Goal: Task Accomplishment & Management: Use online tool/utility

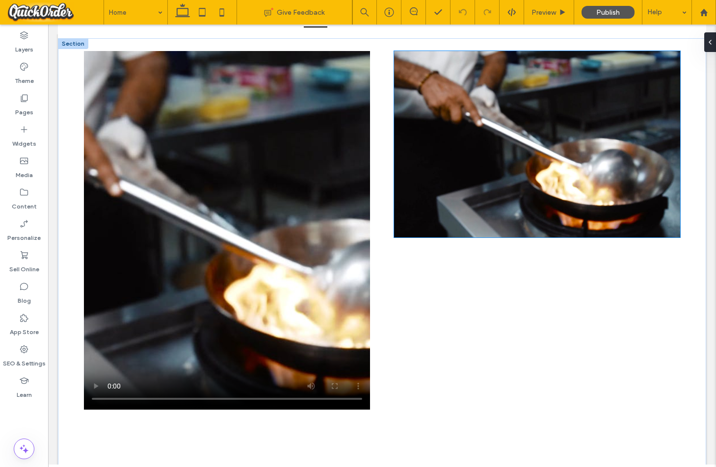
scroll to position [170, 0]
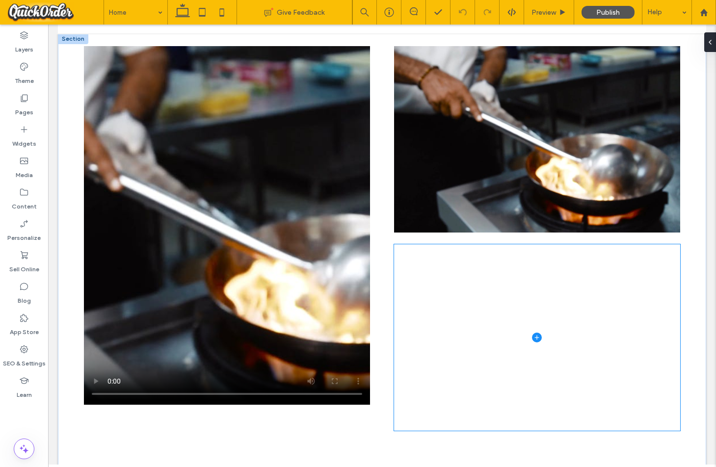
click at [536, 338] on icon at bounding box center [537, 337] width 4 height 0
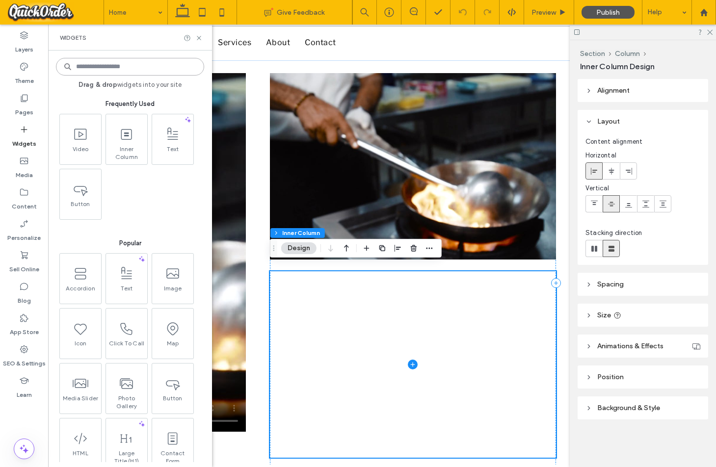
scroll to position [176, 0]
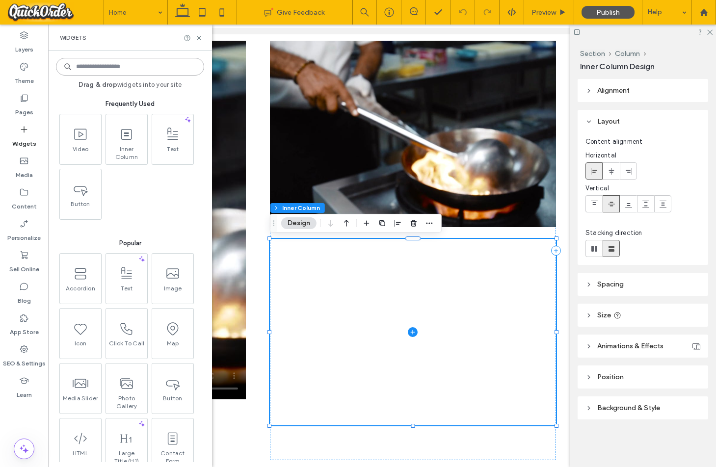
click at [415, 336] on icon at bounding box center [413, 332] width 10 height 10
click at [414, 333] on icon at bounding box center [412, 332] width 4 height 0
click at [618, 406] on span "Background & Style" at bounding box center [628, 408] width 63 height 8
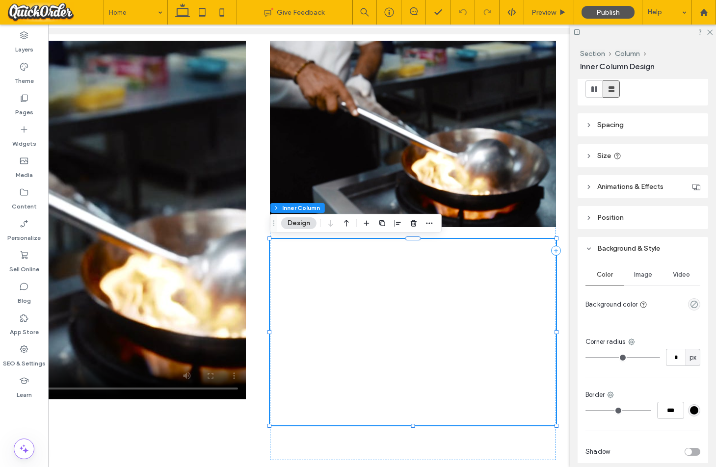
scroll to position [162, 0]
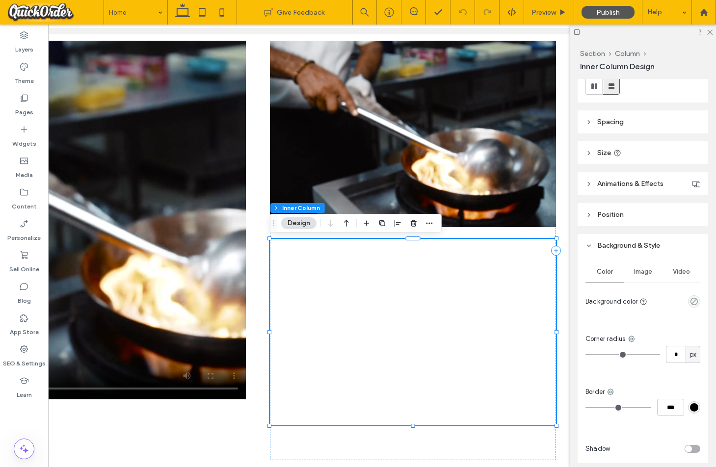
click at [648, 272] on span "Image" at bounding box center [643, 272] width 18 height 8
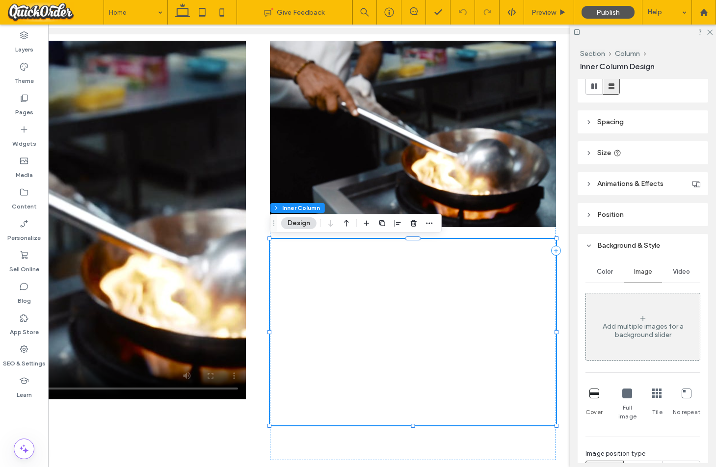
click at [634, 325] on div "Add multiple images for a background slider" at bounding box center [643, 330] width 114 height 17
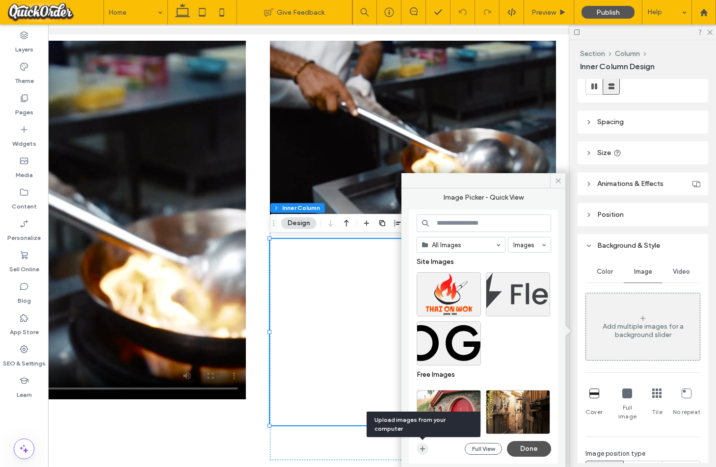
click at [421, 448] on icon "button" at bounding box center [422, 449] width 8 height 8
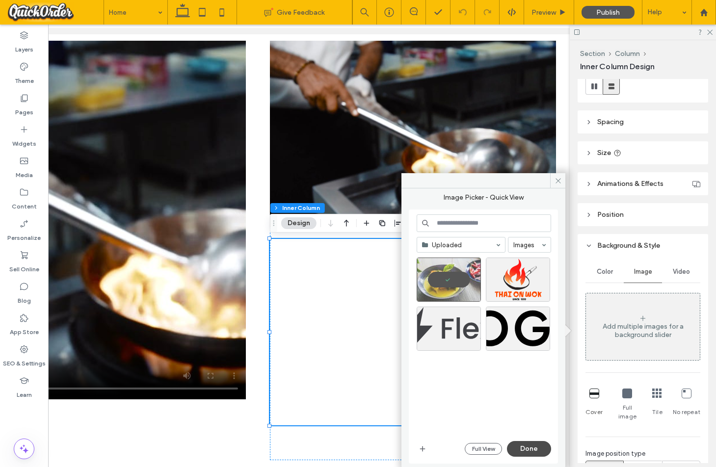
click at [532, 450] on button "Done" at bounding box center [529, 449] width 44 height 16
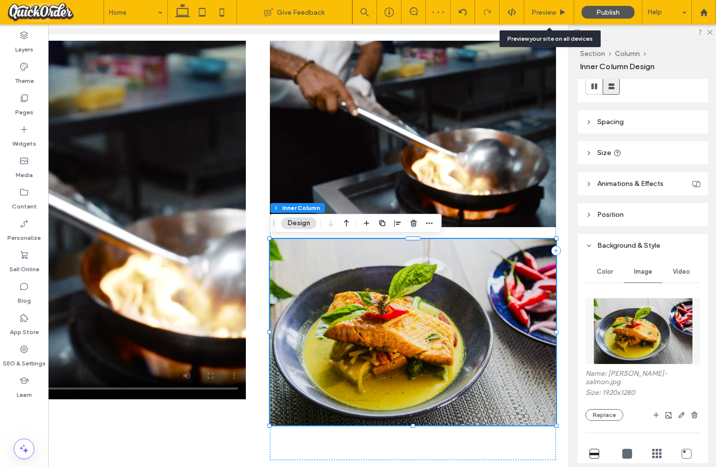
click at [548, 12] on span "Preview" at bounding box center [543, 12] width 25 height 8
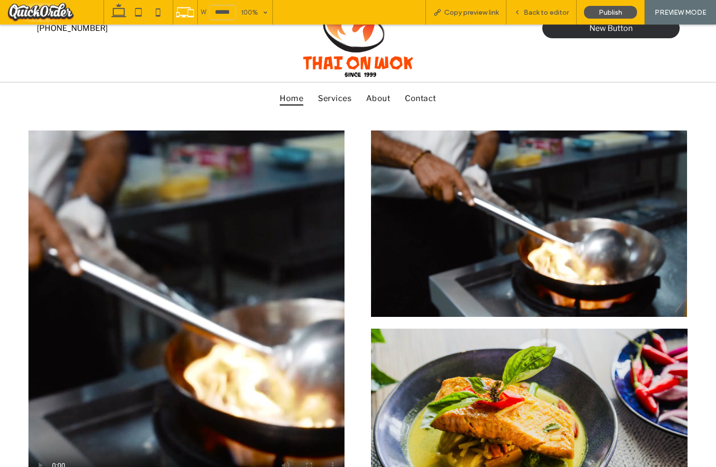
scroll to position [78, 0]
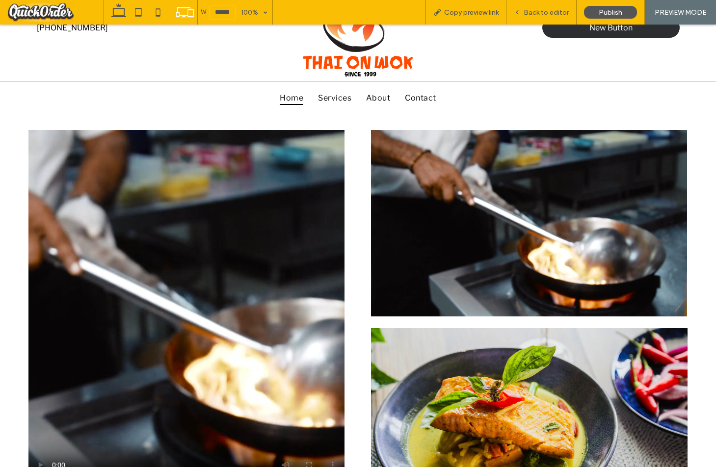
click at [557, 14] on span "Back to editor" at bounding box center [545, 12] width 45 height 8
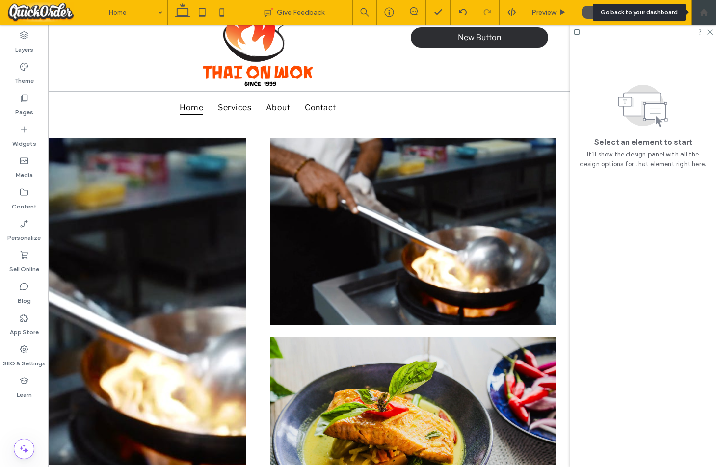
click at [706, 16] on icon at bounding box center [703, 12] width 8 height 8
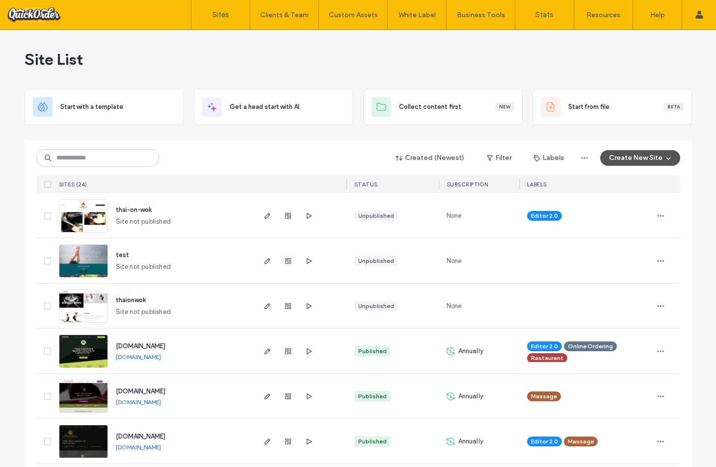
click at [205, 220] on div "thai-on-wok Site not published" at bounding box center [181, 215] width 146 height 45
click at [231, 212] on div "thai-on-wok Site not published" at bounding box center [181, 215] width 146 height 45
click at [86, 219] on img at bounding box center [83, 233] width 48 height 67
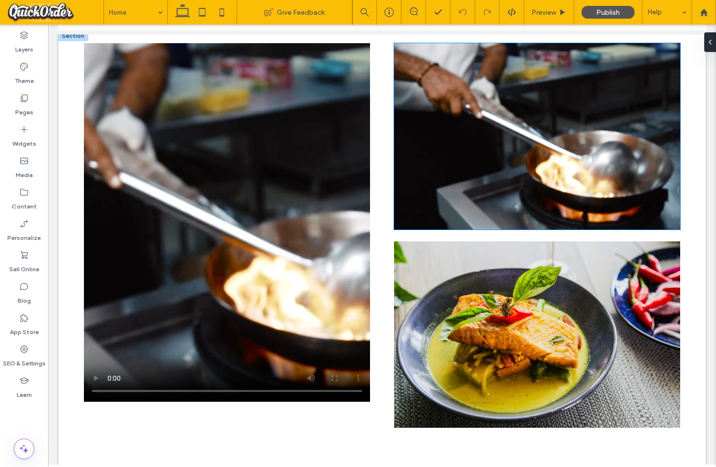
click at [504, 171] on video at bounding box center [537, 136] width 286 height 186
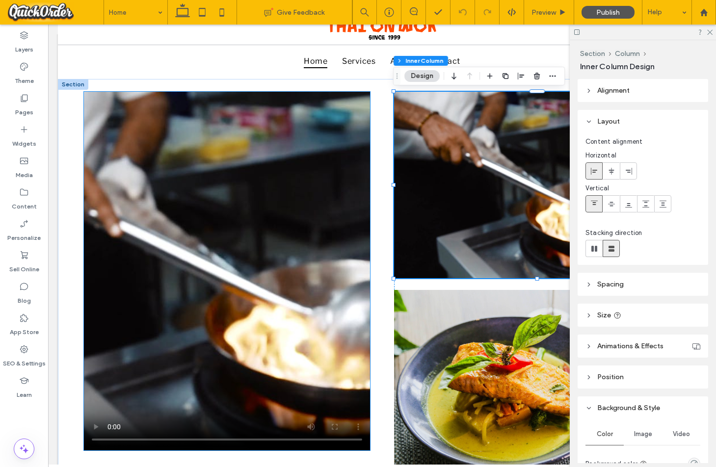
click at [304, 102] on video at bounding box center [227, 271] width 286 height 359
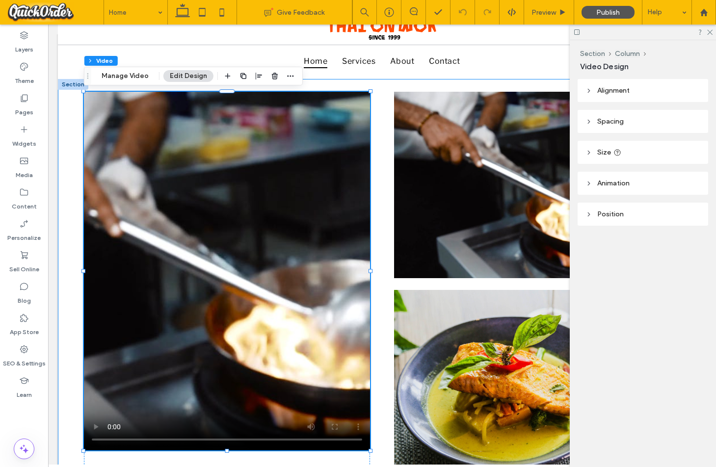
click at [455, 85] on div at bounding box center [382, 301] width 648 height 445
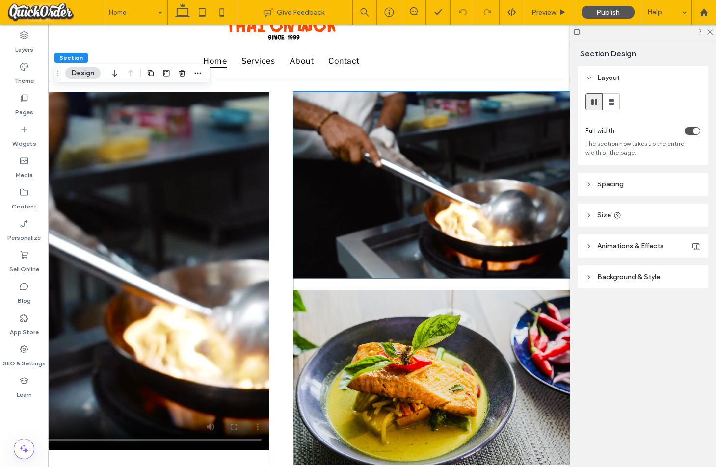
scroll to position [0, 103]
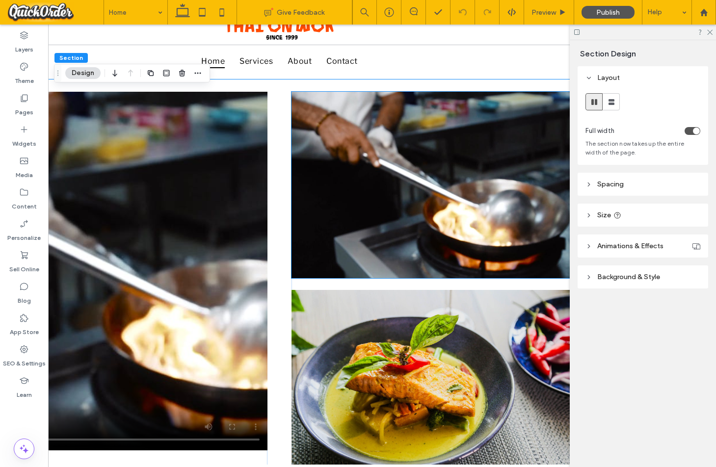
click at [362, 148] on video at bounding box center [434, 185] width 286 height 186
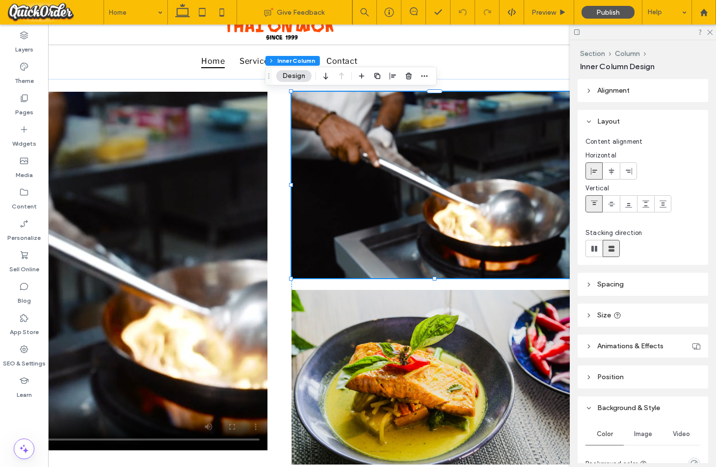
scroll to position [0, 146]
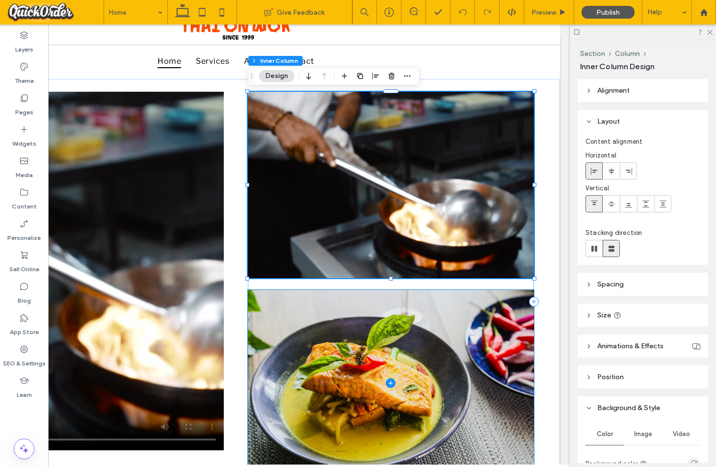
click at [385, 350] on span at bounding box center [391, 383] width 286 height 186
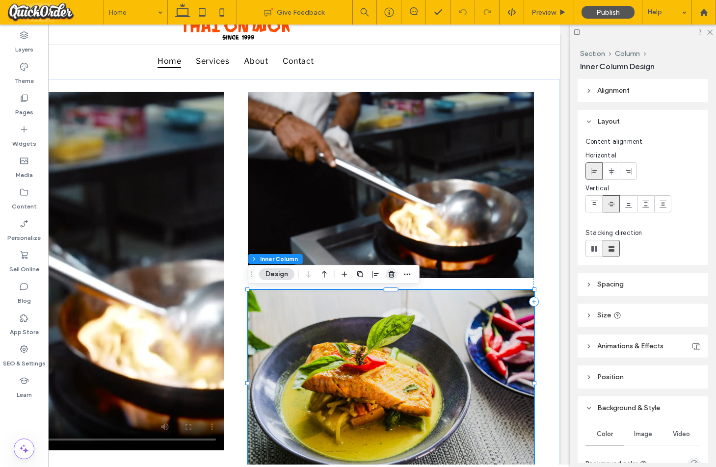
click at [391, 272] on use "button" at bounding box center [391, 274] width 6 height 6
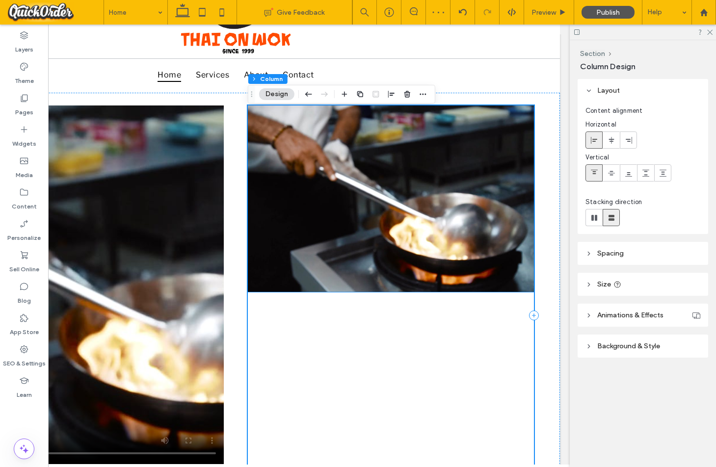
scroll to position [106, 0]
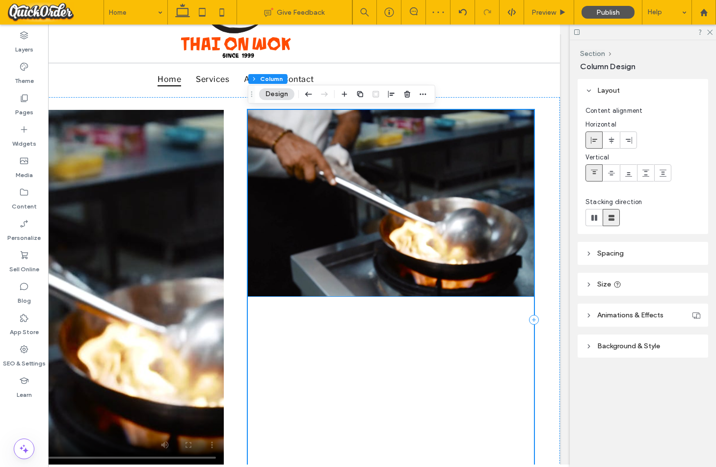
click at [421, 184] on video at bounding box center [391, 203] width 286 height 186
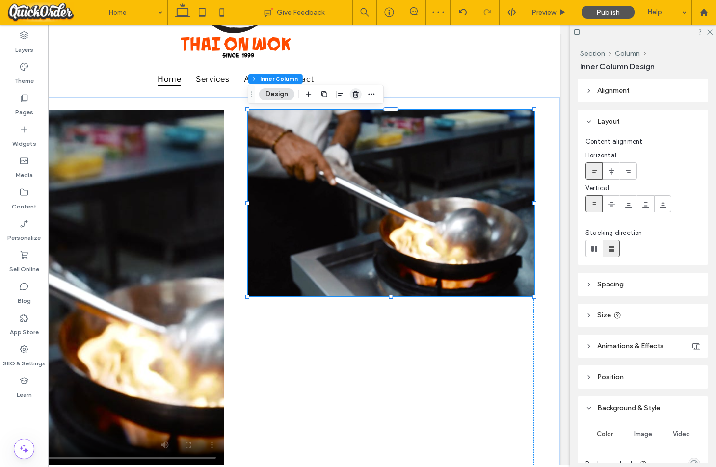
click at [355, 94] on icon "button" at bounding box center [356, 94] width 8 height 8
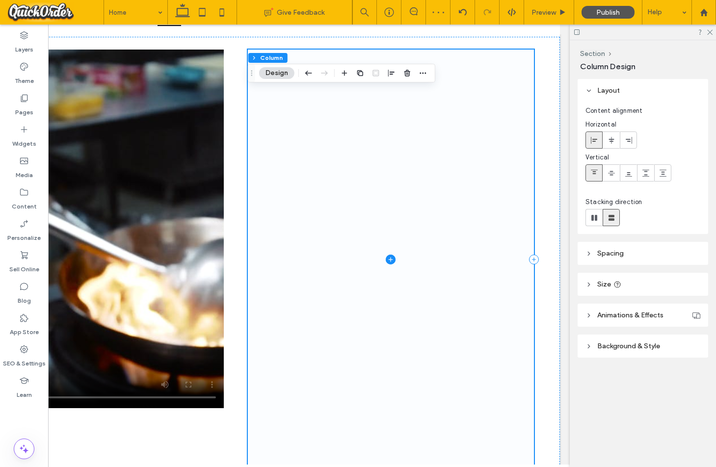
scroll to position [166, 0]
click at [389, 260] on icon at bounding box center [390, 260] width 10 height 10
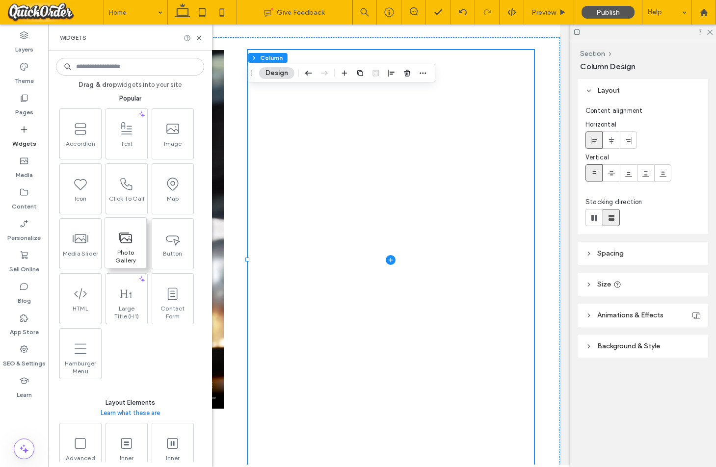
scroll to position [140, 0]
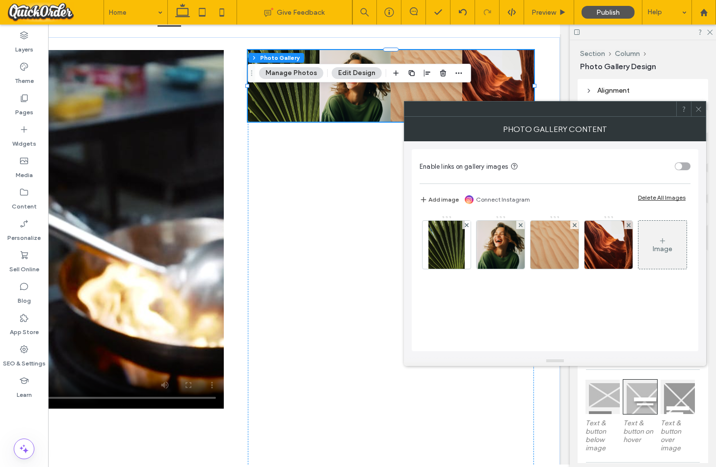
click at [697, 107] on icon at bounding box center [697, 108] width 7 height 7
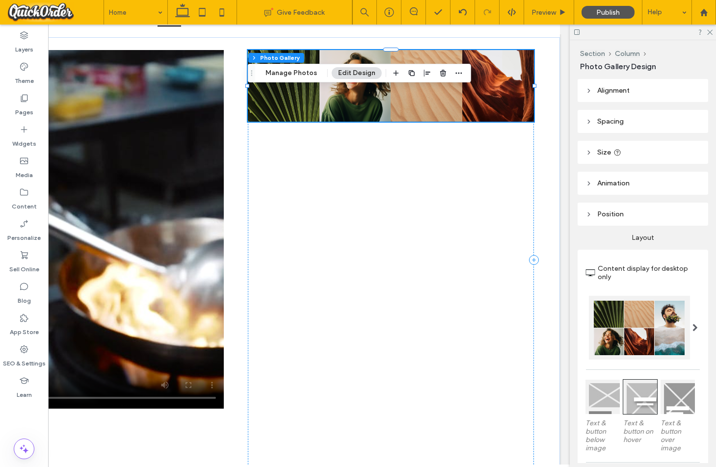
click at [634, 316] on div at bounding box center [639, 328] width 101 height 64
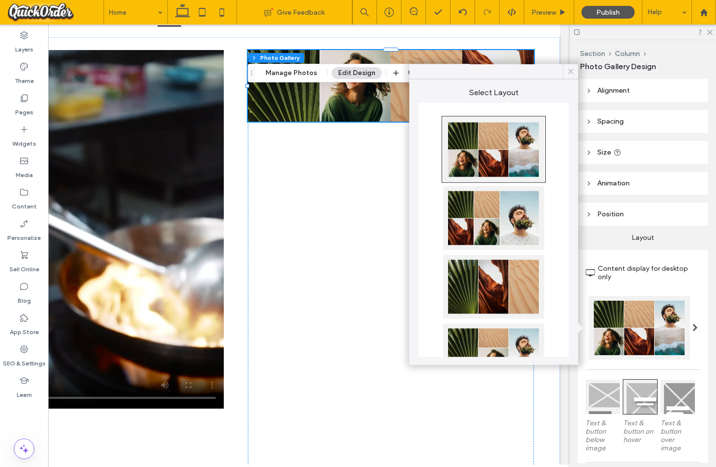
click at [567, 71] on icon at bounding box center [570, 71] width 9 height 9
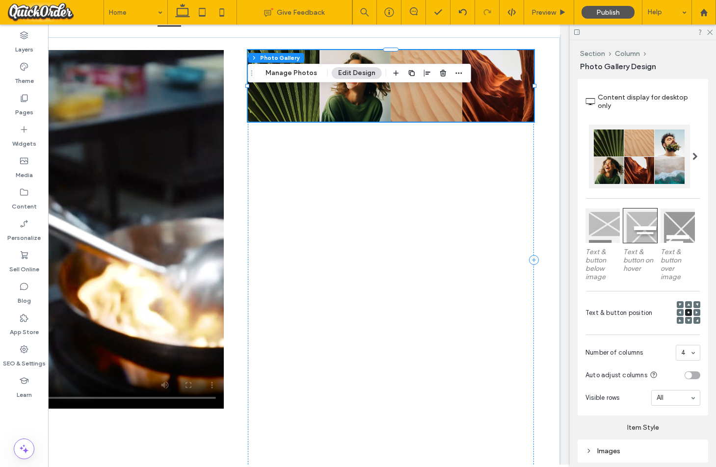
scroll to position [211, 0]
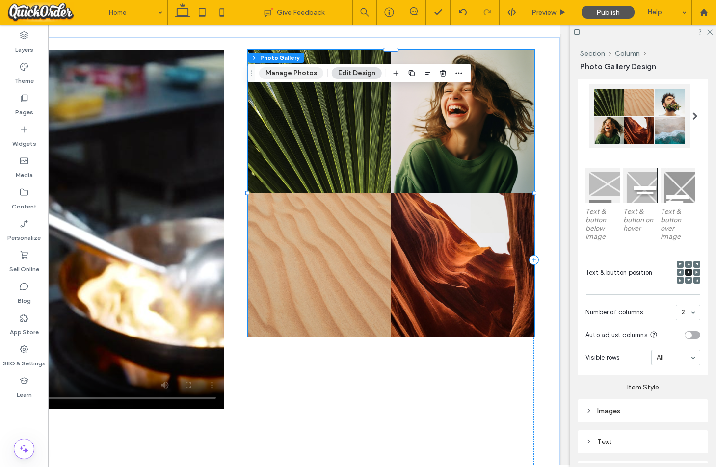
click at [305, 73] on button "Manage Photos" at bounding box center [291, 73] width 64 height 12
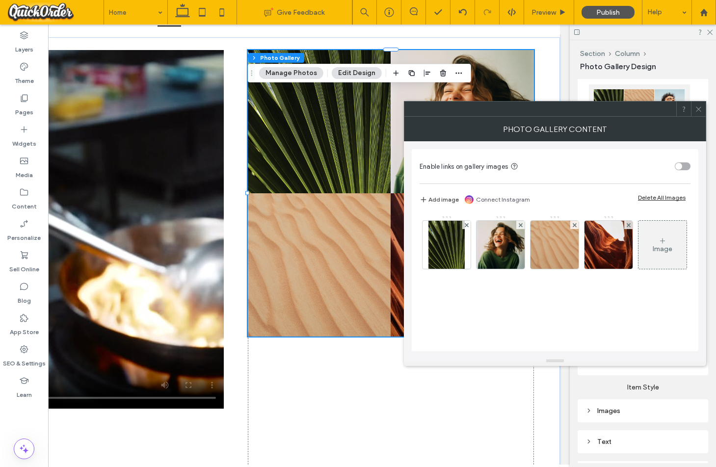
click at [698, 106] on icon at bounding box center [697, 108] width 7 height 7
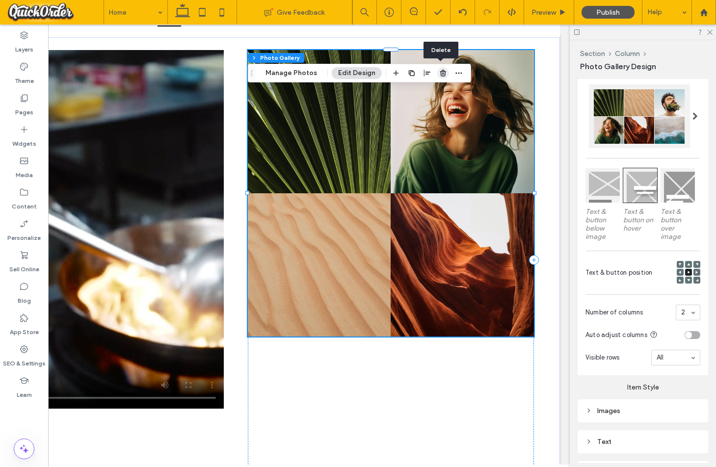
click at [441, 73] on icon "button" at bounding box center [443, 73] width 8 height 8
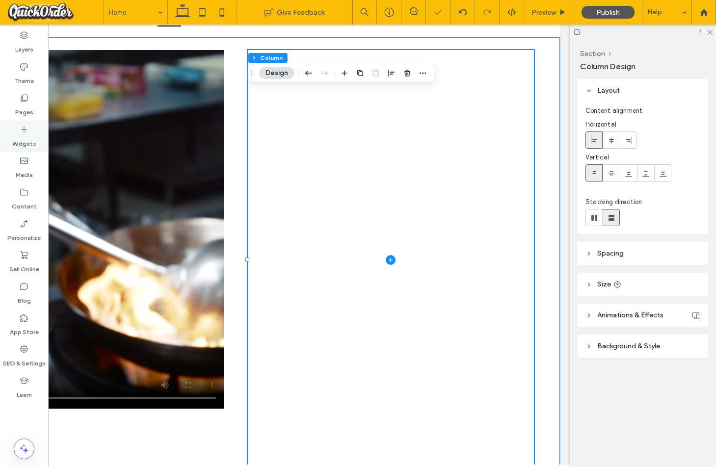
click at [26, 131] on icon at bounding box center [24, 130] width 10 height 10
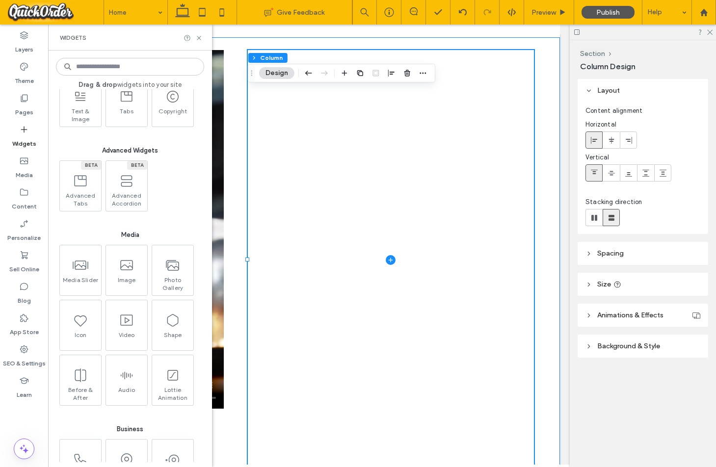
scroll to position [788, 0]
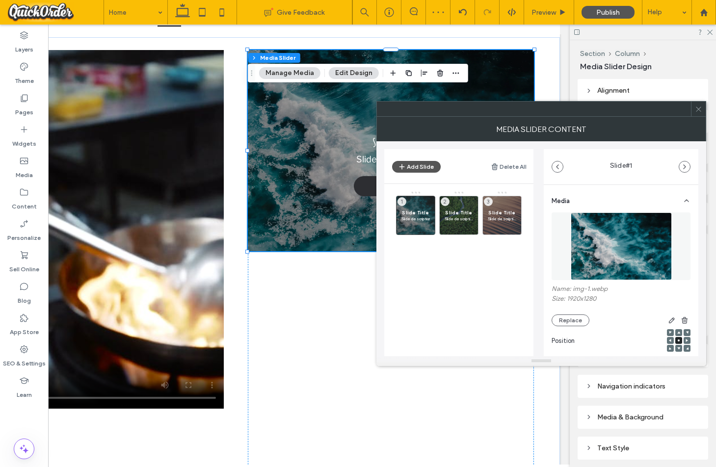
click at [698, 109] on icon at bounding box center [697, 108] width 7 height 7
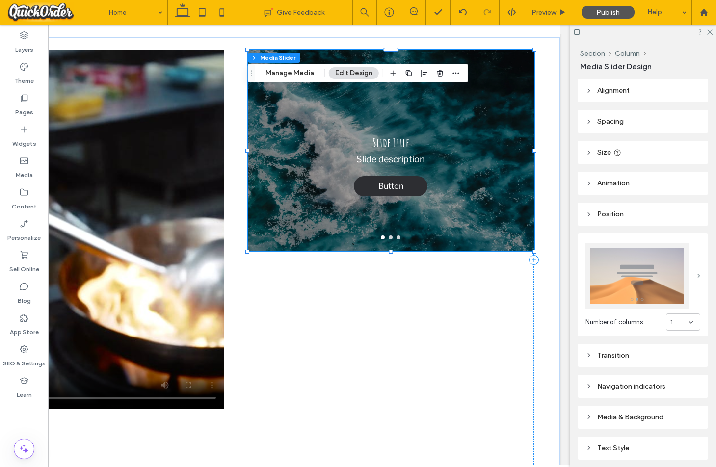
click at [697, 274] on span at bounding box center [698, 276] width 3 height 4
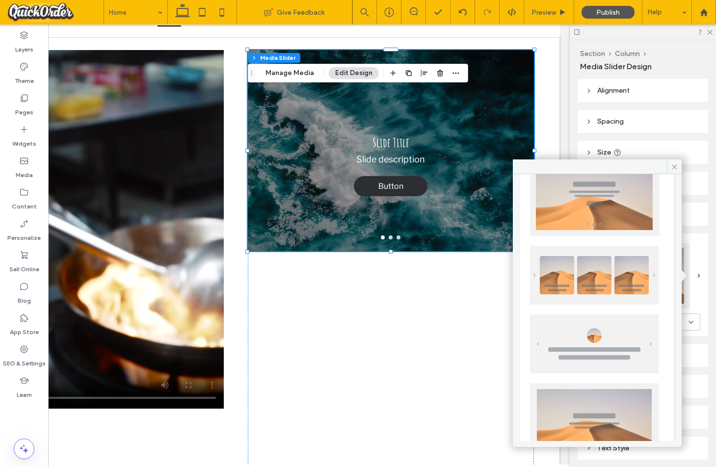
scroll to position [71, 0]
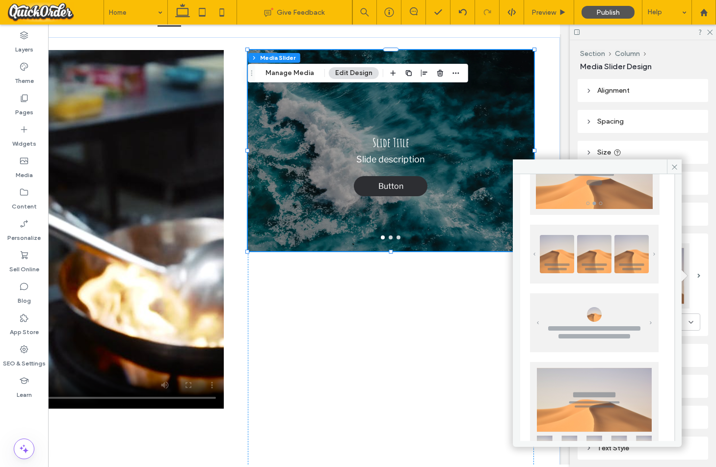
click at [630, 265] on img at bounding box center [594, 254] width 128 height 59
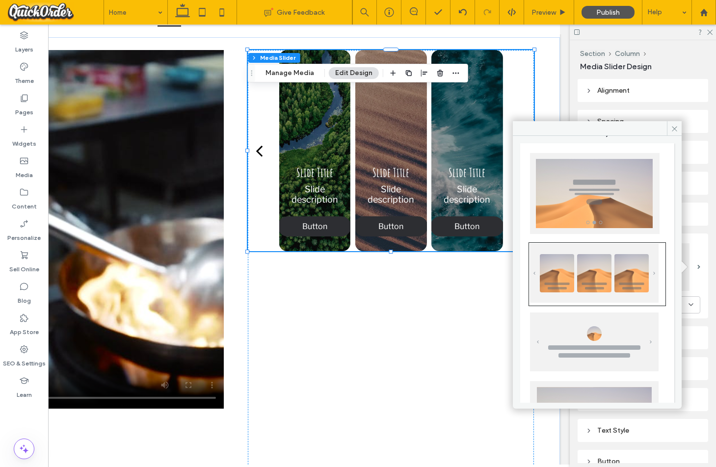
scroll to position [0, 0]
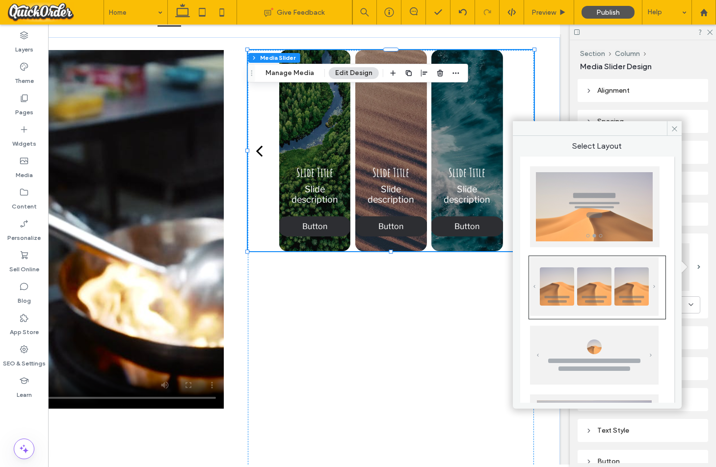
click at [675, 126] on icon at bounding box center [673, 128] width 7 height 7
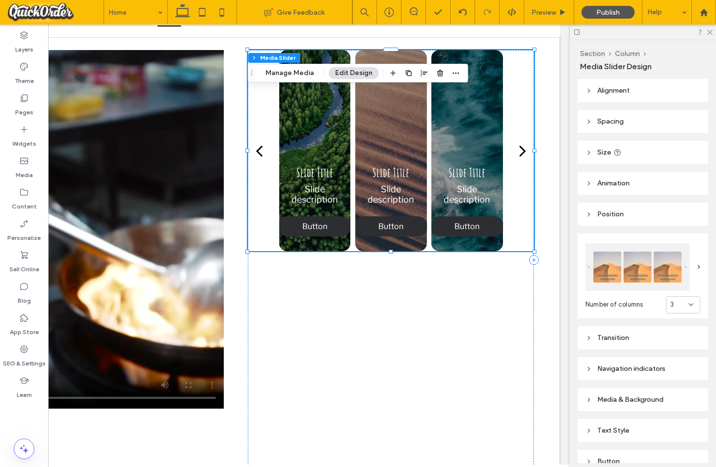
click at [683, 297] on div "3" at bounding box center [683, 304] width 34 height 17
click at [683, 341] on div "2" at bounding box center [682, 339] width 33 height 17
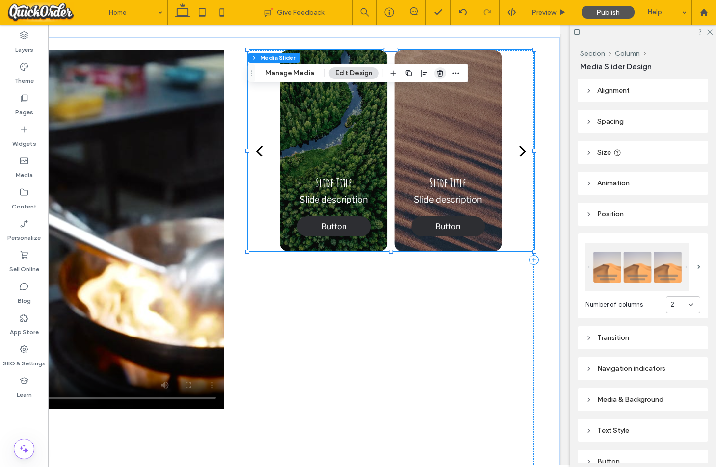
click at [438, 72] on icon "button" at bounding box center [440, 73] width 8 height 8
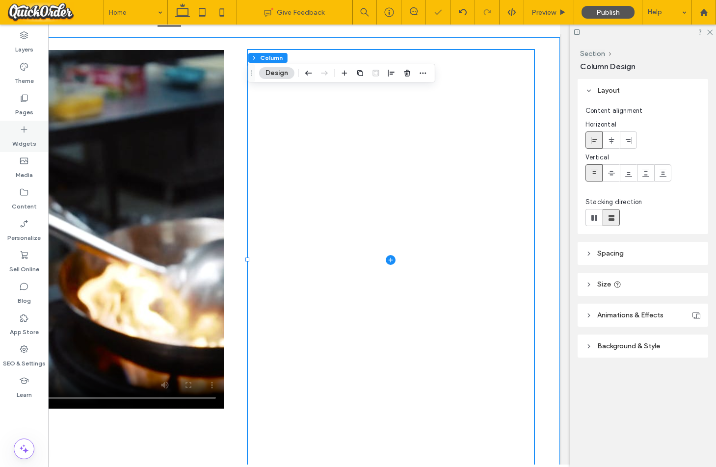
click at [21, 127] on icon at bounding box center [24, 130] width 10 height 10
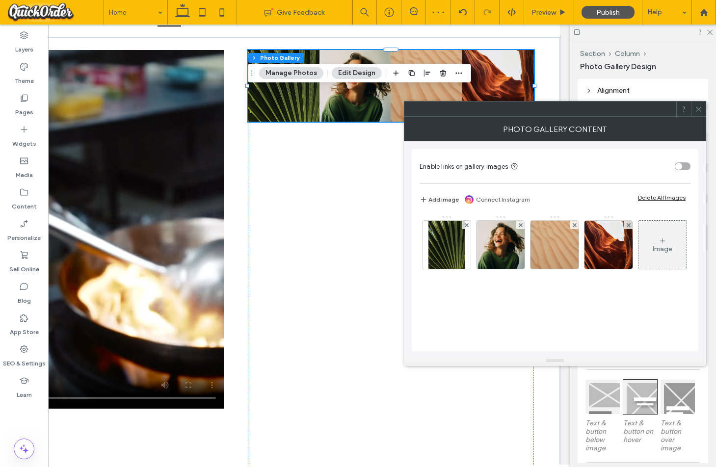
click at [698, 107] on icon at bounding box center [697, 108] width 7 height 7
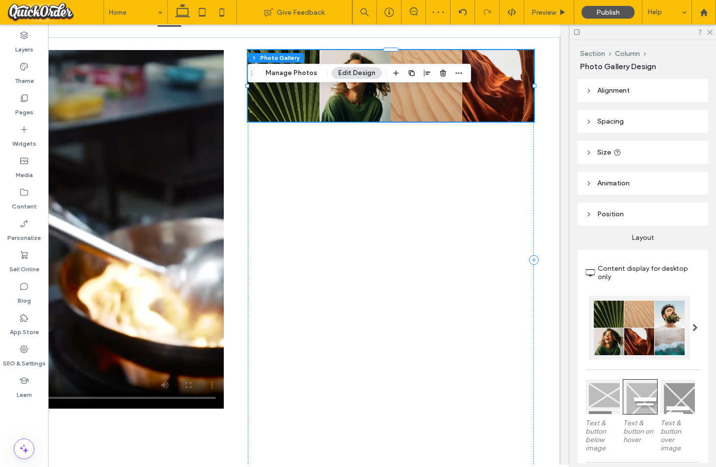
click at [681, 333] on div at bounding box center [639, 328] width 101 height 64
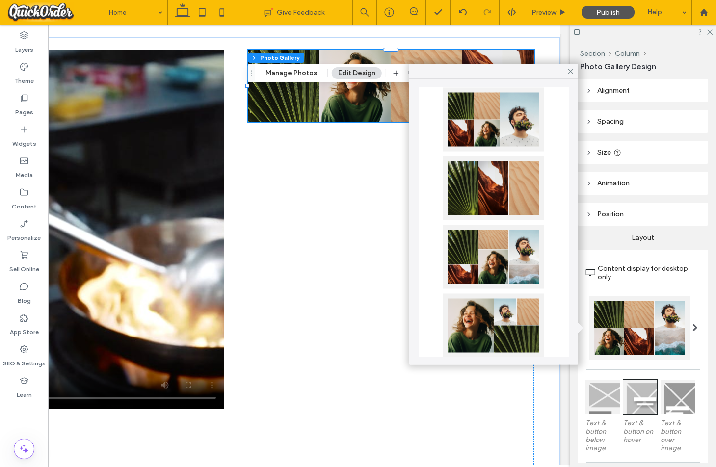
scroll to position [104, 0]
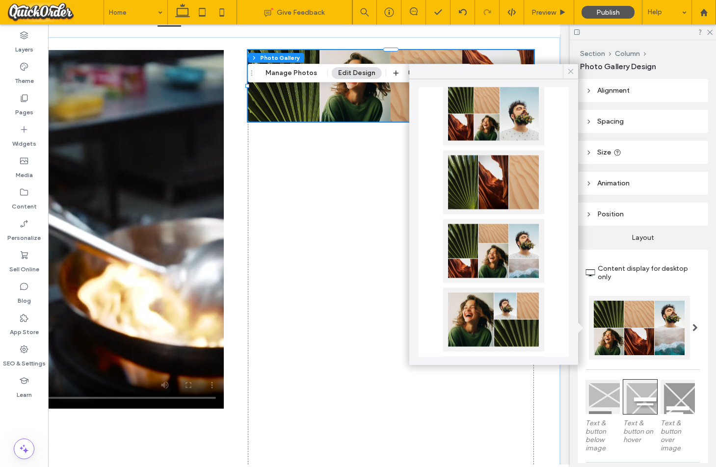
click at [568, 70] on icon at bounding box center [570, 71] width 9 height 9
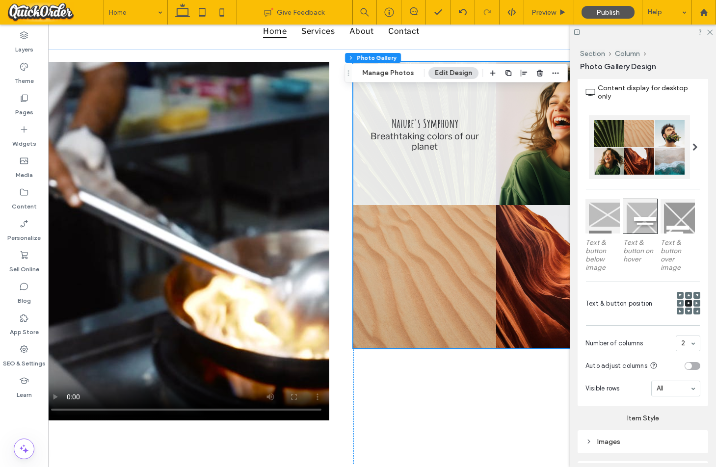
scroll to position [150, 0]
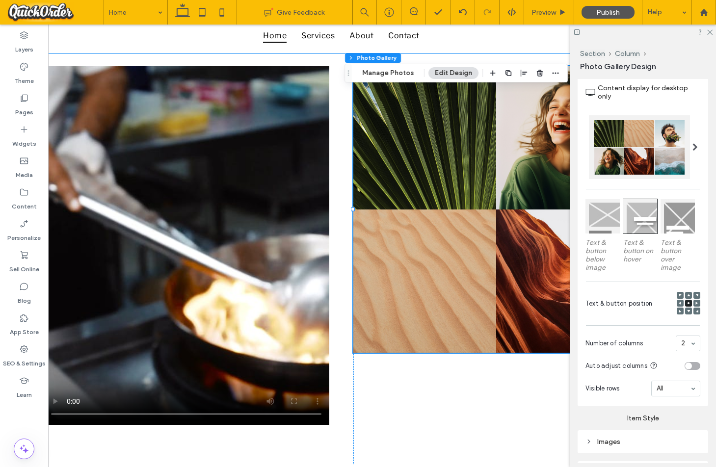
click at [333, 253] on div "Nature's Symphony Breathtaking colors of our planet Button Faces of Humanity Po…" at bounding box center [341, 275] width 648 height 445
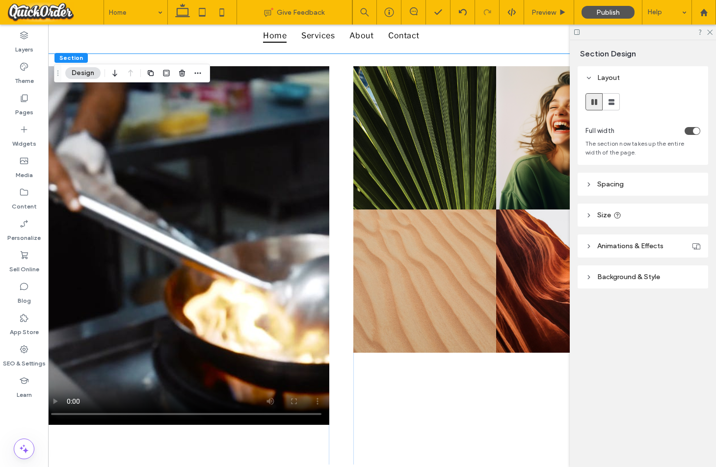
click at [645, 183] on header "Spacing" at bounding box center [642, 184] width 130 height 23
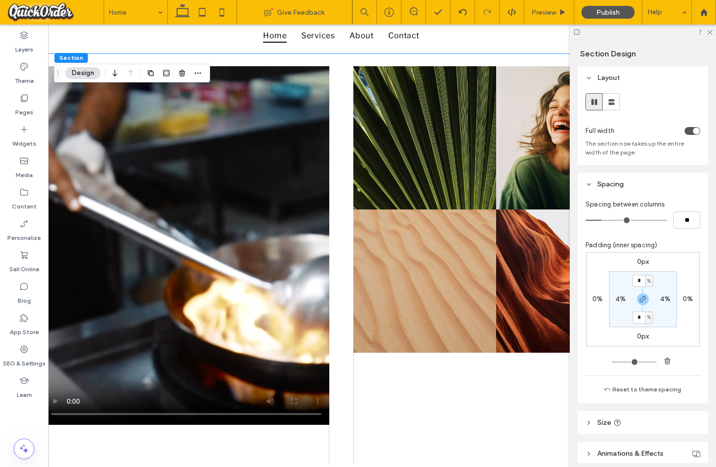
type input "*"
type input "**"
type input "*"
type input "**"
type input "*"
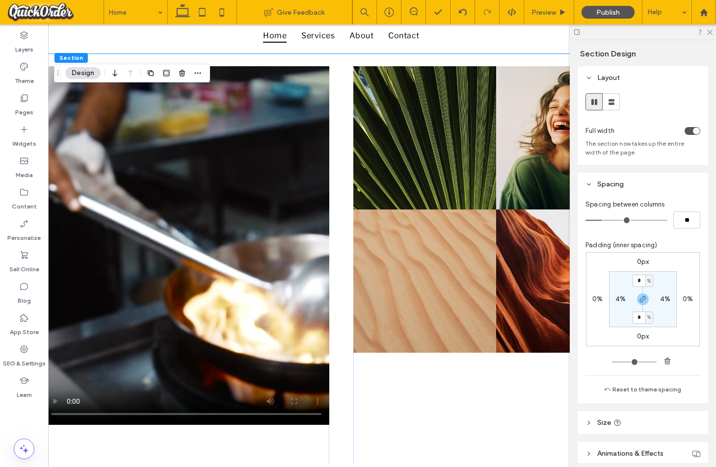
type input "**"
drag, startPoint x: 604, startPoint y: 221, endPoint x: 576, endPoint y: 221, distance: 27.5
click at [585, 221] on input "range" at bounding box center [626, 220] width 82 height 1
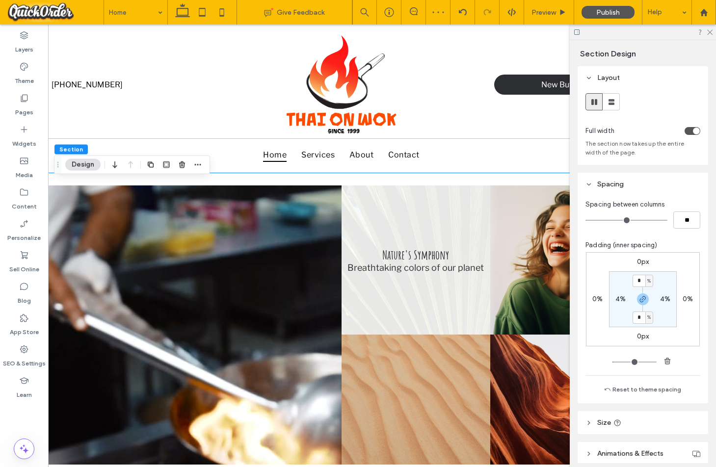
scroll to position [36, 0]
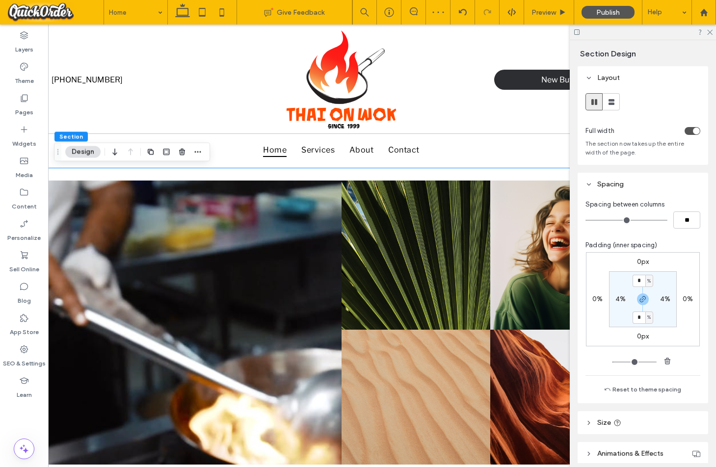
type input "*"
type input "**"
type input "*"
type input "**"
type input "*"
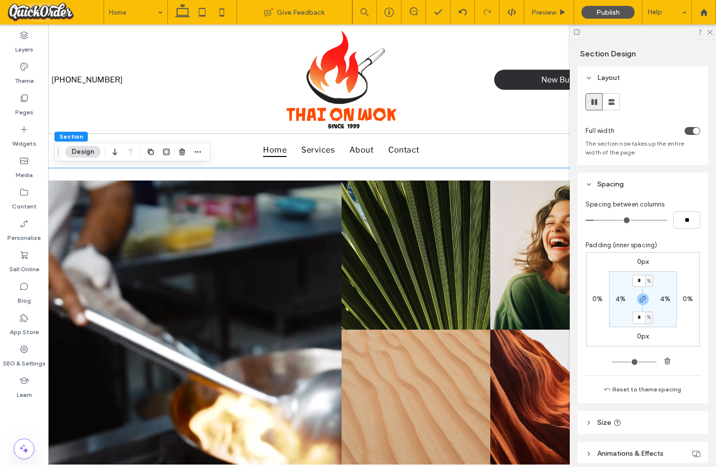
click at [596, 220] on input "range" at bounding box center [626, 220] width 82 height 1
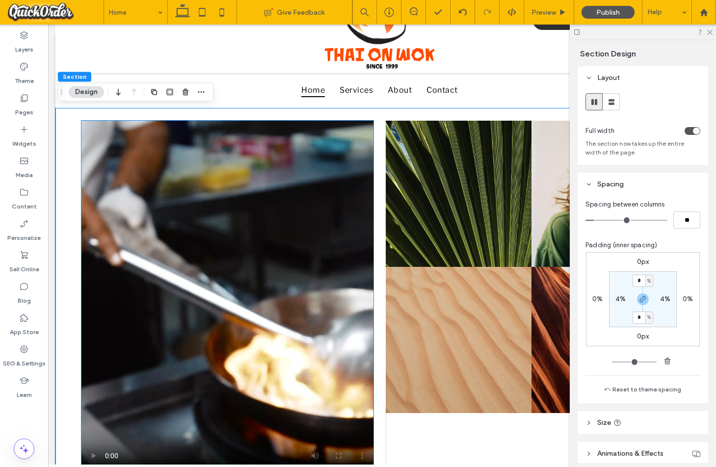
scroll to position [0, 0]
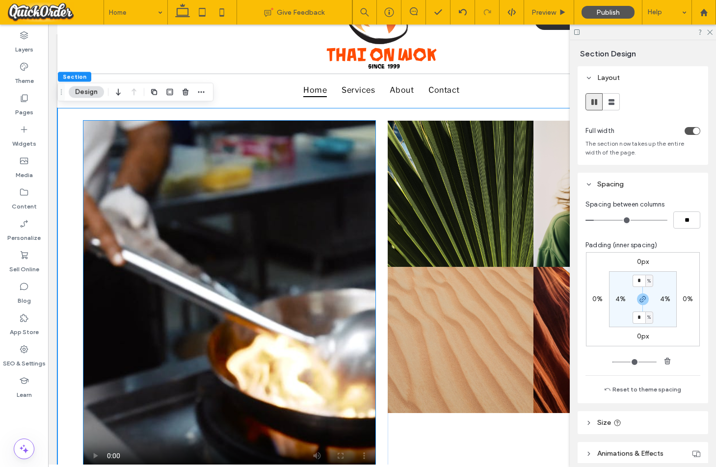
click at [200, 219] on video at bounding box center [229, 300] width 292 height 359
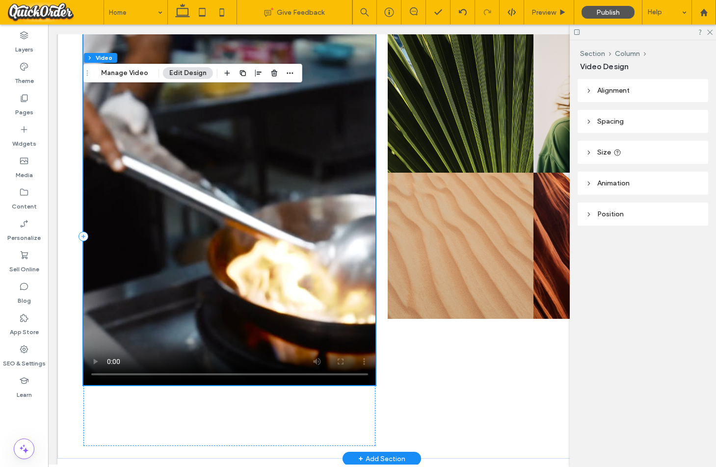
scroll to position [190, 0]
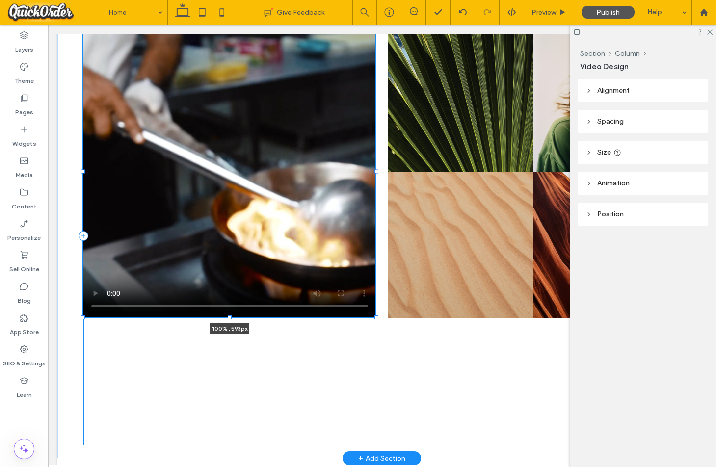
drag, startPoint x: 230, startPoint y: 385, endPoint x: 253, endPoint y: 318, distance: 71.5
click at [253, 318] on div "100% , 593px Nature's Symphony Breathtaking colors of our planet Button Faces o…" at bounding box center [381, 235] width 648 height 445
type input "***"
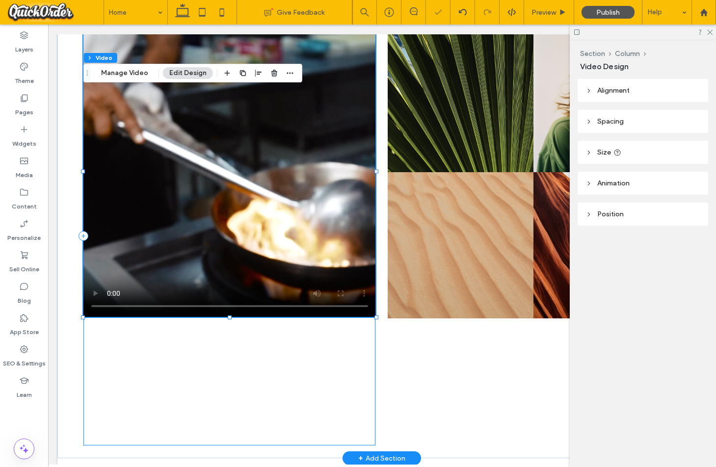
click at [248, 346] on div "100% , 593px" at bounding box center [229, 235] width 292 height 419
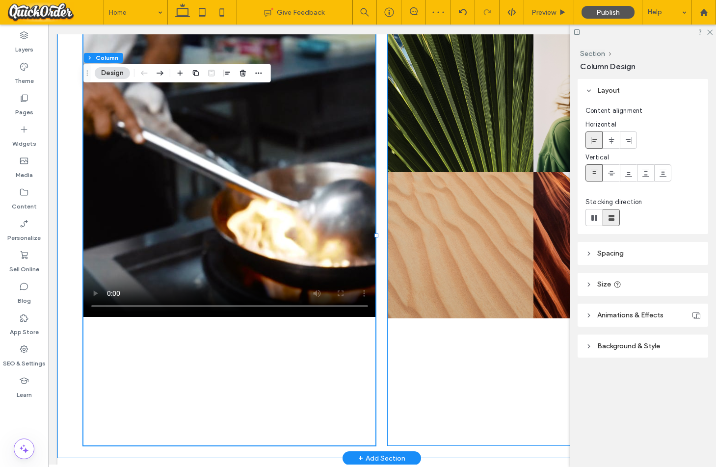
click at [504, 343] on div "Nature's Symphony Breathtaking colors of our planet Button Faces of Humanity Po…" at bounding box center [533, 235] width 292 height 419
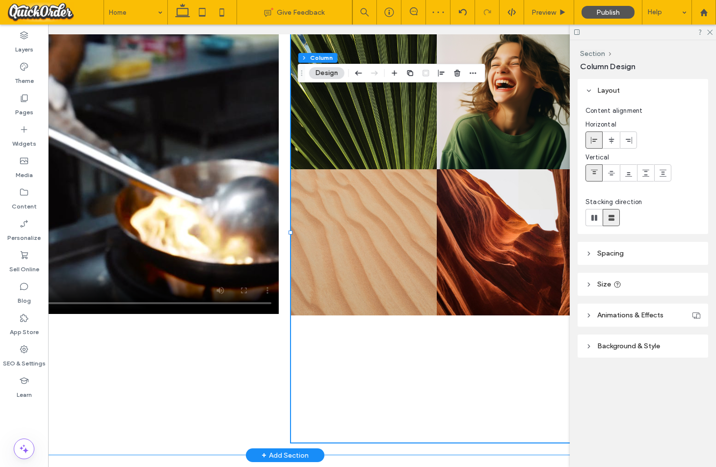
scroll to position [0, 146]
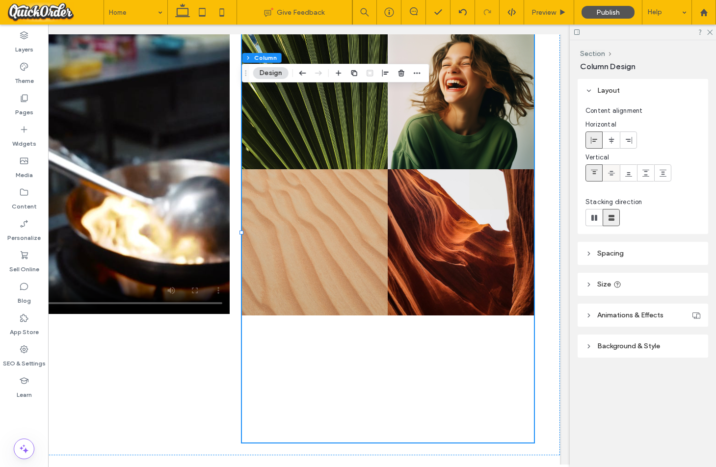
click at [613, 177] on span at bounding box center [611, 173] width 8 height 16
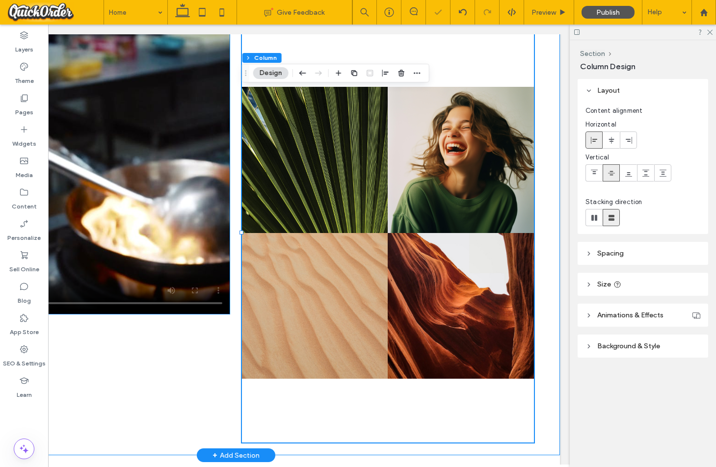
click at [192, 184] on video at bounding box center [84, 168] width 292 height 291
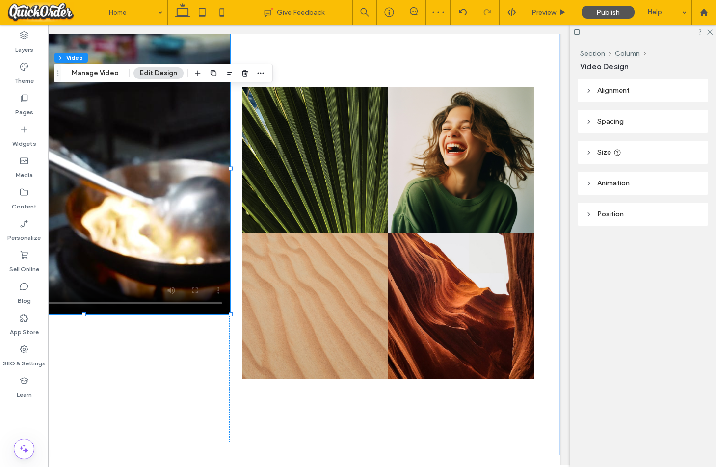
click at [655, 95] on header "Alignment" at bounding box center [642, 90] width 130 height 23
click at [602, 179] on span "Size" at bounding box center [604, 181] width 14 height 8
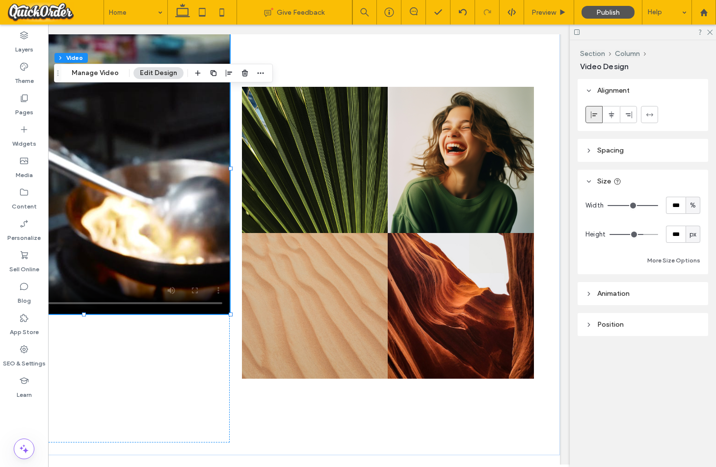
click at [622, 155] on header "Spacing" at bounding box center [642, 150] width 130 height 23
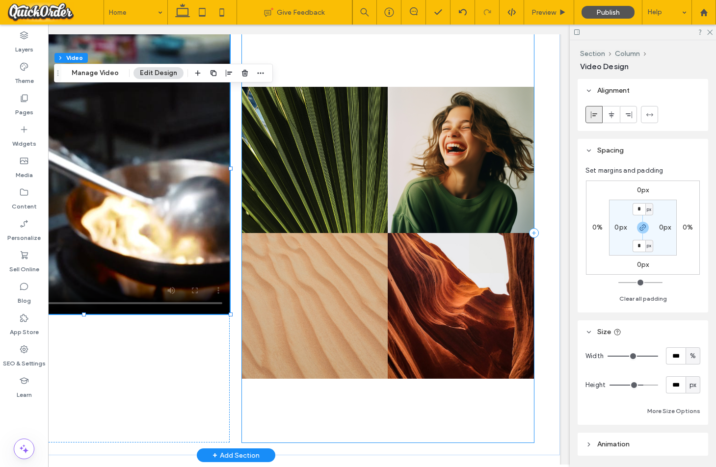
click at [324, 398] on div "Nature's Symphony Breathtaking colors of our planet Button Faces of Humanity Po…" at bounding box center [388, 232] width 292 height 419
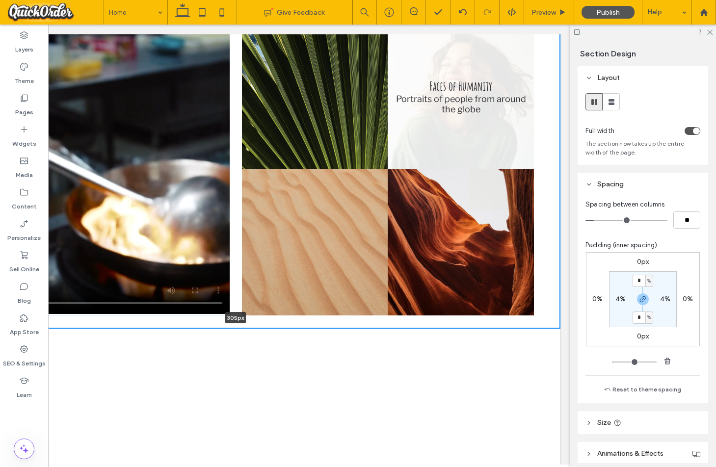
drag, startPoint x: 398, startPoint y: 455, endPoint x: 426, endPoint y: 158, distance: 298.1
click at [426, 158] on div "Nature's Symphony Breathtaking colors of our planet Button Faces of Humanity Po…" at bounding box center [236, 169] width 648 height 318
type input "***"
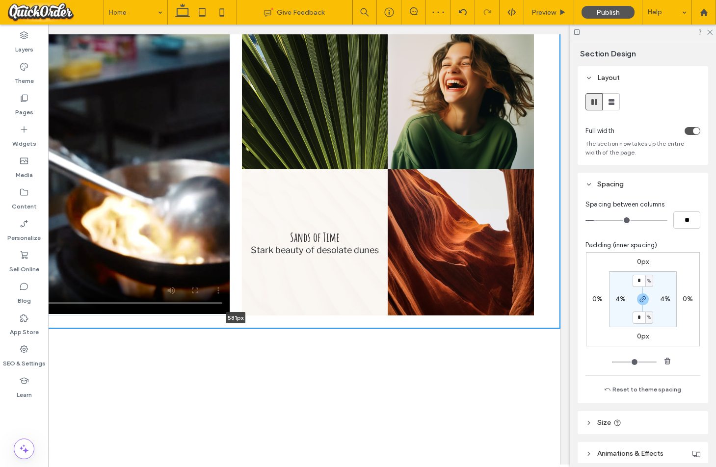
drag, startPoint x: 343, startPoint y: 327, endPoint x: 364, endPoint y: 286, distance: 46.1
click at [364, 286] on div "Nature's Symphony Breathtaking colors of our planet Button Faces of Humanity Po…" at bounding box center [236, 169] width 648 height 318
type input "***"
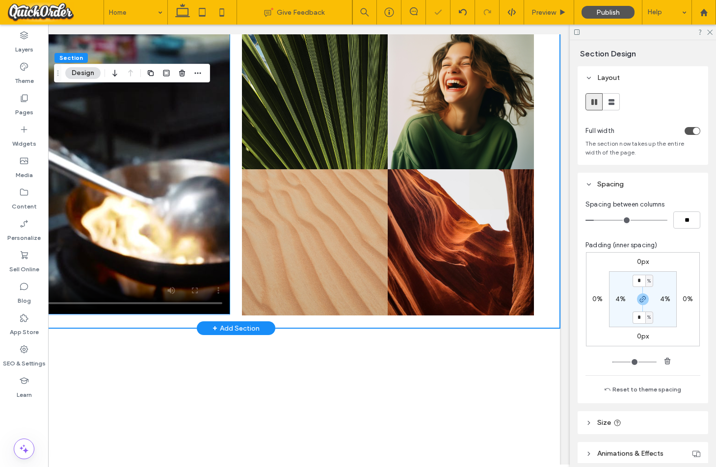
click at [177, 238] on video at bounding box center [84, 168] width 292 height 291
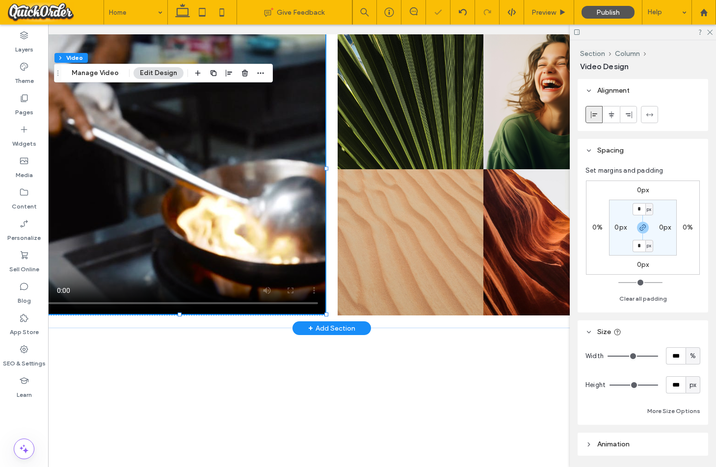
scroll to position [0, 41]
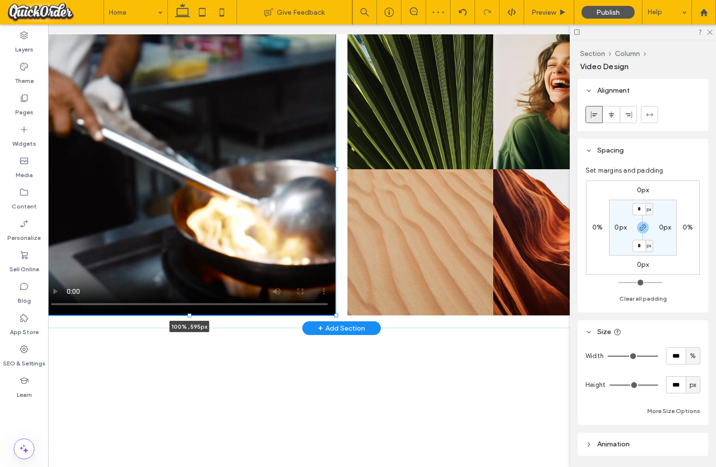
click at [189, 314] on div at bounding box center [189, 315] width 4 height 4
type input "***"
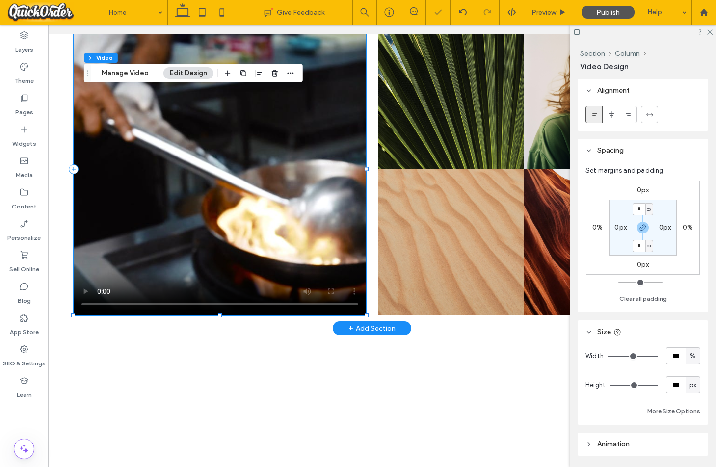
scroll to position [0, 0]
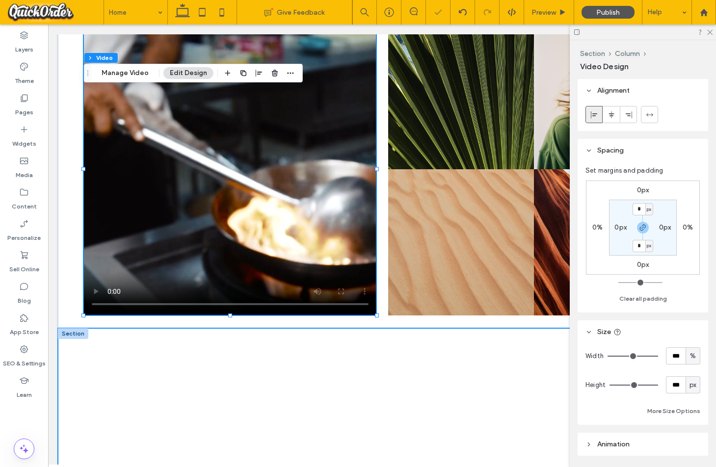
click at [197, 346] on div at bounding box center [382, 406] width 589 height 157
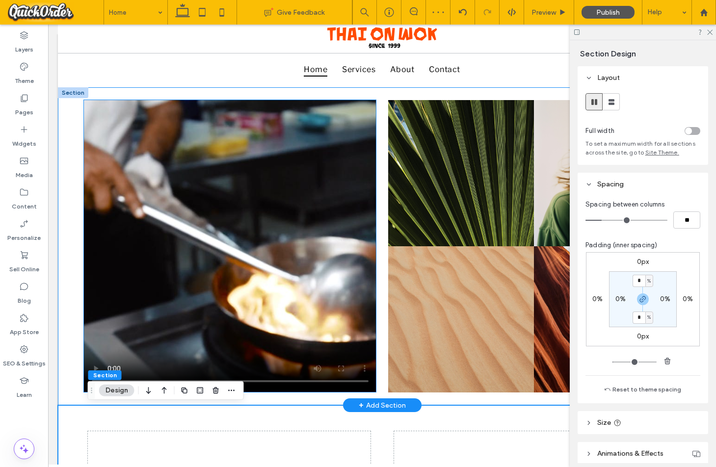
scroll to position [115, 0]
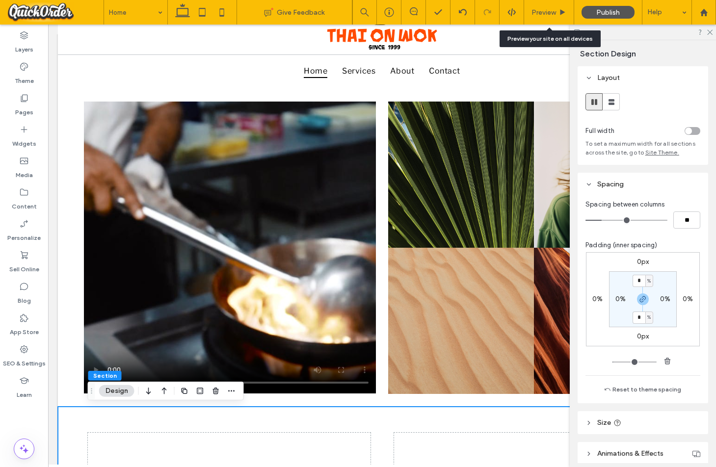
click at [548, 11] on span "Preview" at bounding box center [543, 12] width 25 height 8
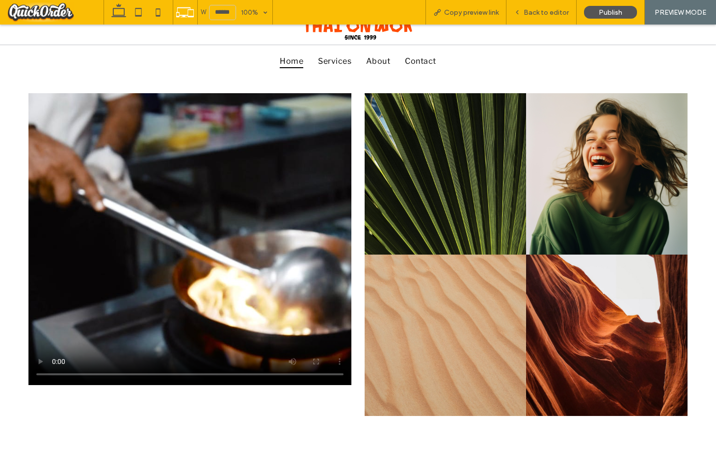
click at [548, 11] on span "Back to editor" at bounding box center [545, 12] width 45 height 8
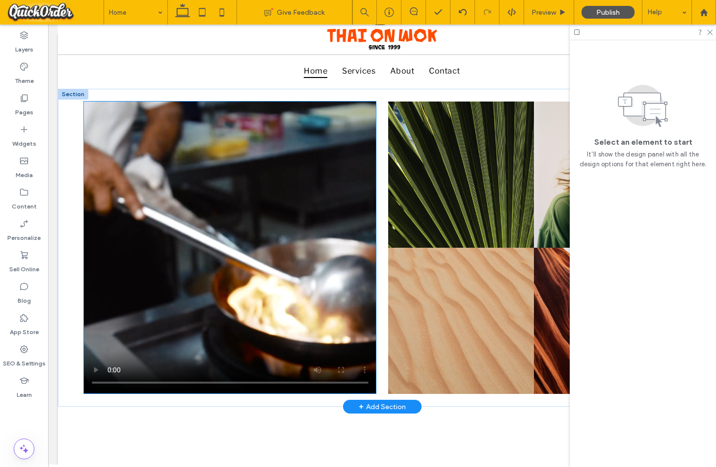
click at [312, 208] on video at bounding box center [230, 248] width 292 height 292
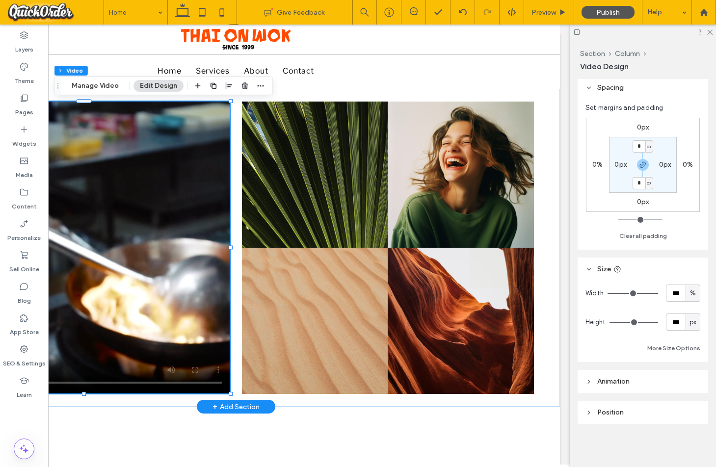
scroll to position [0, 144]
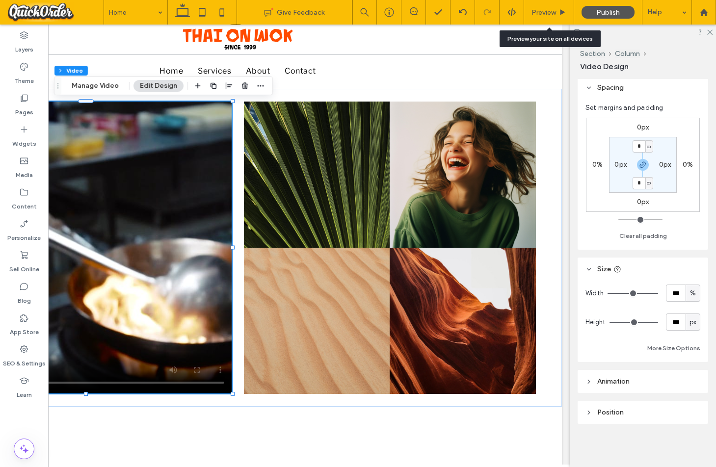
click at [559, 15] on icon at bounding box center [562, 12] width 7 height 7
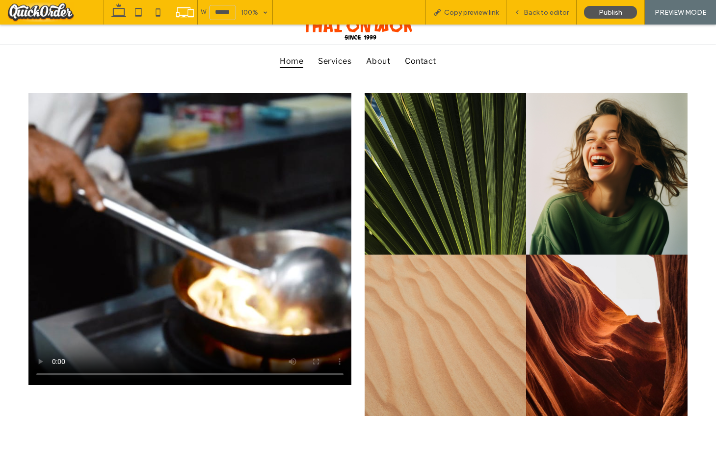
click at [530, 11] on span "Back to editor" at bounding box center [545, 12] width 45 height 8
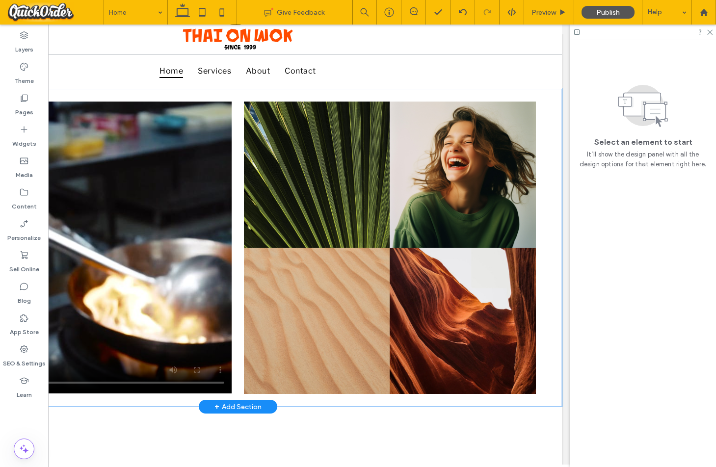
click at [317, 97] on div "Nature's Symphony Breathtaking colors of our planet Button Faces of Humanity Po…" at bounding box center [238, 248] width 648 height 318
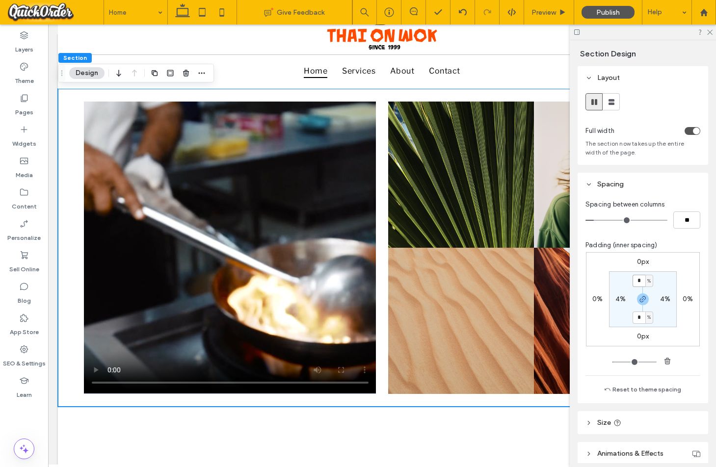
drag, startPoint x: 641, startPoint y: 283, endPoint x: 634, endPoint y: 283, distance: 6.4
click at [634, 283] on input "*" at bounding box center [638, 281] width 13 height 12
type input "*"
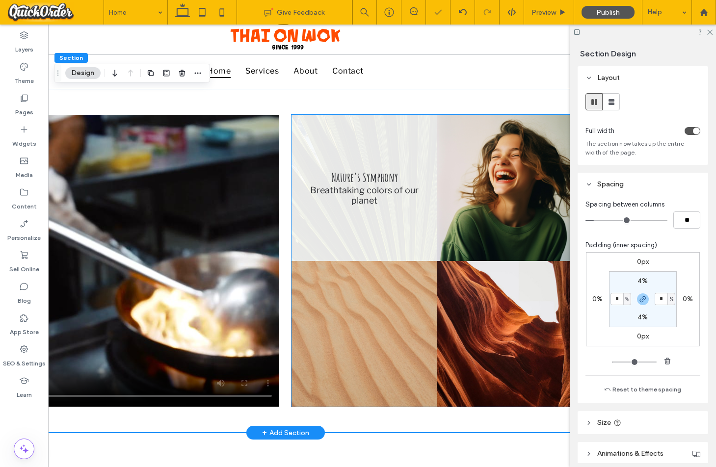
scroll to position [0, 146]
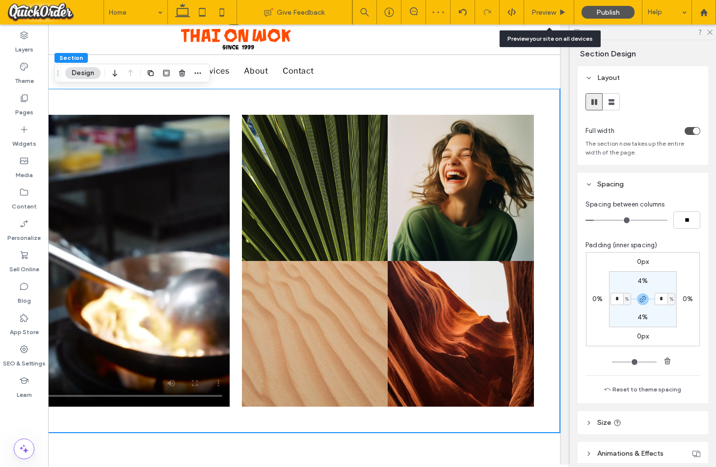
click at [538, 13] on span "Preview" at bounding box center [543, 12] width 25 height 8
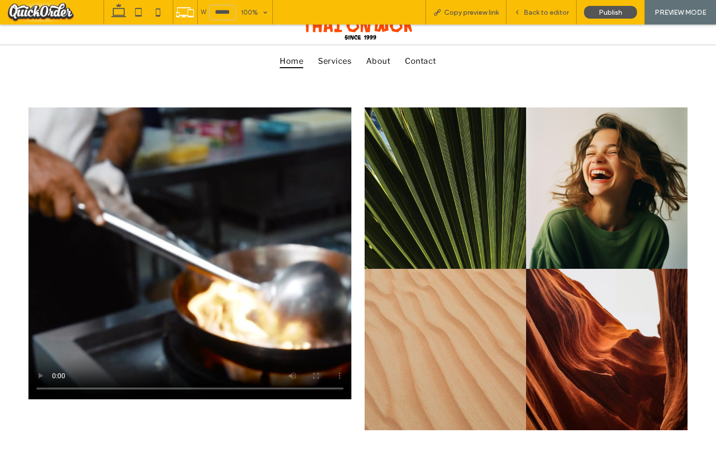
click at [538, 13] on span "Back to editor" at bounding box center [545, 12] width 45 height 8
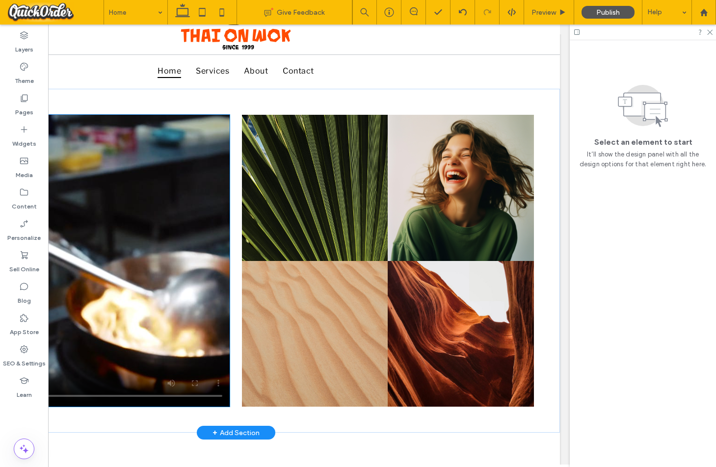
click at [193, 343] on video at bounding box center [84, 261] width 292 height 292
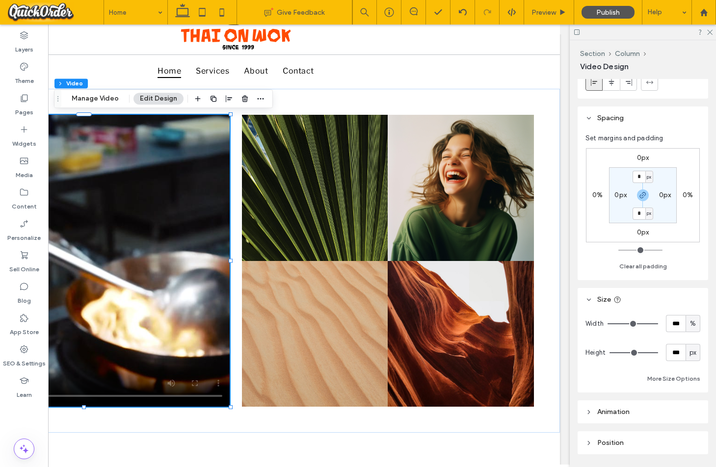
scroll to position [63, 0]
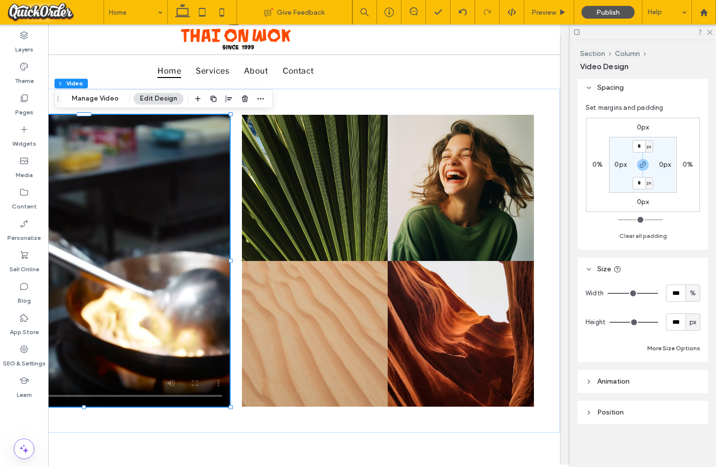
click at [668, 351] on button "More Size Options" at bounding box center [673, 348] width 53 height 12
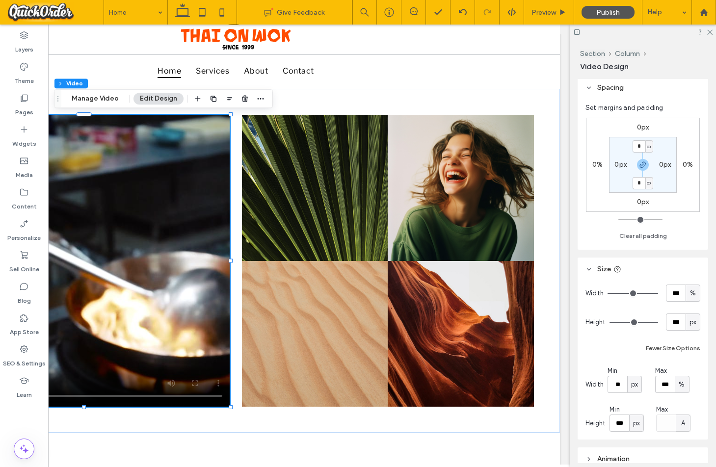
click at [673, 347] on button "Fewer Size Options" at bounding box center [672, 348] width 54 height 12
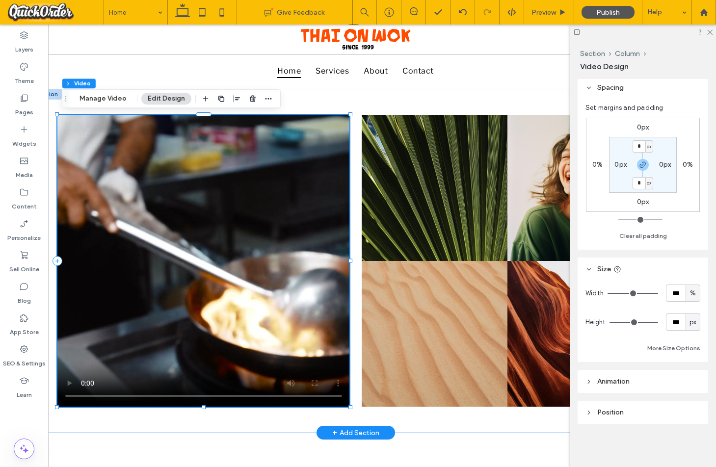
scroll to position [0, 22]
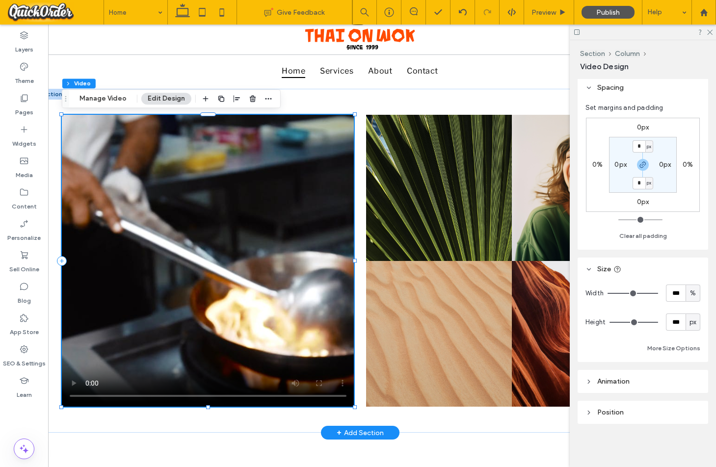
click at [245, 293] on video at bounding box center [208, 261] width 292 height 292
click at [249, 101] on icon "button" at bounding box center [253, 99] width 8 height 8
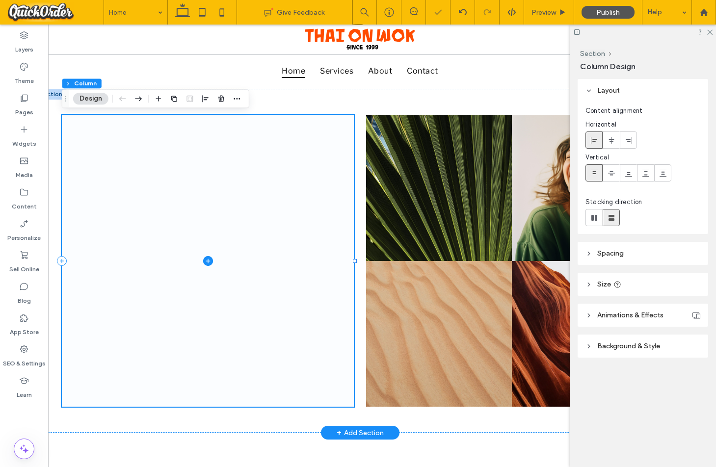
click at [291, 210] on span at bounding box center [208, 261] width 292 height 292
click at [205, 261] on icon at bounding box center [208, 261] width 10 height 10
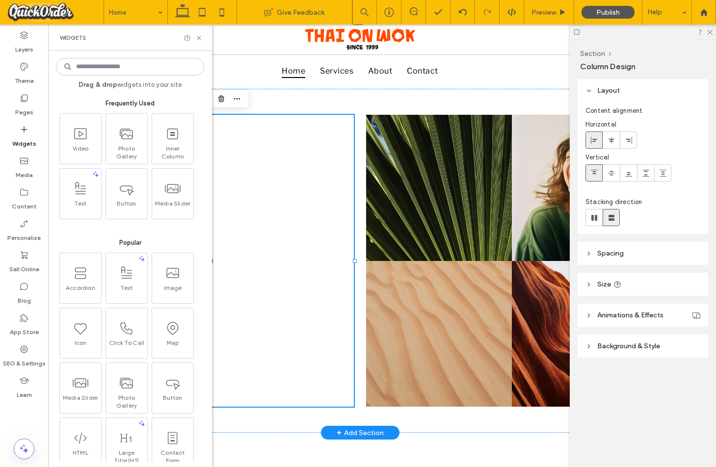
scroll to position [0, 0]
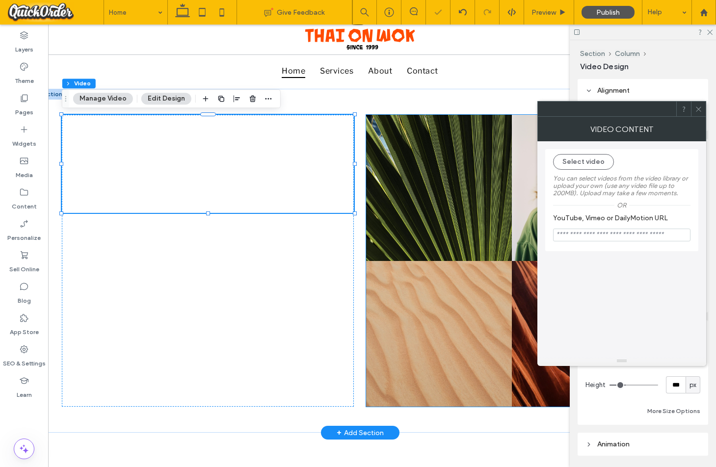
click at [448, 187] on link at bounding box center [439, 188] width 146 height 146
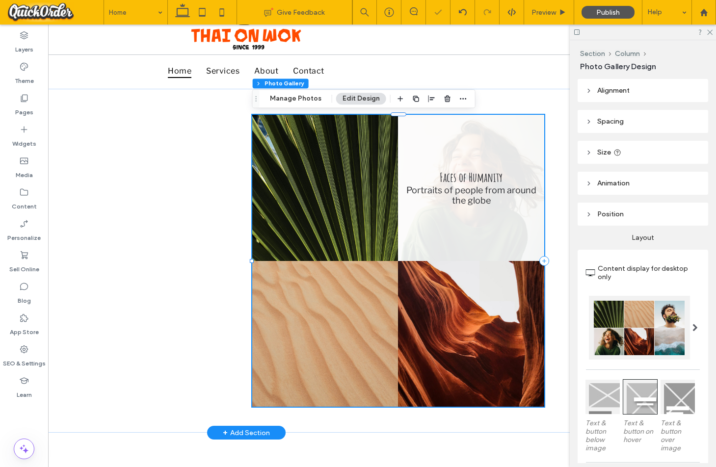
scroll to position [0, 146]
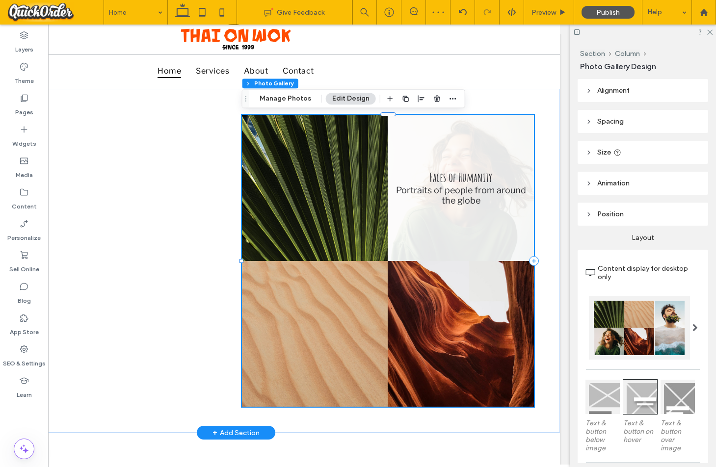
click at [417, 180] on link at bounding box center [460, 188] width 146 height 146
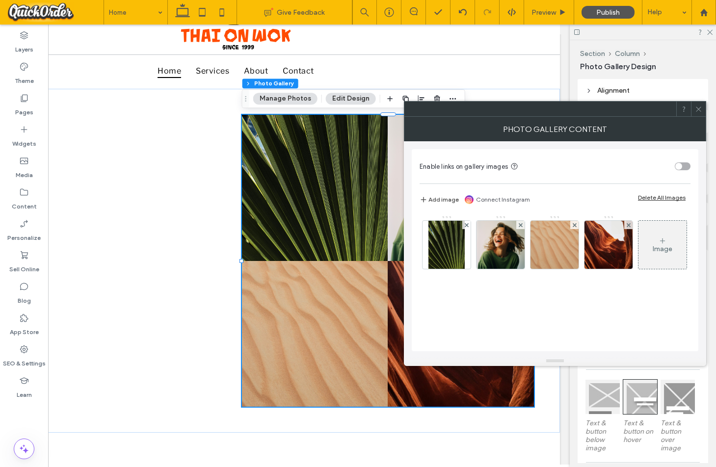
click at [660, 243] on use at bounding box center [662, 240] width 5 height 5
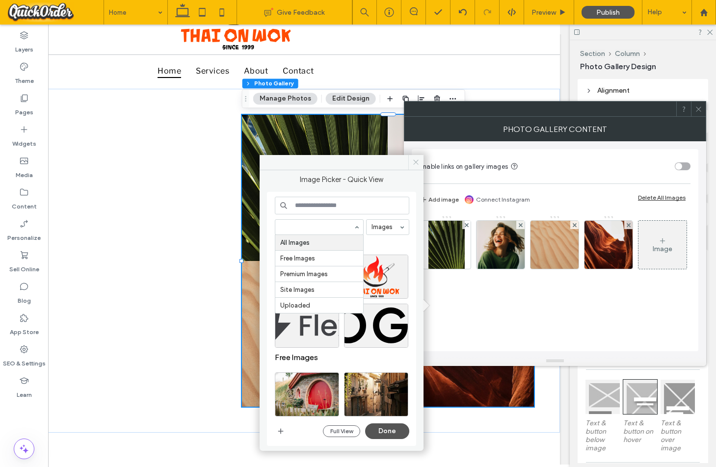
click at [417, 162] on icon at bounding box center [415, 161] width 7 height 7
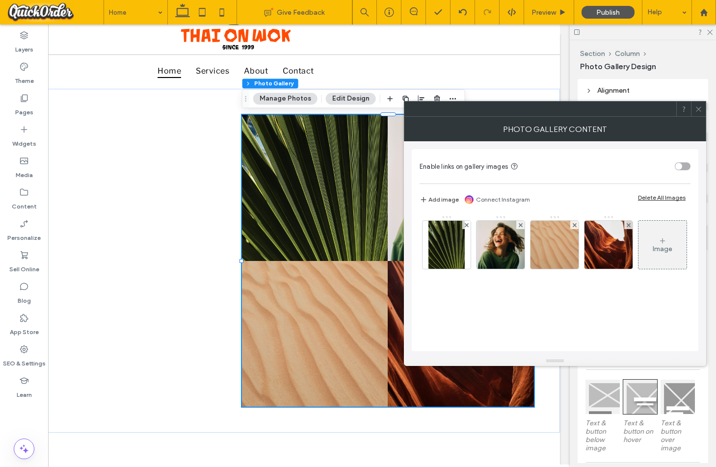
click at [699, 111] on icon at bounding box center [697, 108] width 7 height 7
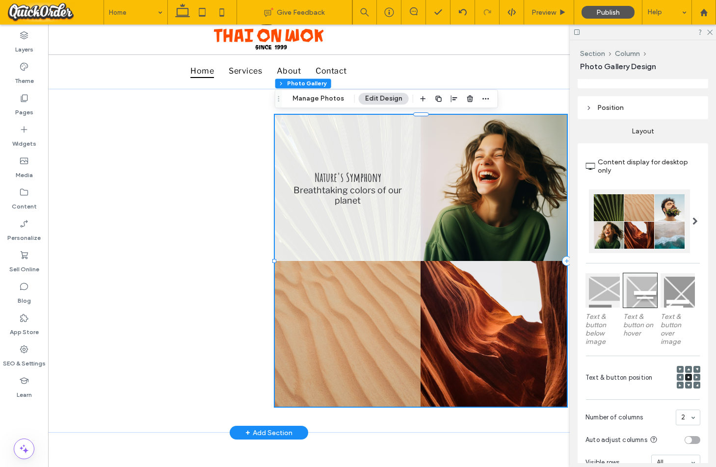
scroll to position [0, 116]
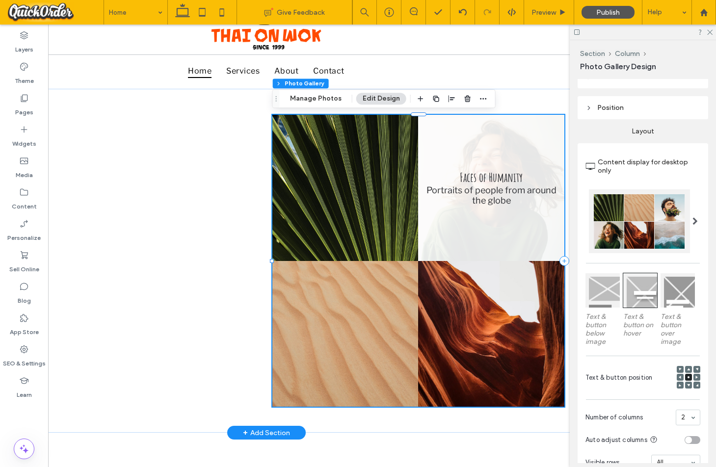
click at [462, 200] on link at bounding box center [491, 188] width 146 height 146
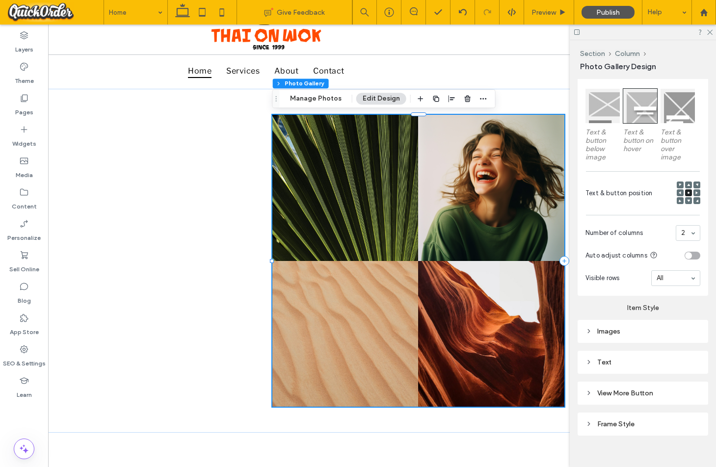
scroll to position [291, 0]
click at [612, 327] on div "Images" at bounding box center [642, 331] width 115 height 8
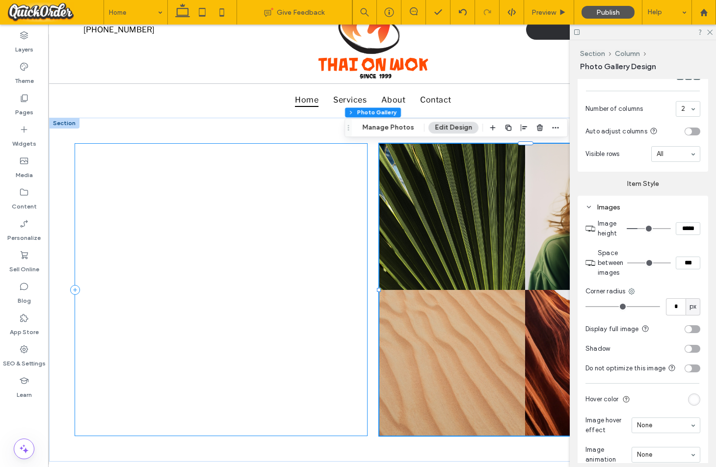
scroll to position [0, 7]
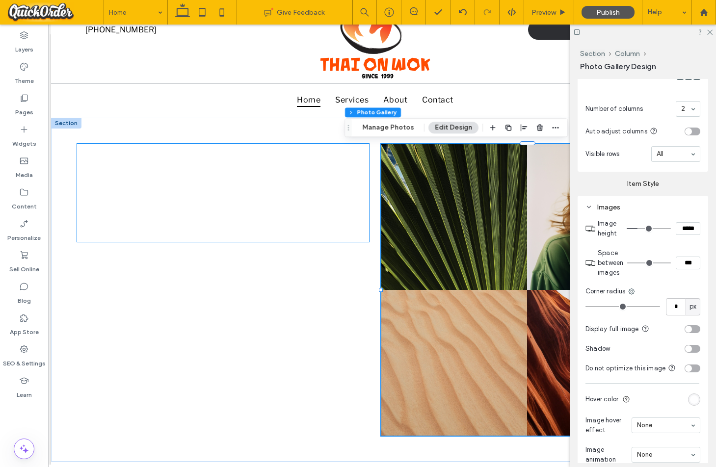
click at [280, 231] on div at bounding box center [223, 193] width 292 height 98
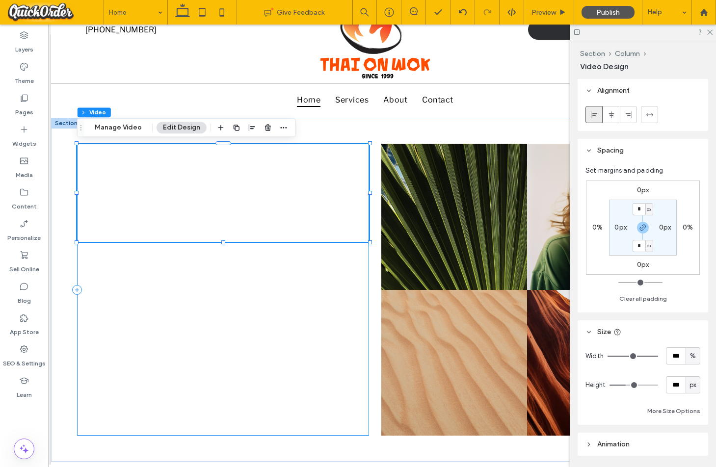
click at [335, 331] on div at bounding box center [223, 290] width 292 height 292
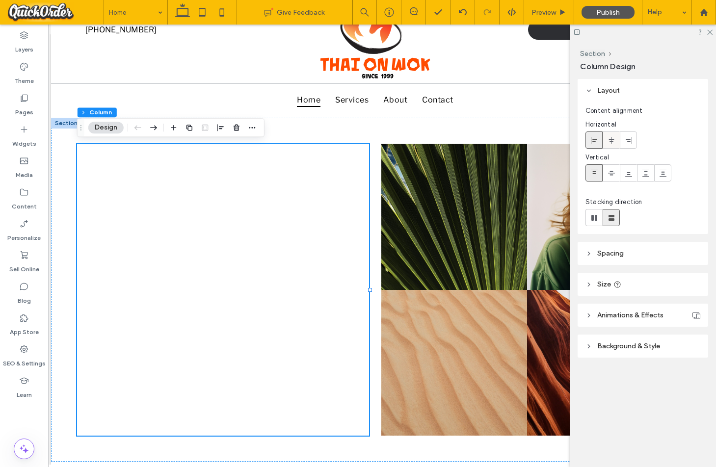
click at [614, 140] on icon at bounding box center [611, 140] width 8 height 8
click at [663, 171] on icon at bounding box center [663, 173] width 8 height 8
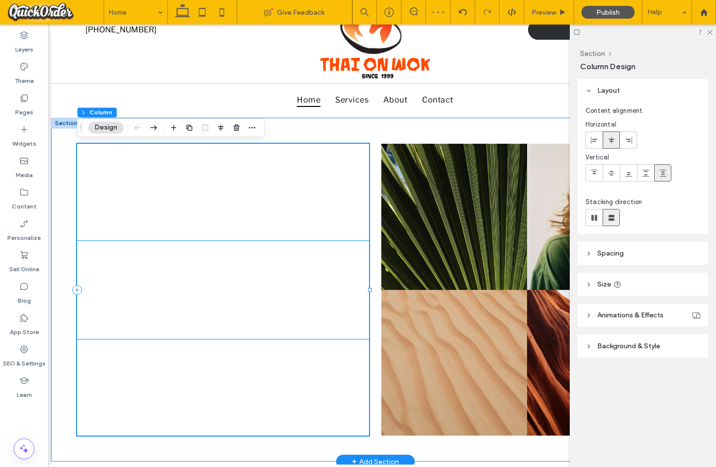
click at [273, 257] on div at bounding box center [223, 290] width 292 height 98
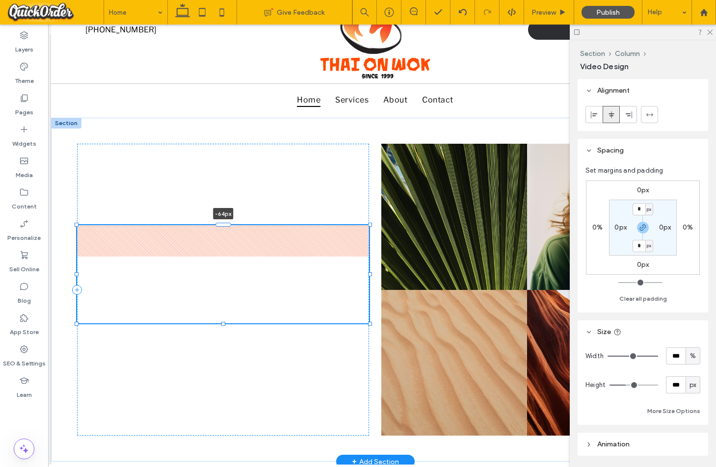
drag, startPoint x: 225, startPoint y: 240, endPoint x: 240, endPoint y: 209, distance: 34.9
click at [240, 209] on div "-64px Nature's Symphony Breathtaking colors of our planet Button Faces of Human…" at bounding box center [375, 290] width 648 height 344
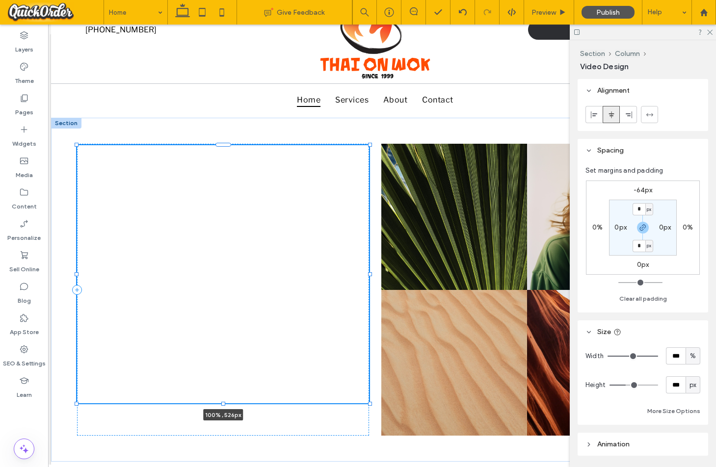
drag, startPoint x: 223, startPoint y: 340, endPoint x: 215, endPoint y: 485, distance: 145.4
click at [215, 466] on html "94 Glebe Point Rd, Glebe NSW 2037 Section 555-555-555 New Button Section Home S…" at bounding box center [374, 323] width 667 height 769
type input "***"
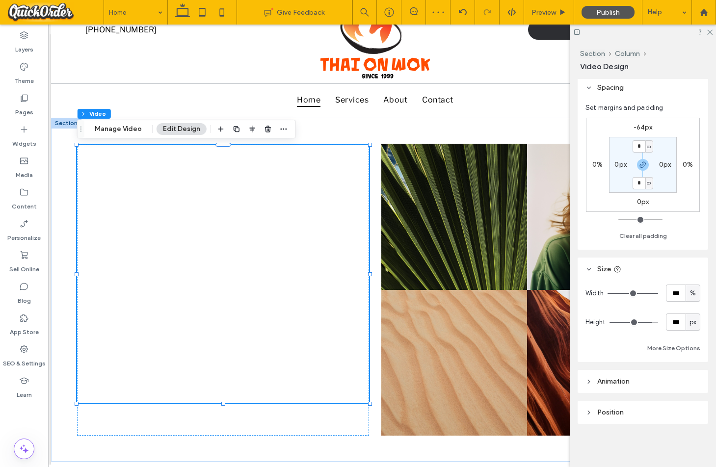
click at [606, 413] on span "Position" at bounding box center [610, 412] width 26 height 8
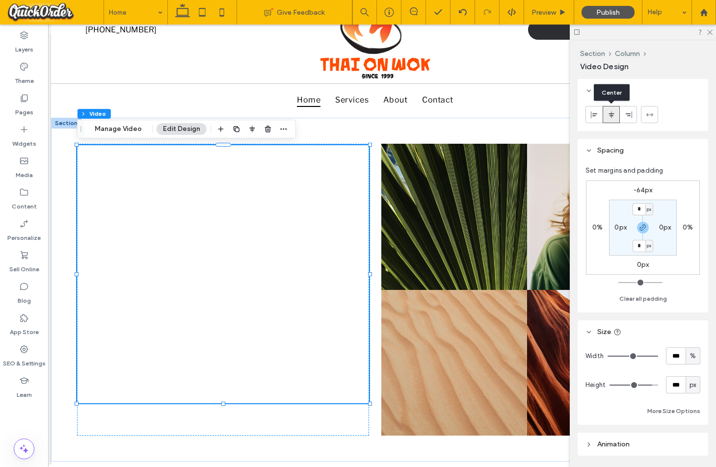
click at [608, 115] on icon at bounding box center [611, 115] width 8 height 8
click at [639, 190] on label "-64px" at bounding box center [642, 190] width 19 height 8
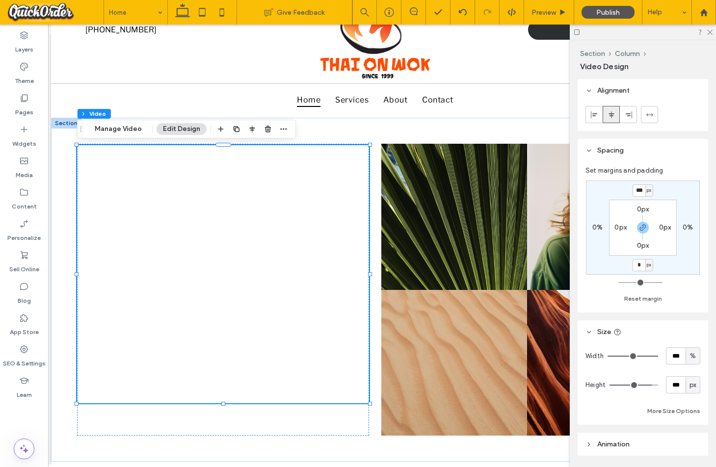
type input "*"
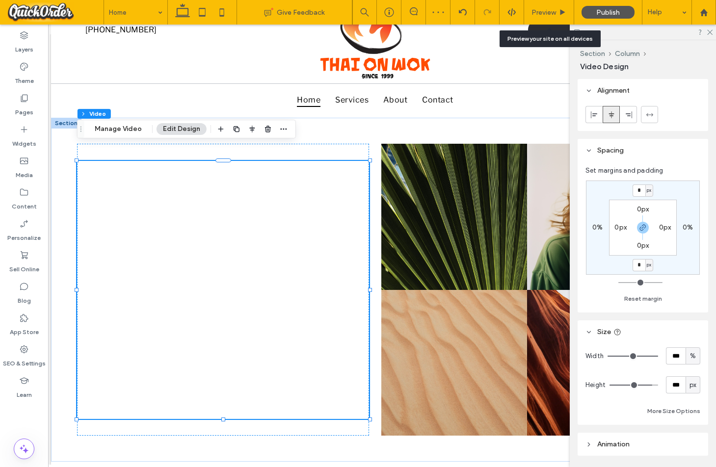
click at [538, 11] on span "Preview" at bounding box center [543, 12] width 25 height 8
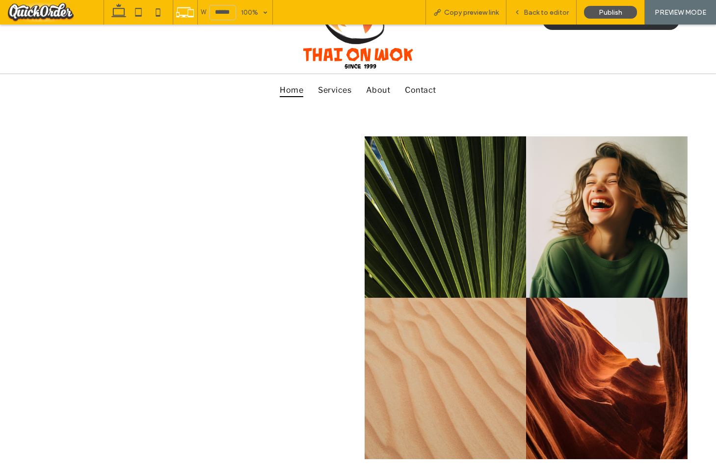
click at [545, 11] on span "Back to editor" at bounding box center [545, 12] width 45 height 8
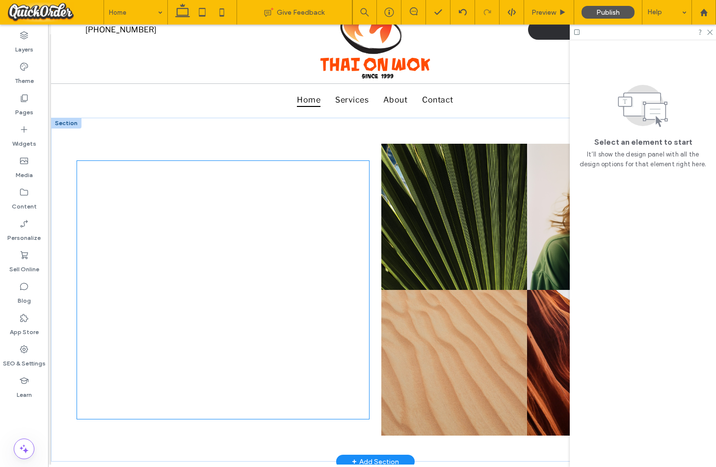
click at [256, 211] on div at bounding box center [223, 290] width 292 height 258
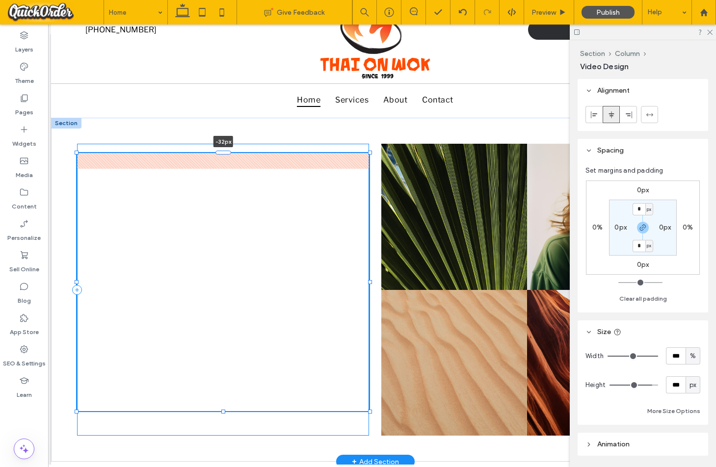
drag, startPoint x: 223, startPoint y: 158, endPoint x: 227, endPoint y: 143, distance: 15.7
click at [227, 143] on div "-32px Nature's Symphony Breathtaking colors of our planet Button Faces of Human…" at bounding box center [375, 290] width 648 height 344
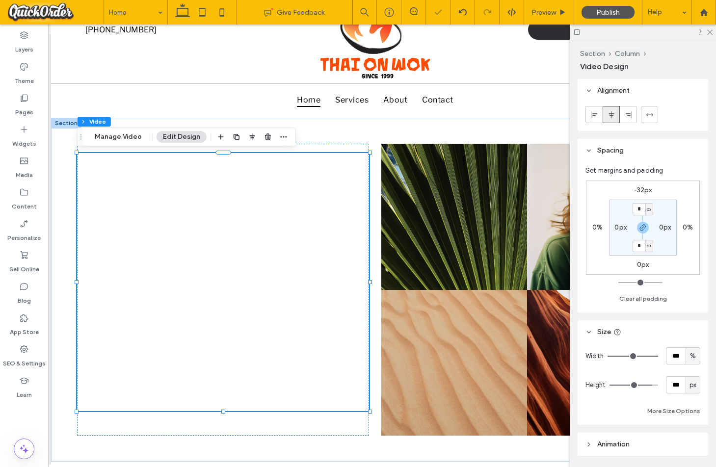
click at [638, 188] on label "-32px" at bounding box center [643, 190] width 18 height 8
type input "*"
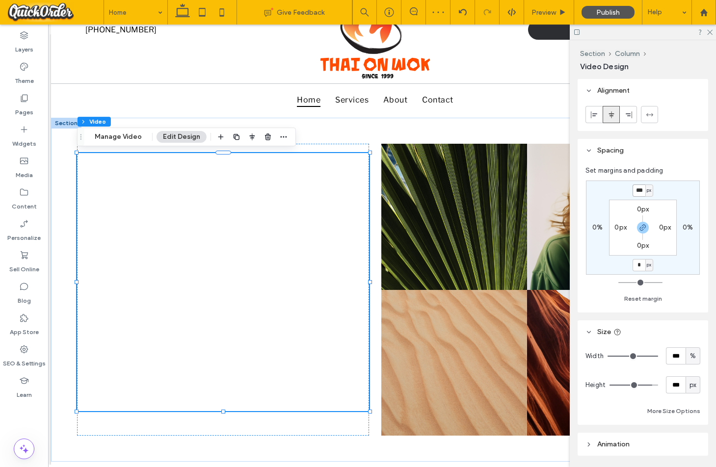
drag, startPoint x: 644, startPoint y: 191, endPoint x: 635, endPoint y: 191, distance: 9.3
click at [635, 191] on input "***" at bounding box center [638, 190] width 13 height 12
type input "*"
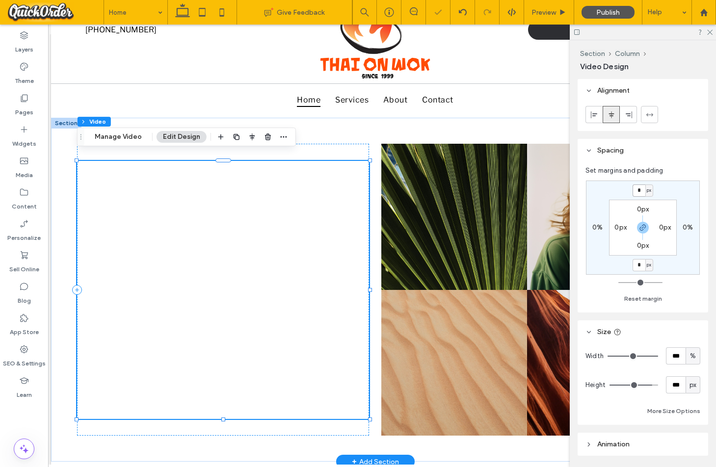
click at [336, 220] on div at bounding box center [223, 290] width 292 height 258
click at [359, 150] on div at bounding box center [223, 290] width 292 height 292
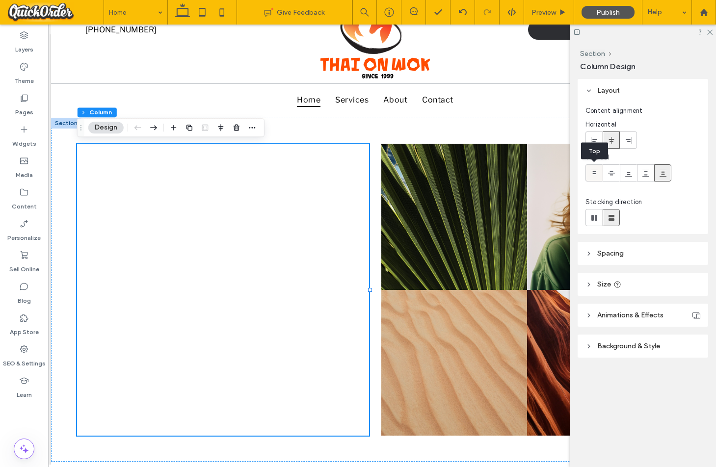
click at [596, 171] on icon at bounding box center [594, 173] width 8 height 8
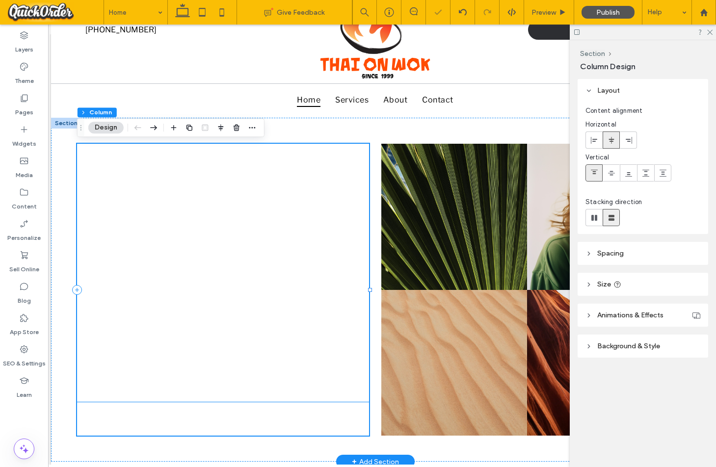
click at [278, 363] on div at bounding box center [223, 273] width 292 height 258
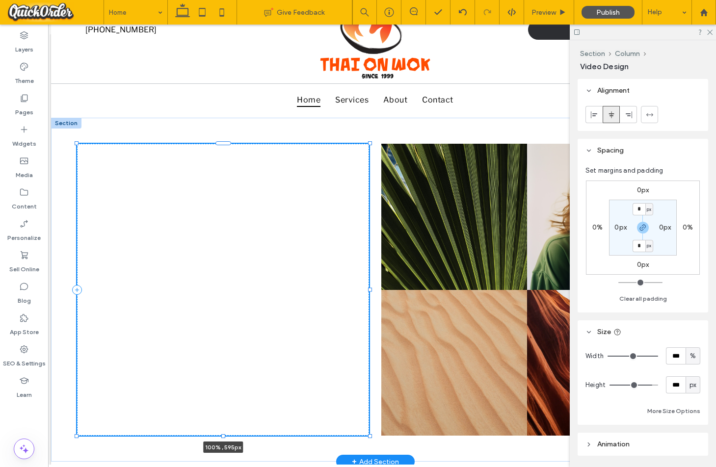
drag, startPoint x: 223, startPoint y: 402, endPoint x: 221, endPoint y: 435, distance: 33.4
click at [222, 436] on div at bounding box center [223, 436] width 4 height 4
type input "***"
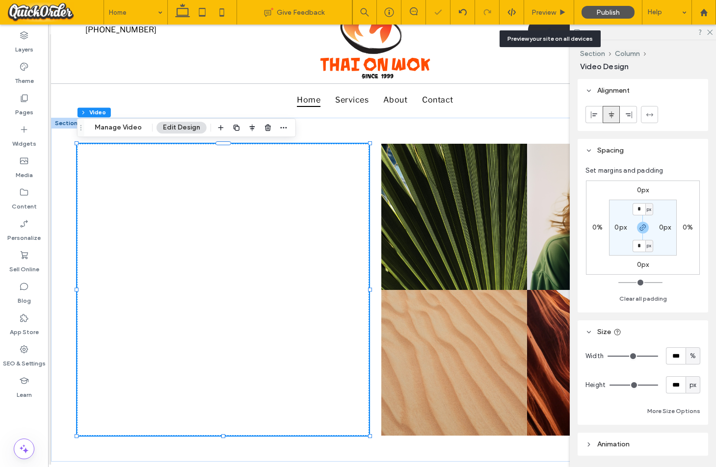
click at [555, 12] on span "Preview" at bounding box center [543, 12] width 25 height 8
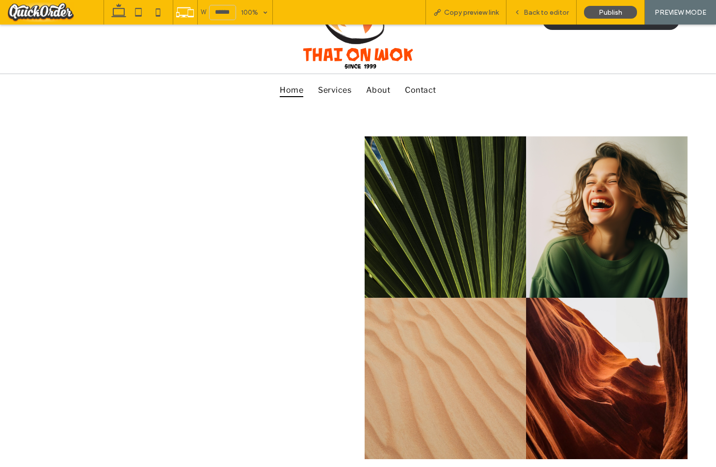
click at [549, 12] on span "Back to editor" at bounding box center [545, 12] width 45 height 8
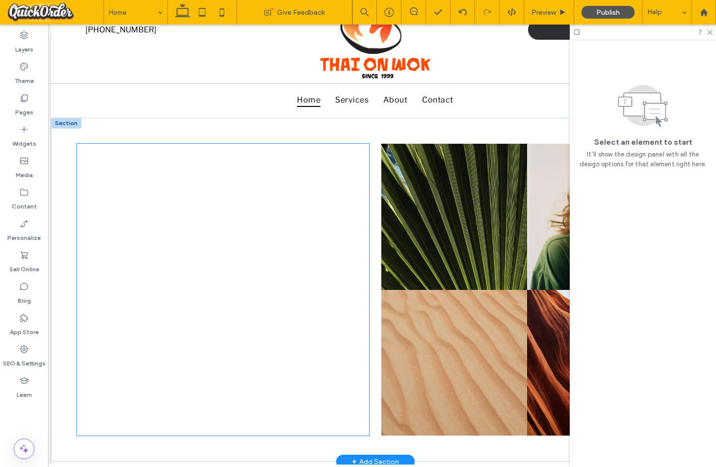
click at [280, 238] on div at bounding box center [223, 290] width 292 height 292
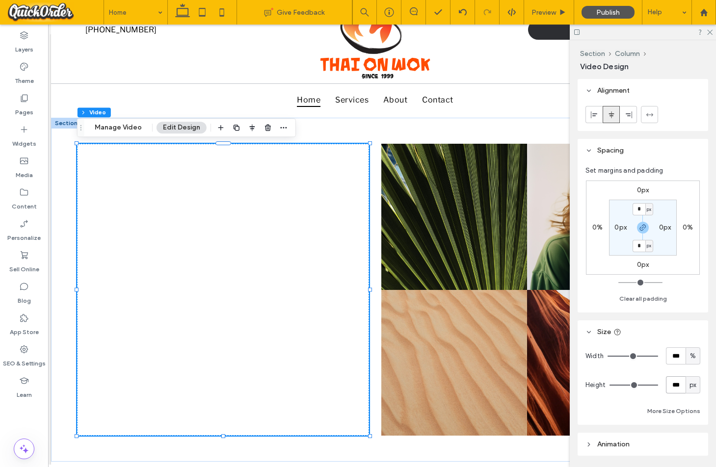
click at [661, 383] on div "Height *** px" at bounding box center [642, 384] width 115 height 17
type input "***"
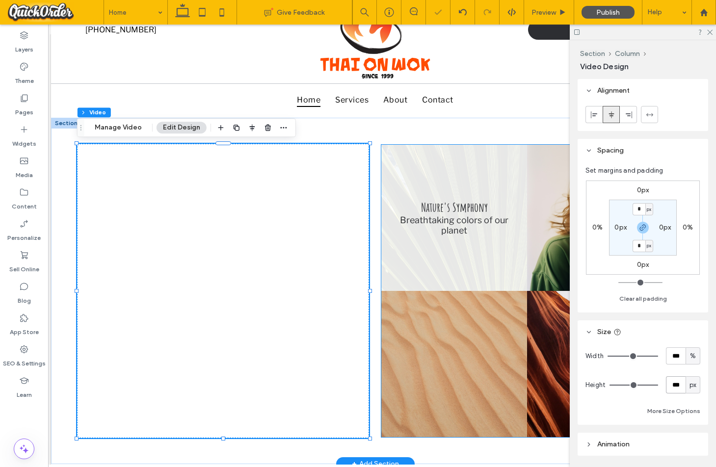
scroll to position [0, 5]
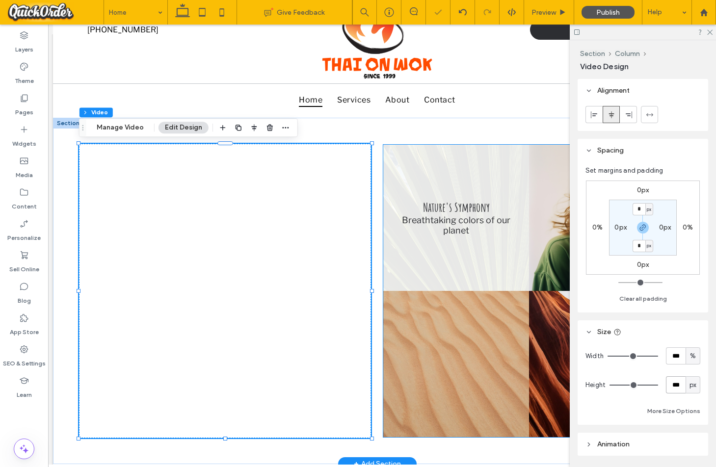
click at [481, 173] on link at bounding box center [456, 218] width 146 height 146
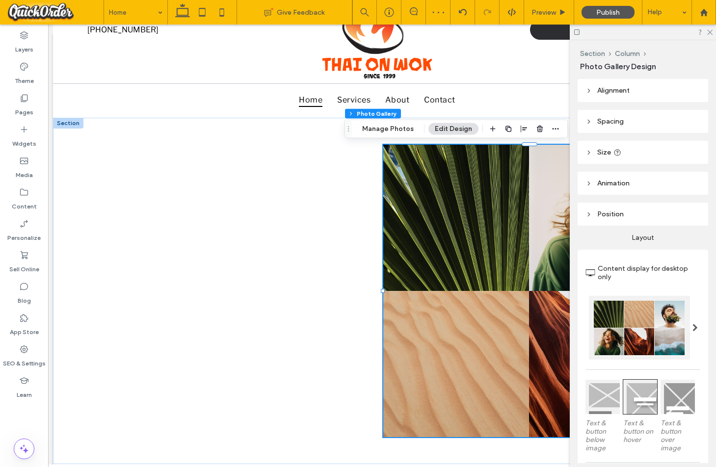
click at [639, 154] on header "Size" at bounding box center [642, 152] width 130 height 23
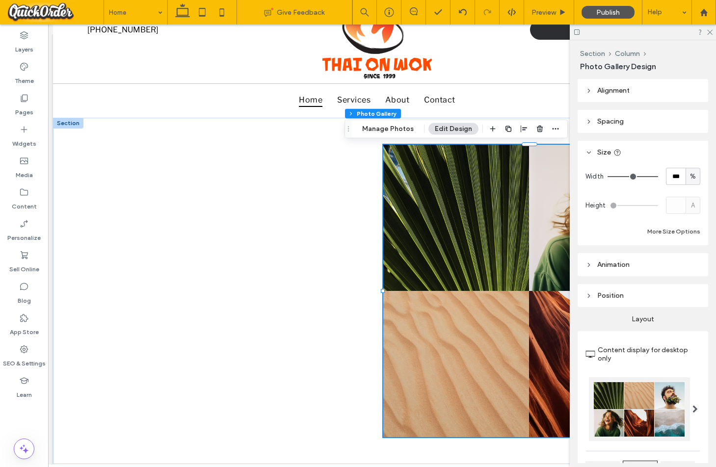
click at [676, 228] on button "More Size Options" at bounding box center [673, 232] width 53 height 12
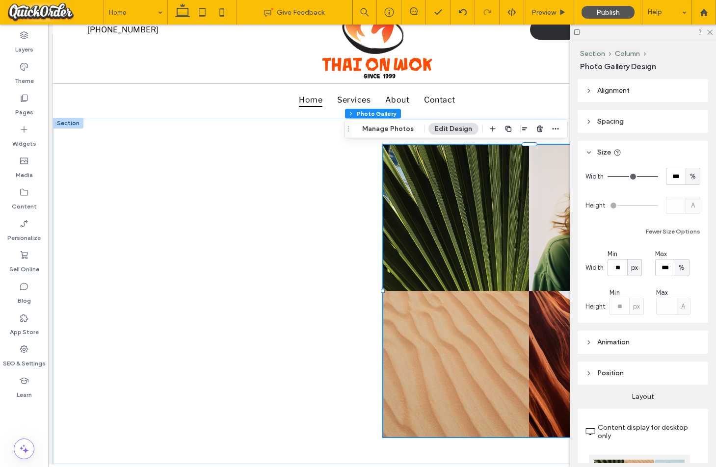
type input "**"
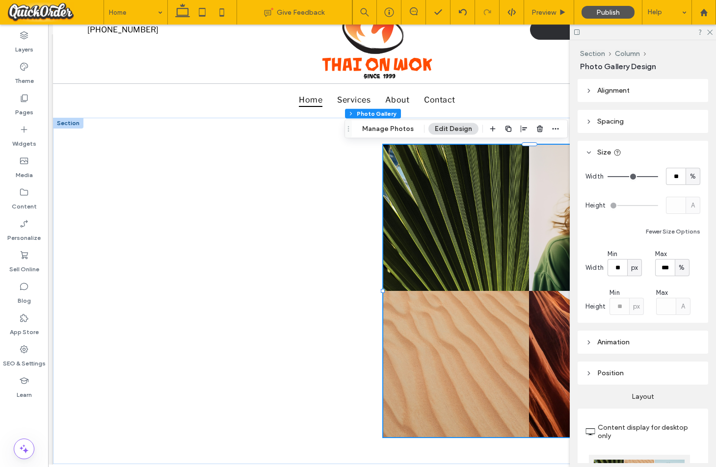
type input "**"
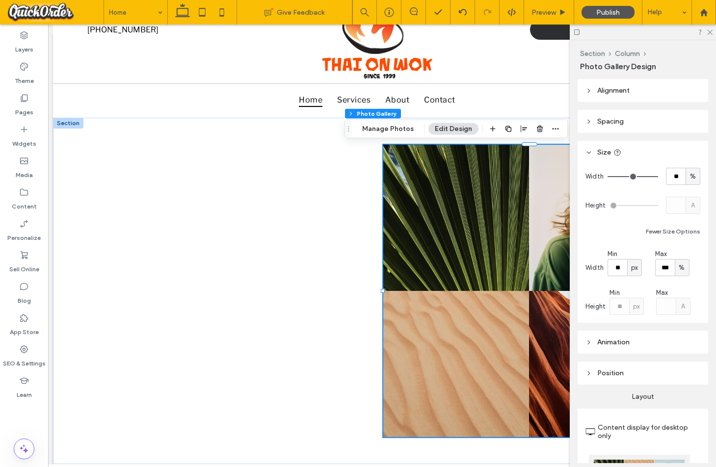
type input "**"
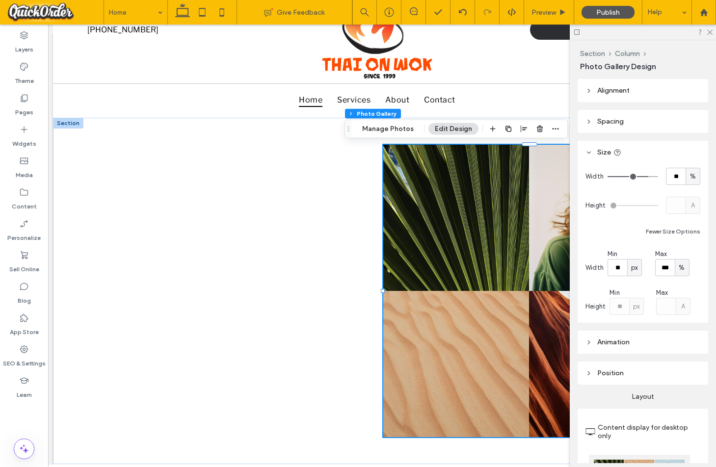
type input "**"
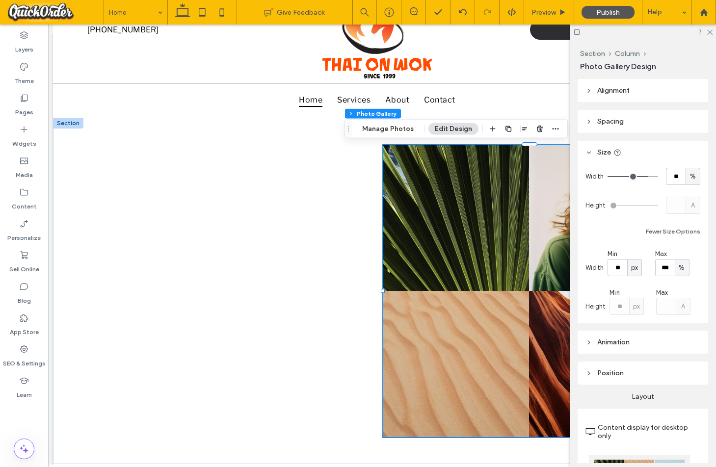
type input "**"
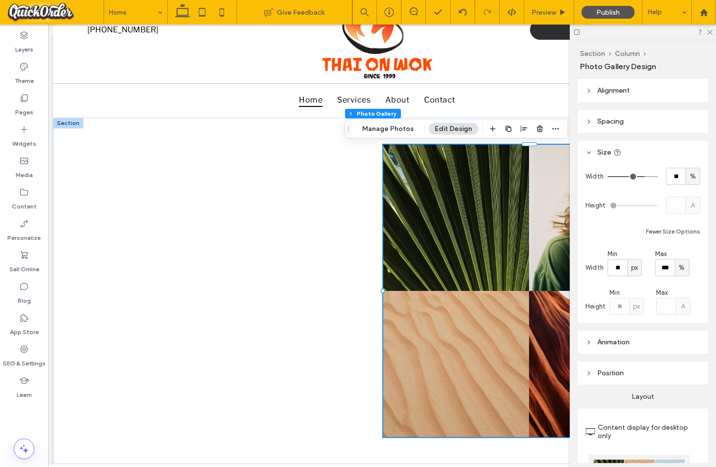
drag, startPoint x: 655, startPoint y: 177, endPoint x: 642, endPoint y: 177, distance: 12.8
click at [642, 177] on input "range" at bounding box center [632, 176] width 51 height 1
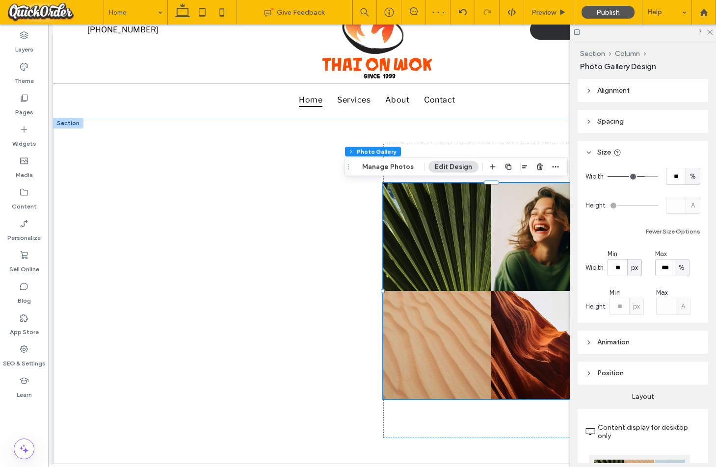
click at [626, 90] on span "Alignment" at bounding box center [613, 90] width 32 height 8
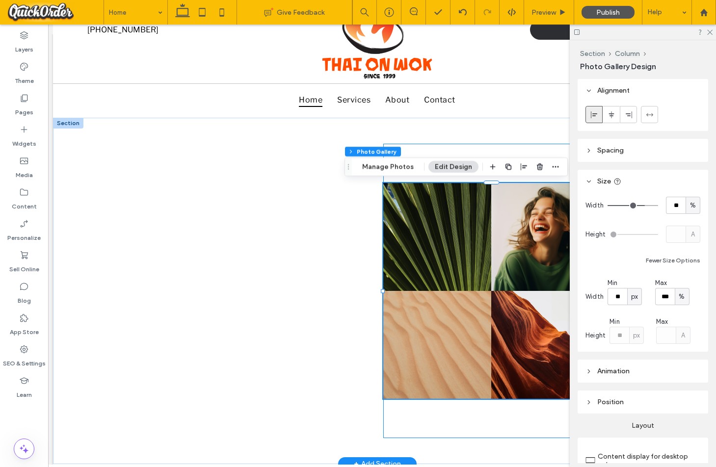
click at [527, 151] on div "Nature's Symphony Breathtaking colors of our planet Button Faces of Humanity Po…" at bounding box center [529, 291] width 292 height 294
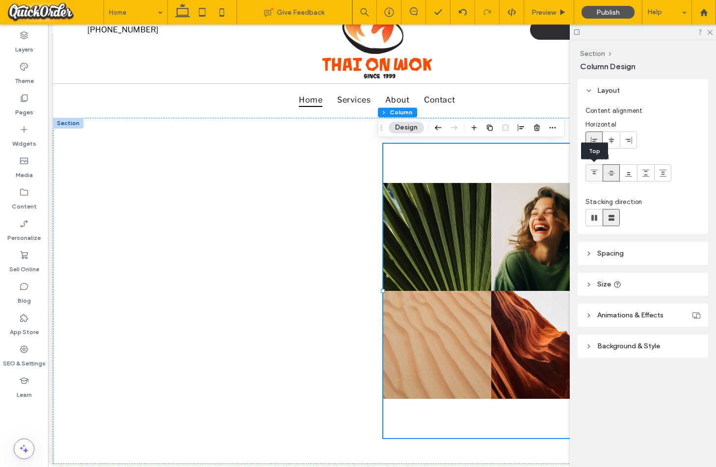
click at [590, 172] on icon at bounding box center [594, 173] width 8 height 8
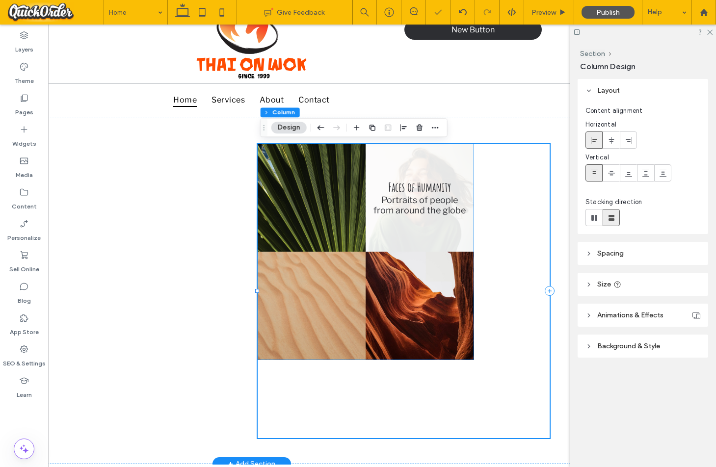
scroll to position [0, 146]
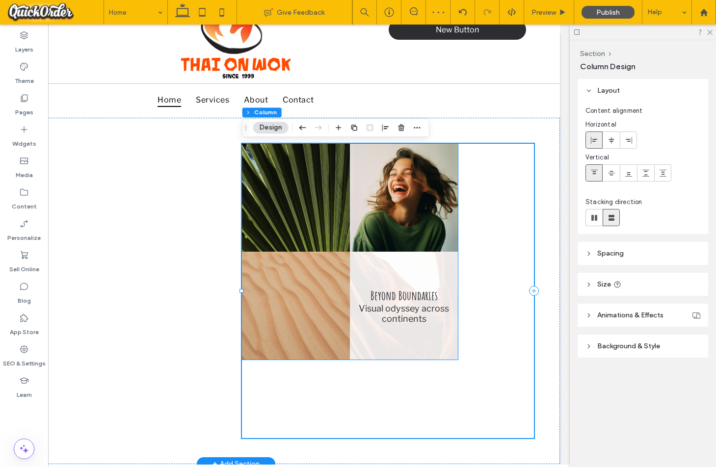
click at [435, 289] on link at bounding box center [404, 306] width 108 height 108
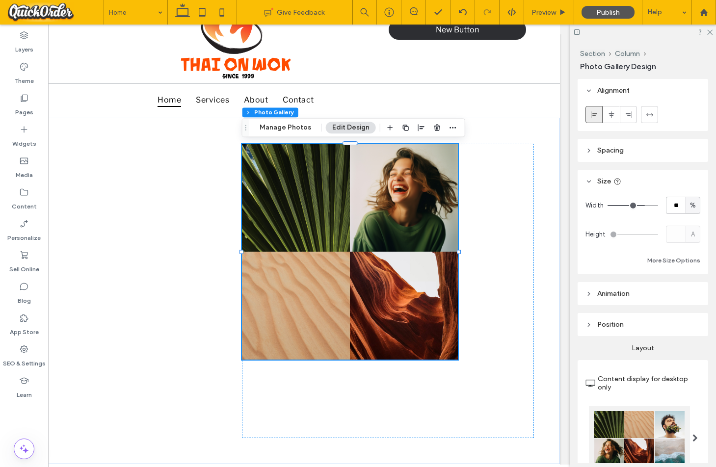
type input "**"
type input "***"
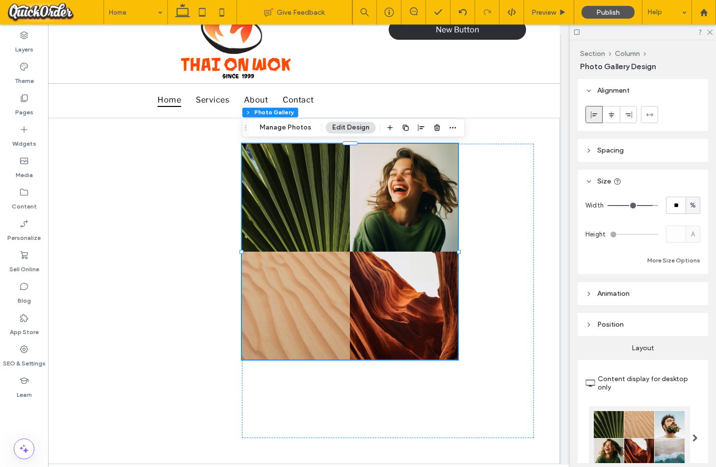
type input "***"
drag, startPoint x: 645, startPoint y: 206, endPoint x: 696, endPoint y: 210, distance: 51.6
type input "***"
click at [658, 206] on input "range" at bounding box center [632, 205] width 51 height 1
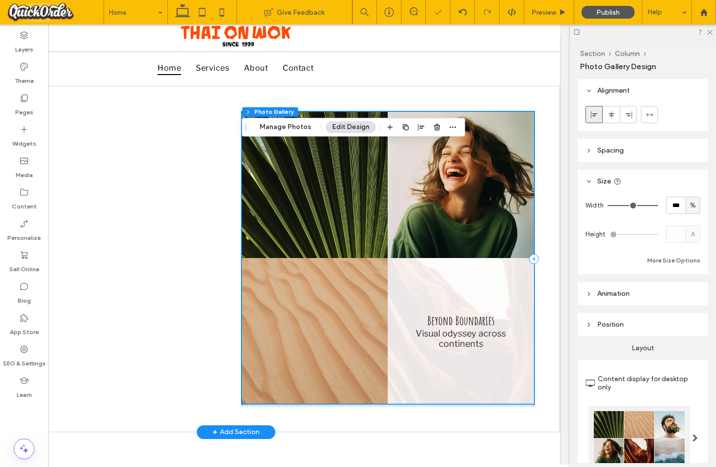
scroll to position [128, 0]
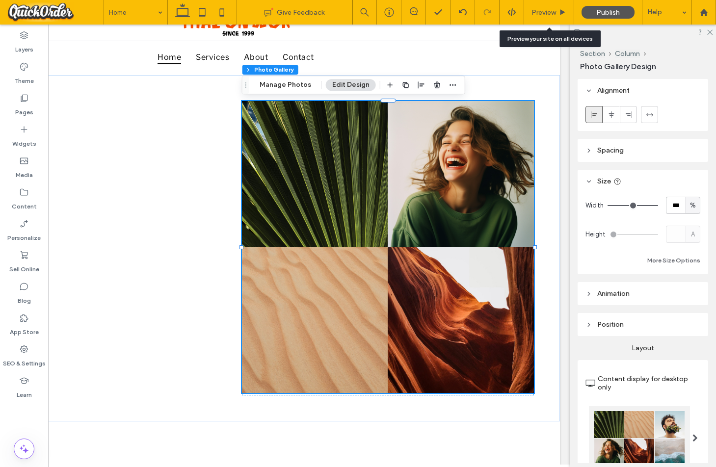
click at [541, 10] on span "Preview" at bounding box center [543, 12] width 25 height 8
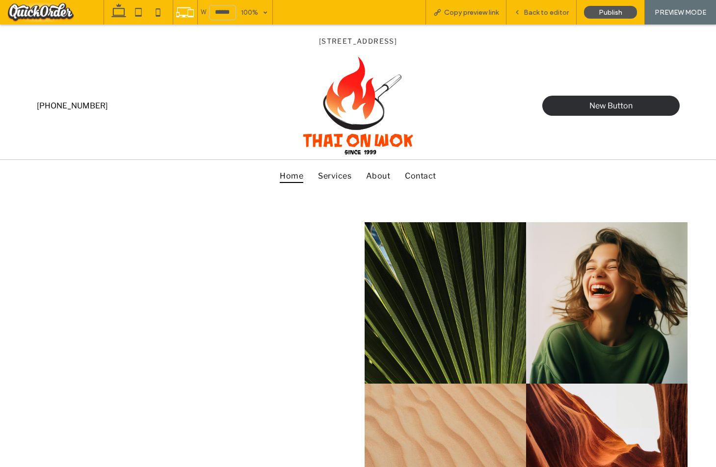
click at [543, 11] on span "Back to editor" at bounding box center [545, 12] width 45 height 8
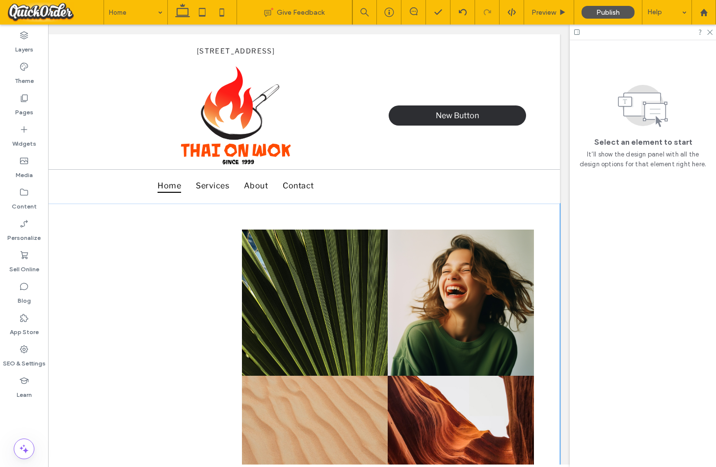
click at [433, 210] on div "Nature's Symphony Breathtaking colors of our planet Button Faces of Humanity Po…" at bounding box center [236, 377] width 648 height 346
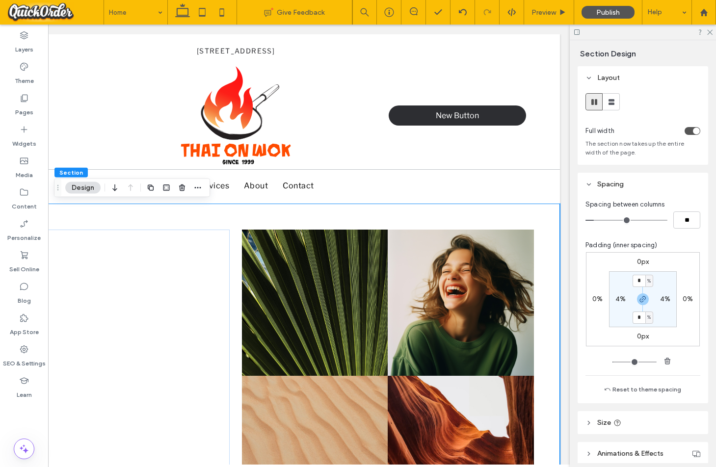
click at [691, 129] on div "toggle" at bounding box center [692, 131] width 16 height 8
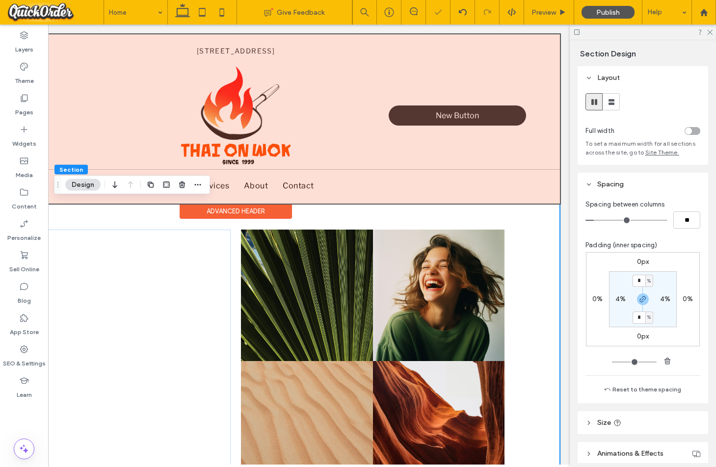
scroll to position [13, 0]
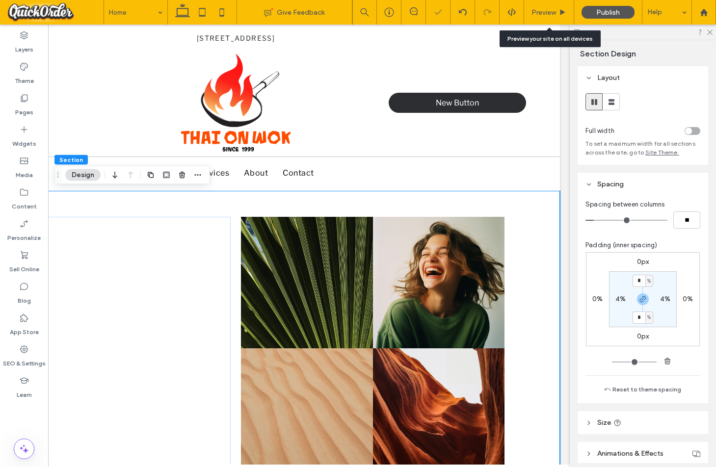
click at [541, 13] on span "Preview" at bounding box center [543, 12] width 25 height 8
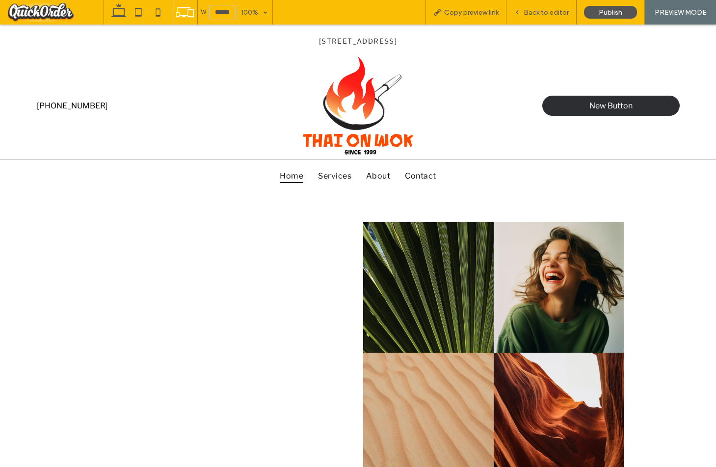
click at [539, 12] on span "Back to editor" at bounding box center [545, 12] width 45 height 8
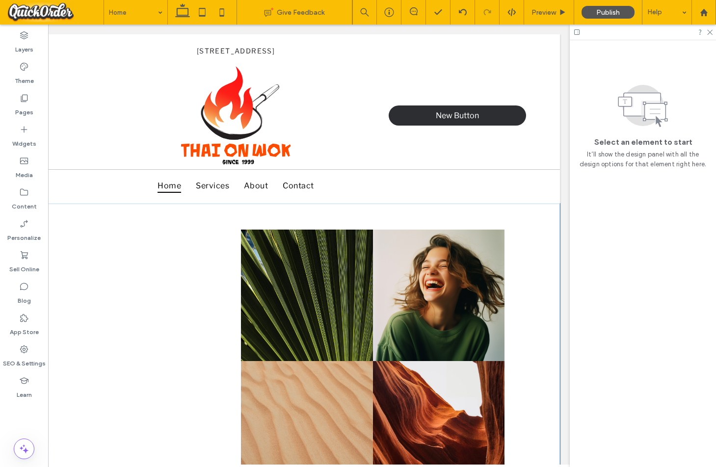
click at [458, 213] on div "Nature's Symphony Breathtaking colors of our planet Button Faces of Humanity Po…" at bounding box center [236, 377] width 589 height 346
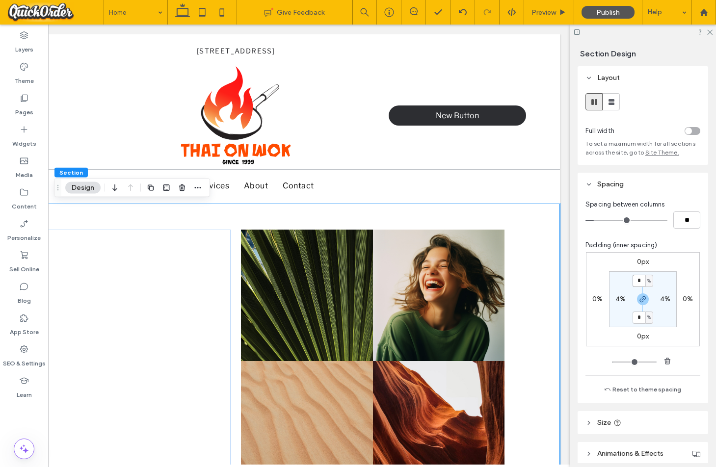
click at [640, 281] on input "*" at bounding box center [638, 281] width 13 height 12
type input "*"
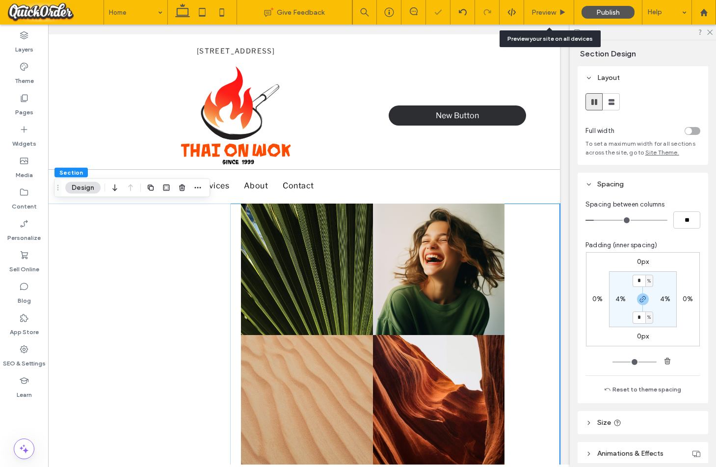
click at [549, 10] on span "Preview" at bounding box center [543, 12] width 25 height 8
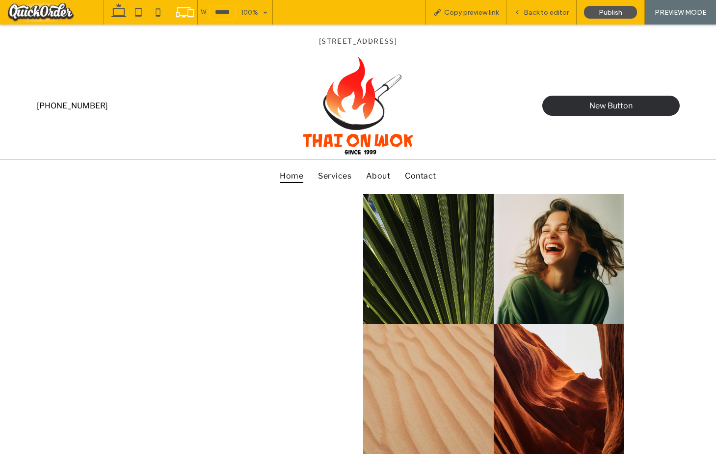
click at [120, 12] on icon at bounding box center [119, 12] width 20 height 20
click at [190, 7] on use at bounding box center [185, 12] width 18 height 10
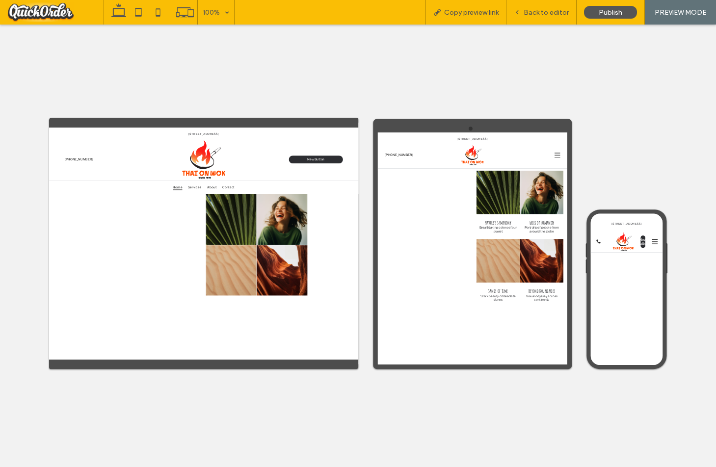
click at [124, 11] on use at bounding box center [118, 10] width 15 height 14
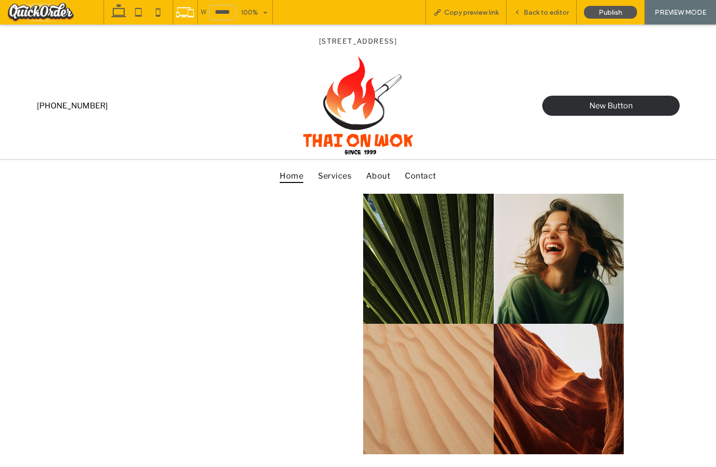
click at [559, 15] on span "Back to editor" at bounding box center [545, 12] width 45 height 8
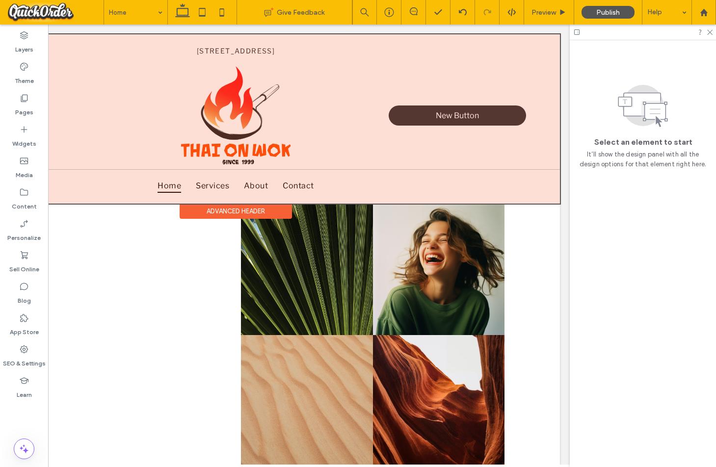
click at [219, 94] on div at bounding box center [236, 118] width 648 height 169
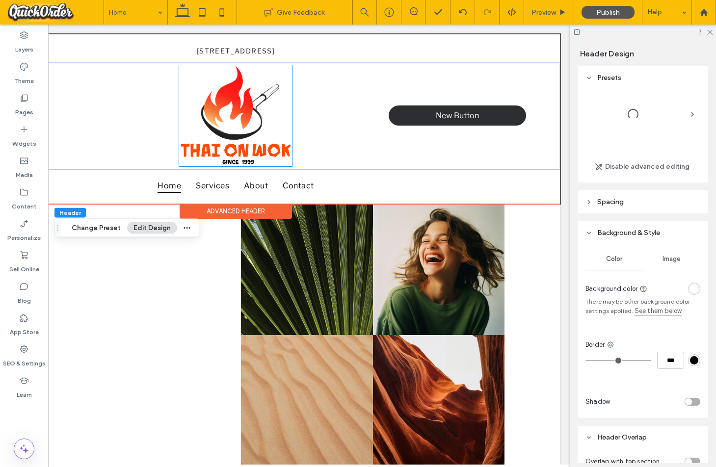
click at [228, 97] on img at bounding box center [235, 115] width 113 height 101
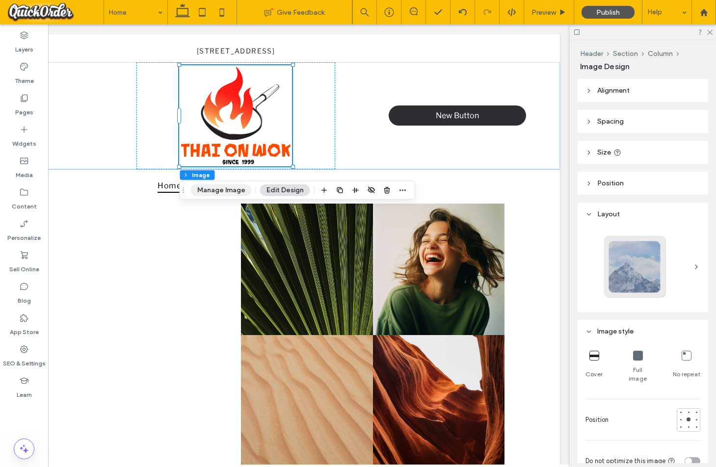
click at [233, 185] on button "Manage Image" at bounding box center [221, 190] width 61 height 12
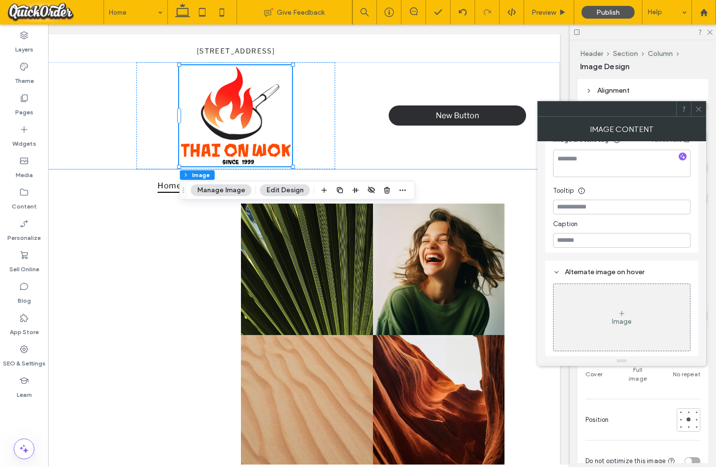
scroll to position [62, 0]
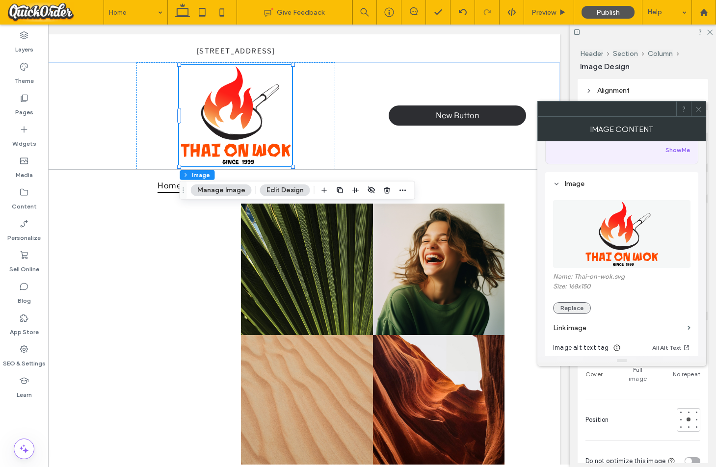
click at [576, 311] on button "Replace" at bounding box center [572, 308] width 38 height 12
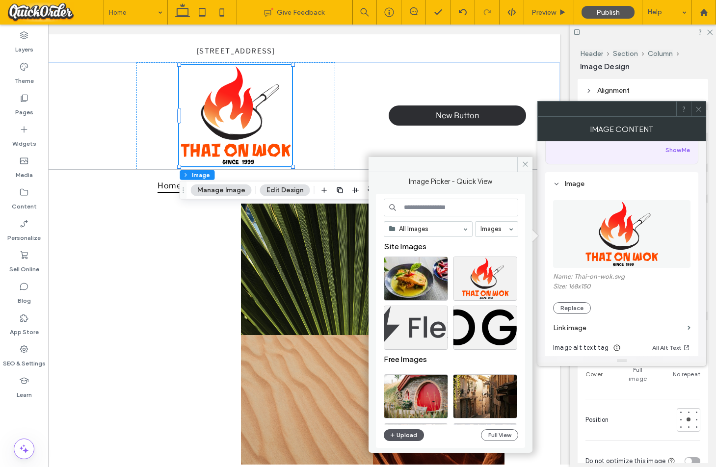
click at [405, 436] on button "Upload" at bounding box center [404, 435] width 40 height 12
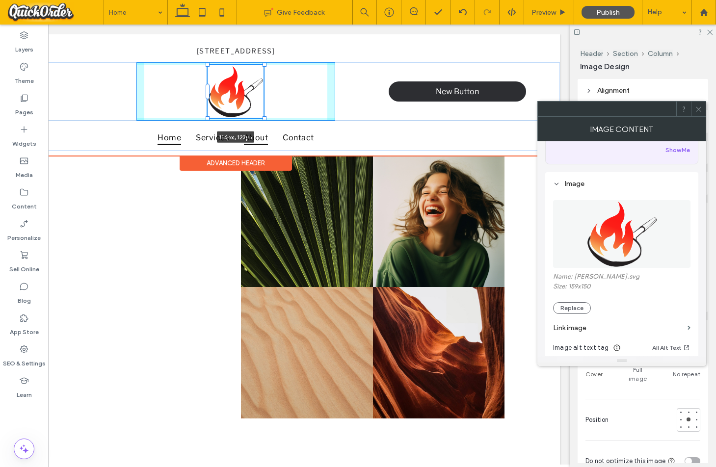
drag, startPoint x: 293, startPoint y: 170, endPoint x: 265, endPoint y: 144, distance: 38.2
click at [265, 144] on div "94 Glebe Point Rd, Glebe NSW 2037 Section 114px , 123px 555-555-555 New Button …" at bounding box center [236, 94] width 648 height 121
type input "***"
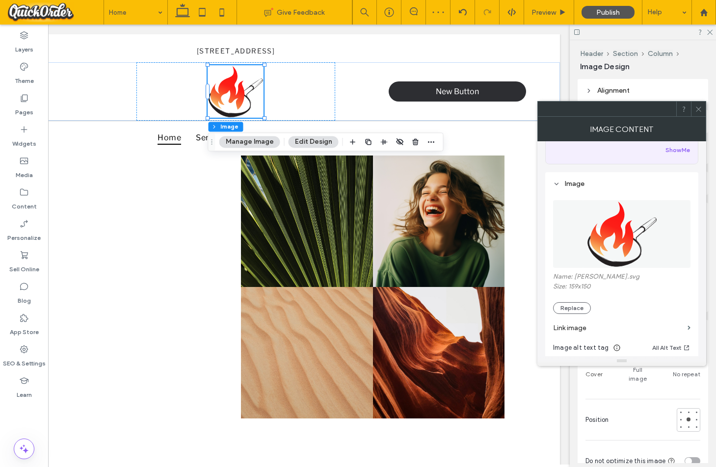
click at [699, 108] on icon at bounding box center [697, 108] width 7 height 7
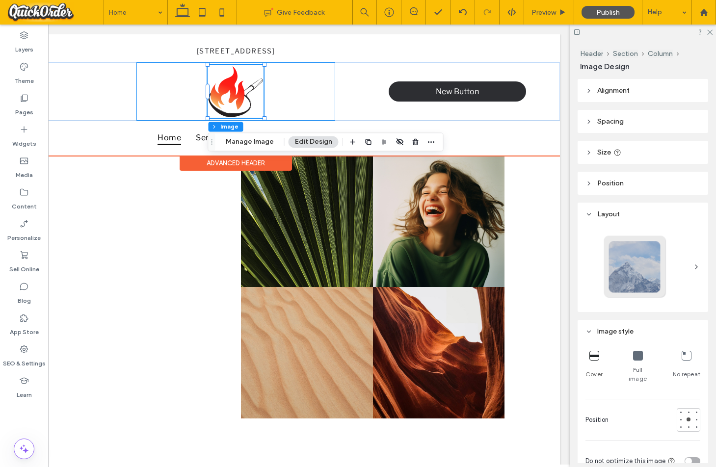
click at [183, 80] on div "114px , 123px" at bounding box center [235, 91] width 199 height 58
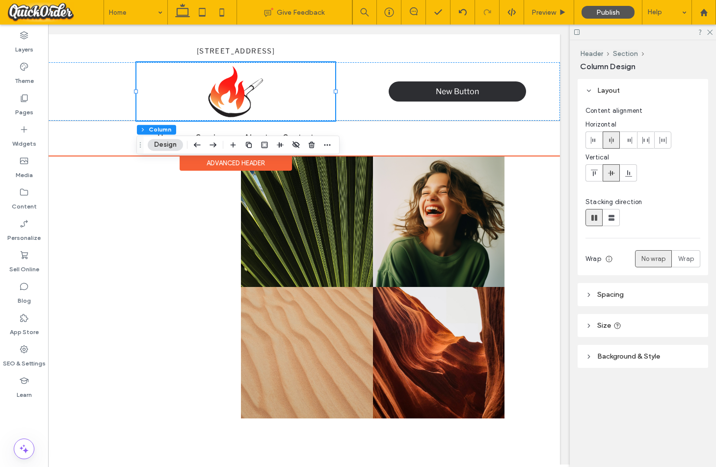
click at [293, 98] on div at bounding box center [235, 91] width 199 height 58
click at [302, 97] on div at bounding box center [235, 91] width 199 height 58
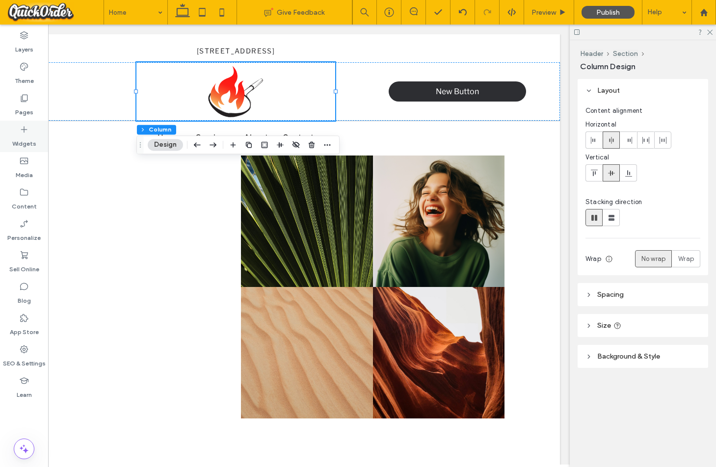
click at [21, 133] on icon at bounding box center [24, 130] width 10 height 10
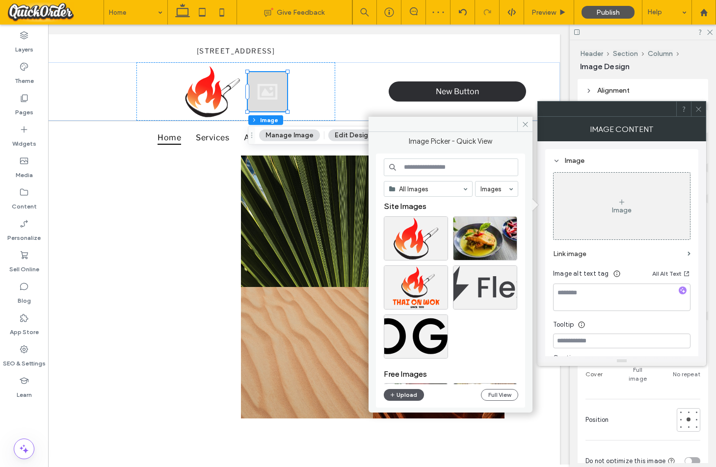
click at [409, 393] on button "Upload" at bounding box center [404, 395] width 40 height 12
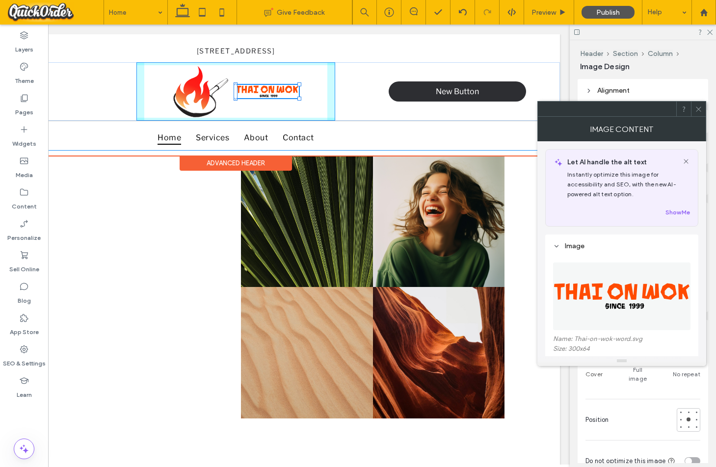
drag, startPoint x: 287, startPoint y: 98, endPoint x: 350, endPoint y: 132, distance: 71.6
click at [350, 132] on div "94 Glebe Point Rd, Glebe NSW 2037 Section 128px , 1254px 555-555-555 New Button…" at bounding box center [236, 94] width 648 height 121
type input "***"
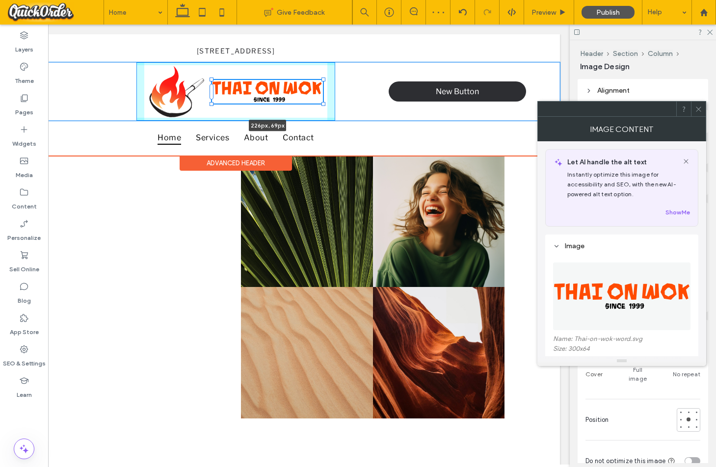
drag, startPoint x: 298, startPoint y: 98, endPoint x: 315, endPoint y: 115, distance: 24.3
click at [315, 115] on div "226px , 69px 555-555-555 New Button" at bounding box center [236, 91] width 648 height 58
type input "***"
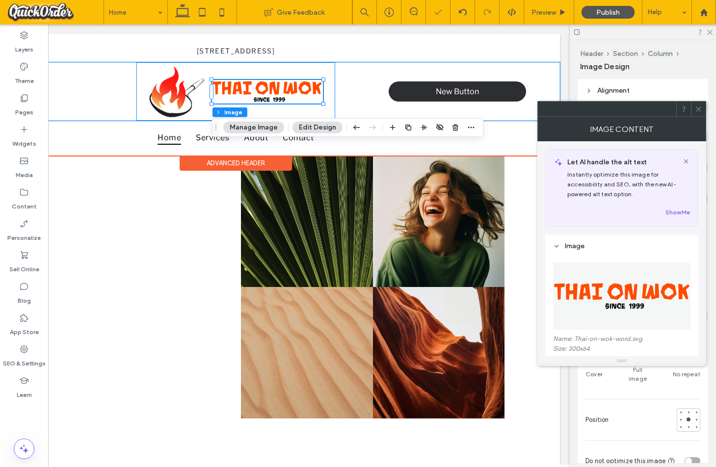
click at [286, 70] on div "226px , 69px" at bounding box center [235, 91] width 199 height 58
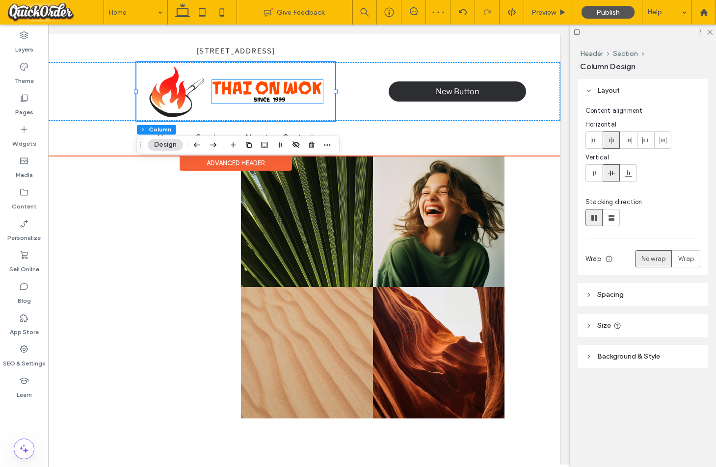
click at [270, 88] on img at bounding box center [267, 92] width 111 height 24
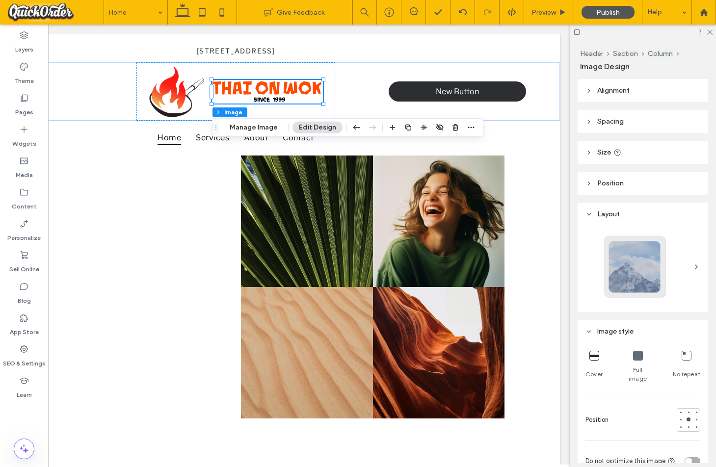
click at [610, 125] on span "Spacing" at bounding box center [610, 121] width 26 height 8
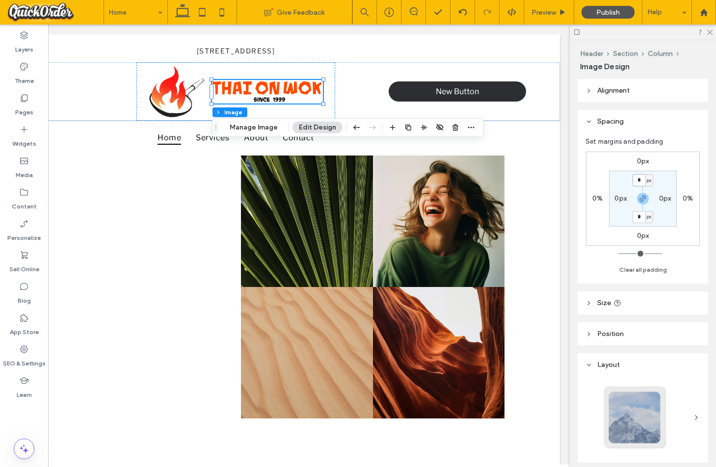
drag, startPoint x: 641, startPoint y: 181, endPoint x: 624, endPoint y: 180, distance: 17.7
click at [625, 180] on section "* px 0px * px 0px" at bounding box center [643, 199] width 68 height 56
type input "***"
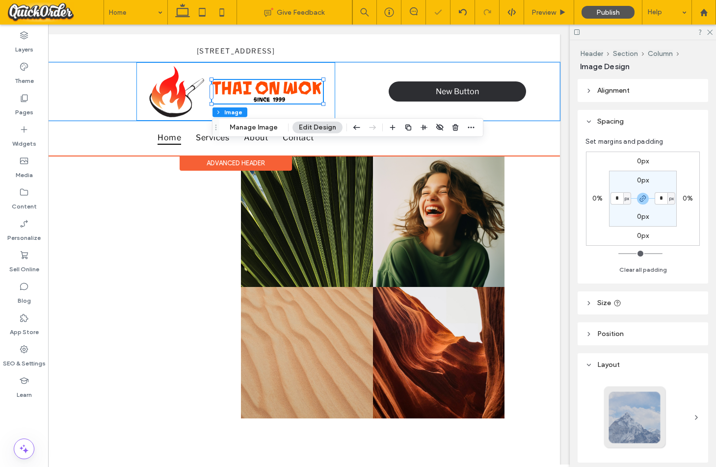
click at [281, 69] on div at bounding box center [235, 91] width 199 height 58
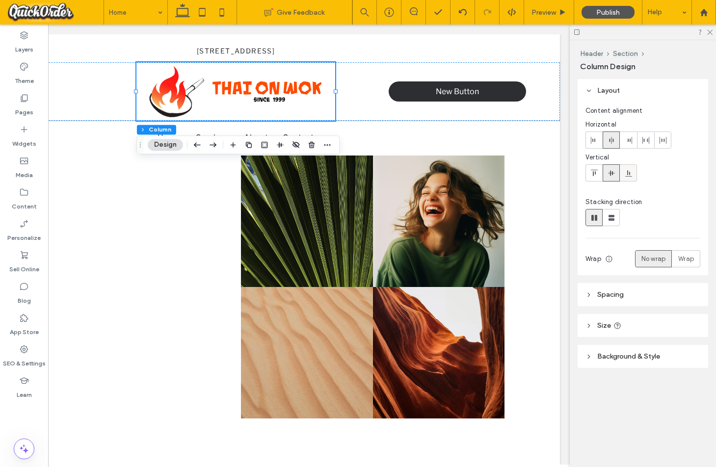
click at [626, 174] on icon at bounding box center [628, 173] width 8 height 8
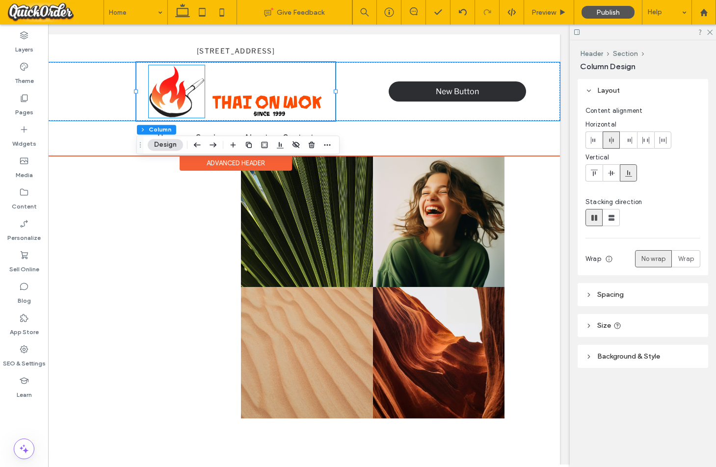
click at [184, 91] on img at bounding box center [177, 91] width 56 height 52
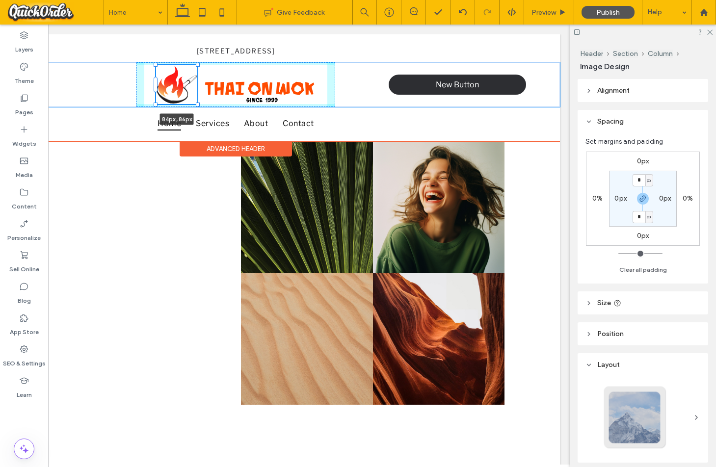
drag, startPoint x: 205, startPoint y: 64, endPoint x: 196, endPoint y: 69, distance: 11.0
click at [196, 69] on div "84px , 86px 555-555-555 New Button" at bounding box center [236, 84] width 648 height 45
type input "**"
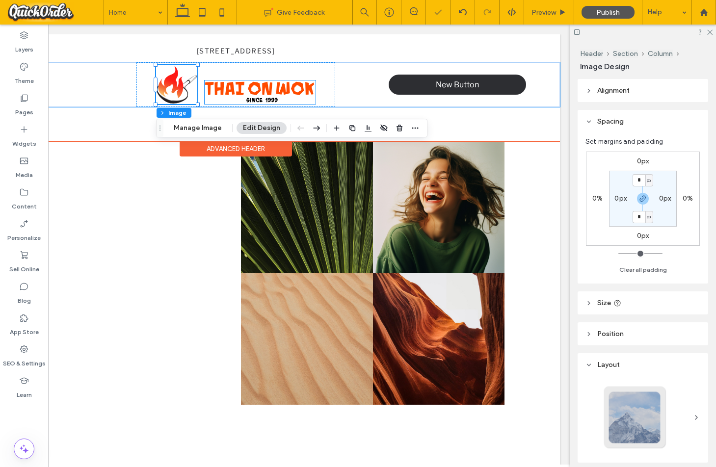
click at [224, 82] on img at bounding box center [260, 92] width 111 height 24
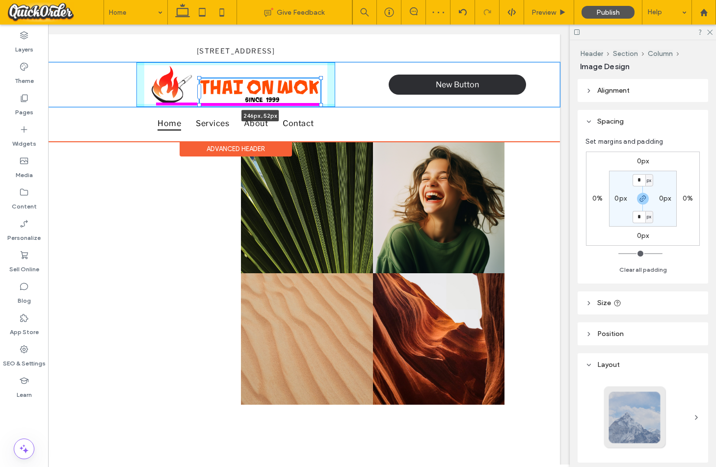
drag, startPoint x: 316, startPoint y: 77, endPoint x: 322, endPoint y: 77, distance: 6.0
click at [322, 77] on div at bounding box center [321, 78] width 4 height 4
type input "***"
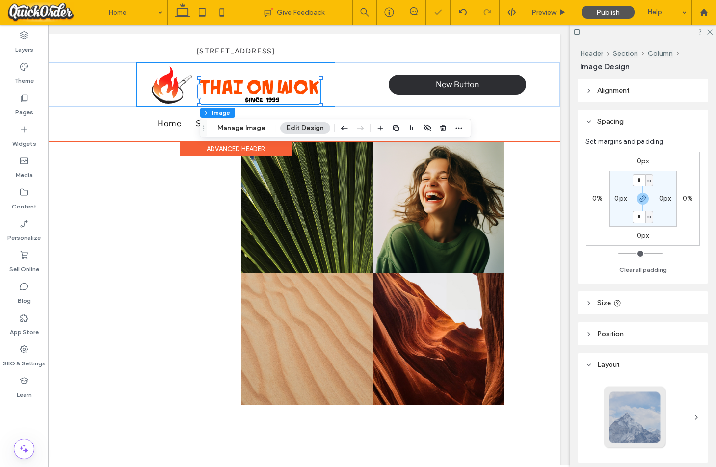
click at [328, 67] on div "246px , 52px" at bounding box center [235, 84] width 199 height 45
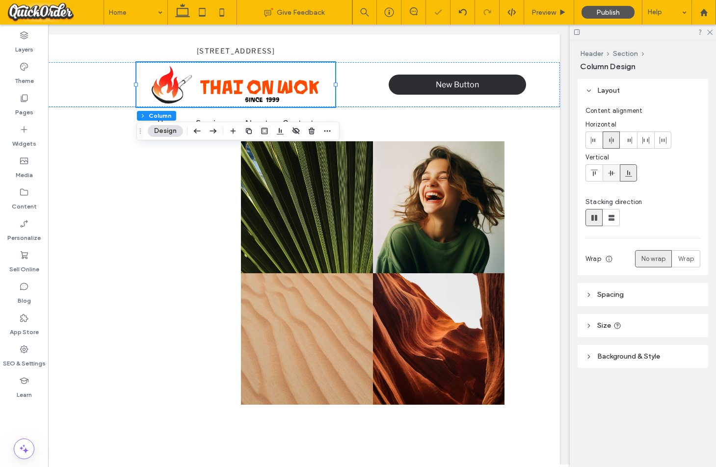
click at [616, 173] on div at bounding box center [611, 173] width 16 height 16
click at [627, 173] on use at bounding box center [627, 173] width 7 height 6
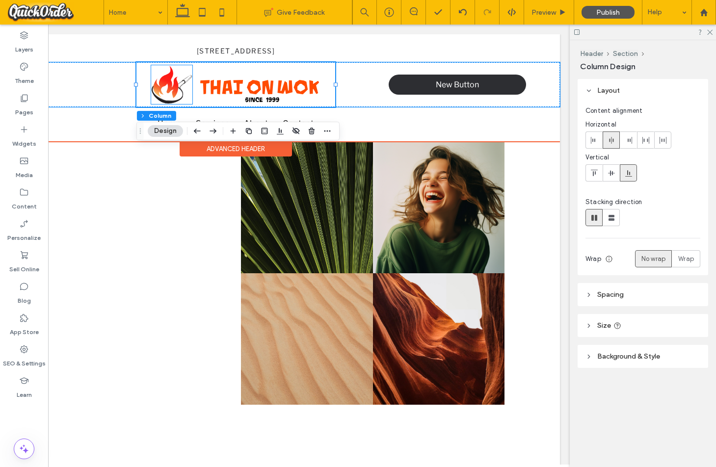
click at [182, 91] on img at bounding box center [171, 84] width 41 height 39
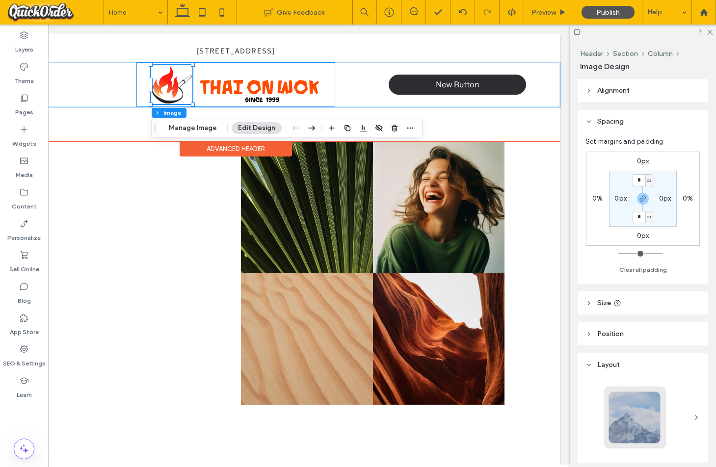
click at [140, 86] on div at bounding box center [235, 84] width 199 height 45
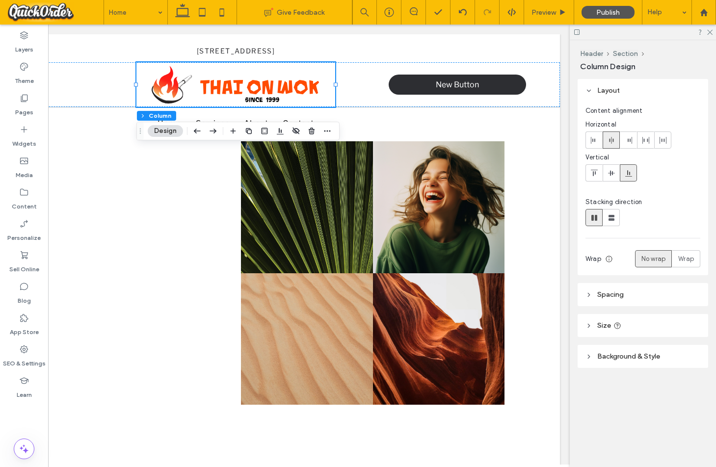
click at [641, 292] on header "Spacing" at bounding box center [642, 294] width 130 height 23
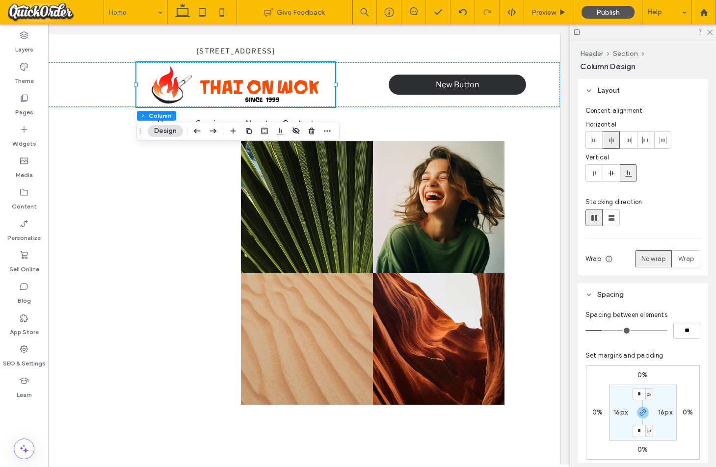
type input "*"
type input "**"
type input "*"
type input "**"
drag, startPoint x: 605, startPoint y: 328, endPoint x: 561, endPoint y: 329, distance: 43.7
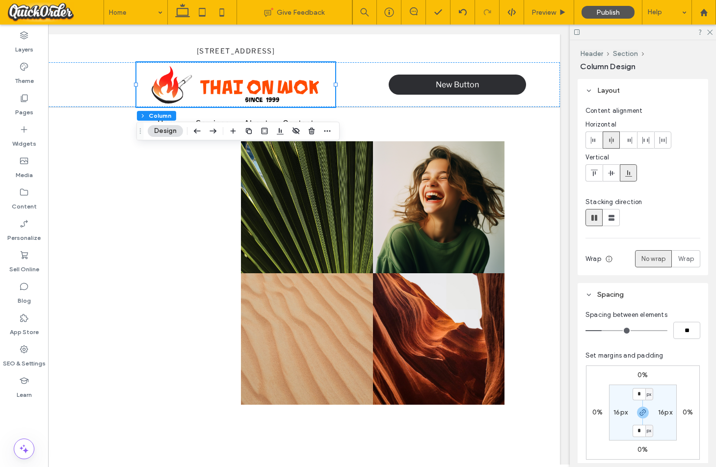
type input "*"
click at [585, 330] on input "range" at bounding box center [626, 330] width 82 height 1
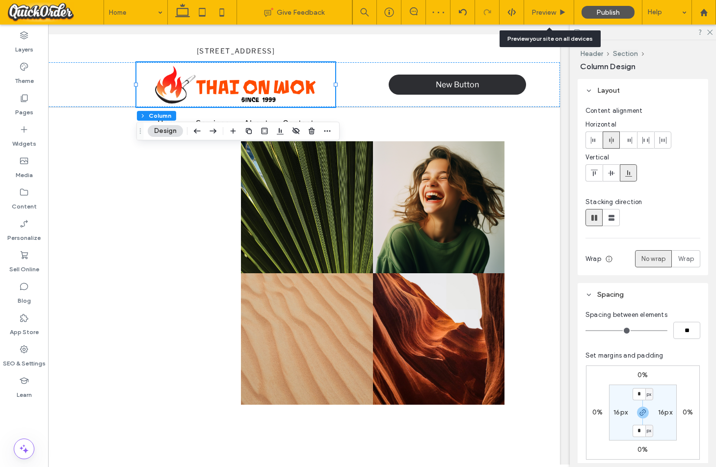
click at [549, 10] on span "Preview" at bounding box center [543, 12] width 25 height 8
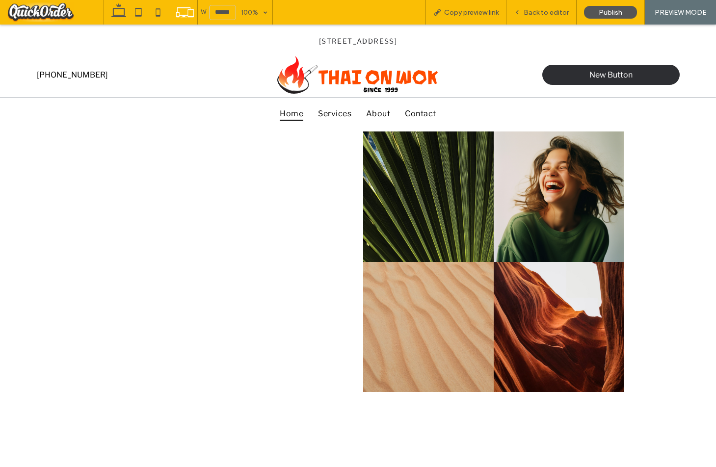
click at [213, 50] on div "[STREET_ADDRESS]" at bounding box center [358, 40] width 589 height 23
click at [551, 10] on span "Back to editor" at bounding box center [545, 12] width 45 height 8
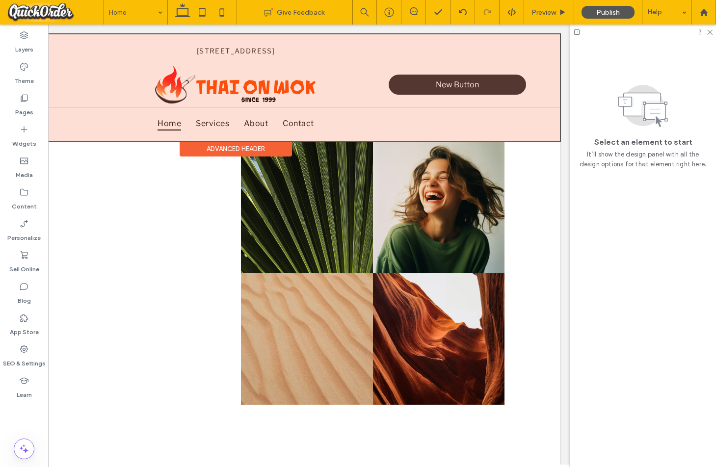
click at [421, 113] on div at bounding box center [236, 87] width 648 height 107
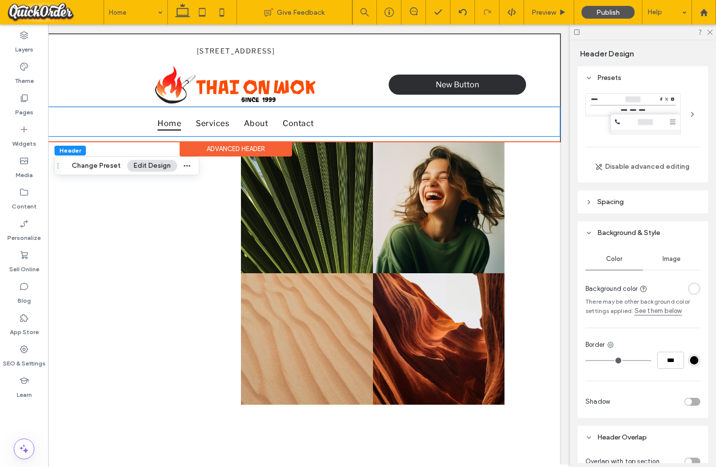
click at [427, 111] on div "Home Services About Contact" at bounding box center [236, 121] width 589 height 29
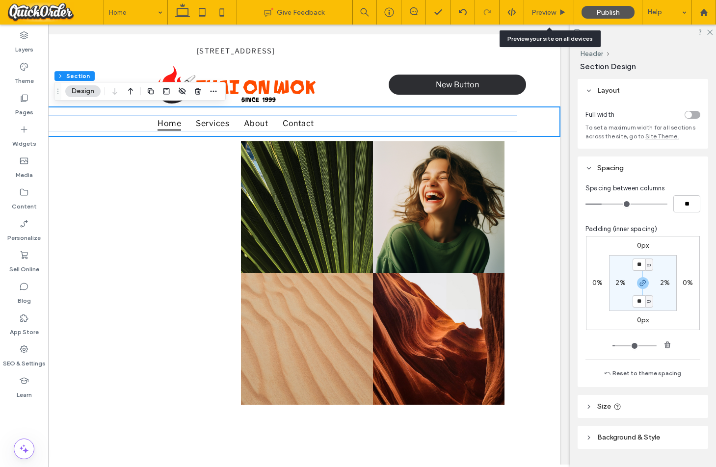
click at [556, 11] on span "Preview" at bounding box center [543, 12] width 25 height 8
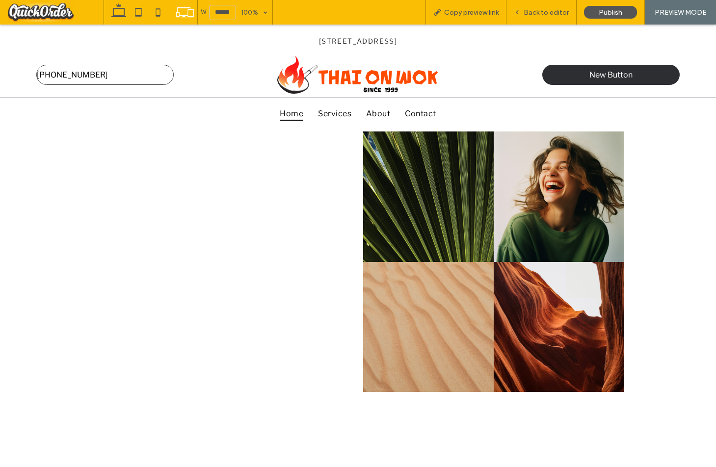
click at [85, 76] on span "[PHONE_NUMBER]" at bounding box center [72, 74] width 71 height 19
click at [542, 13] on span "Back to editor" at bounding box center [545, 12] width 45 height 8
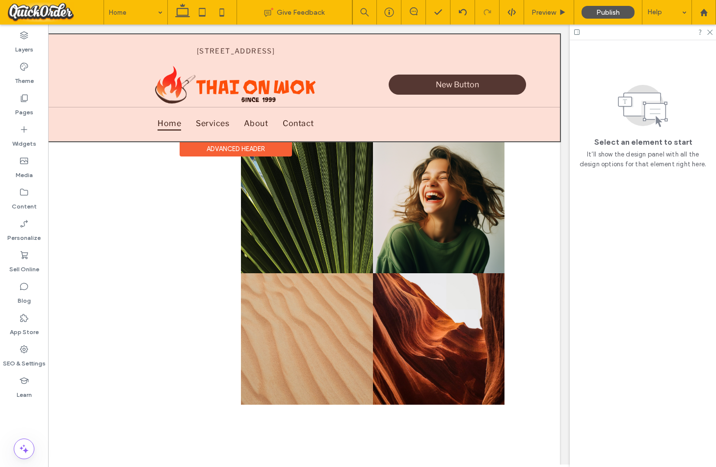
click at [392, 122] on div at bounding box center [236, 87] width 648 height 107
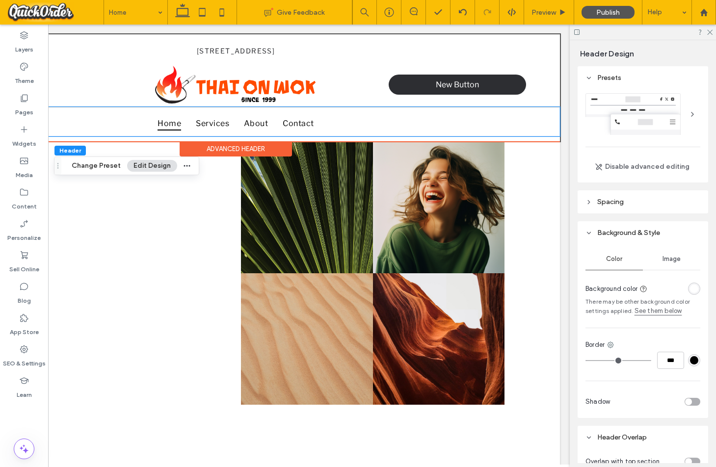
click at [452, 112] on div "Home Services About Contact" at bounding box center [236, 121] width 589 height 29
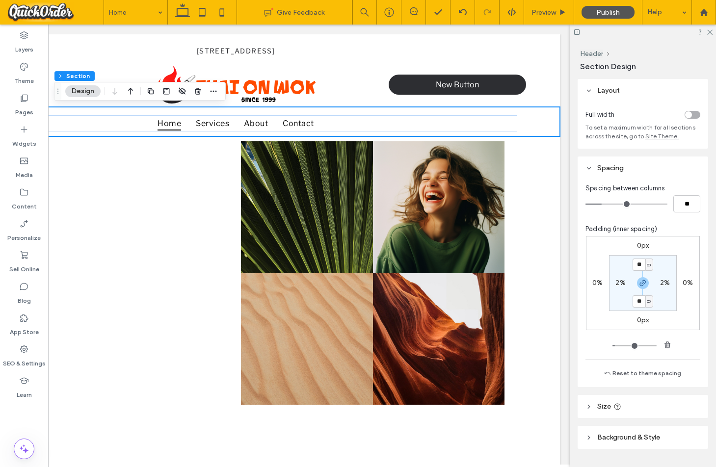
scroll to position [26, 0]
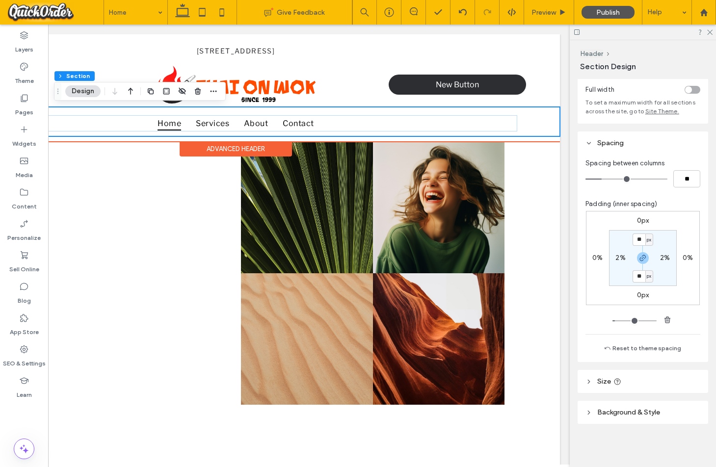
click at [534, 113] on div "Home Services About Contact" at bounding box center [236, 121] width 648 height 29
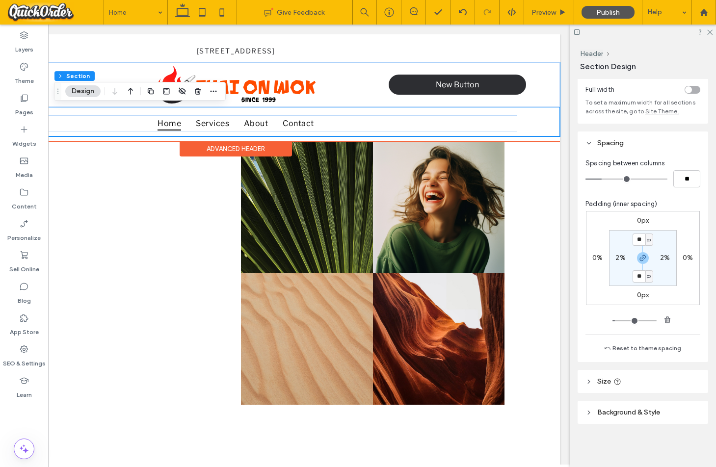
click at [546, 91] on div "555-555-555 New Button" at bounding box center [236, 84] width 648 height 45
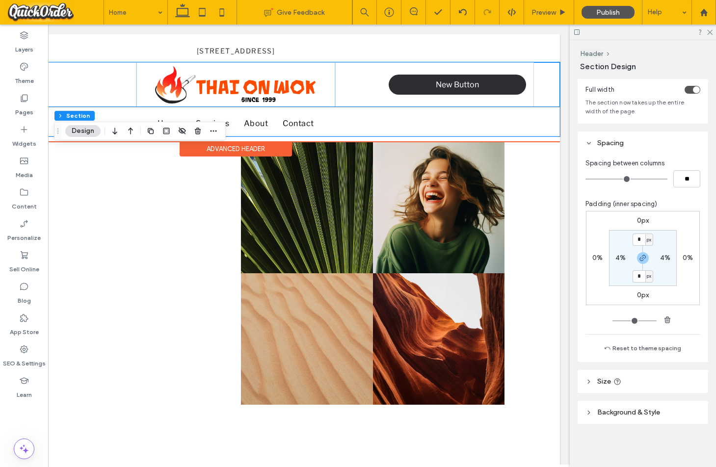
click at [529, 119] on div "Home Services About Contact" at bounding box center [236, 121] width 589 height 29
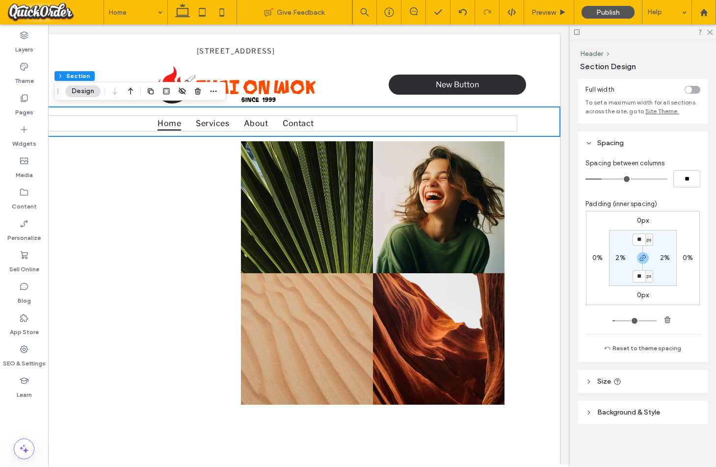
click at [632, 412] on span "Background & Style" at bounding box center [628, 412] width 63 height 8
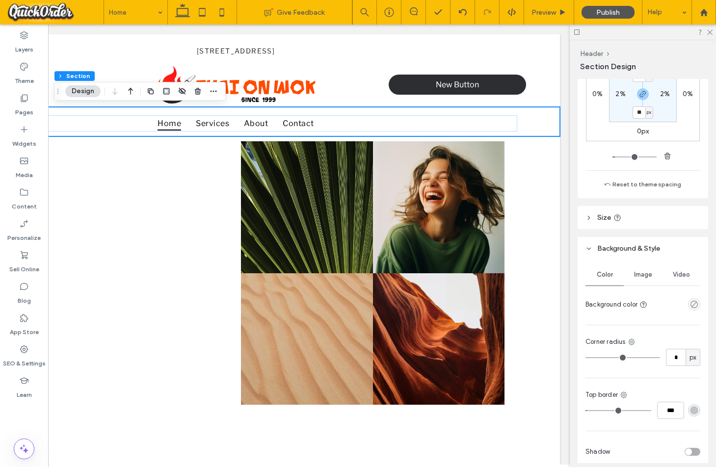
scroll to position [233, 0]
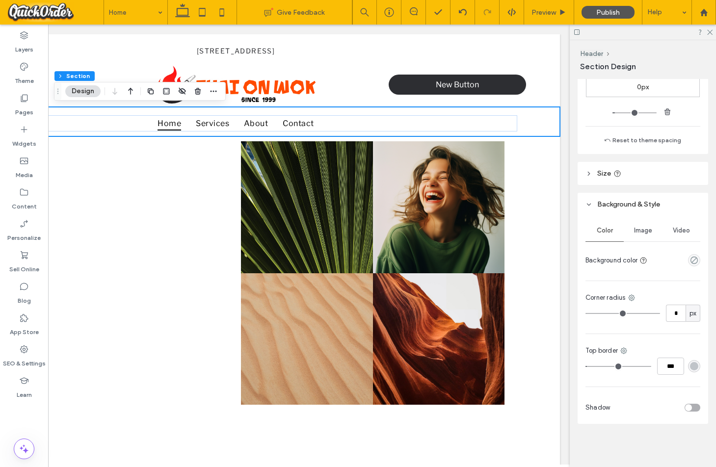
type input "*"
type input "***"
drag, startPoint x: 590, startPoint y: 367, endPoint x: 577, endPoint y: 367, distance: 13.3
type input "*"
click at [585, 367] on input "range" at bounding box center [618, 366] width 66 height 1
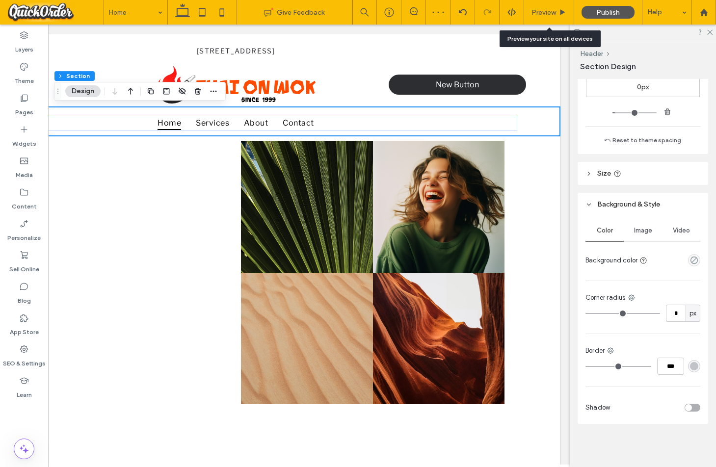
click at [546, 7] on div "Preview" at bounding box center [549, 12] width 50 height 25
click at [549, 14] on span "Preview" at bounding box center [543, 12] width 25 height 8
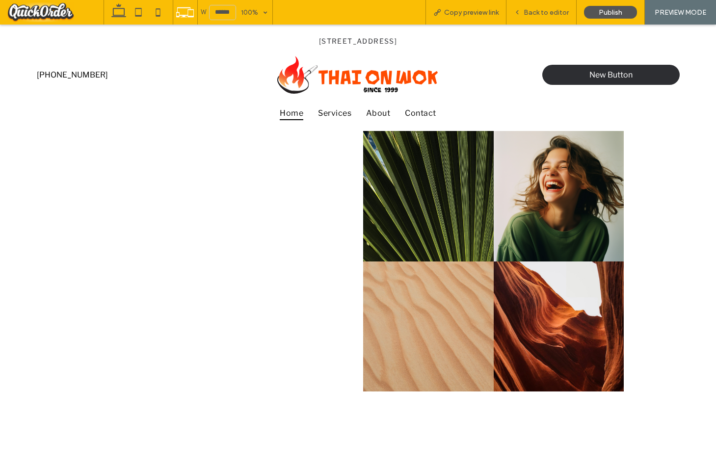
click at [555, 12] on span "Back to editor" at bounding box center [545, 12] width 45 height 8
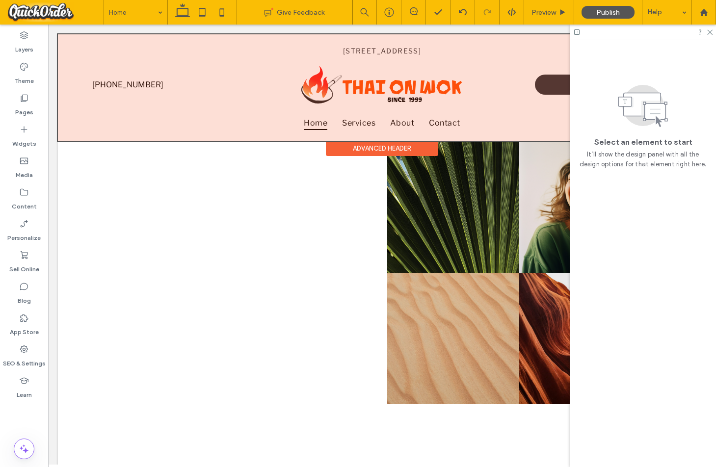
click at [462, 48] on div at bounding box center [382, 87] width 648 height 106
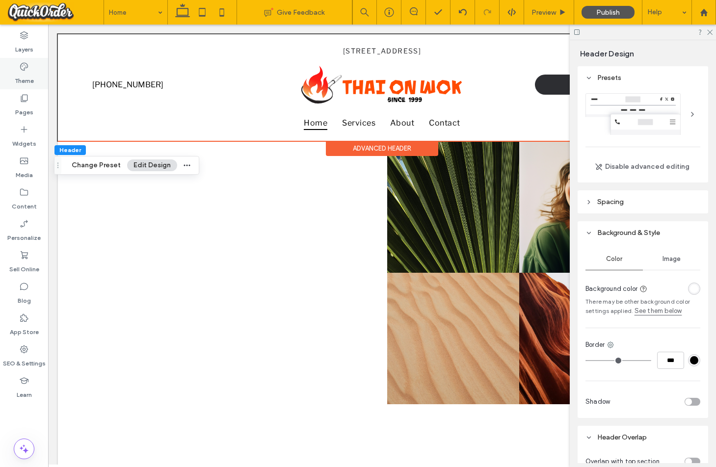
click at [29, 75] on label "Theme" at bounding box center [24, 79] width 19 height 14
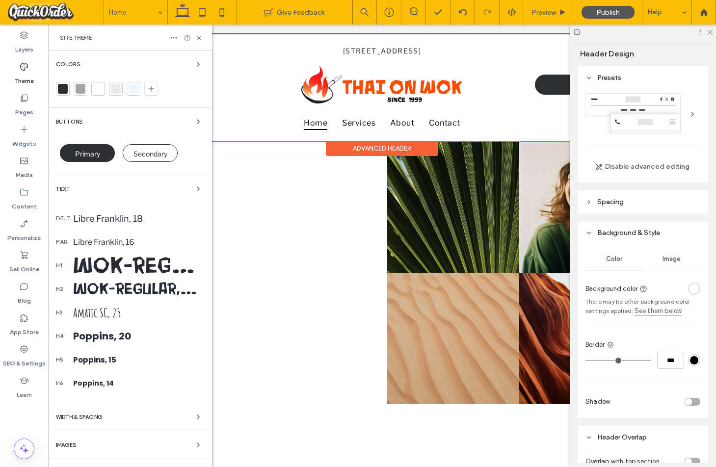
click at [64, 85] on div at bounding box center [63, 89] width 10 height 10
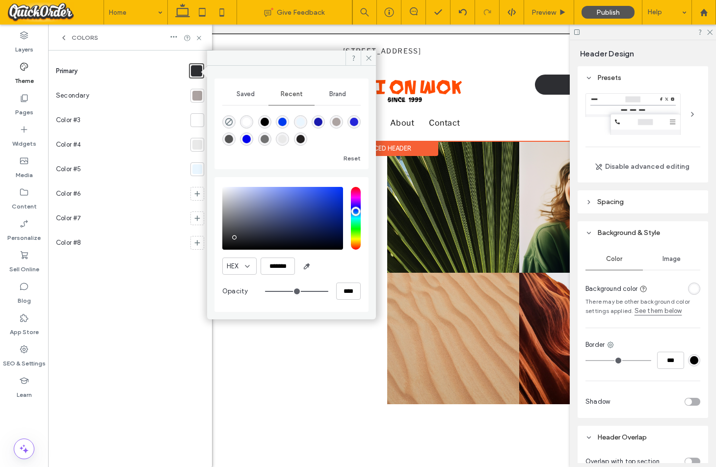
click at [199, 71] on div at bounding box center [196, 70] width 11 height 11
drag, startPoint x: 269, startPoint y: 266, endPoint x: 300, endPoint y: 266, distance: 31.4
click at [301, 266] on div "HEX *******" at bounding box center [291, 265] width 138 height 17
paste input "color picker textbox"
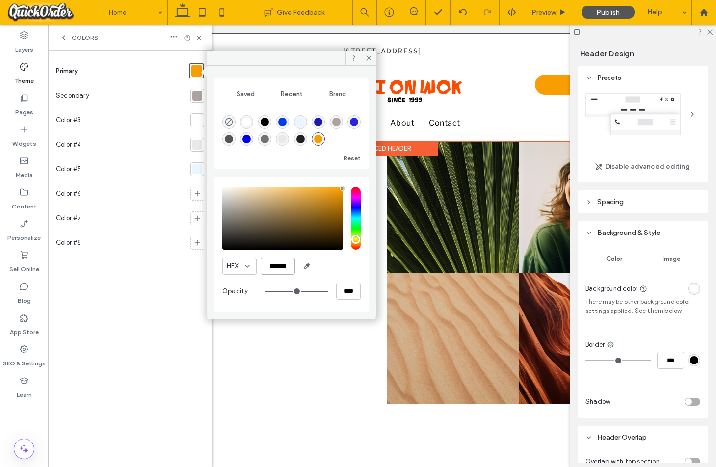
type input "*******"
click at [197, 120] on div at bounding box center [197, 120] width 10 height 10
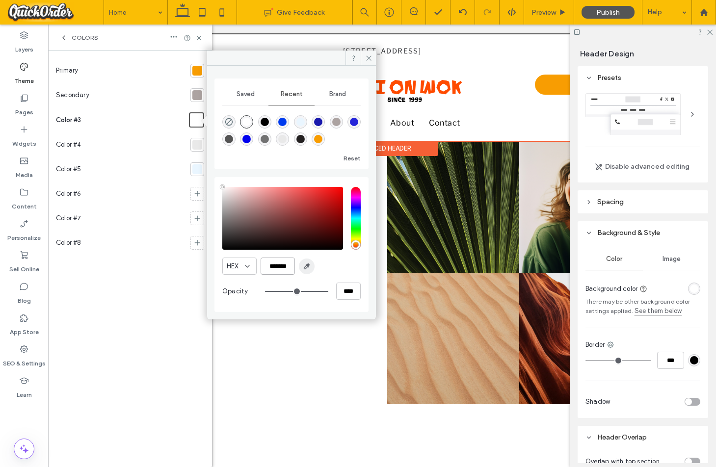
drag, startPoint x: 302, startPoint y: 263, endPoint x: 307, endPoint y: 262, distance: 5.1
click at [304, 263] on div "HEX *******" at bounding box center [291, 265] width 138 height 17
paste input "color picker textbox"
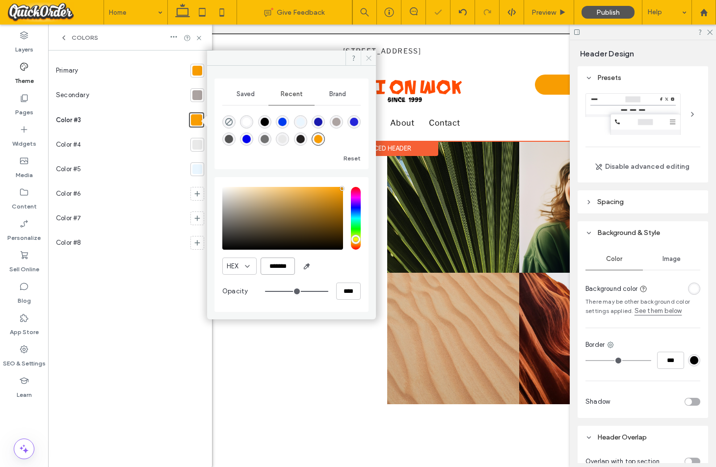
type input "*******"
click at [367, 61] on icon at bounding box center [368, 57] width 7 height 7
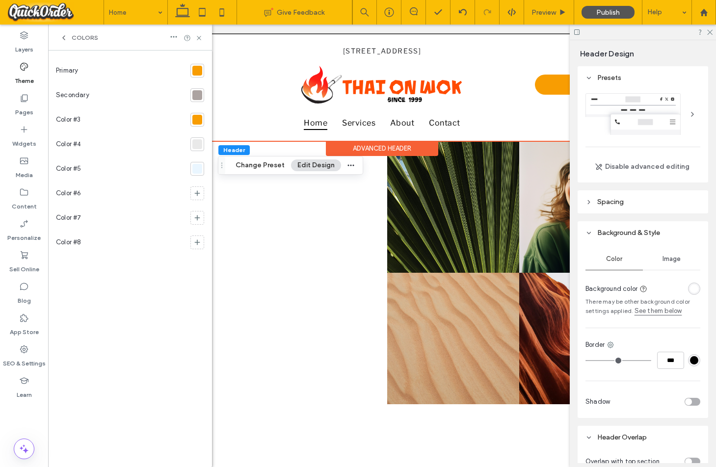
click at [197, 71] on div at bounding box center [197, 71] width 10 height 10
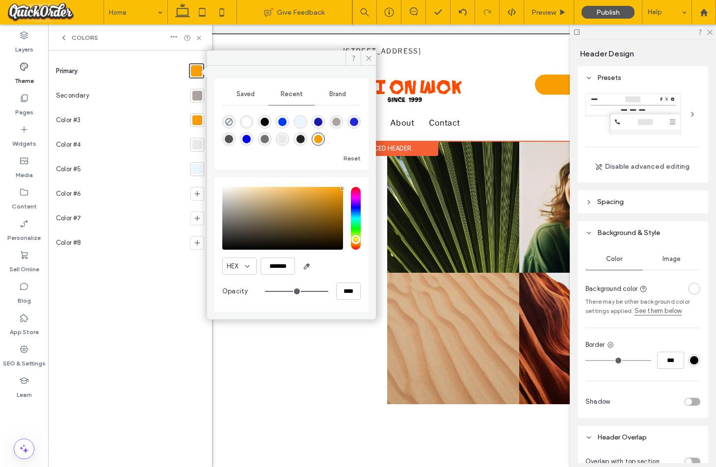
drag, startPoint x: 308, startPoint y: 264, endPoint x: 326, endPoint y: 243, distance: 27.8
click at [308, 264] on use "button" at bounding box center [306, 266] width 5 height 5
type input "*******"
click at [369, 56] on icon at bounding box center [368, 57] width 7 height 7
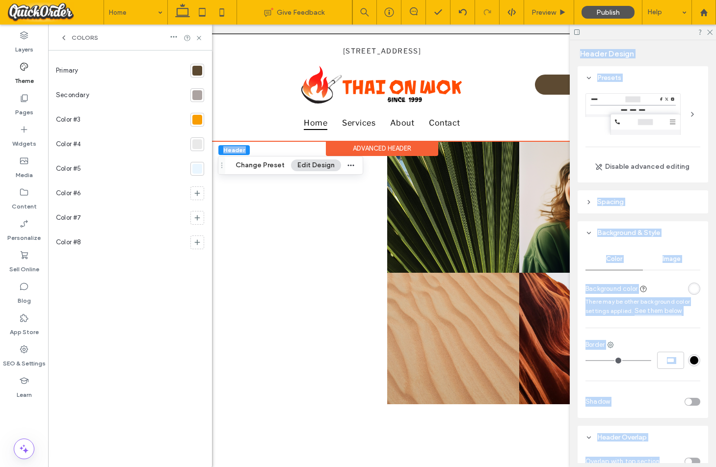
drag, startPoint x: 712, startPoint y: 462, endPoint x: 874, endPoint y: 480, distance: 163.8
click at [715, 466] on html ".wqwq-1{fill:#231f20;} .cls-1q, .cls-2q { fill-rule: evenodd; } .cls-2q { fill:…" at bounding box center [358, 233] width 716 height 467
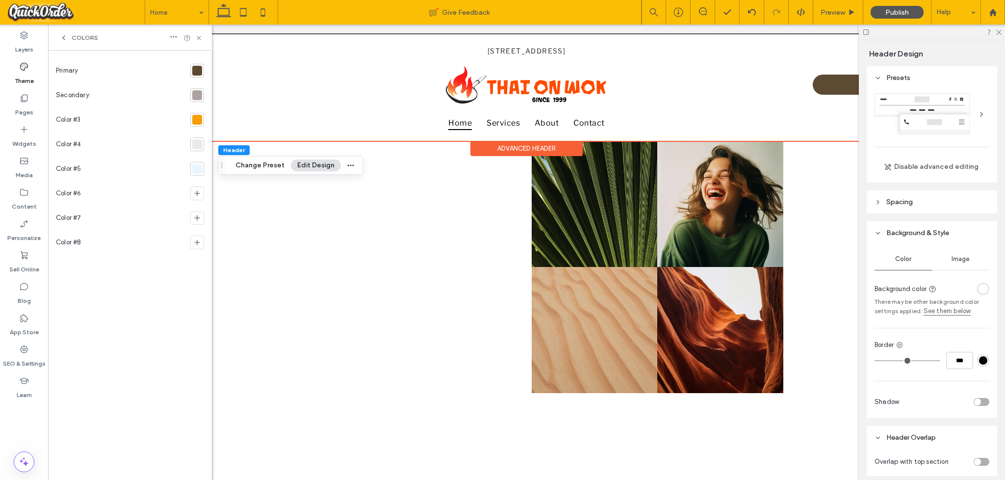
click at [195, 69] on div at bounding box center [197, 71] width 10 height 10
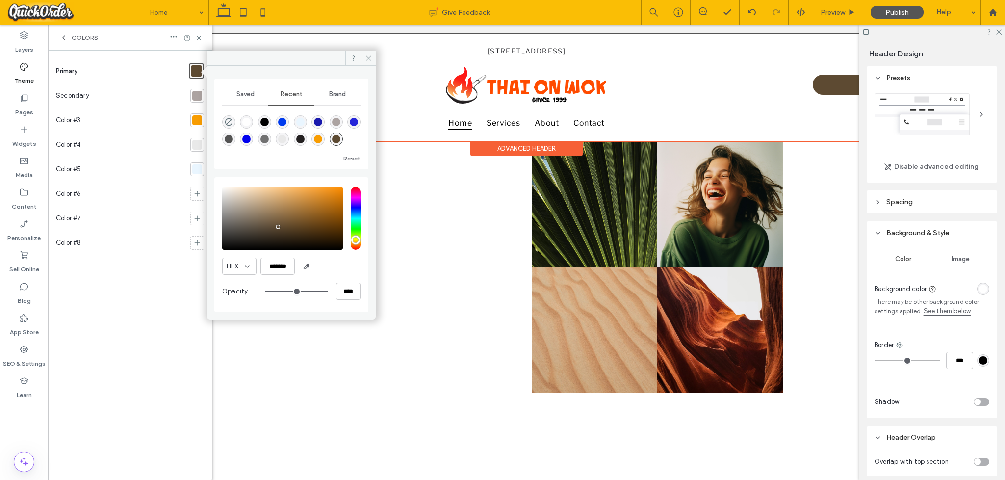
drag, startPoint x: 305, startPoint y: 265, endPoint x: 366, endPoint y: 217, distance: 78.3
click at [305, 265] on icon "button" at bounding box center [307, 266] width 8 height 8
type input "*******"
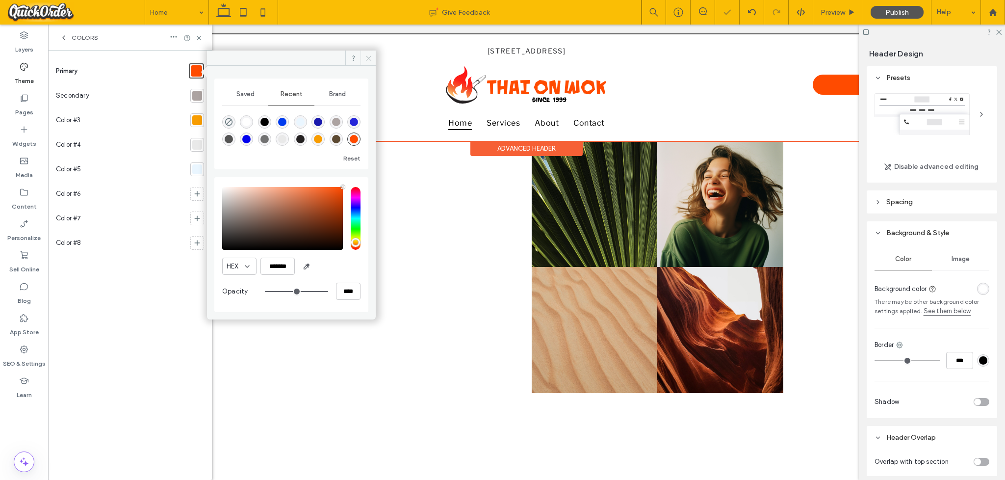
click at [369, 59] on icon at bounding box center [368, 57] width 7 height 7
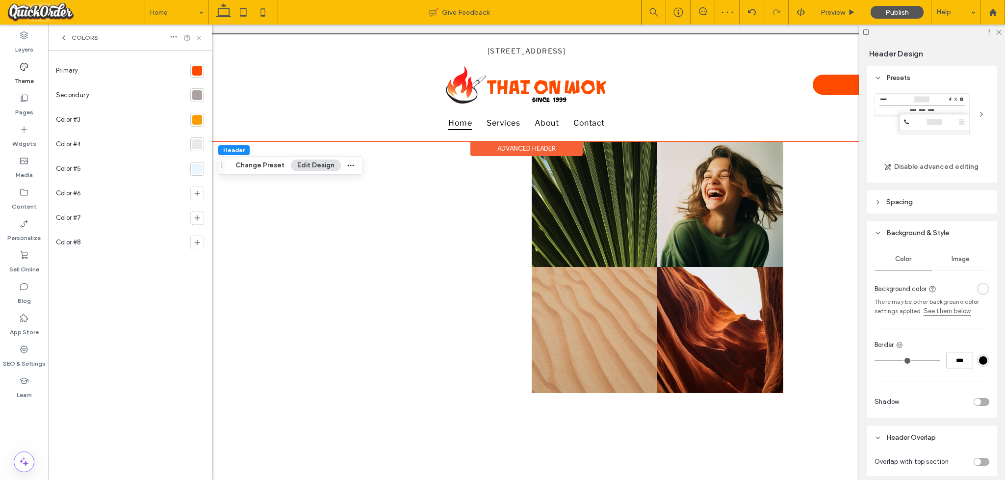
click at [198, 38] on use at bounding box center [199, 38] width 4 height 4
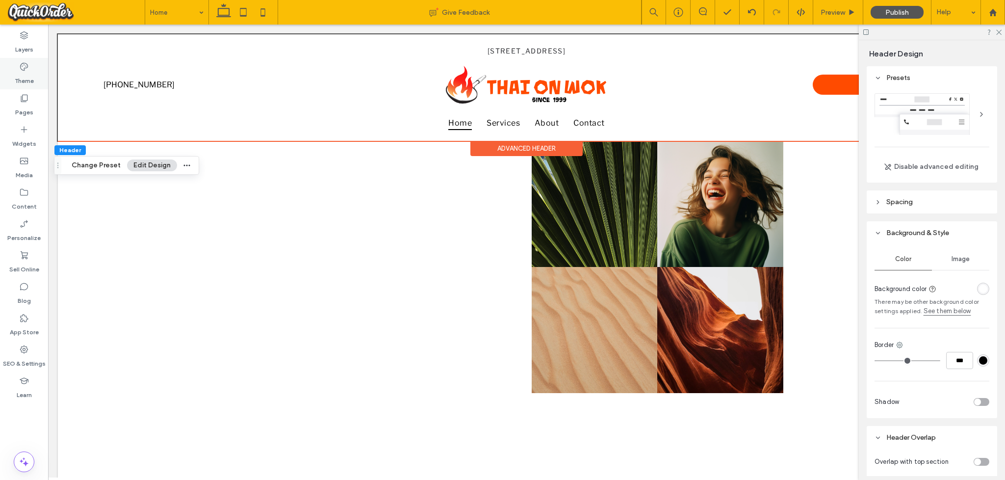
click at [28, 70] on icon at bounding box center [24, 67] width 10 height 10
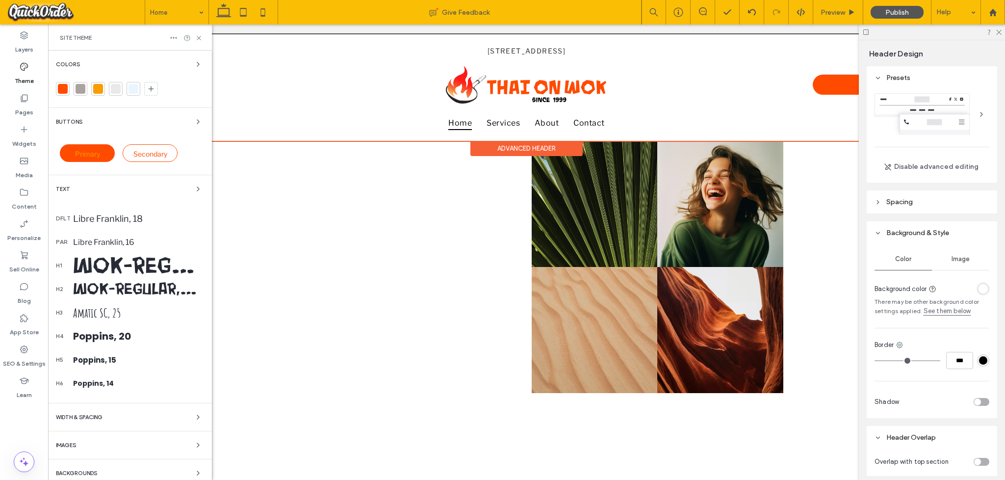
click at [98, 216] on div "Libre Franklin, 18" at bounding box center [138, 218] width 131 height 10
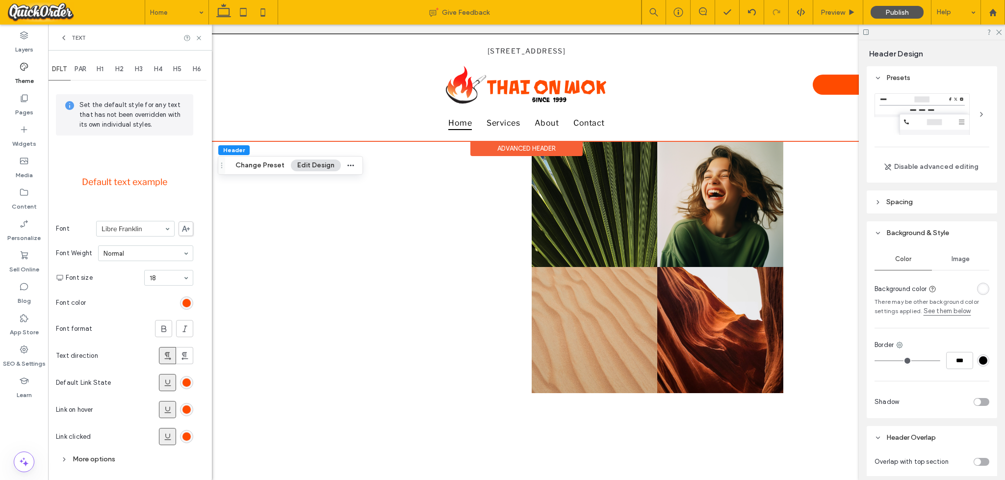
click at [21, 69] on use at bounding box center [24, 67] width 8 height 8
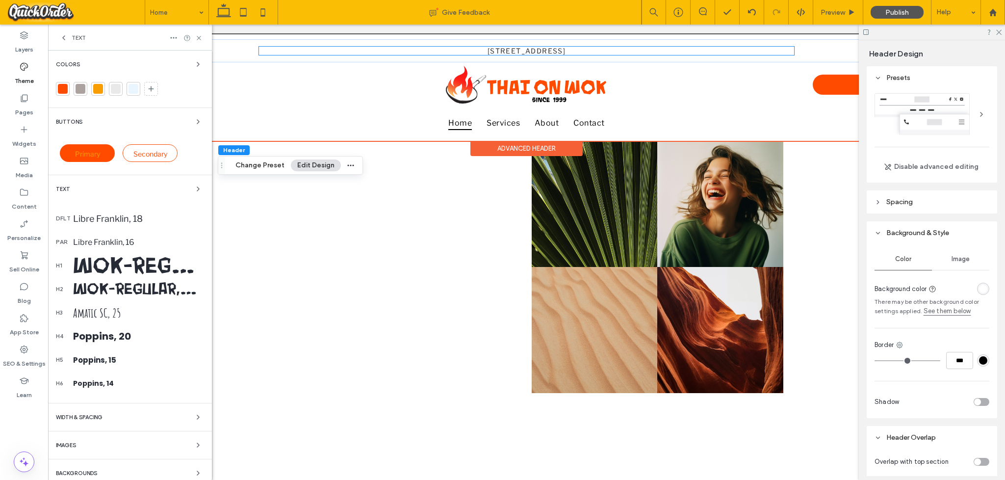
click at [548, 51] on span "[STREET_ADDRESS]" at bounding box center [526, 51] width 78 height 8
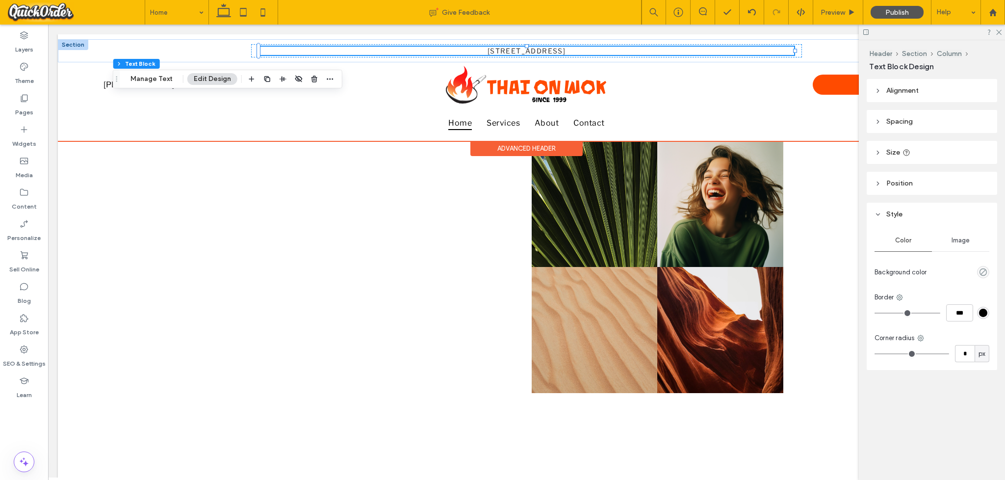
click at [548, 51] on span "[STREET_ADDRESS]" at bounding box center [526, 51] width 78 height 8
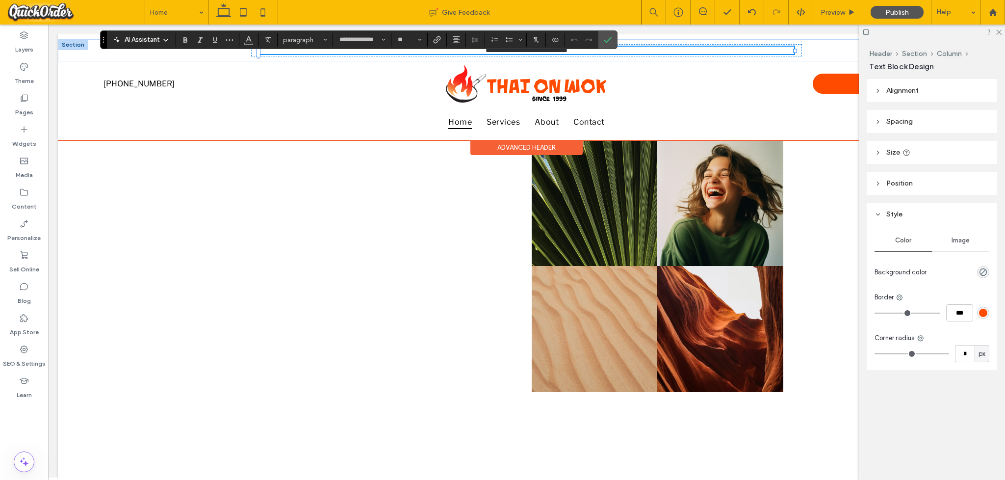
click at [555, 50] on span "**********" at bounding box center [527, 50] width 82 height 7
click at [247, 40] on use "Color" at bounding box center [248, 38] width 5 height 5
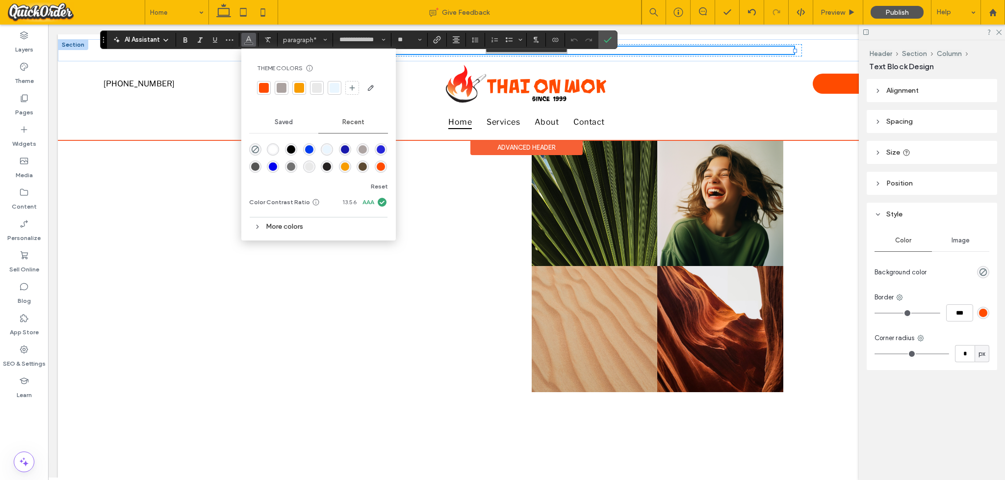
click at [292, 222] on div "More colors" at bounding box center [318, 226] width 139 height 13
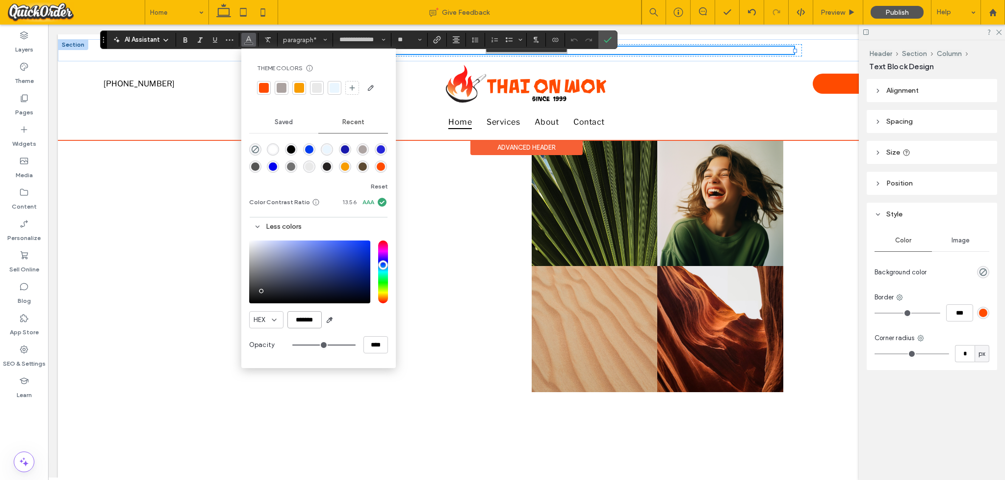
click at [322, 319] on div "HEX *******" at bounding box center [318, 319] width 139 height 17
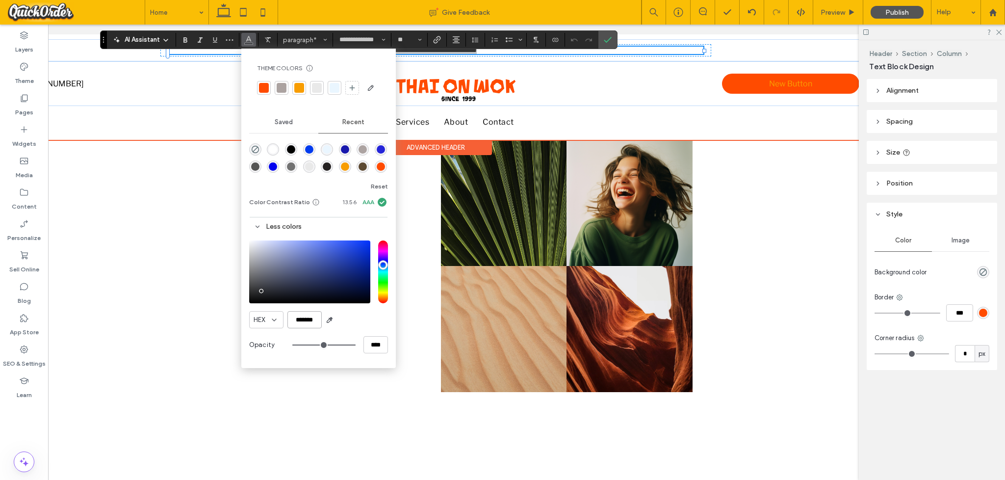
scroll to position [0, 82]
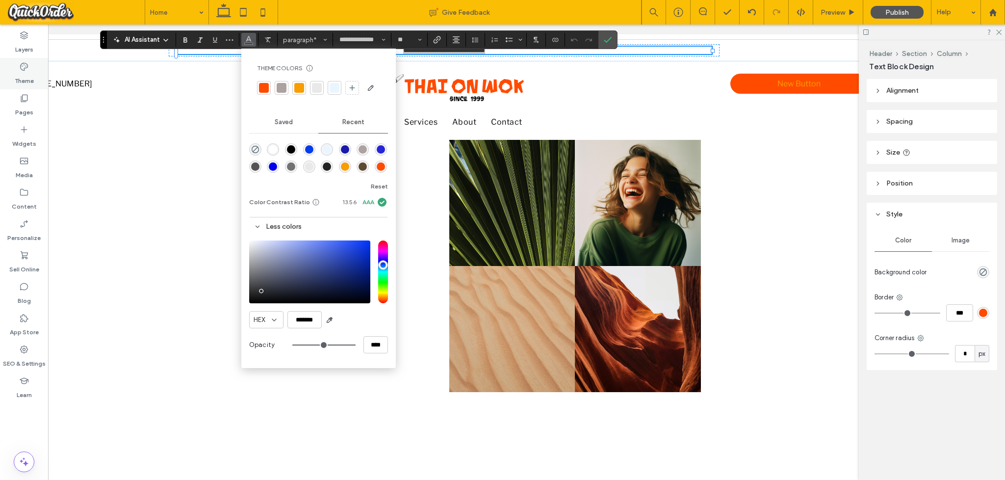
click at [27, 70] on icon at bounding box center [24, 67] width 10 height 10
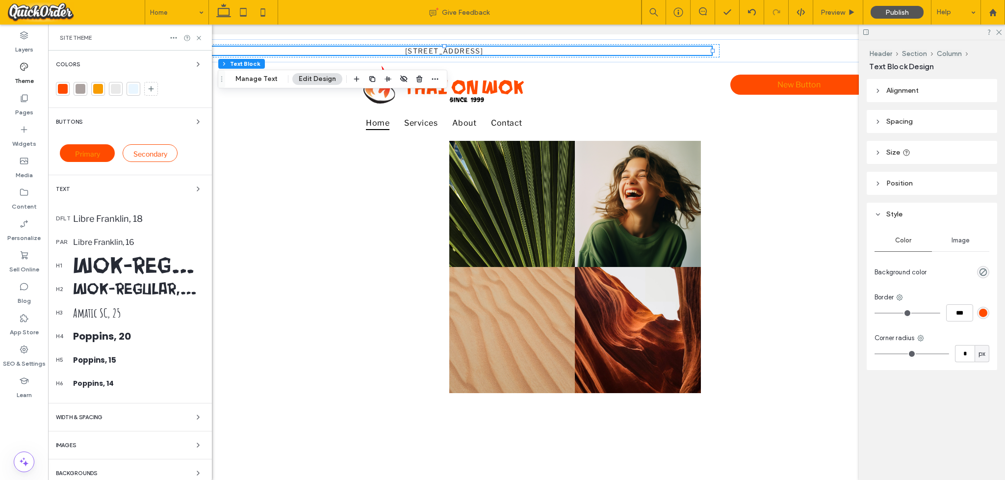
click at [405, 53] on span "[STREET_ADDRESS]" at bounding box center [444, 51] width 78 height 8
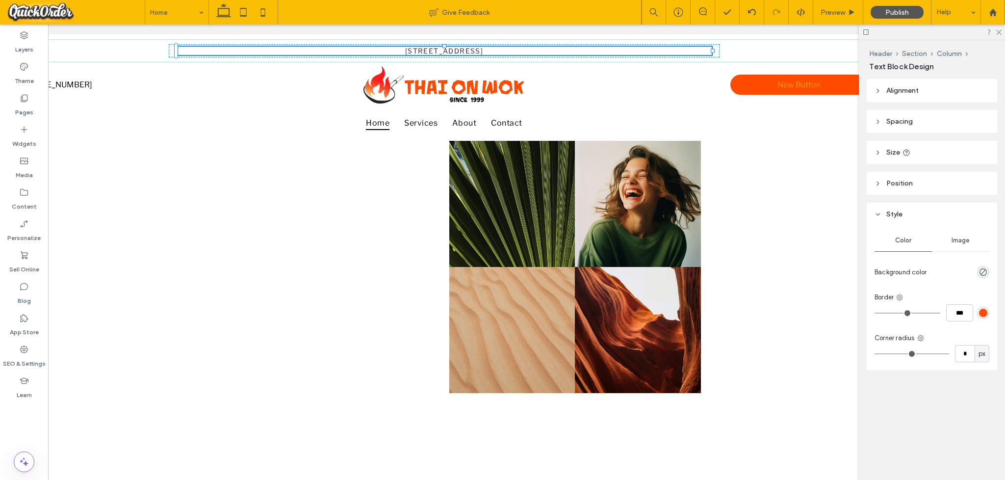
type input "**********"
type input "**"
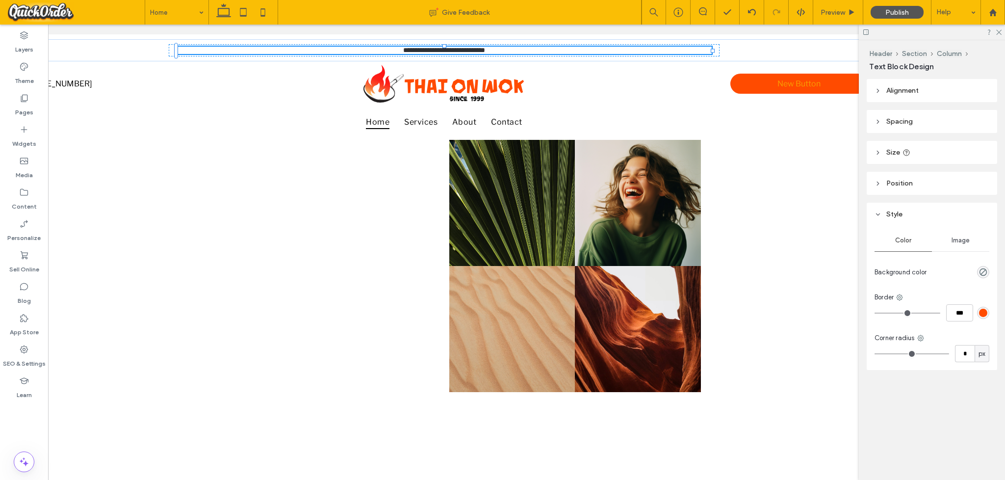
click at [403, 53] on span "**********" at bounding box center [444, 50] width 82 height 7
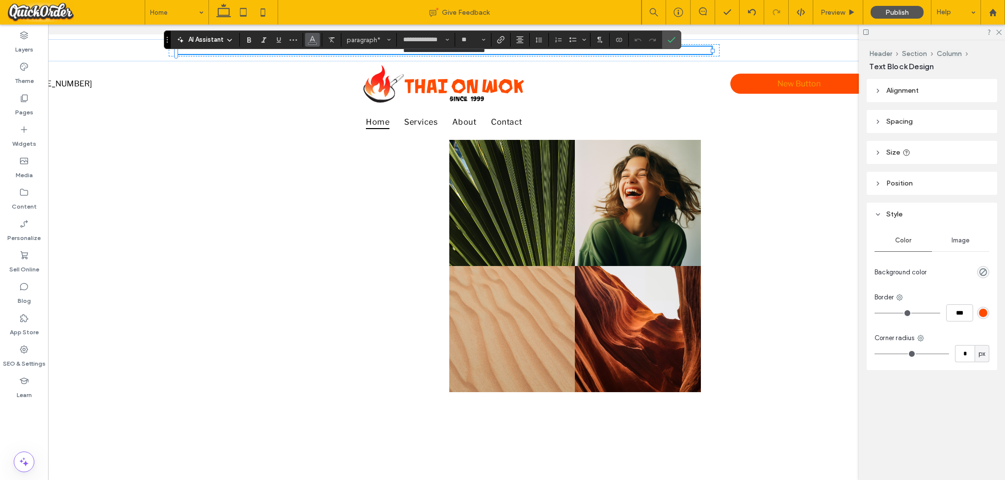
click at [311, 44] on span "Color" at bounding box center [312, 38] width 8 height 13
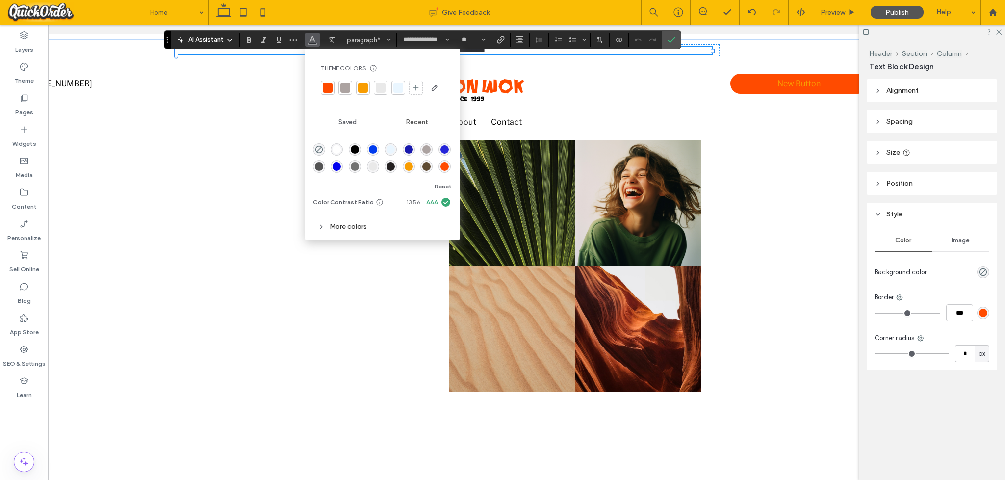
click at [346, 88] on div at bounding box center [345, 88] width 10 height 10
click at [674, 39] on icon "Confirm" at bounding box center [671, 40] width 8 height 8
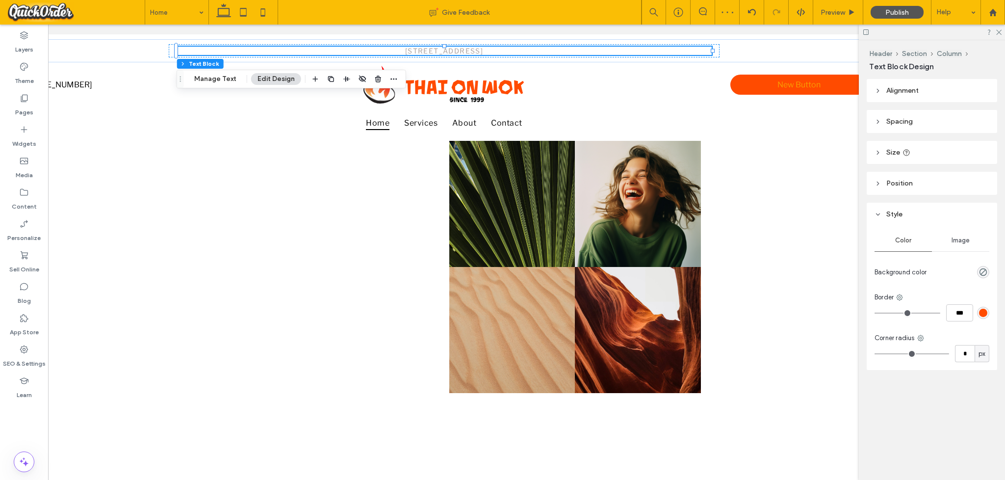
click at [483, 51] on span "[STREET_ADDRESS]" at bounding box center [444, 51] width 78 height 8
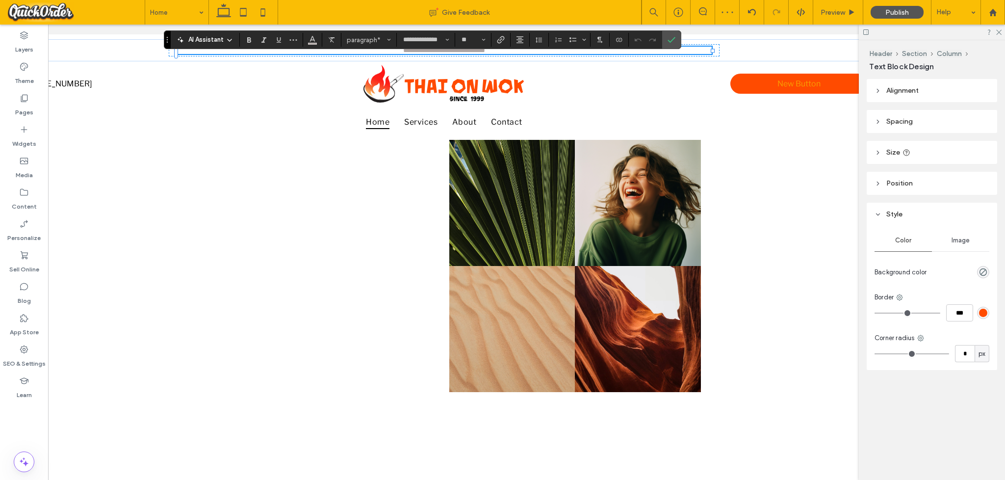
click at [484, 51] on span "**********" at bounding box center [444, 50] width 82 height 7
click at [27, 73] on label "Theme" at bounding box center [24, 79] width 19 height 14
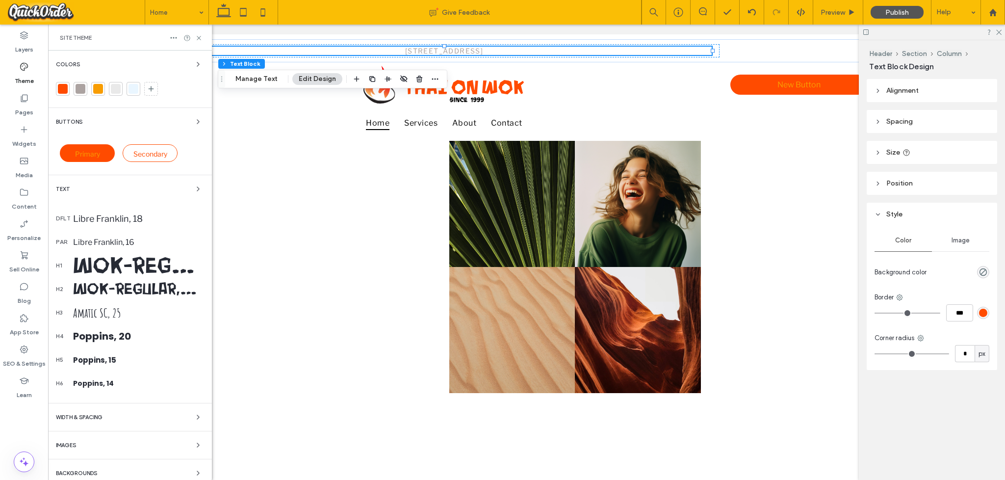
click at [81, 85] on div at bounding box center [81, 89] width 10 height 10
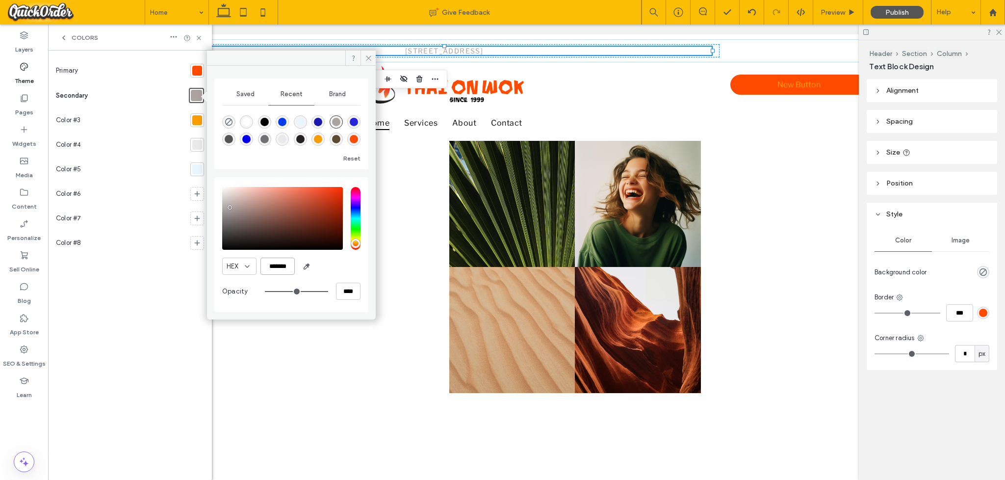
drag, startPoint x: 272, startPoint y: 265, endPoint x: 295, endPoint y: 264, distance: 22.6
click at [295, 264] on div "HEX *******" at bounding box center [291, 265] width 138 height 17
paste input "color picker textbox"
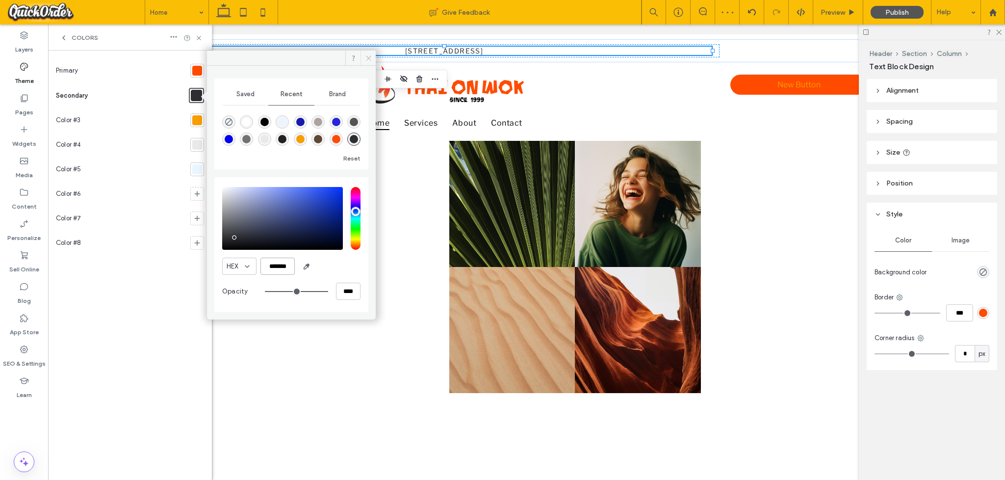
type input "*******"
click at [368, 57] on use at bounding box center [368, 57] width 5 height 5
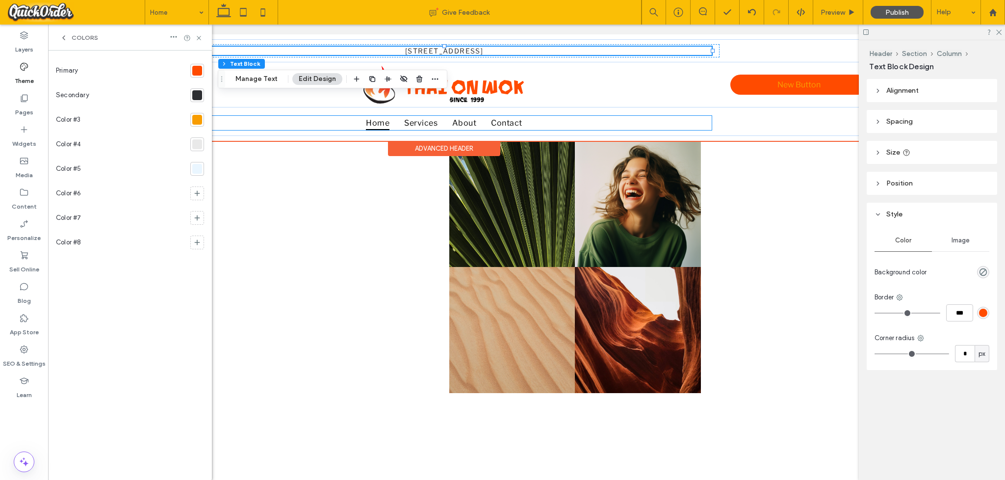
click at [346, 127] on ul "Home Services About Contact" at bounding box center [445, 123] width 536 height 14
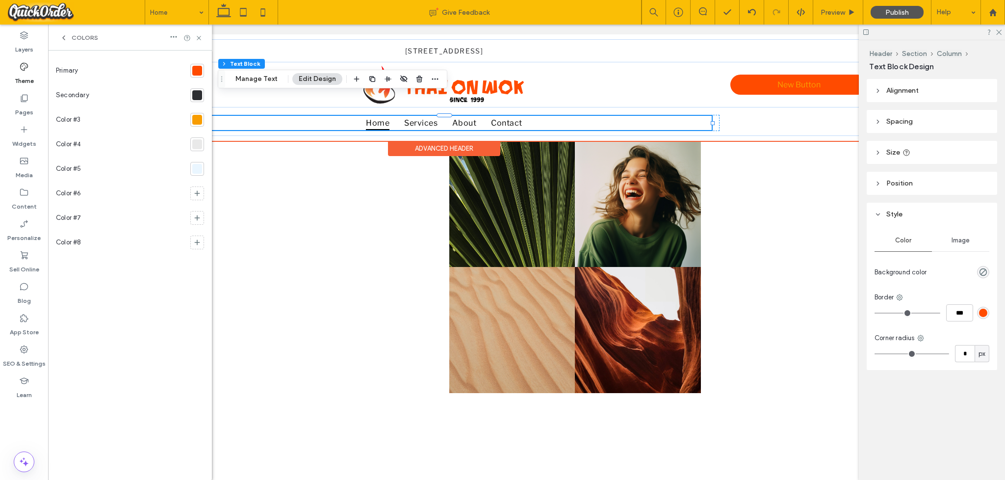
click at [346, 127] on ul "Home Services About Contact" at bounding box center [445, 123] width 536 height 14
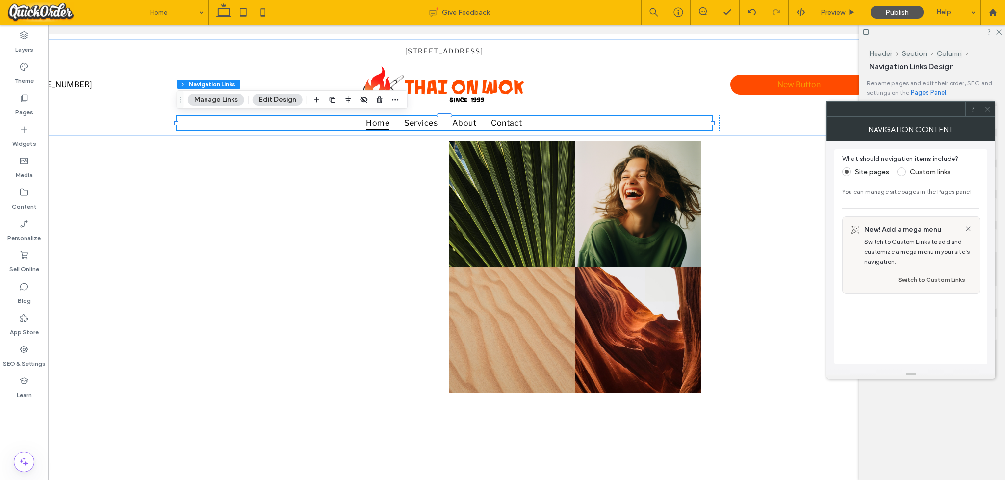
click at [278, 99] on button "Edit Design" at bounding box center [278, 100] width 50 height 12
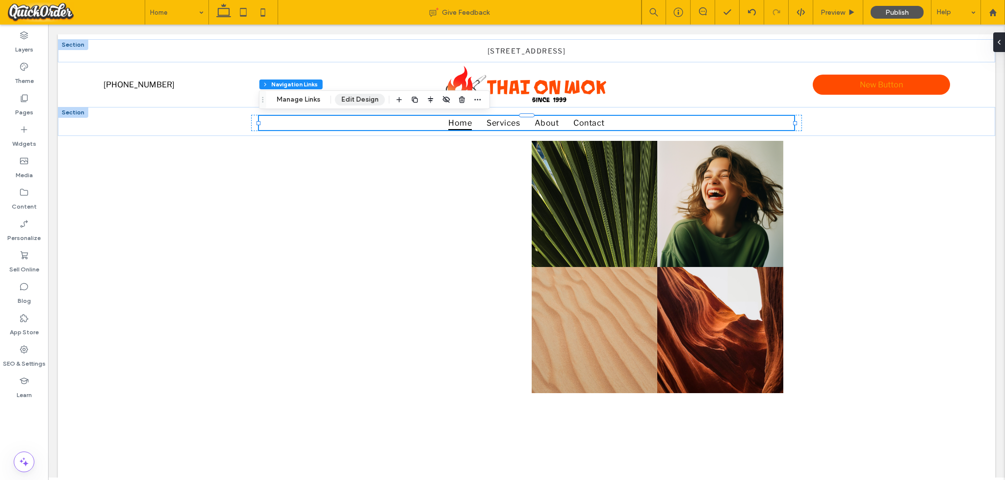
click at [371, 101] on button "Edit Design" at bounding box center [360, 100] width 50 height 12
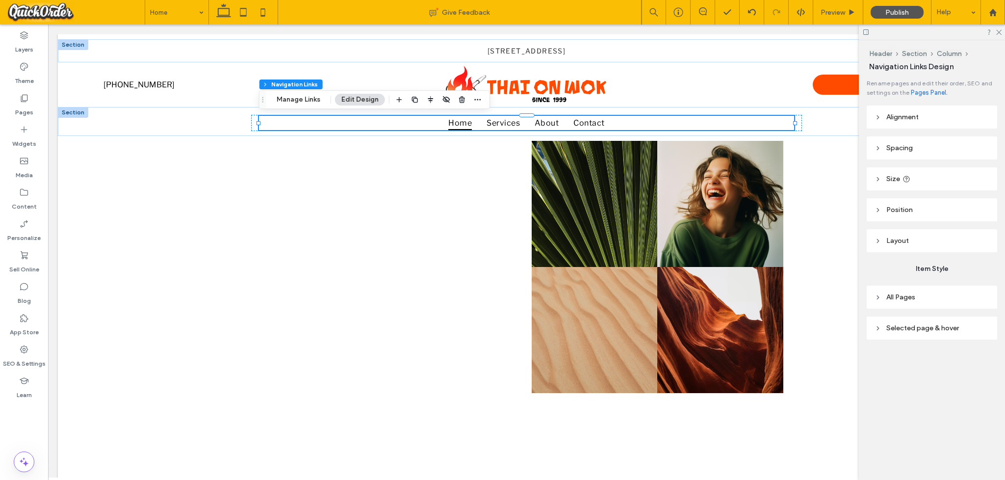
click at [715, 328] on span "Selected page & hover" at bounding box center [922, 328] width 73 height 8
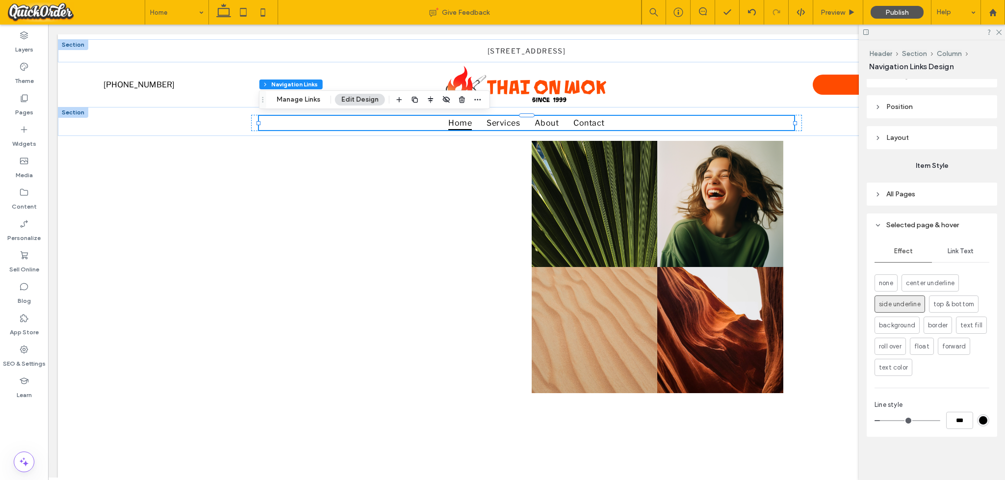
click at [715, 253] on span "Link Text" at bounding box center [961, 251] width 26 height 8
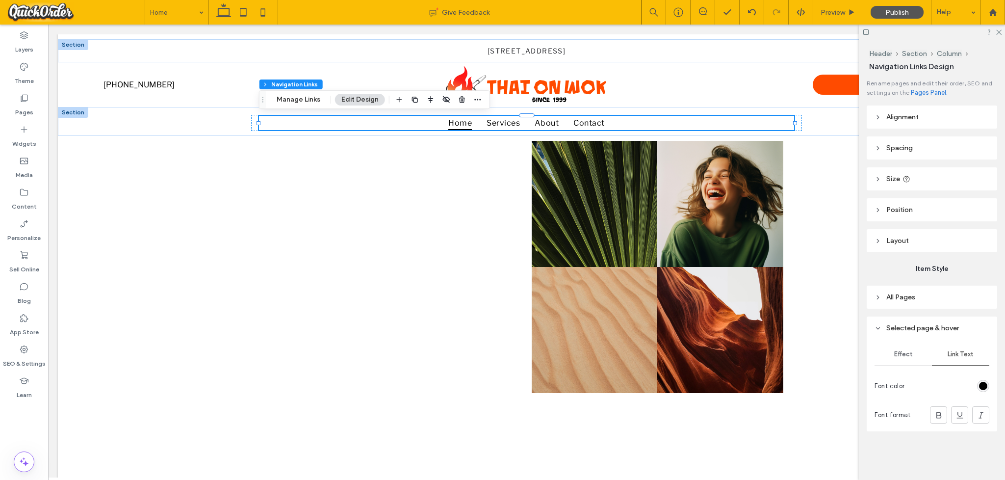
click at [715, 382] on div "rgb(0, 0, 0)" at bounding box center [983, 386] width 12 height 12
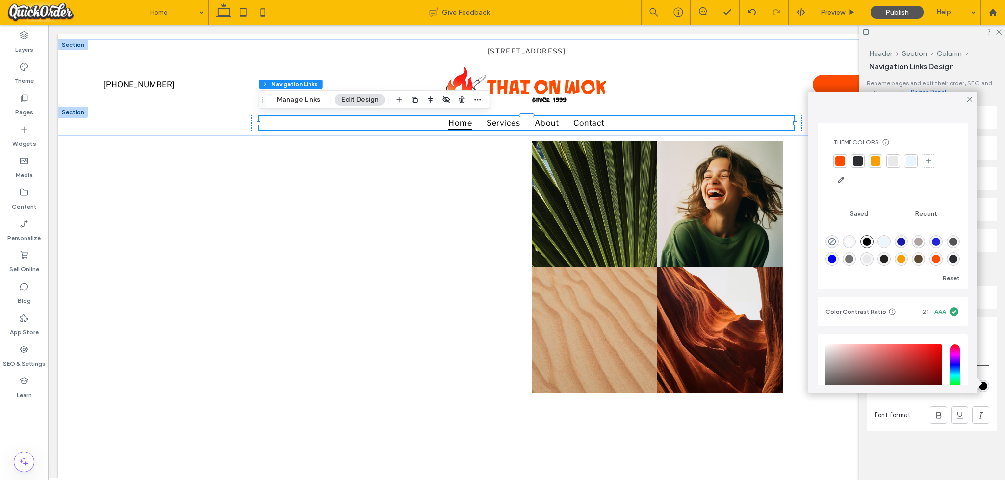
click at [715, 159] on div at bounding box center [858, 161] width 10 height 10
click at [356, 97] on button "Edit Design" at bounding box center [360, 100] width 50 height 12
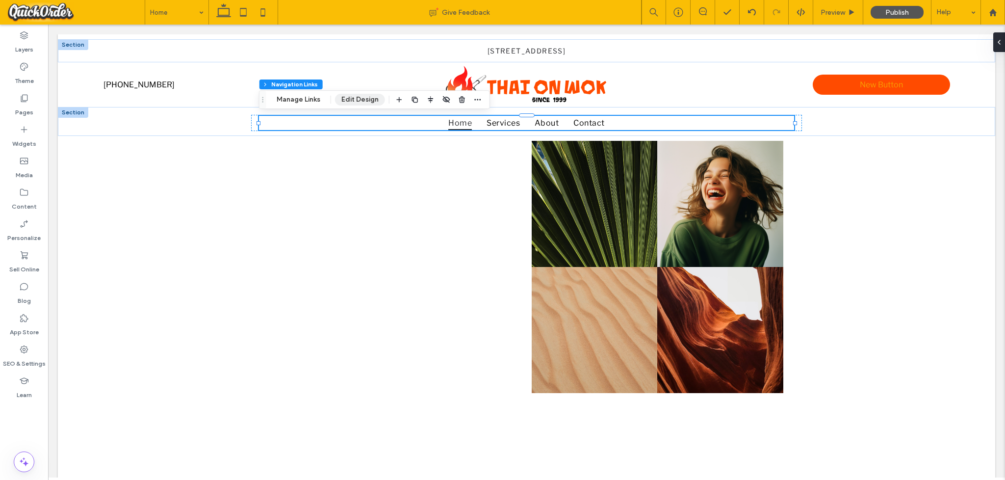
click at [360, 100] on button "Edit Design" at bounding box center [360, 100] width 50 height 12
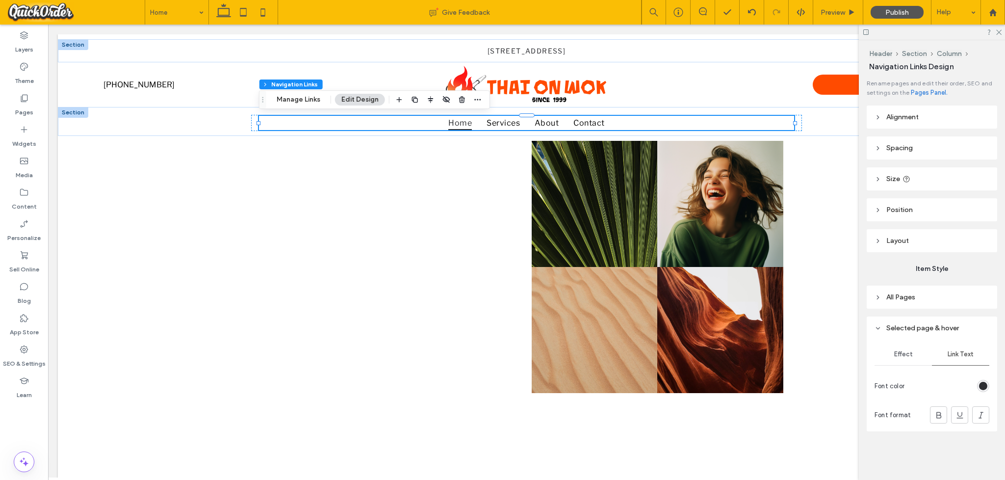
click at [715, 356] on span "Link Text" at bounding box center [961, 354] width 26 height 8
click at [715, 386] on div "rgb(45, 46, 50)" at bounding box center [983, 386] width 8 height 8
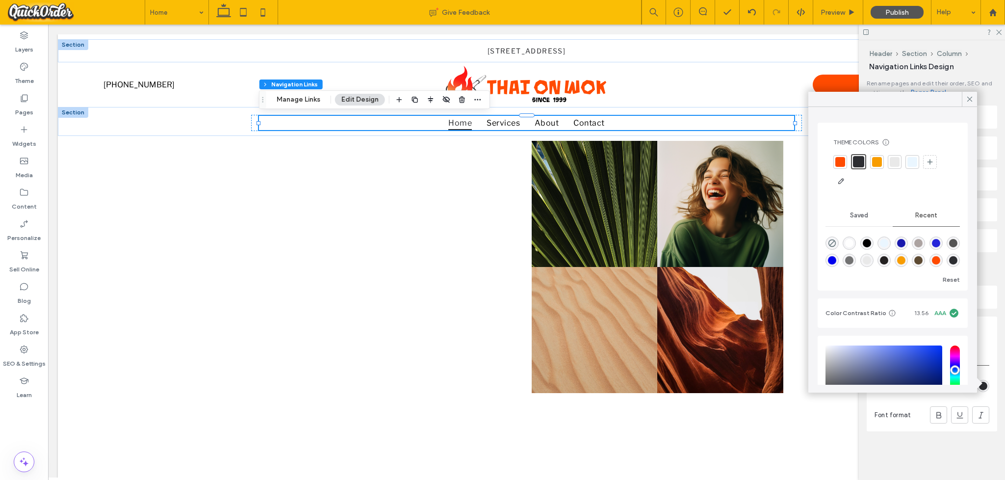
click at [715, 386] on div "rgb(45, 46, 50)" at bounding box center [983, 386] width 8 height 8
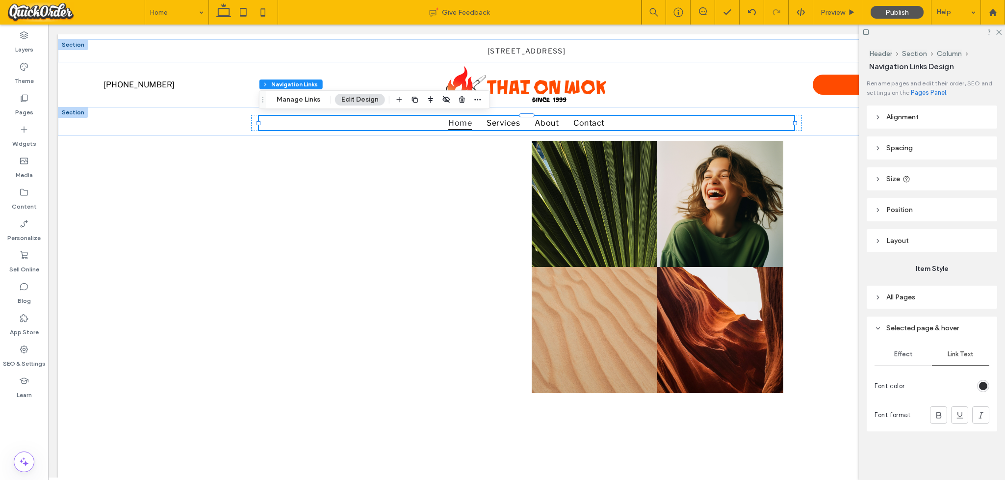
click at [715, 385] on div "rgb(45, 46, 50)" at bounding box center [983, 386] width 8 height 8
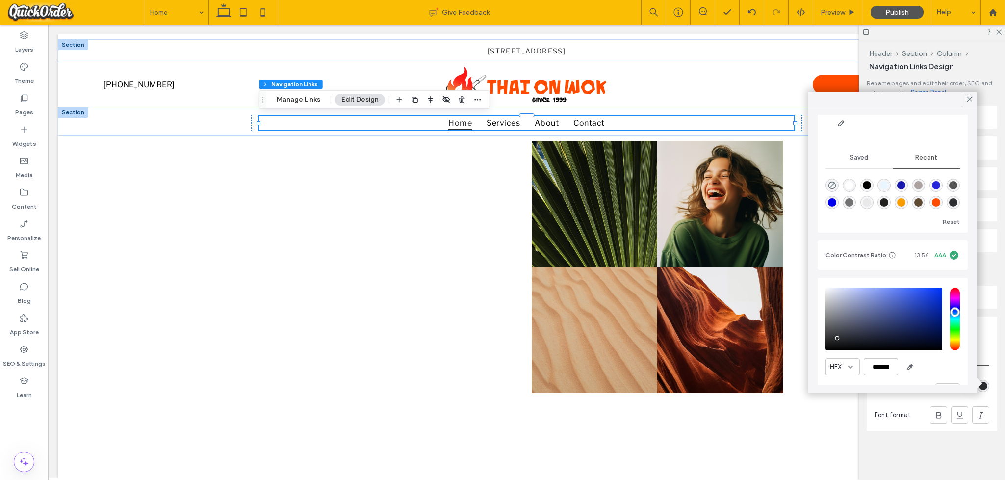
scroll to position [86, 0]
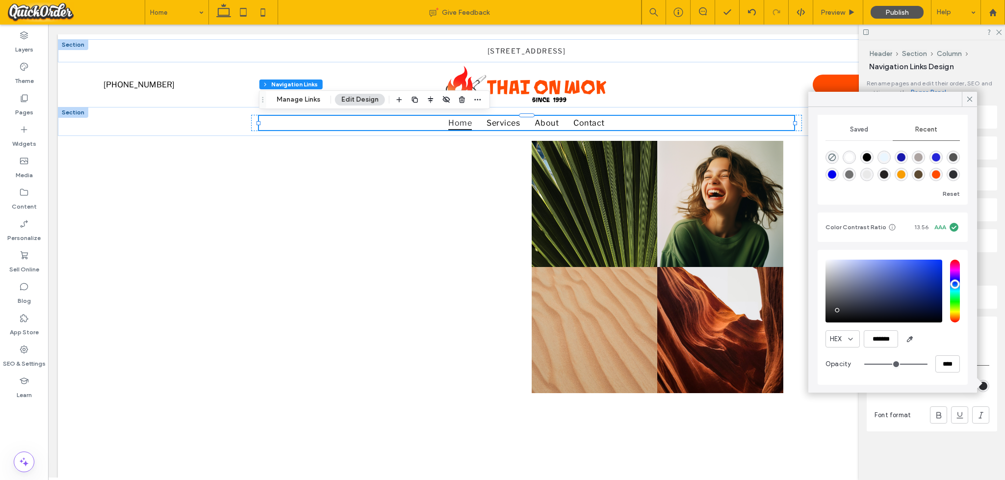
click at [715, 171] on div "rgba(114, 114, 114, 1)" at bounding box center [849, 174] width 8 height 8
click at [715, 155] on div "rgba(84, 84, 84, 1)" at bounding box center [953, 157] width 8 height 8
type input "*******"
click at [715, 98] on use at bounding box center [969, 99] width 5 height 5
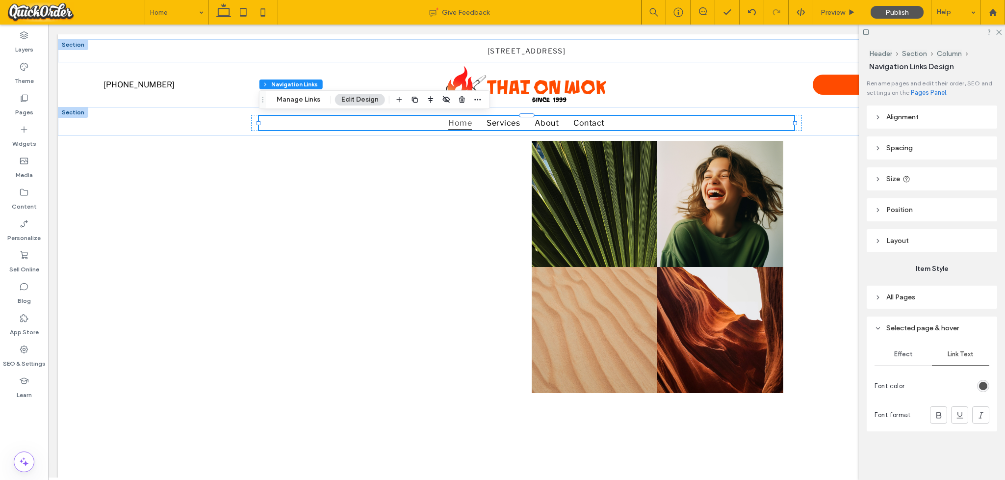
click at [715, 356] on span "Link Text" at bounding box center [961, 354] width 26 height 8
click at [715, 353] on span "Effect" at bounding box center [903, 354] width 19 height 8
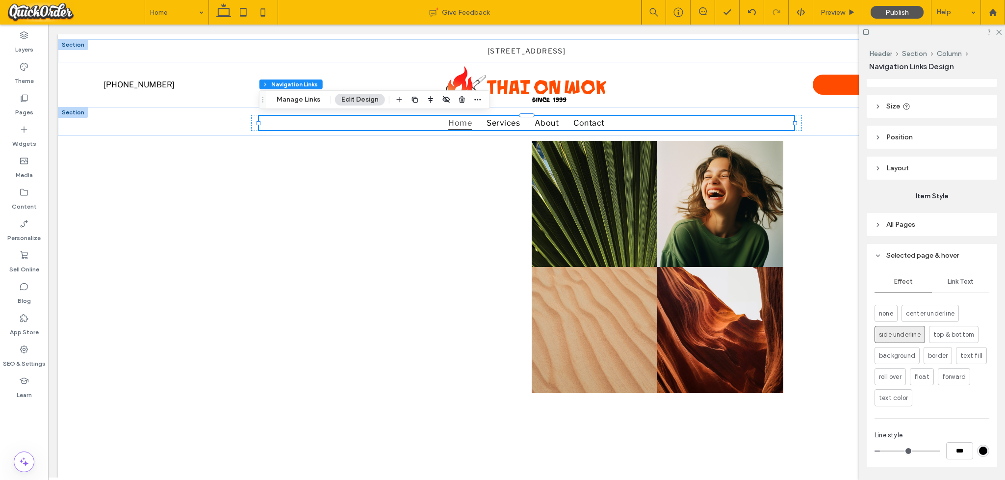
scroll to position [103, 0]
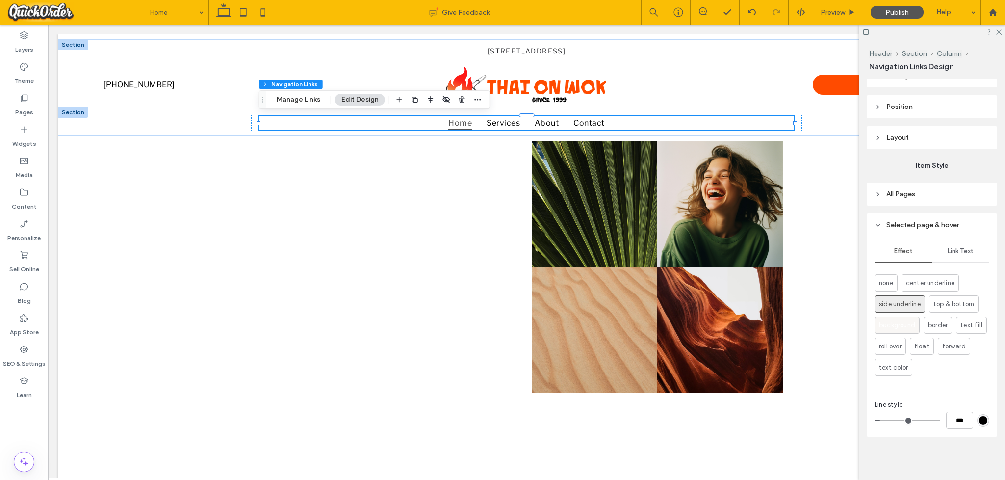
click at [715, 329] on span "background" at bounding box center [897, 325] width 36 height 10
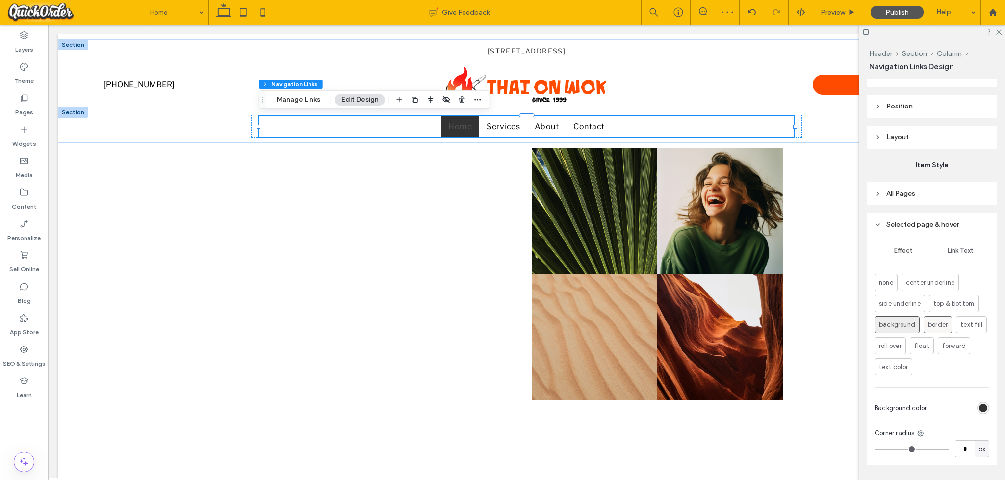
click at [715, 326] on span "border" at bounding box center [938, 325] width 20 height 10
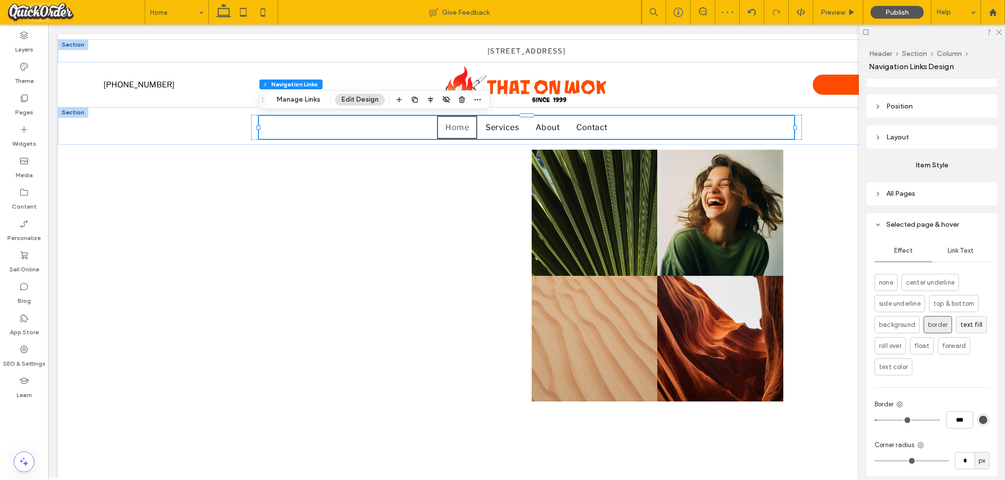
click at [715, 325] on span "text fill" at bounding box center [971, 325] width 22 height 10
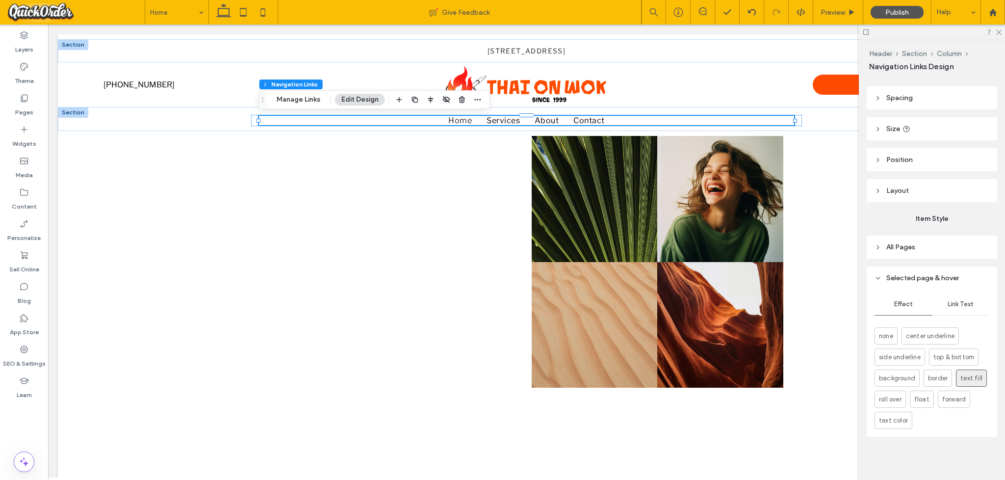
click at [715, 302] on span "Link Text" at bounding box center [961, 304] width 26 height 8
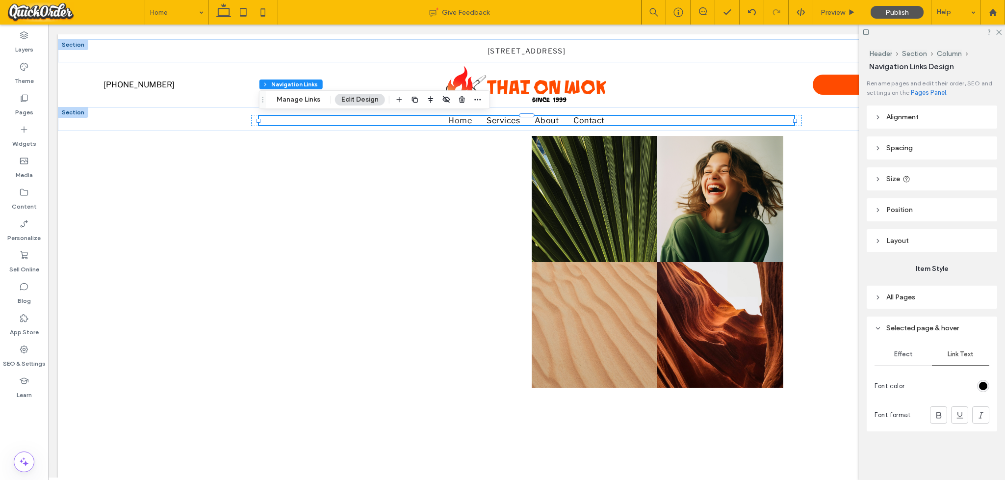
click at [715, 390] on div "rgb(0, 0, 0)" at bounding box center [983, 386] width 8 height 8
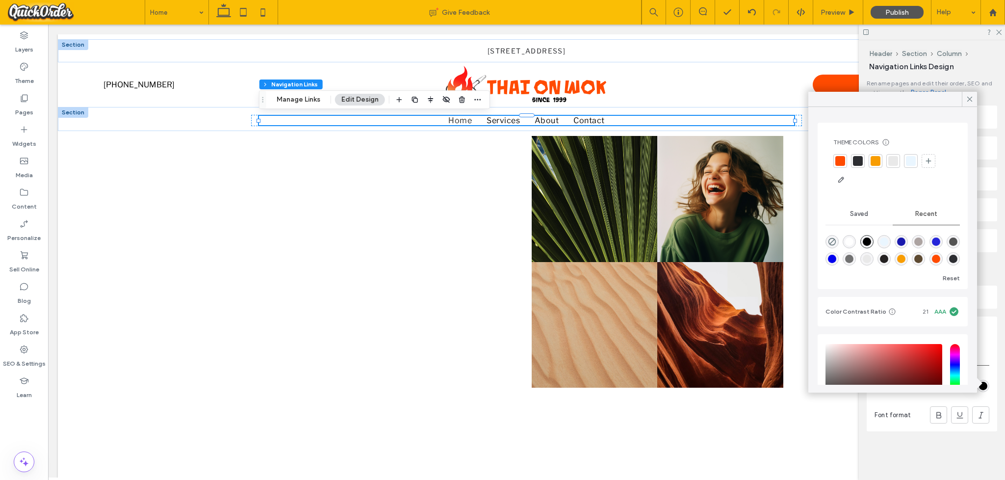
scroll to position [6, 0]
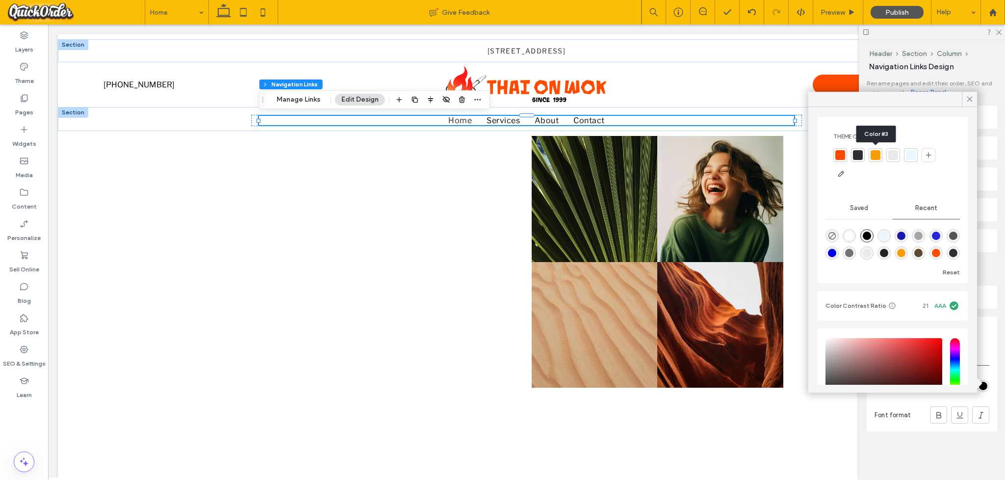
click at [715, 155] on div at bounding box center [876, 155] width 10 height 10
click at [715, 155] on div at bounding box center [840, 156] width 10 height 10
click at [715, 96] on icon at bounding box center [969, 99] width 9 height 9
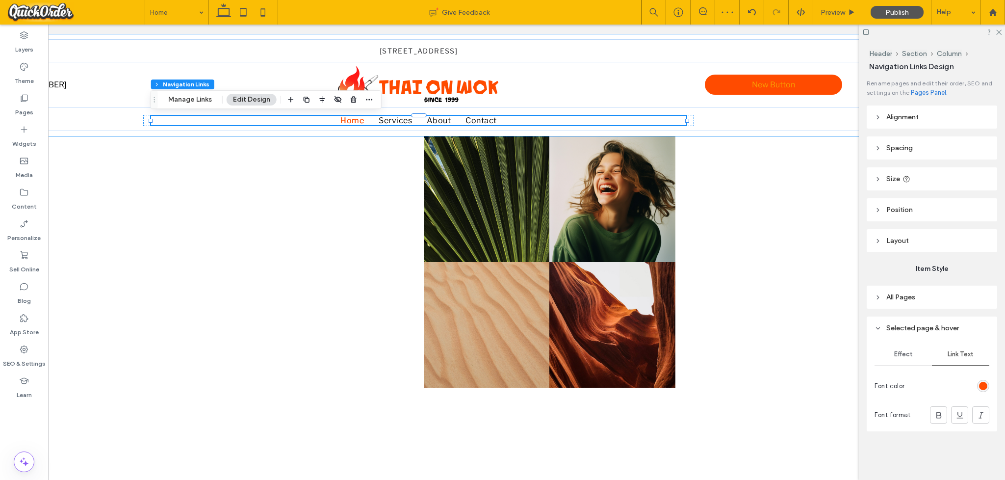
scroll to position [0, 108]
click at [715, 13] on span "Preview" at bounding box center [833, 12] width 25 height 8
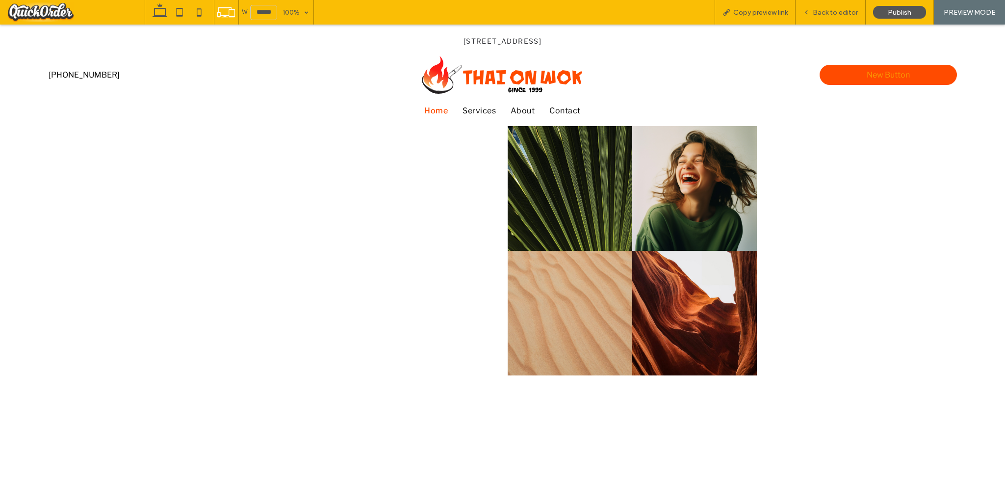
click at [715, 13] on span "Back to editor" at bounding box center [835, 12] width 45 height 8
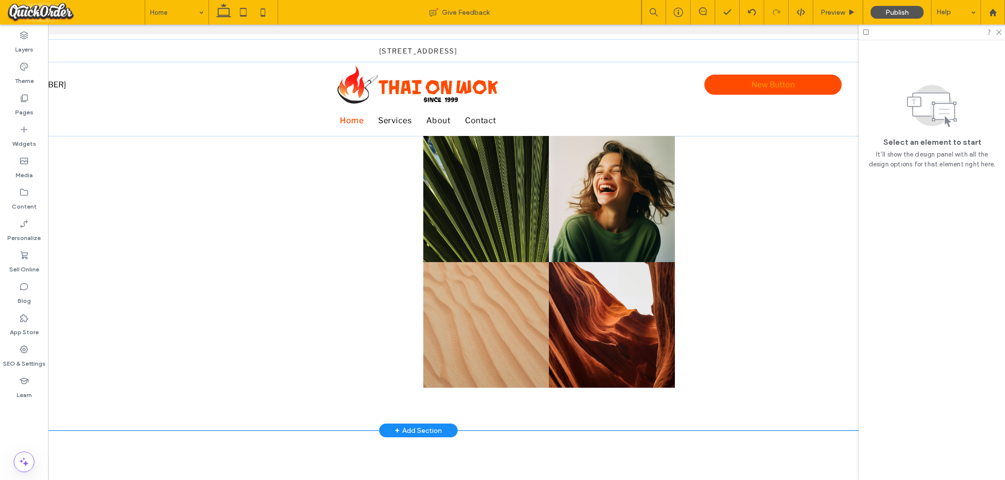
click at [715, 175] on div "Nature's Symphony Breathtaking colors of our planet Button Faces of Humanity Po…" at bounding box center [417, 283] width 937 height 294
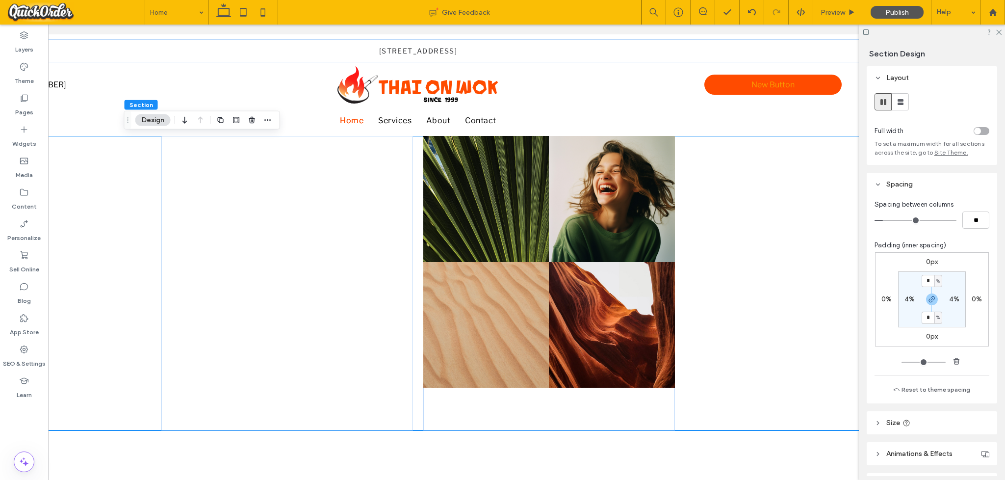
click at [715, 131] on div "toggle" at bounding box center [982, 131] width 16 height 8
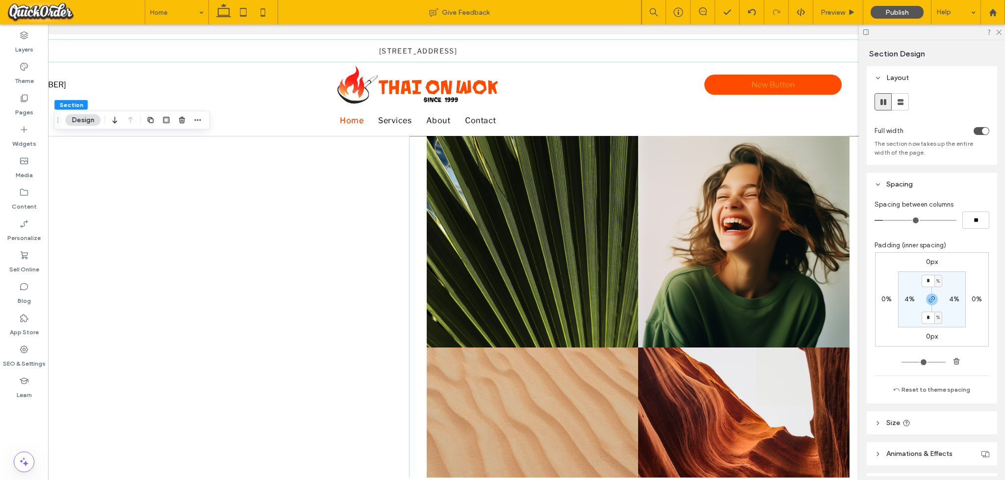
drag, startPoint x: 906, startPoint y: 299, endPoint x: 925, endPoint y: 313, distance: 23.5
click at [715, 299] on label "4%" at bounding box center [909, 299] width 10 height 8
type input "*"
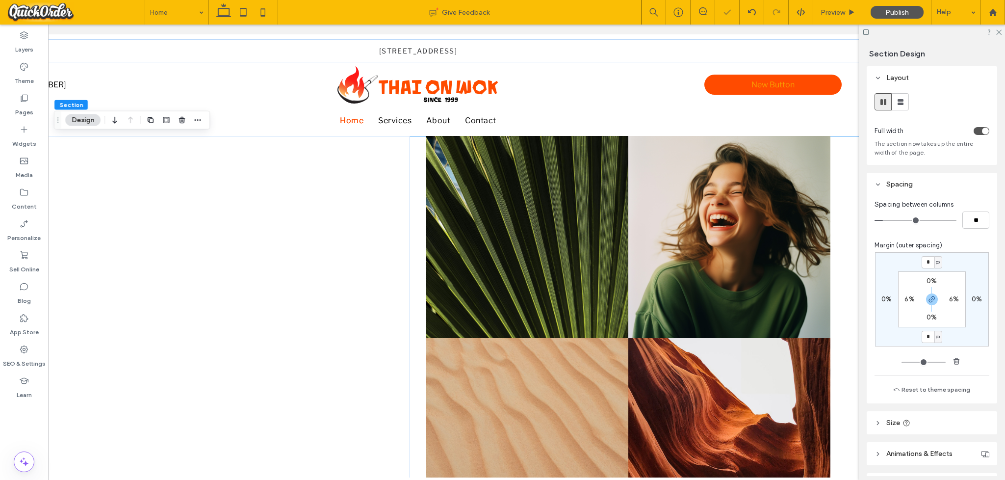
drag, startPoint x: 907, startPoint y: 302, endPoint x: 908, endPoint y: 297, distance: 5.0
click at [715, 297] on label "6%" at bounding box center [909, 299] width 10 height 8
type input "*"
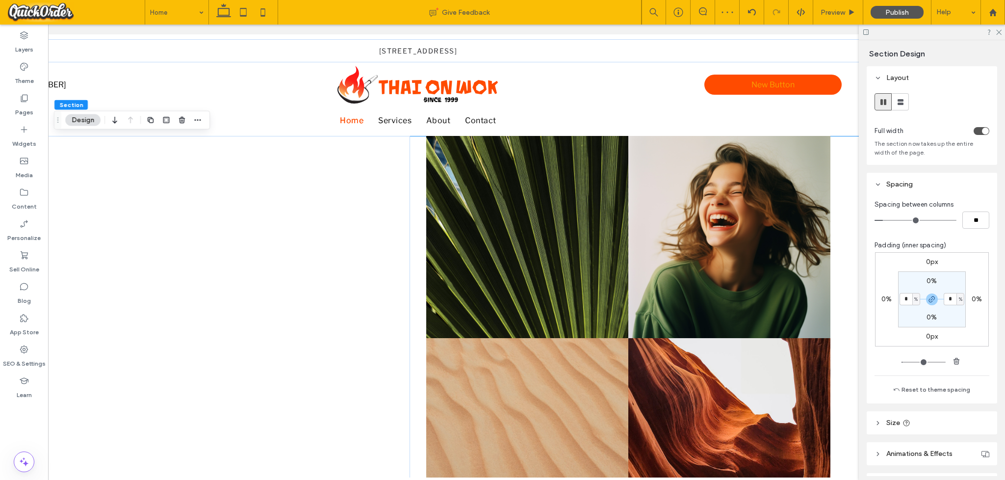
click at [715, 298] on div "%" at bounding box center [916, 299] width 8 height 12
click at [715, 298] on input "*" at bounding box center [905, 299] width 13 height 12
type input "*"
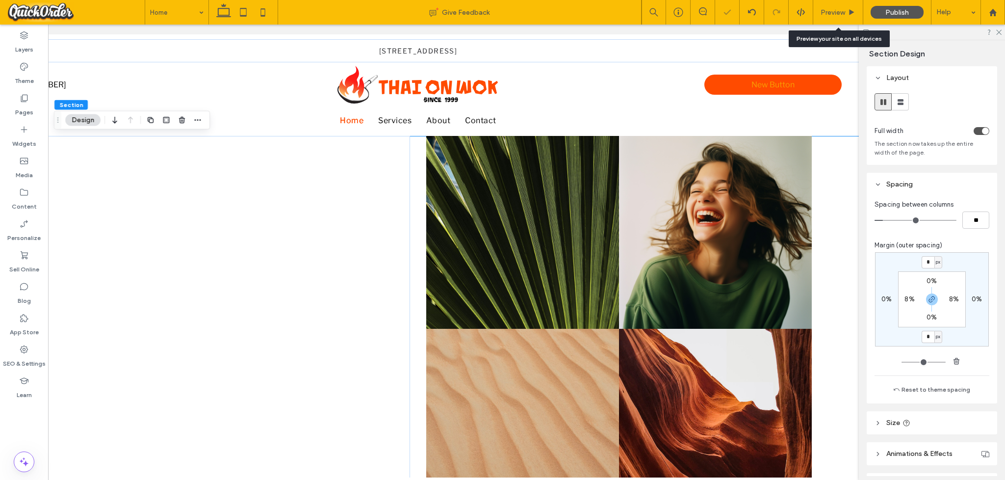
click at [715, 15] on span "Preview" at bounding box center [833, 12] width 25 height 8
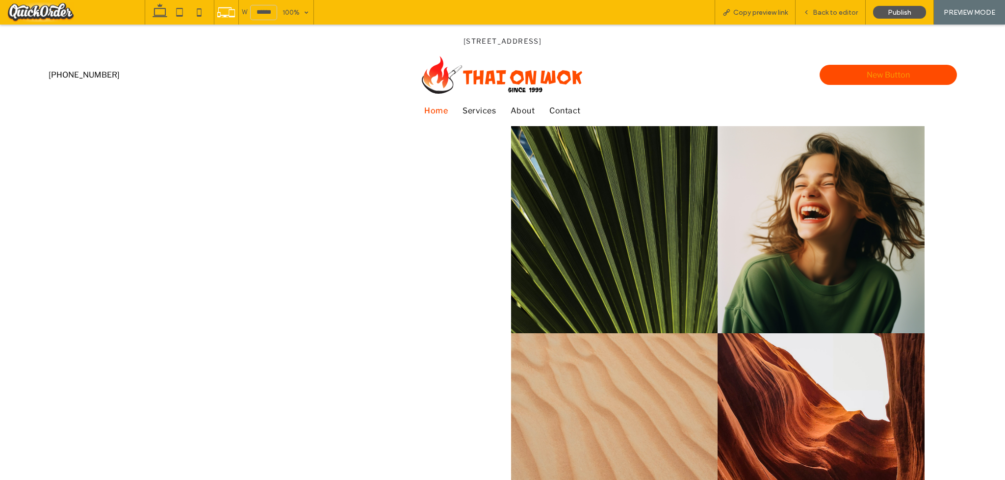
click at [715, 13] on span "Back to editor" at bounding box center [835, 12] width 45 height 8
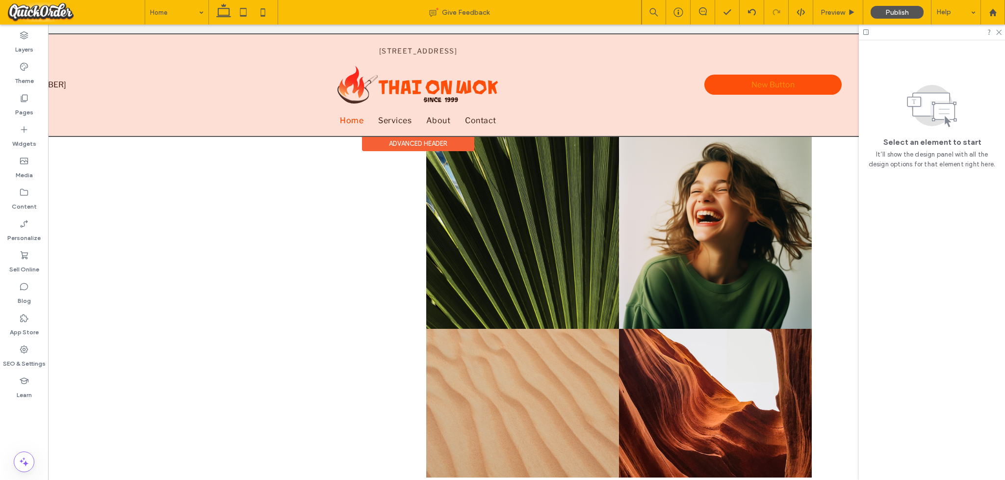
click at [443, 82] on div at bounding box center [417, 85] width 937 height 102
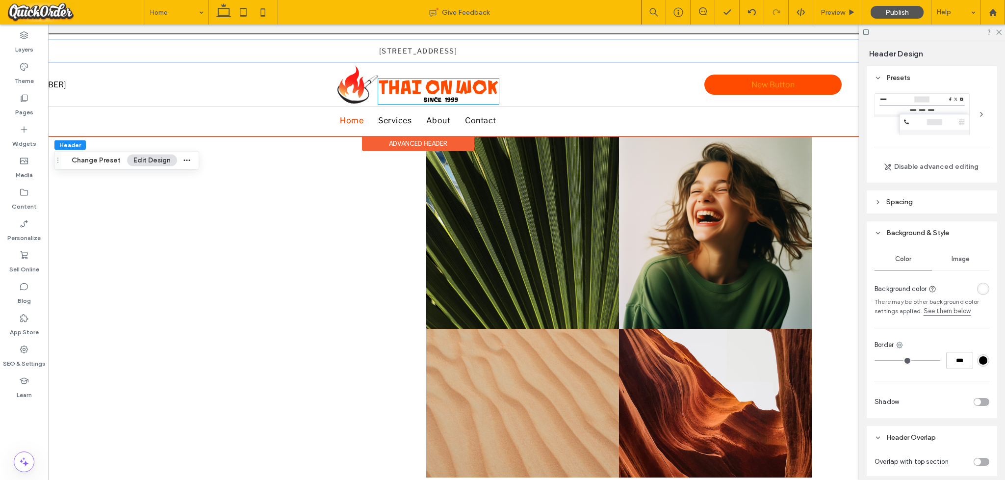
click at [449, 88] on img at bounding box center [438, 91] width 121 height 26
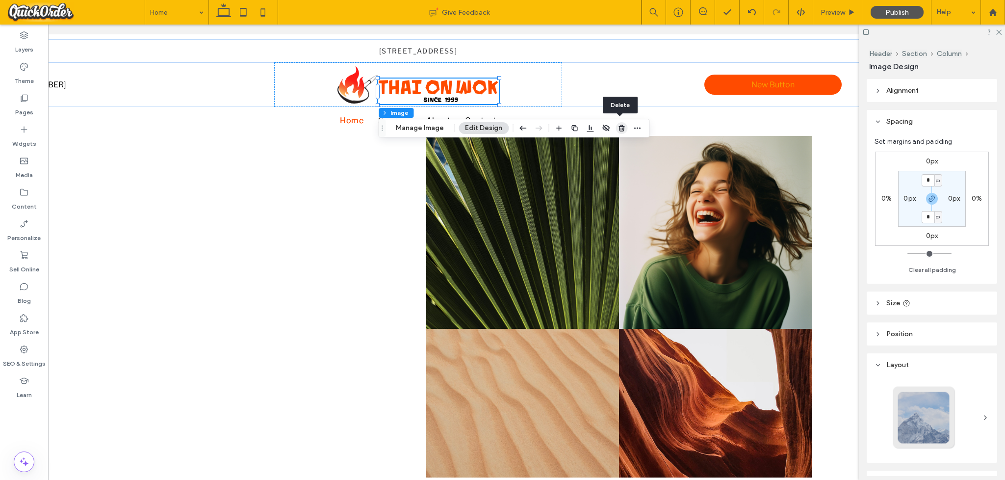
click at [619, 127] on icon "button" at bounding box center [621, 128] width 8 height 8
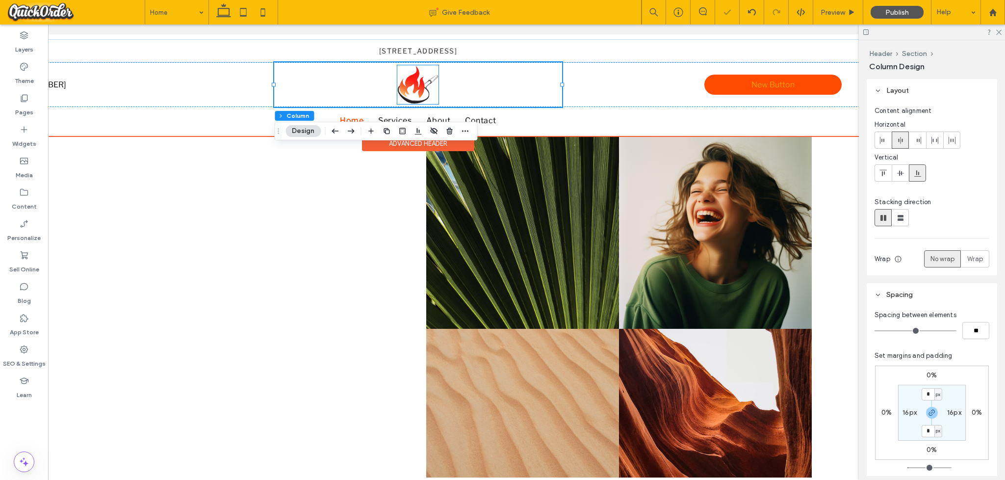
click at [412, 84] on img at bounding box center [417, 84] width 41 height 39
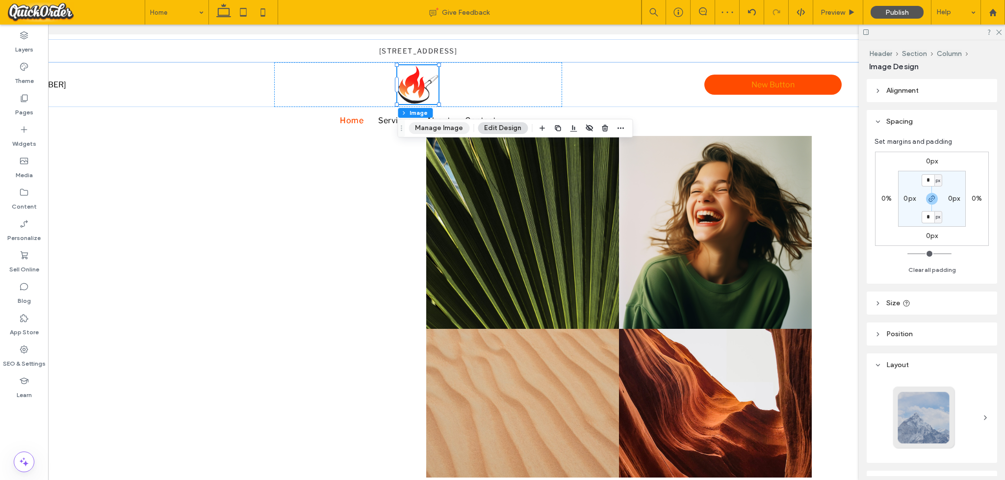
click at [441, 127] on button "Manage Image" at bounding box center [439, 128] width 61 height 12
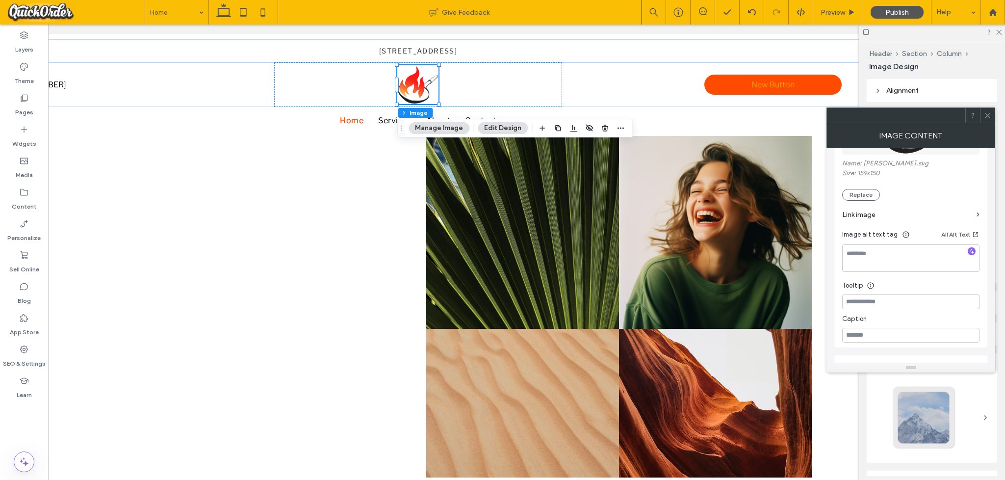
scroll to position [177, 0]
click at [715, 197] on button "Replace" at bounding box center [861, 200] width 38 height 12
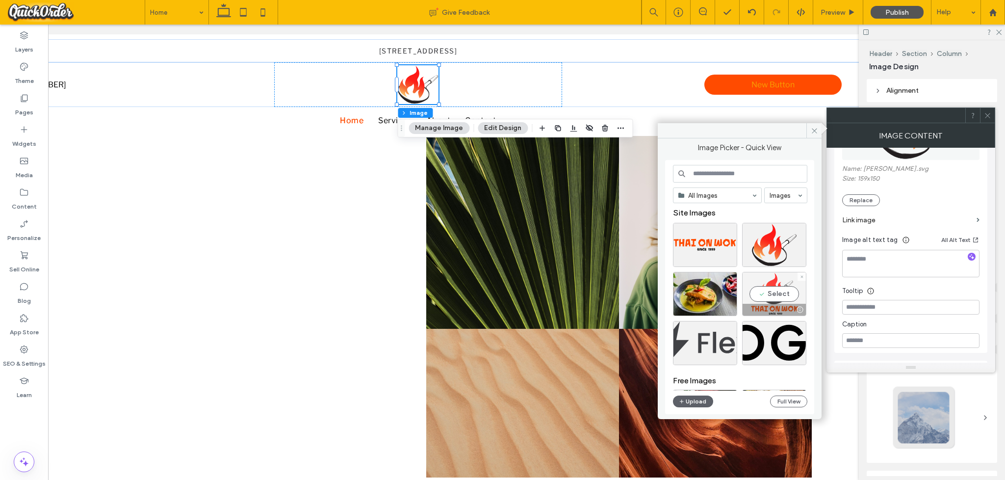
click at [715, 290] on div "Select" at bounding box center [774, 294] width 64 height 44
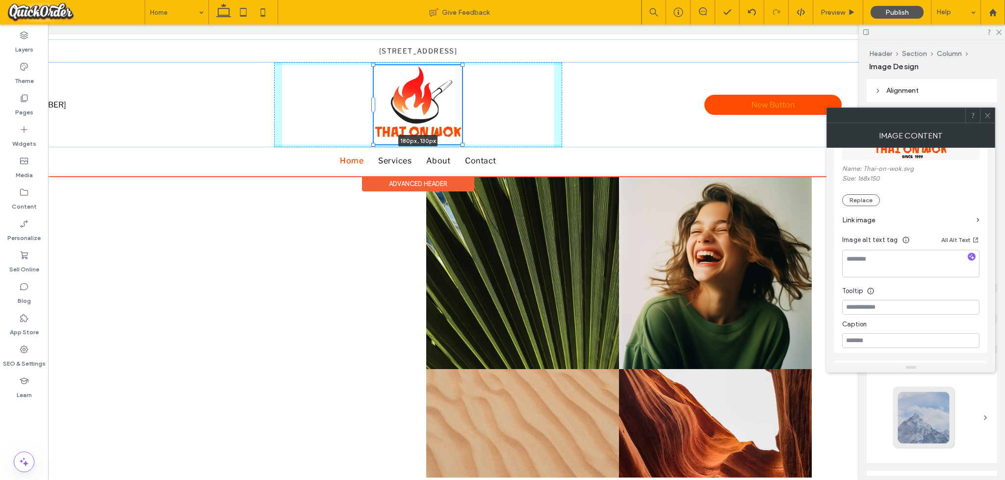
drag, startPoint x: 438, startPoint y: 101, endPoint x: 452, endPoint y: 129, distance: 31.8
click at [452, 129] on div "180px , 130px [PHONE_NUMBER] New Button" at bounding box center [417, 104] width 937 height 85
type input "***"
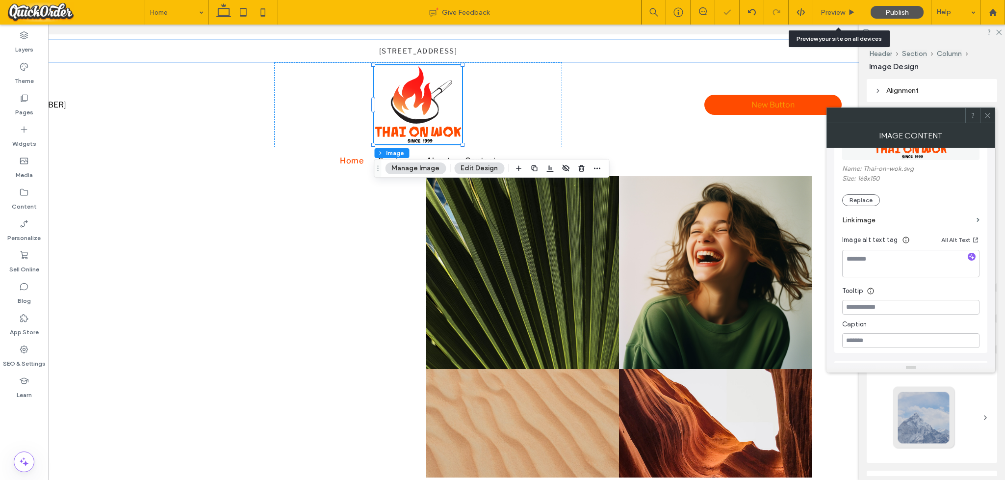
click at [715, 15] on span "Preview" at bounding box center [833, 12] width 25 height 8
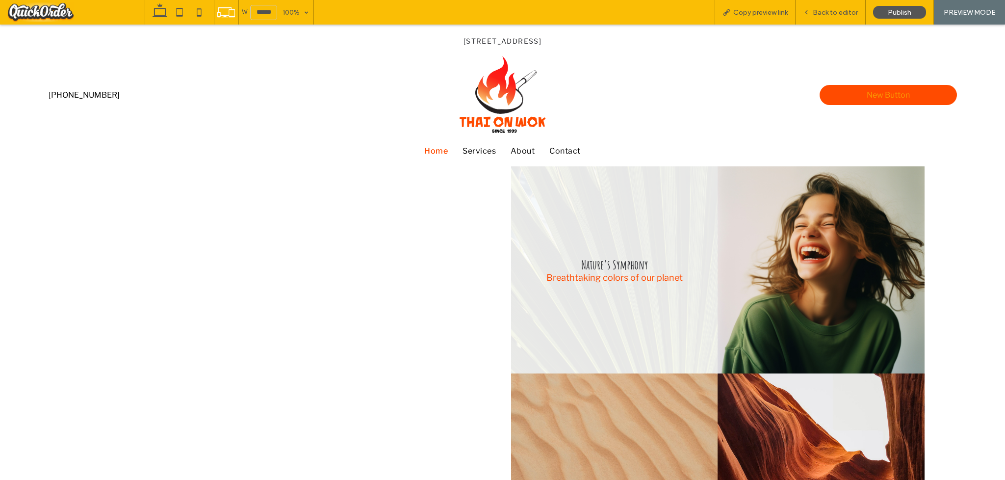
click at [684, 282] on link at bounding box center [614, 269] width 207 height 207
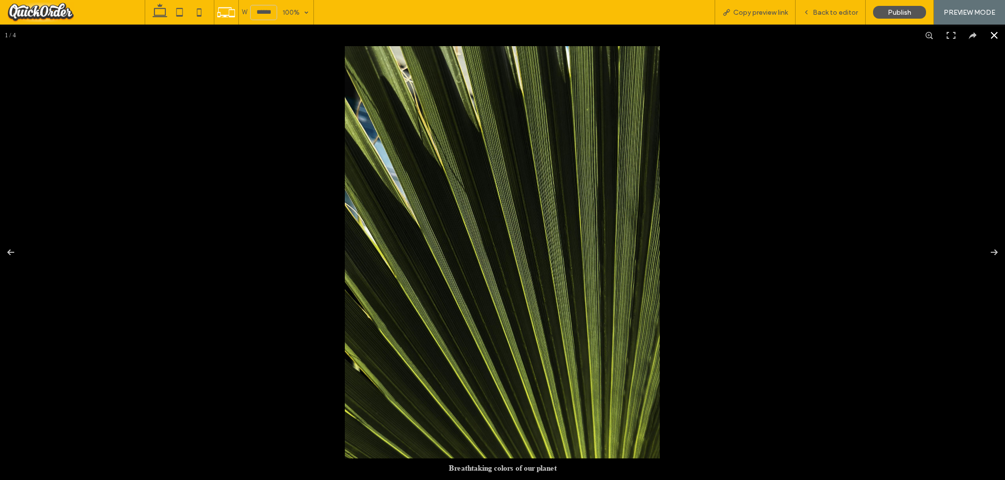
click at [715, 35] on button at bounding box center [994, 36] width 22 height 22
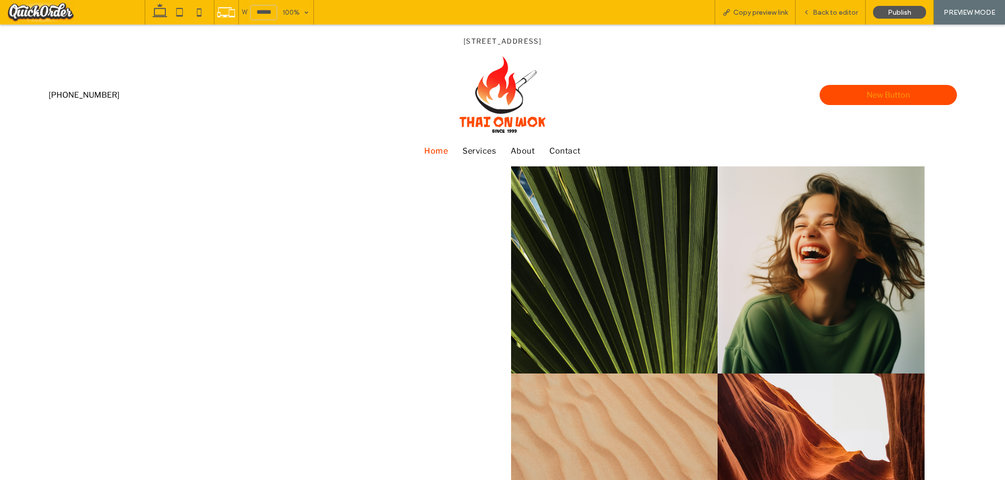
click at [715, 12] on span "Back to editor" at bounding box center [835, 12] width 45 height 8
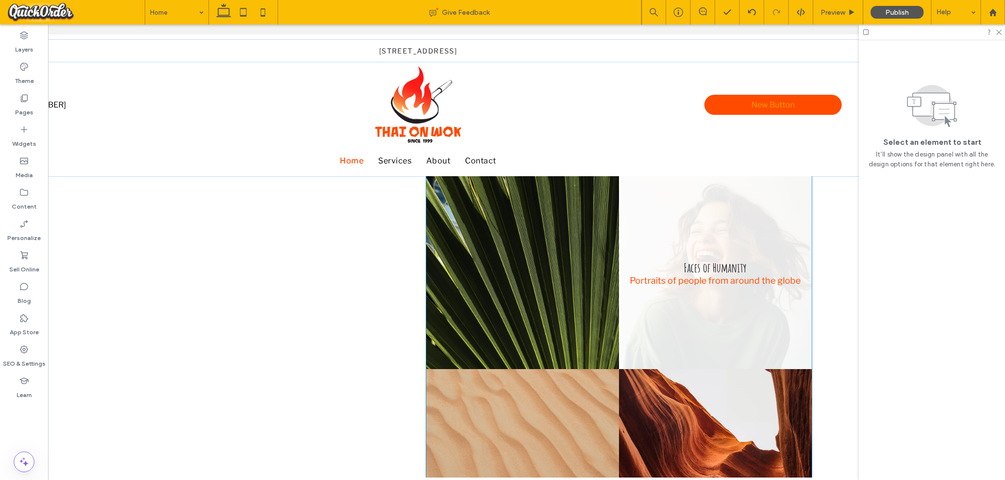
click at [644, 312] on link at bounding box center [715, 272] width 193 height 193
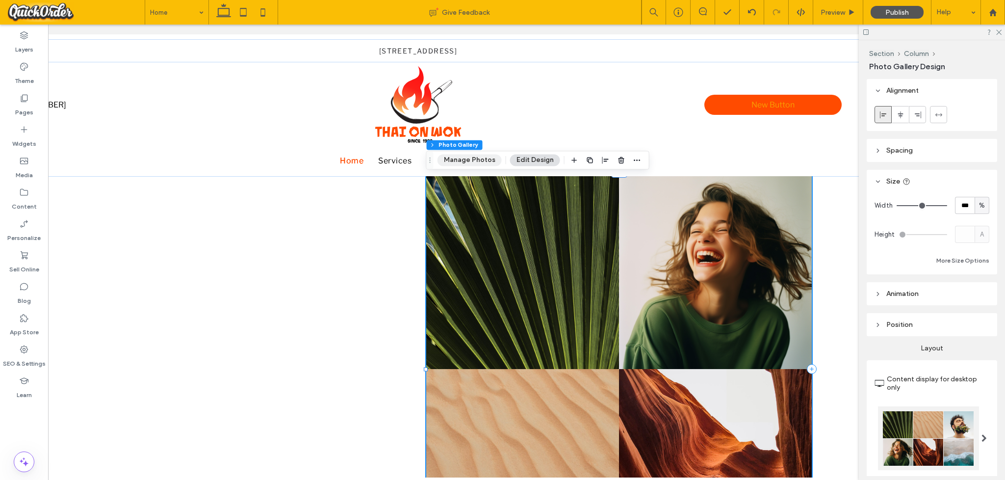
click at [483, 161] on button "Manage Photos" at bounding box center [469, 160] width 64 height 12
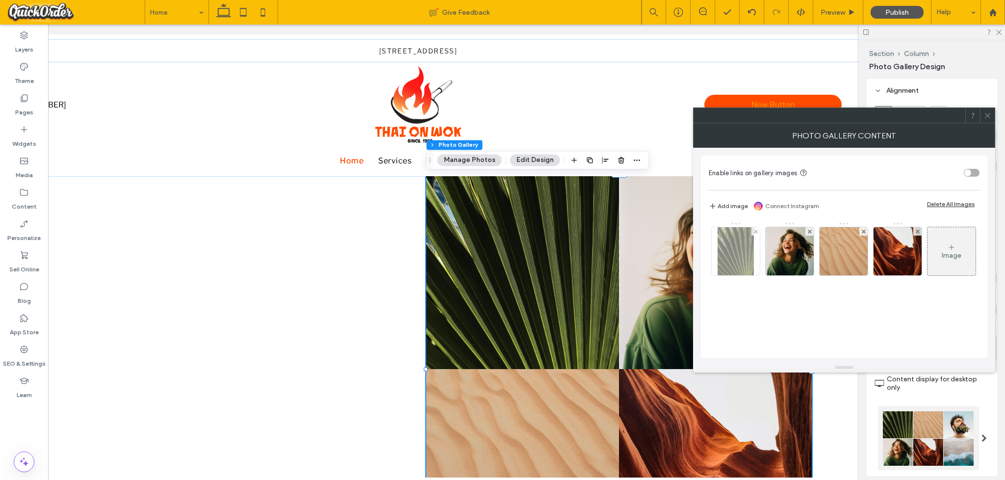
click at [715, 244] on img at bounding box center [736, 251] width 37 height 48
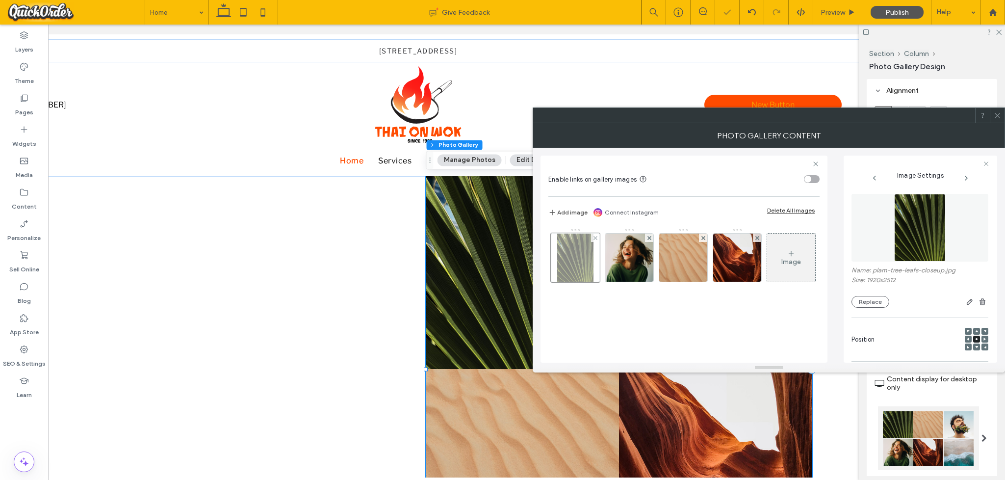
click at [715, 244] on img at bounding box center [737, 257] width 62 height 48
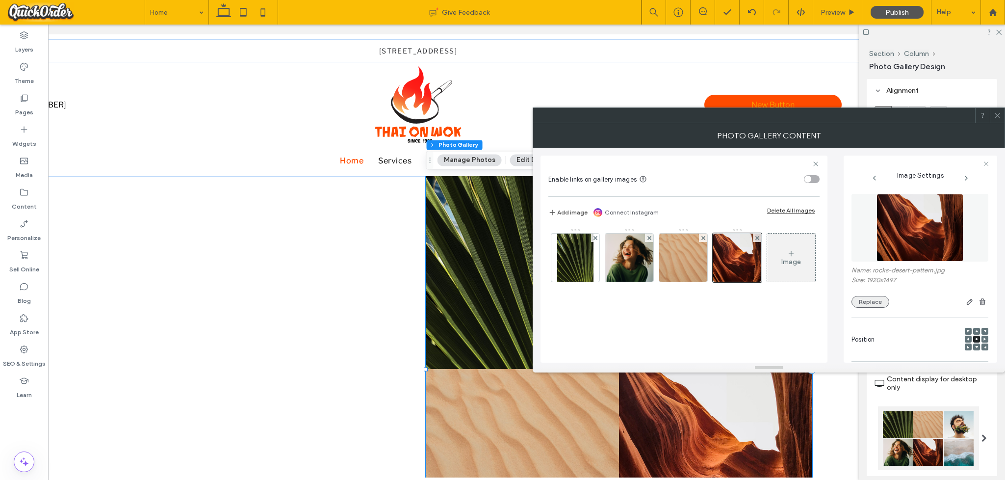
click at [715, 298] on button "Replace" at bounding box center [870, 302] width 38 height 12
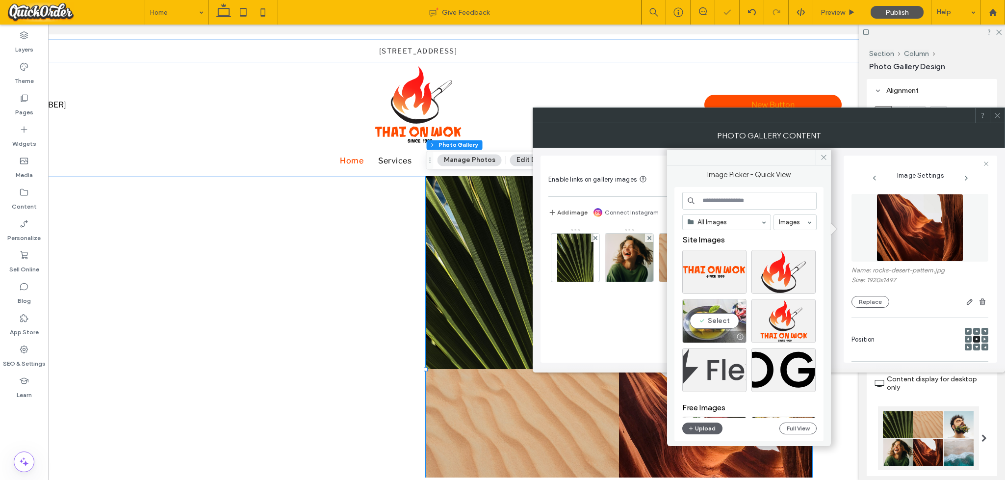
click at [712, 318] on div "Select" at bounding box center [714, 321] width 64 height 44
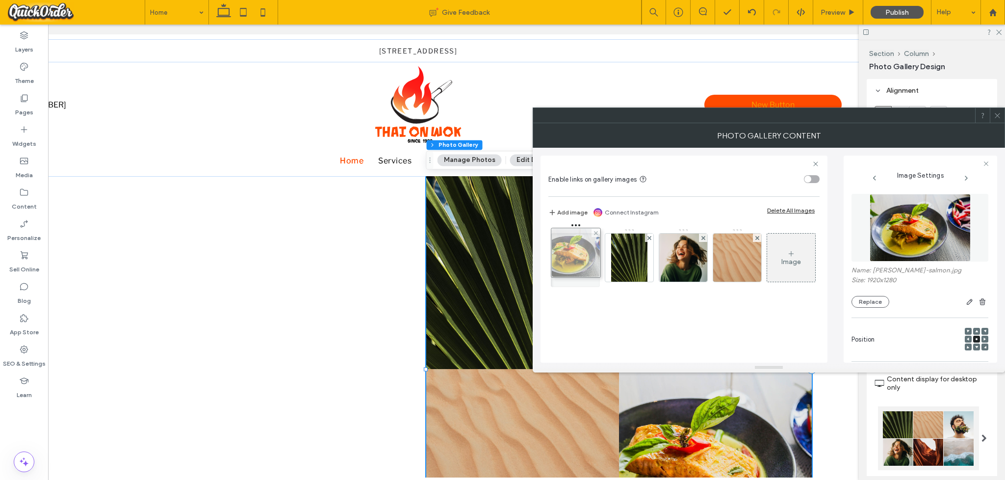
drag, startPoint x: 741, startPoint y: 249, endPoint x: 577, endPoint y: 244, distance: 163.9
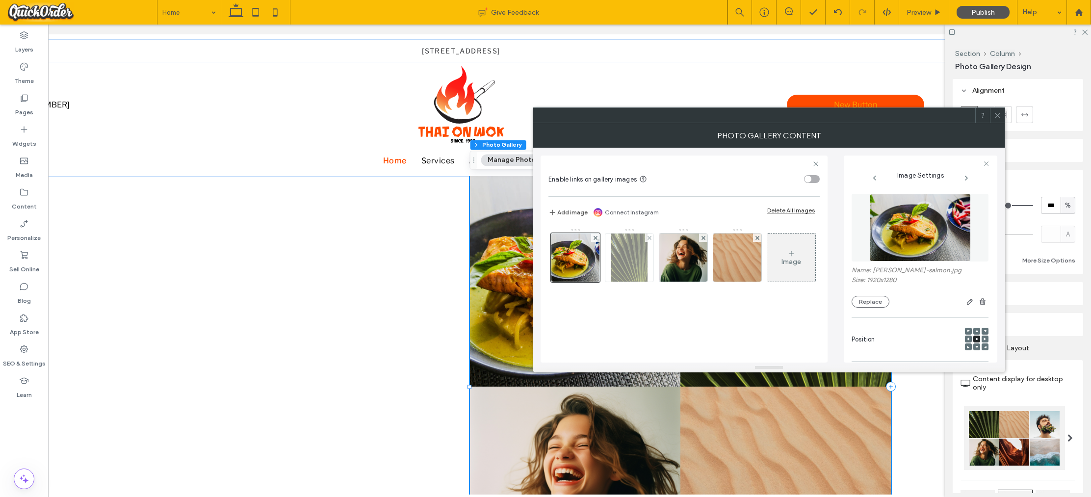
click at [630, 256] on img at bounding box center [629, 257] width 37 height 48
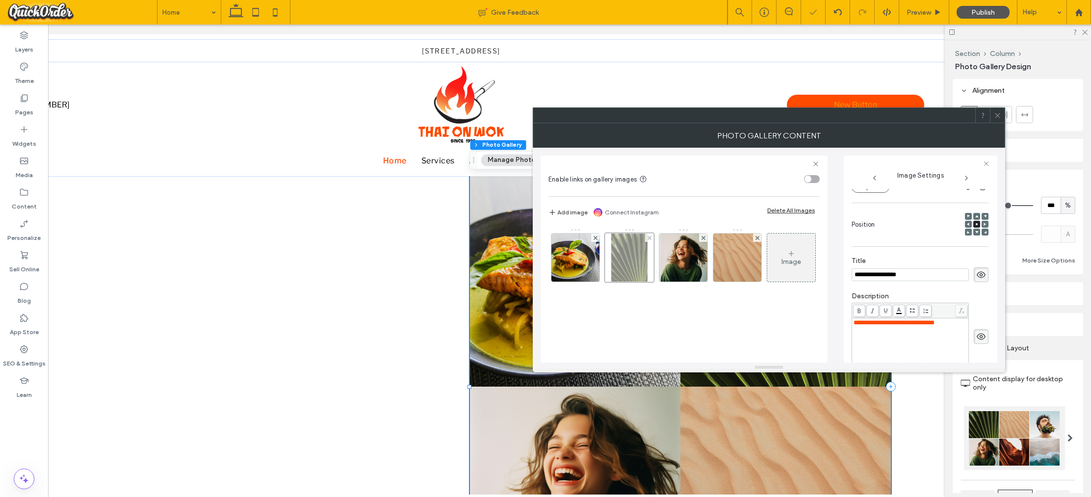
click at [631, 259] on div at bounding box center [629, 257] width 49 height 49
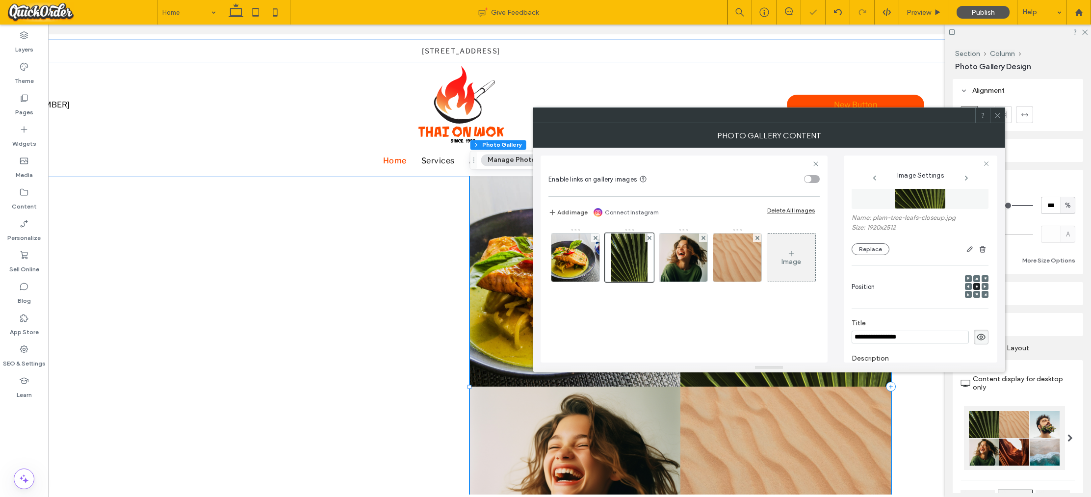
scroll to position [49, 0]
click at [715, 252] on button "Replace" at bounding box center [870, 253] width 38 height 12
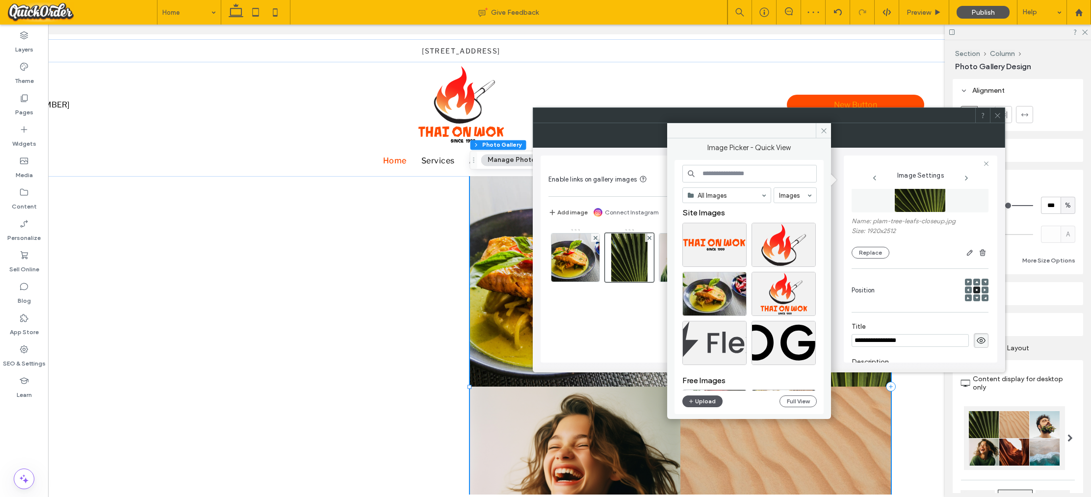
click at [715, 398] on button "Upload" at bounding box center [702, 401] width 40 height 12
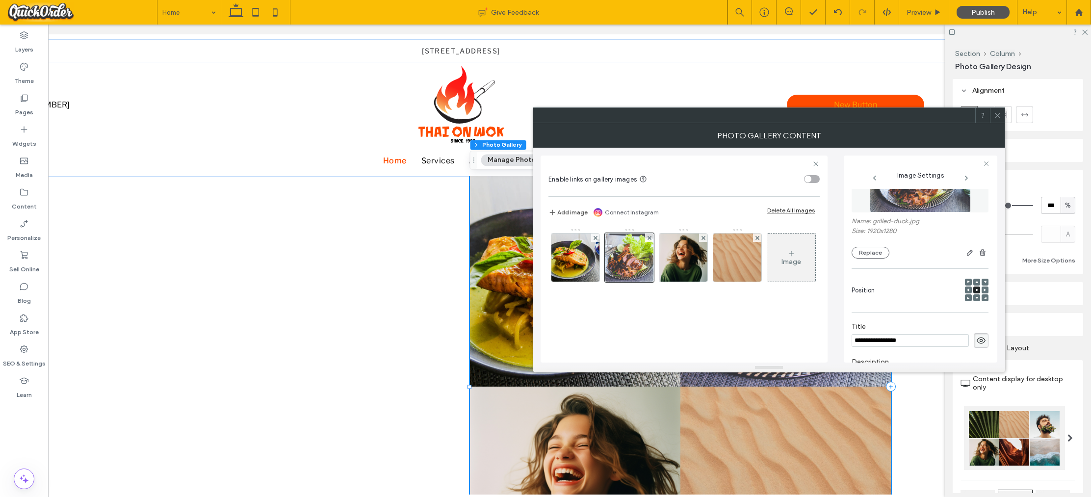
click at [715, 114] on icon at bounding box center [997, 115] width 7 height 7
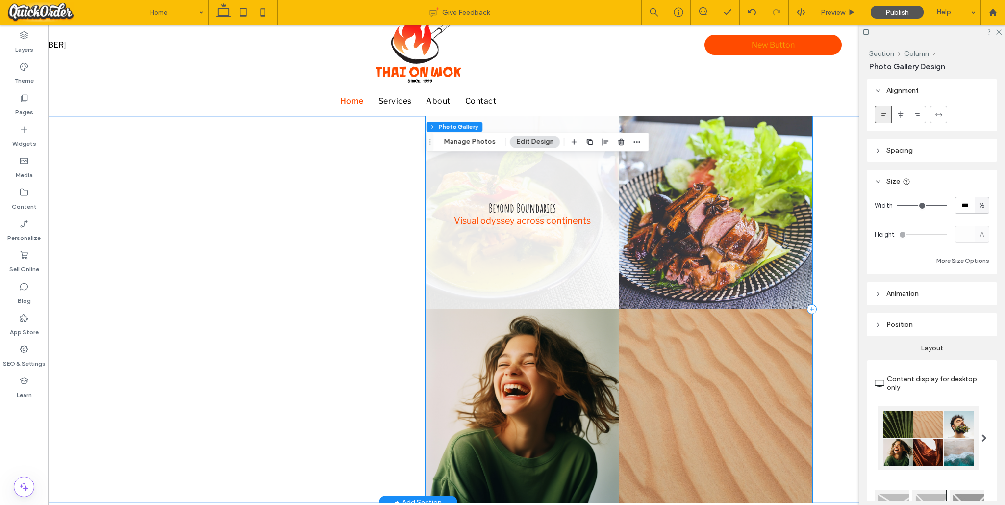
scroll to position [62, 0]
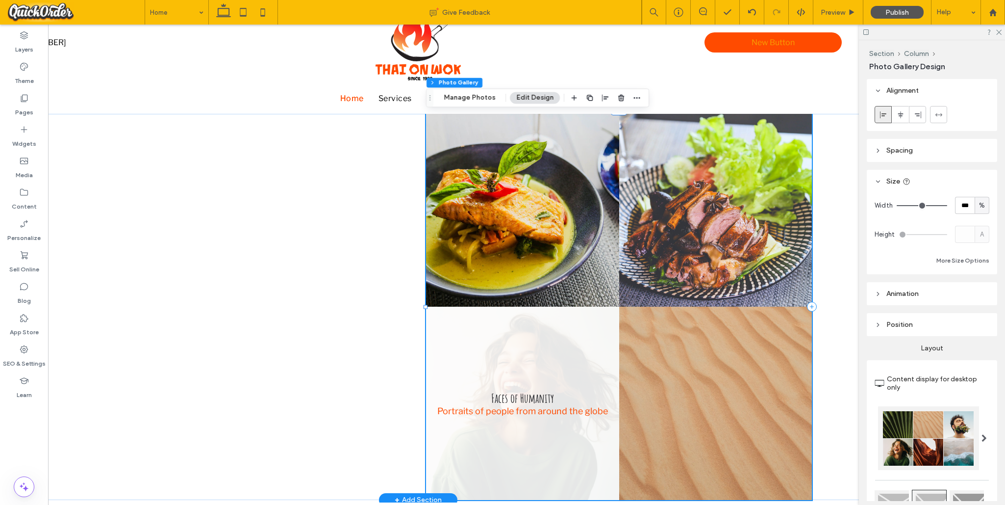
click at [538, 367] on link at bounding box center [522, 403] width 193 height 193
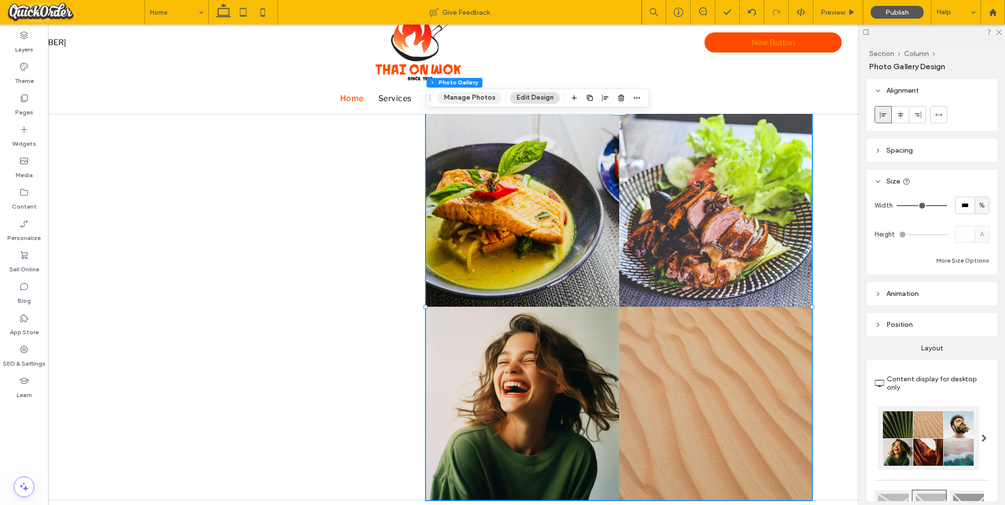
click at [466, 96] on button "Manage Photos" at bounding box center [469, 98] width 64 height 12
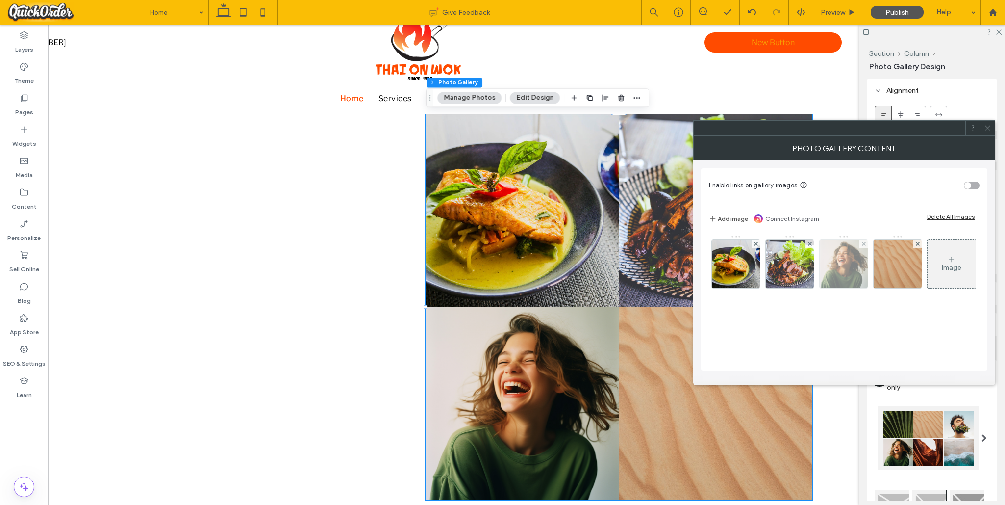
click at [715, 262] on img at bounding box center [844, 264] width 48 height 48
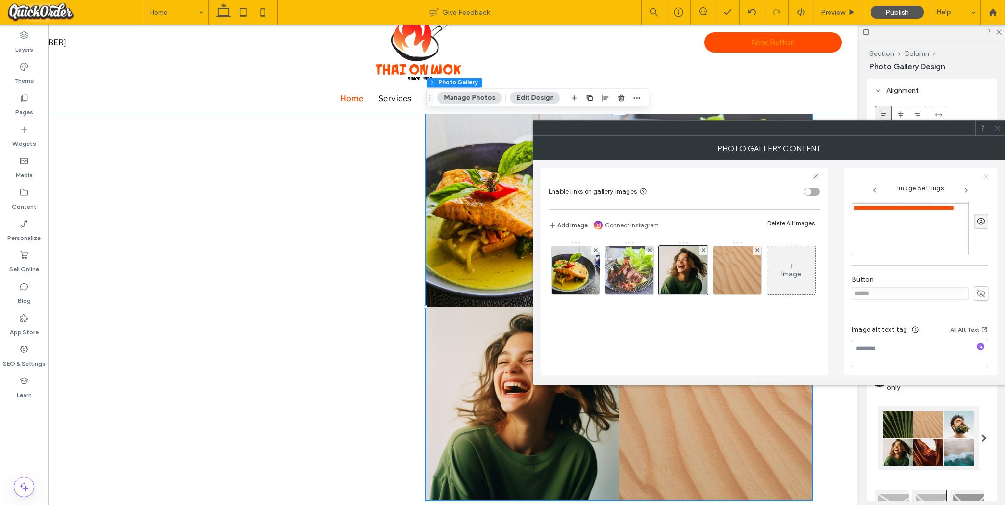
scroll to position [256, 0]
click at [691, 260] on div at bounding box center [683, 270] width 49 height 49
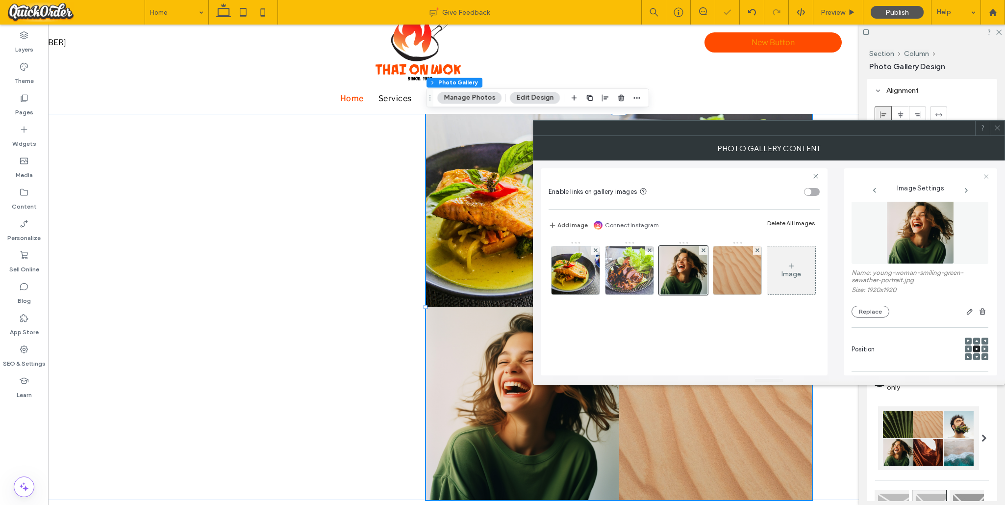
scroll to position [0, 0]
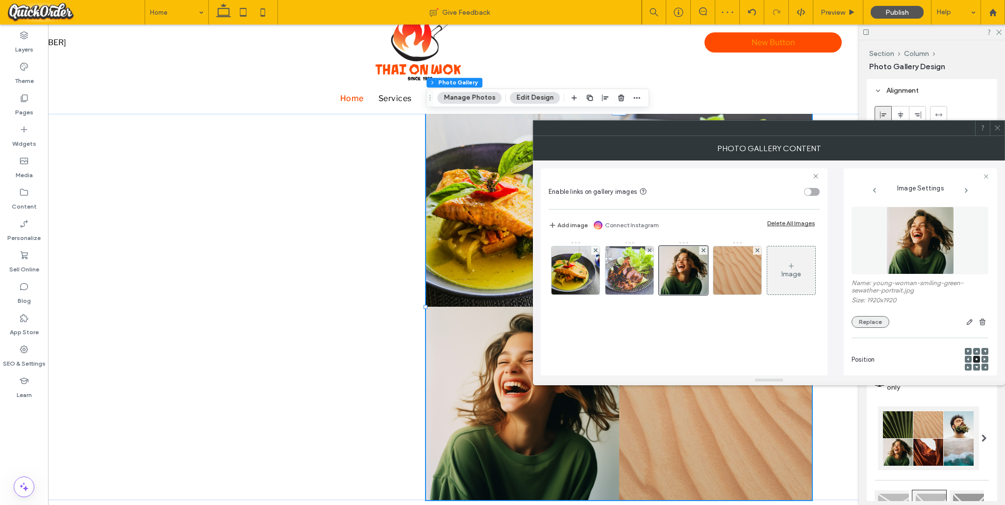
click at [715, 318] on button "Replace" at bounding box center [871, 322] width 38 height 12
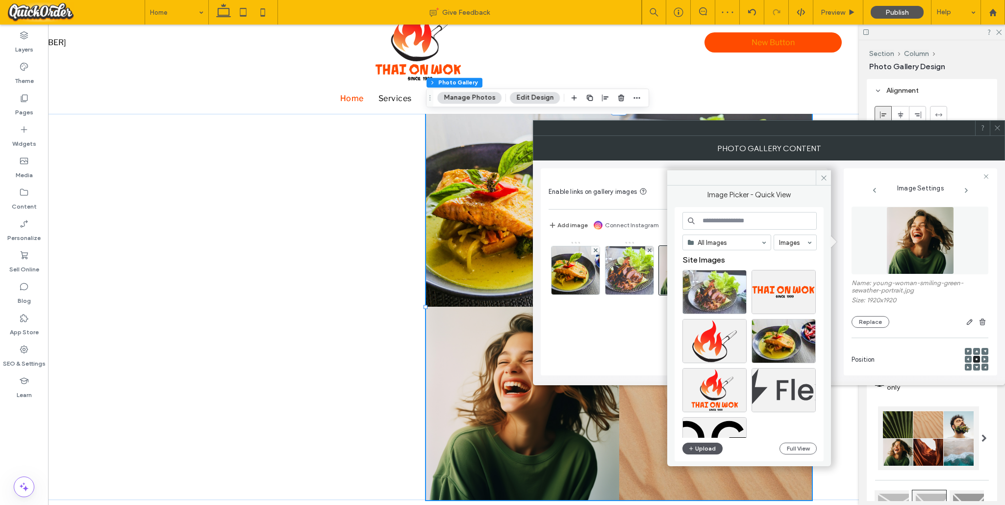
click at [709, 447] on button "Upload" at bounding box center [703, 448] width 40 height 12
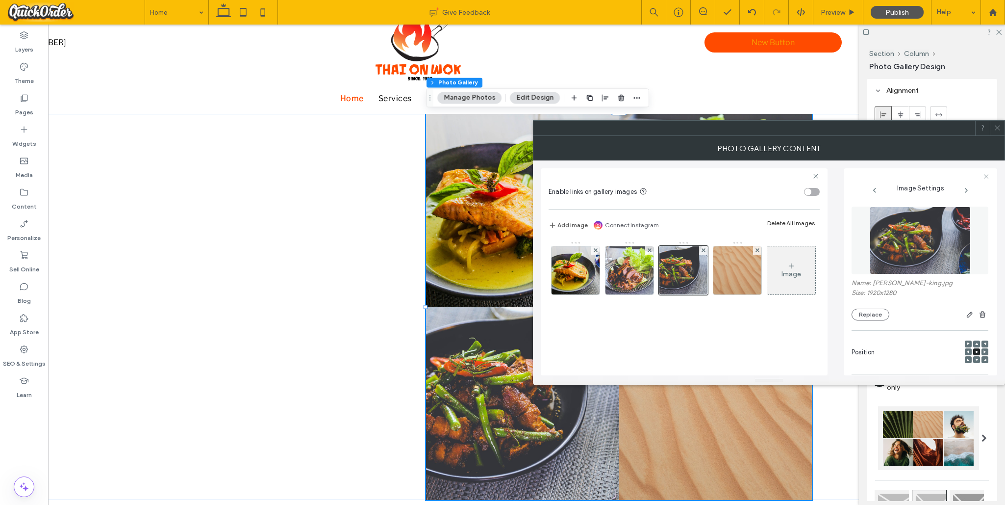
click at [715, 127] on use at bounding box center [997, 128] width 5 height 5
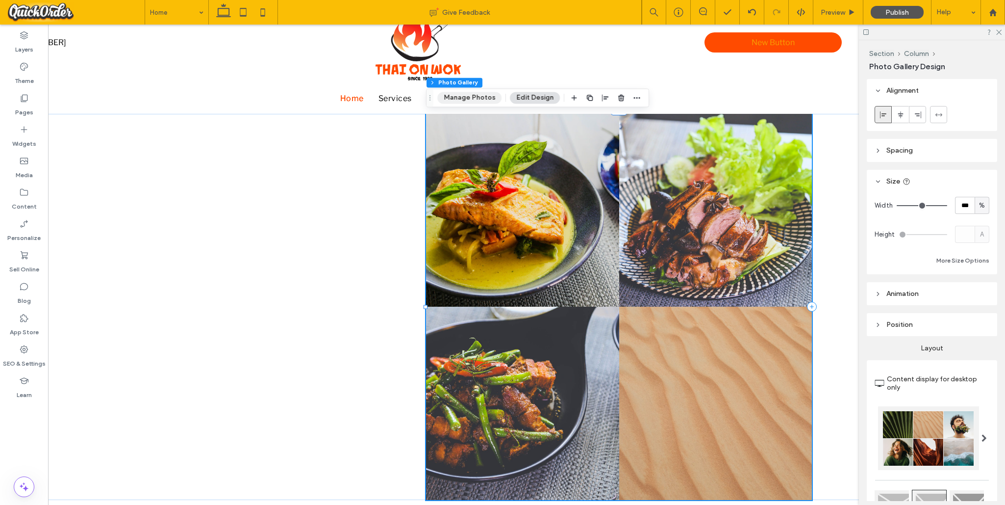
click at [487, 94] on button "Manage Photos" at bounding box center [469, 98] width 64 height 12
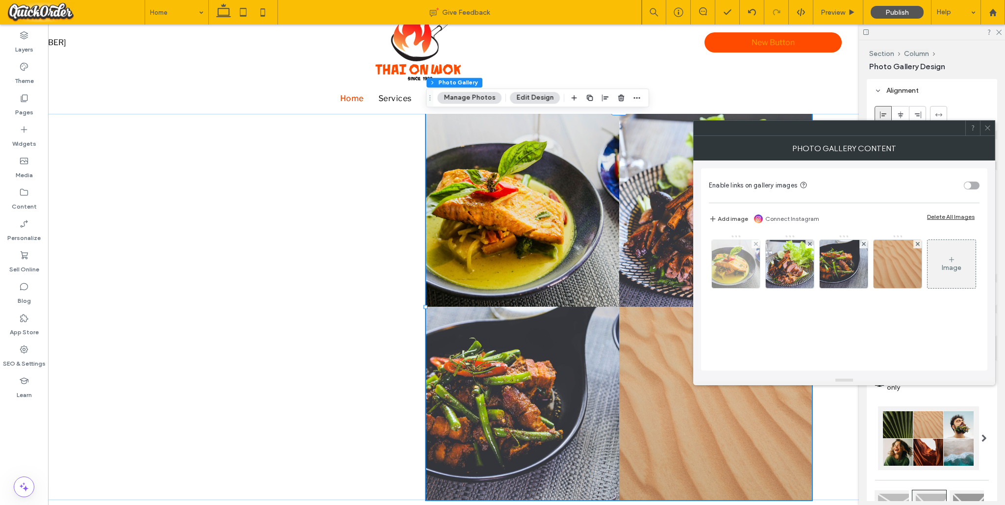
click at [715, 259] on img at bounding box center [736, 264] width 72 height 48
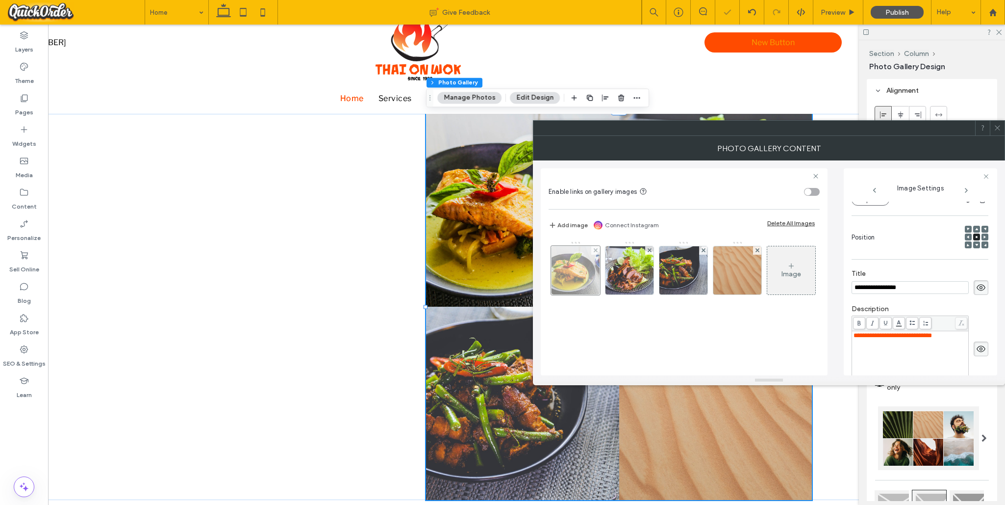
click at [564, 266] on div at bounding box center [575, 270] width 49 height 49
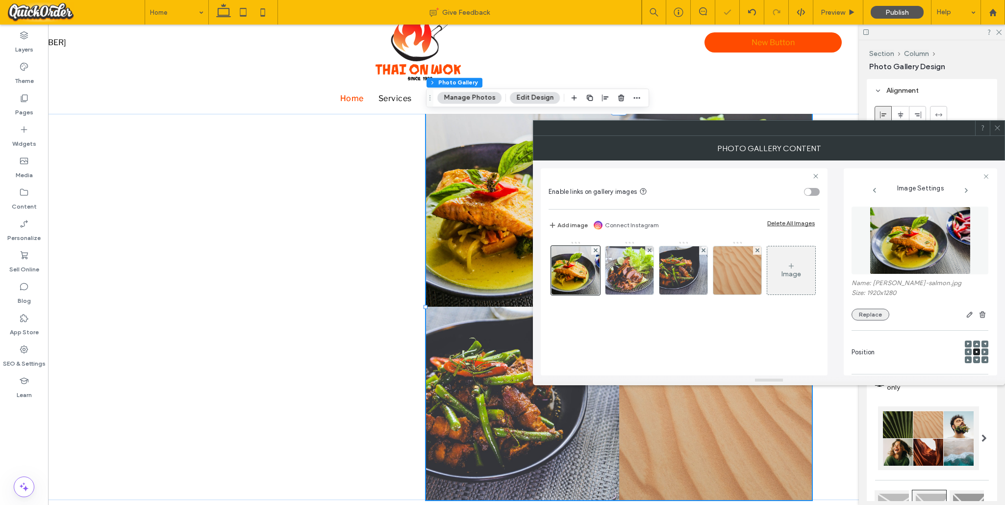
click at [715, 314] on button "Replace" at bounding box center [871, 314] width 38 height 12
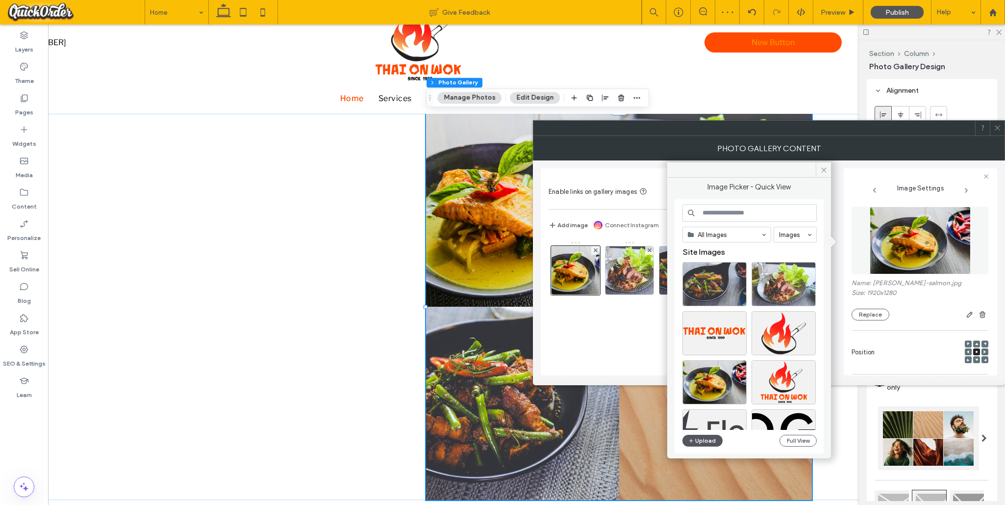
click at [698, 443] on button "Upload" at bounding box center [703, 441] width 40 height 12
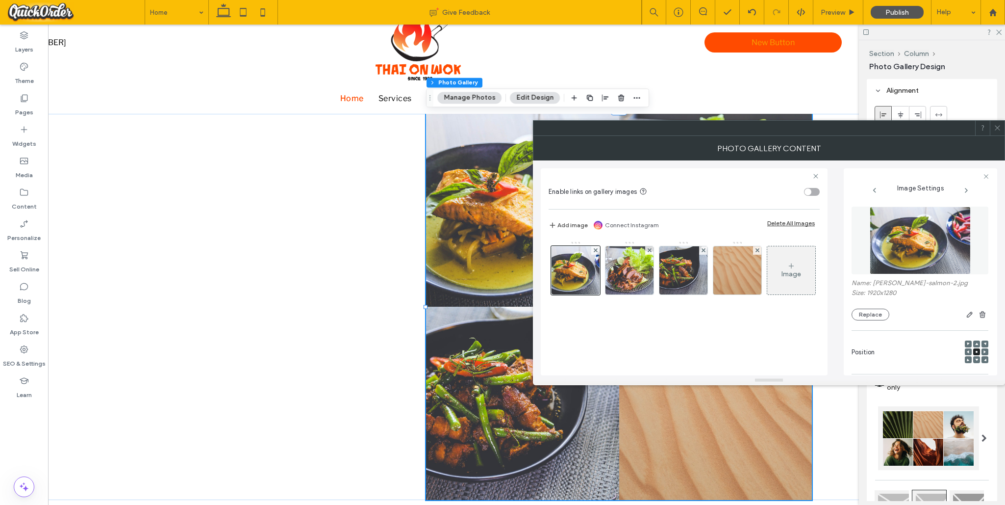
click at [715, 128] on icon at bounding box center [997, 127] width 7 height 7
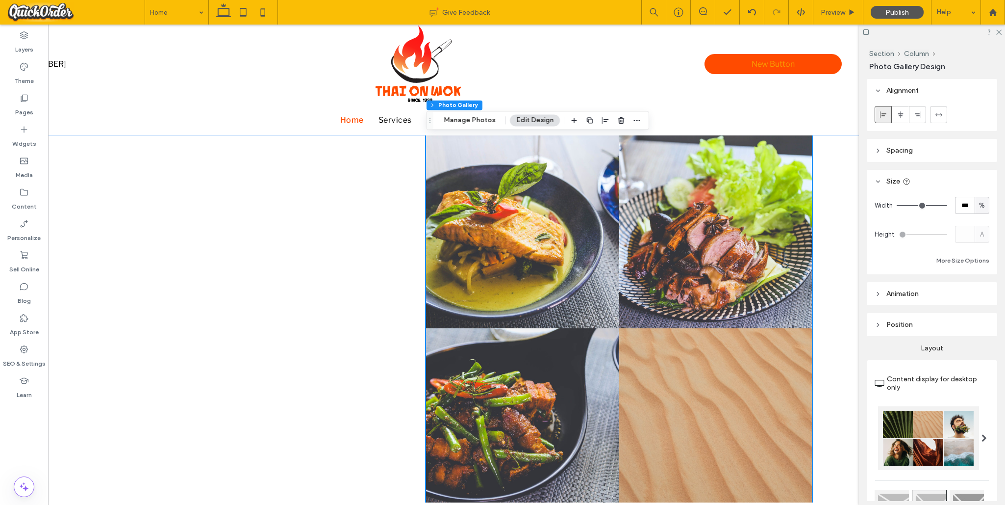
scroll to position [39, 0]
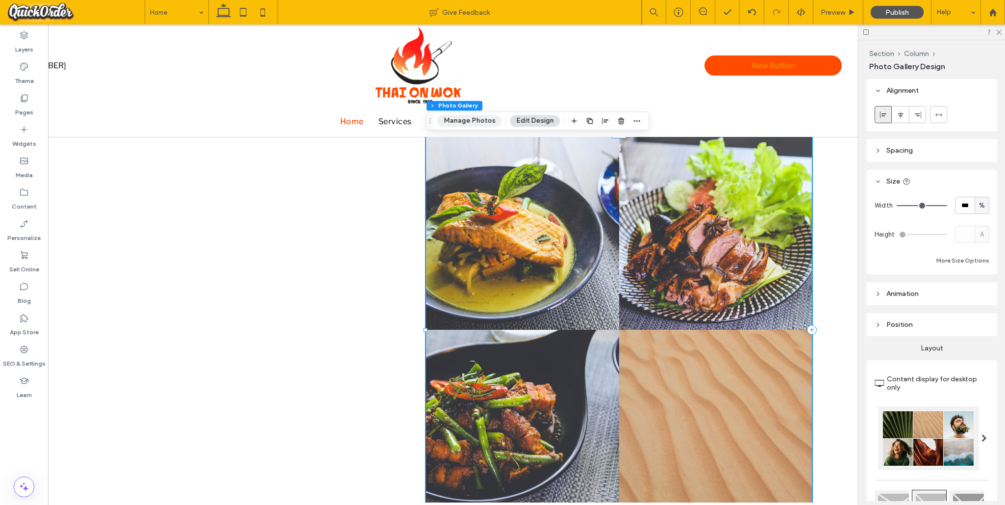
click at [480, 121] on button "Manage Photos" at bounding box center [469, 121] width 64 height 12
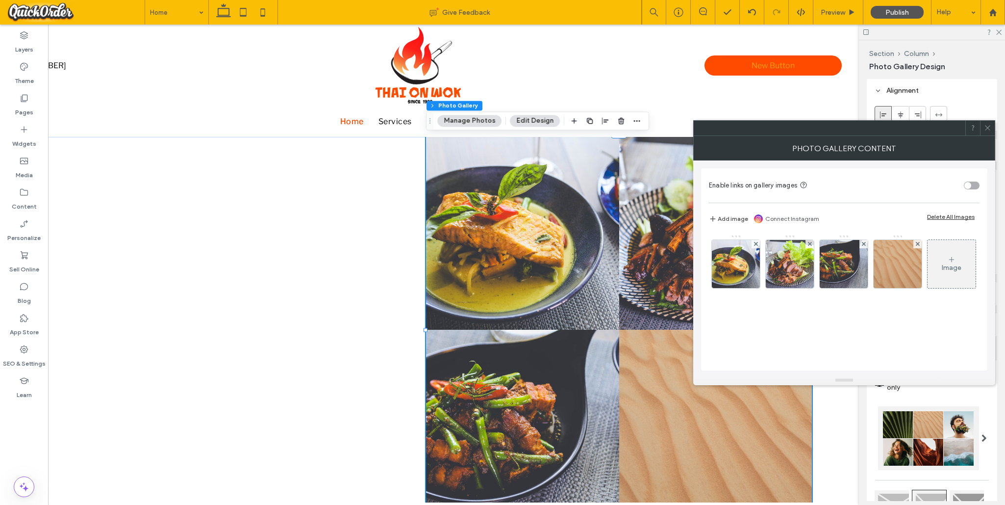
drag, startPoint x: 990, startPoint y: 128, endPoint x: 987, endPoint y: 136, distance: 9.0
click at [715, 128] on icon at bounding box center [987, 127] width 7 height 7
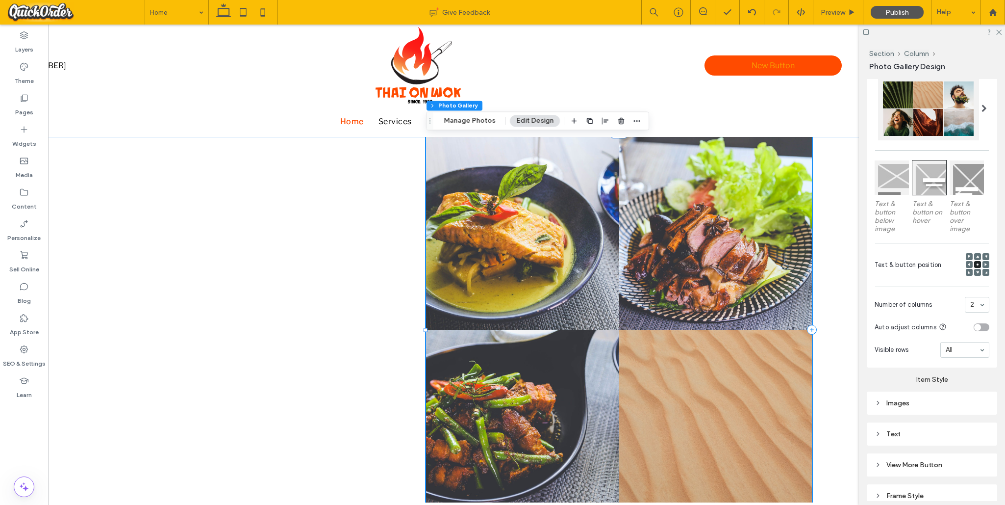
scroll to position [375, 0]
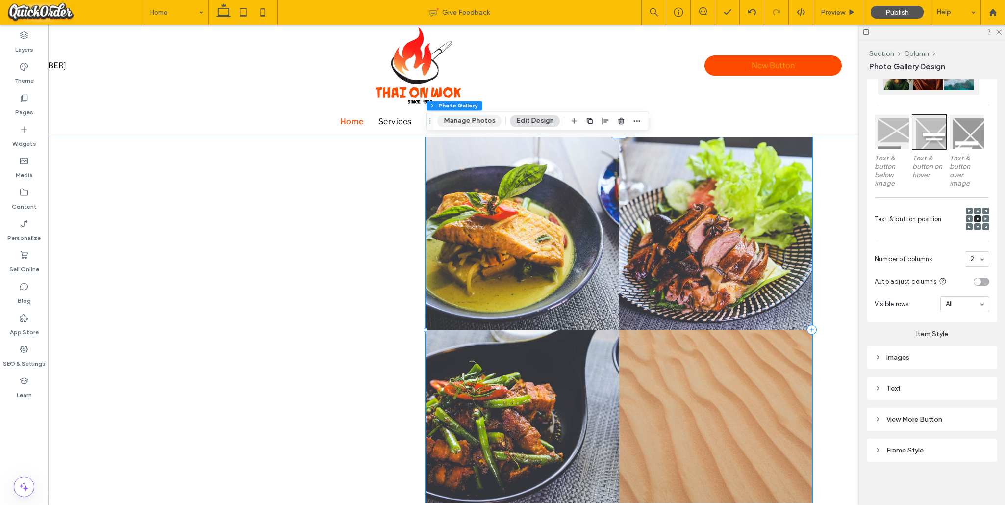
click at [482, 123] on button "Manage Photos" at bounding box center [469, 121] width 64 height 12
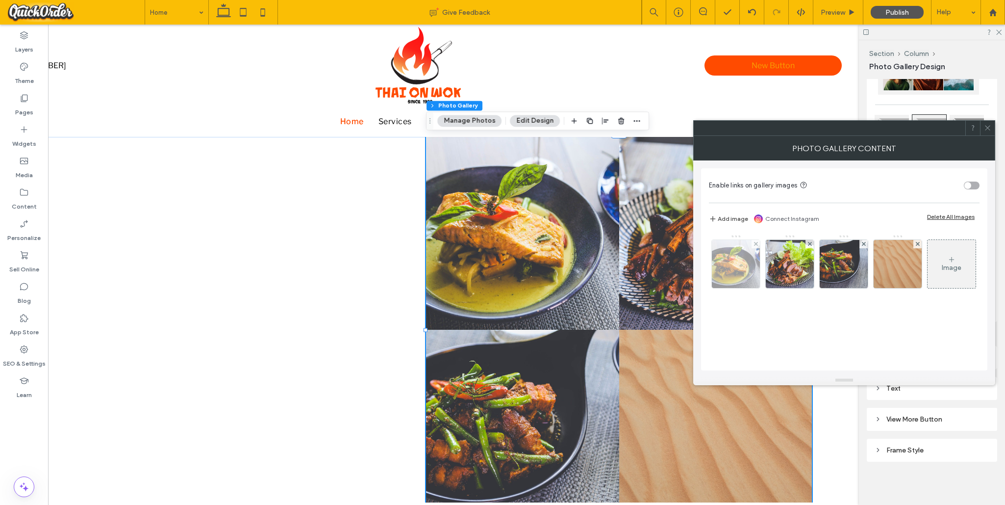
click at [715, 257] on img at bounding box center [736, 264] width 72 height 48
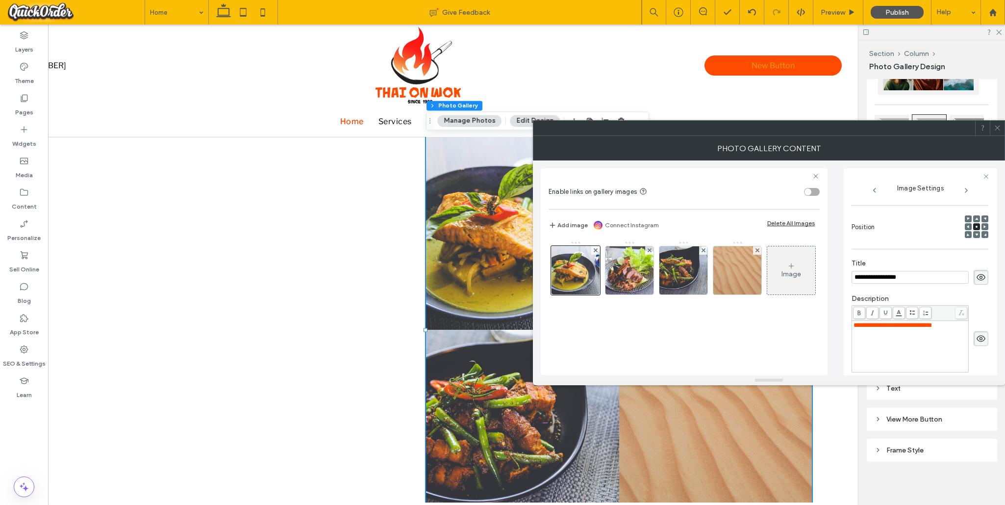
scroll to position [121, 0]
click at [715, 230] on span at bounding box center [968, 231] width 3 height 7
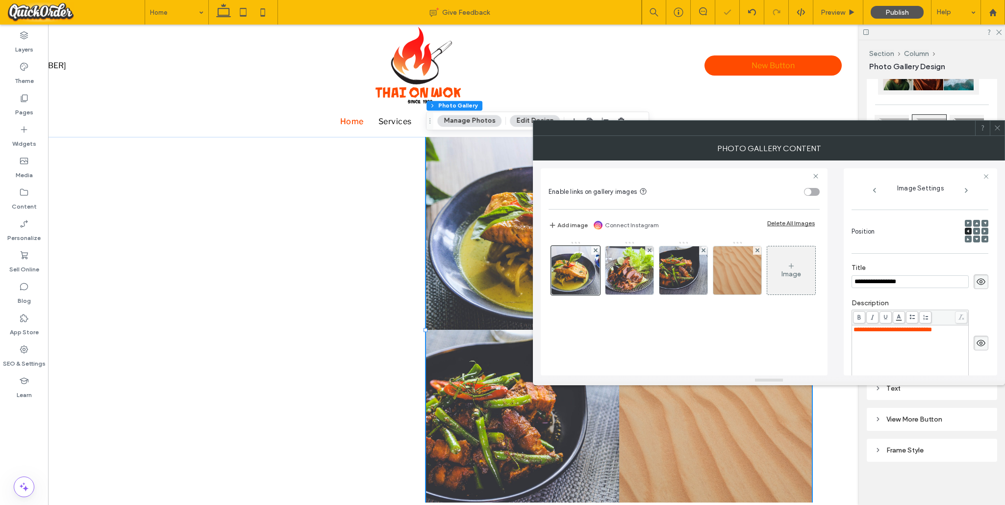
click at [715, 128] on icon at bounding box center [997, 127] width 7 height 7
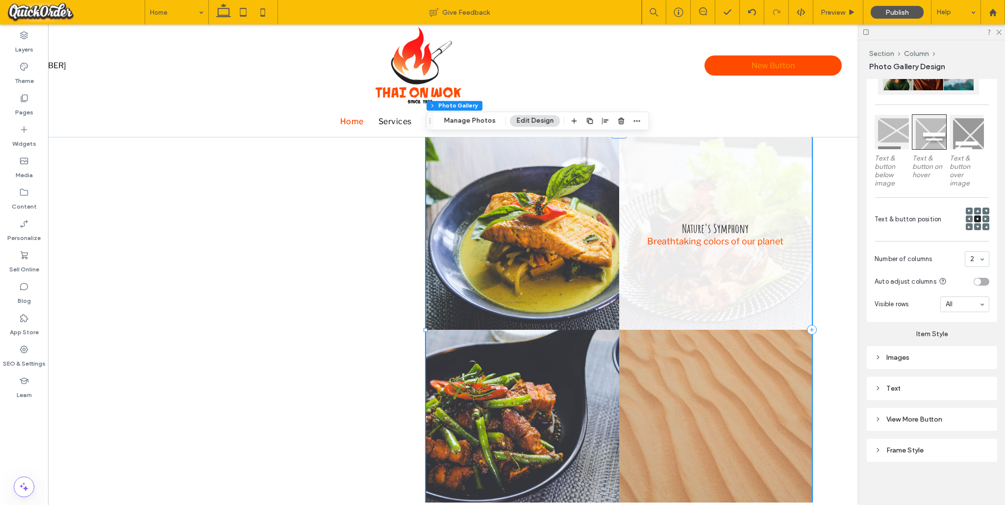
click at [715, 273] on link at bounding box center [715, 233] width 193 height 193
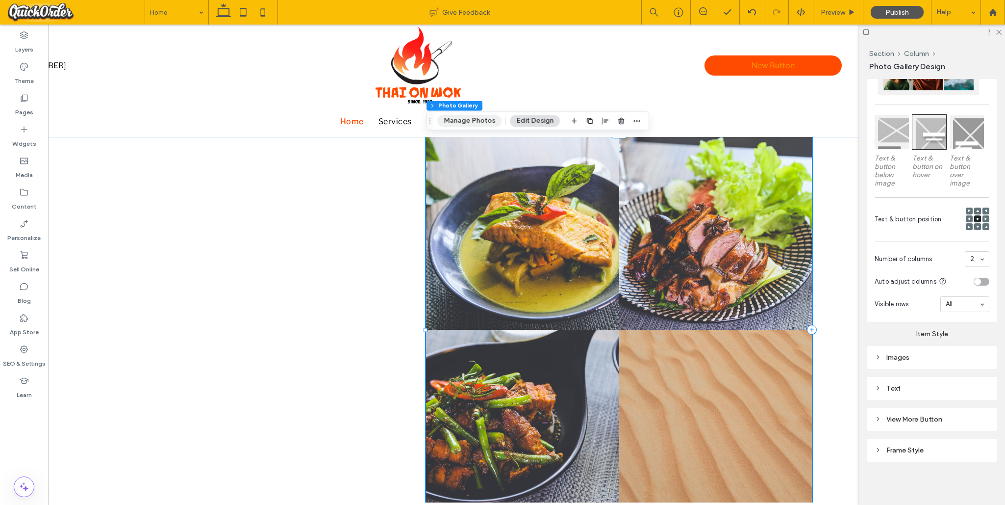
click at [467, 120] on button "Manage Photos" at bounding box center [469, 121] width 64 height 12
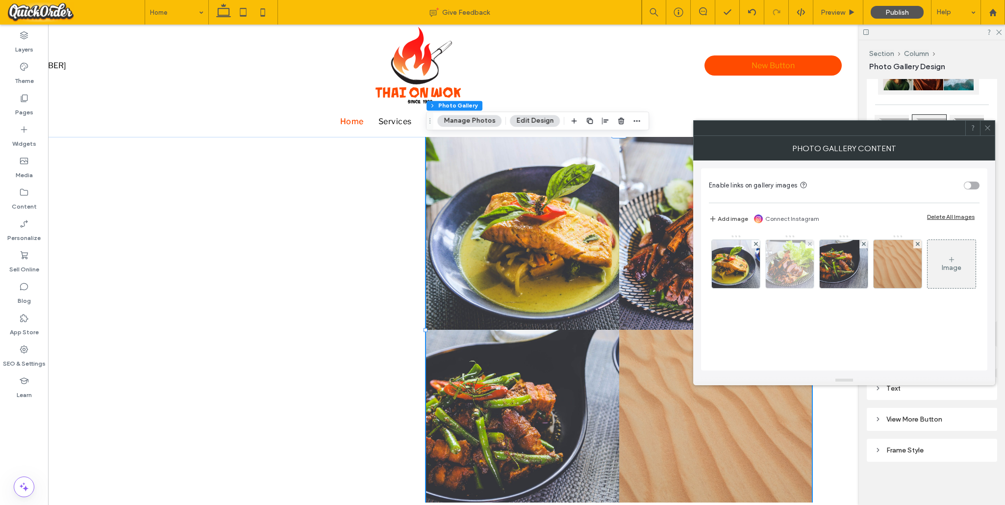
click at [715, 252] on img at bounding box center [790, 264] width 72 height 48
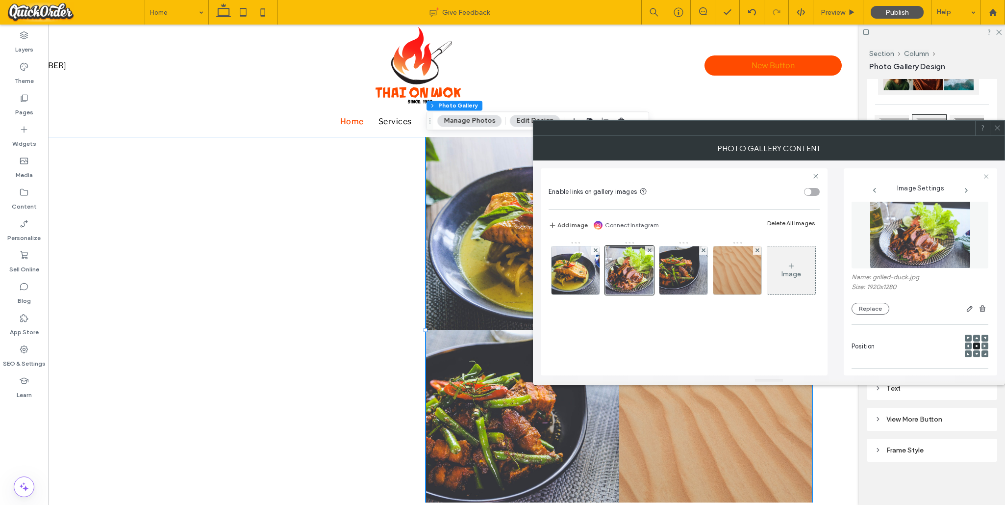
scroll to position [5, 0]
click at [715, 346] on div at bounding box center [968, 346] width 7 height 7
click at [715, 347] on use at bounding box center [968, 346] width 2 height 3
click at [681, 278] on img at bounding box center [684, 270] width 72 height 48
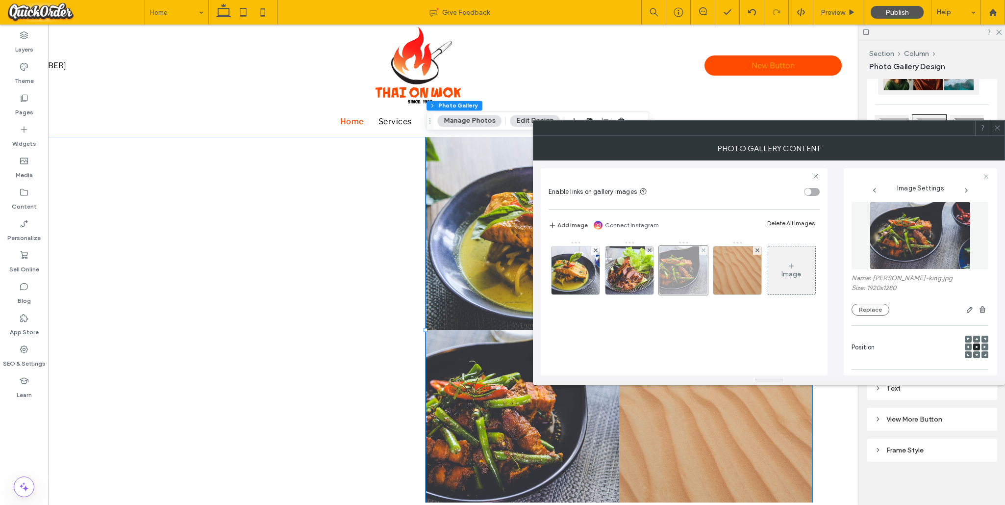
scroll to position [115, 0]
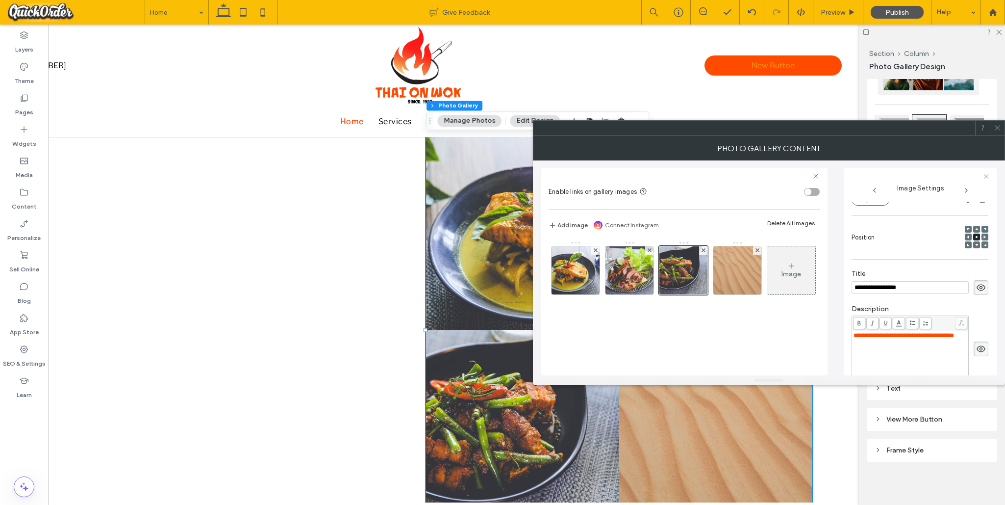
click at [715, 236] on icon at bounding box center [968, 236] width 3 height 3
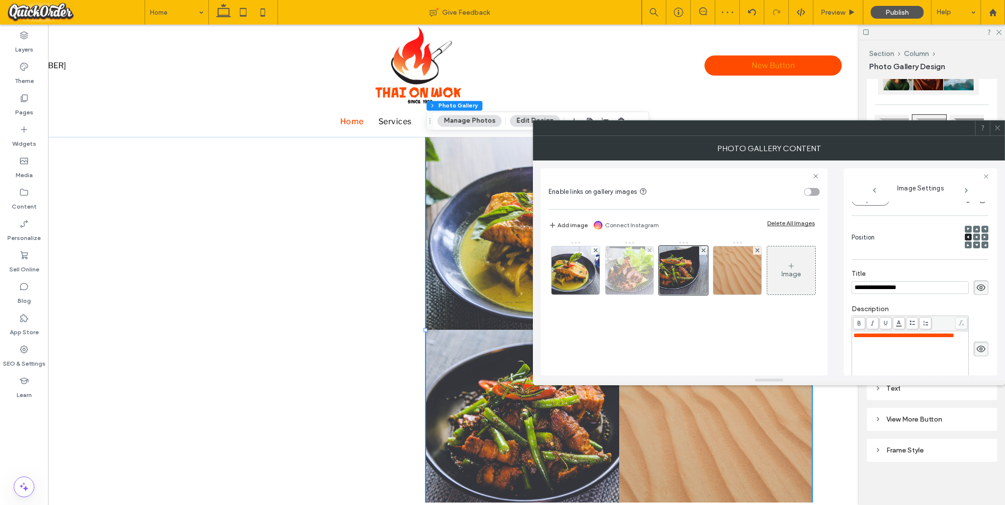
click at [636, 261] on img at bounding box center [630, 270] width 72 height 48
click at [715, 126] on icon at bounding box center [997, 127] width 7 height 7
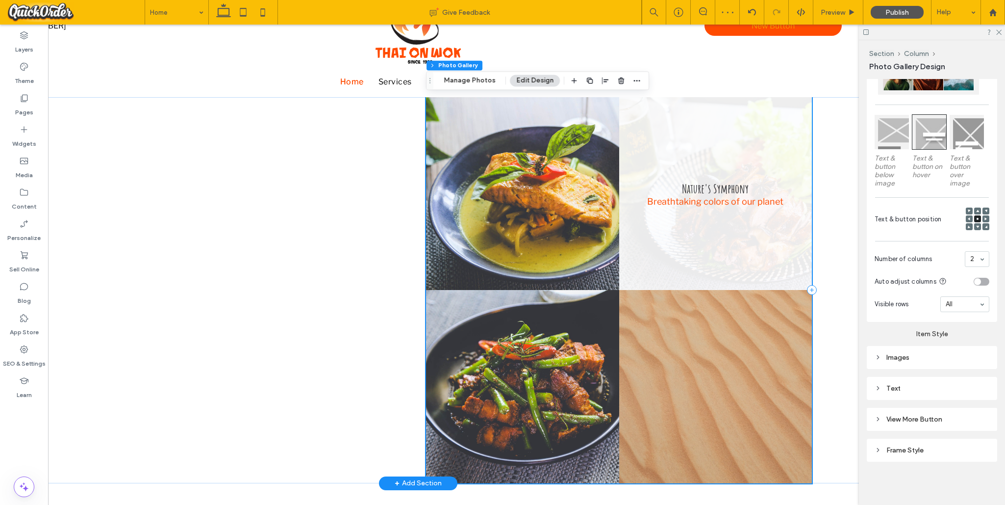
scroll to position [80, 0]
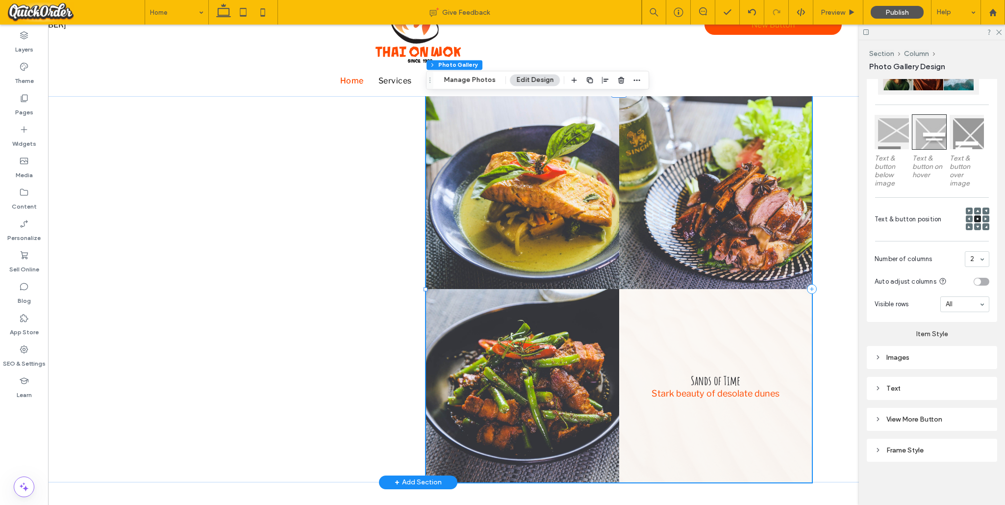
click at [698, 339] on link at bounding box center [715, 385] width 193 height 193
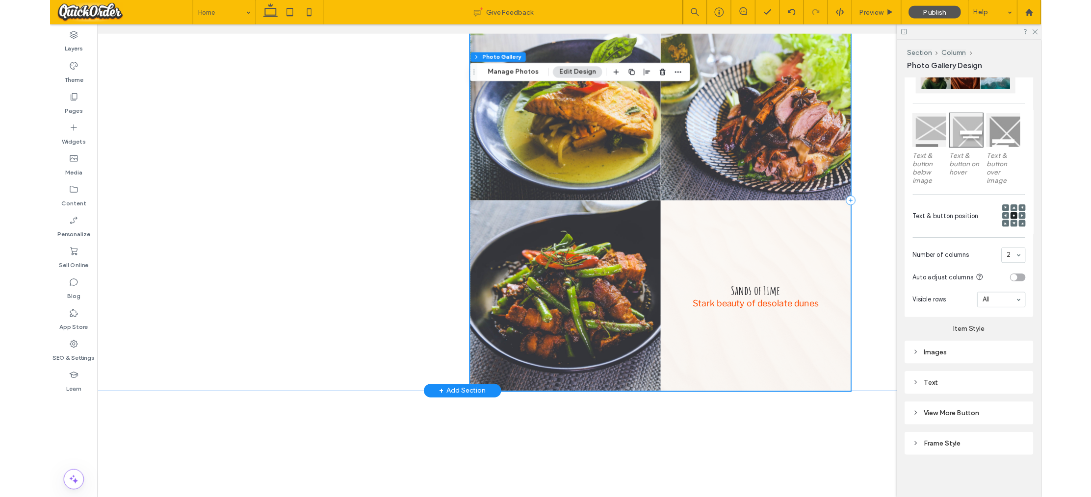
scroll to position [166, 0]
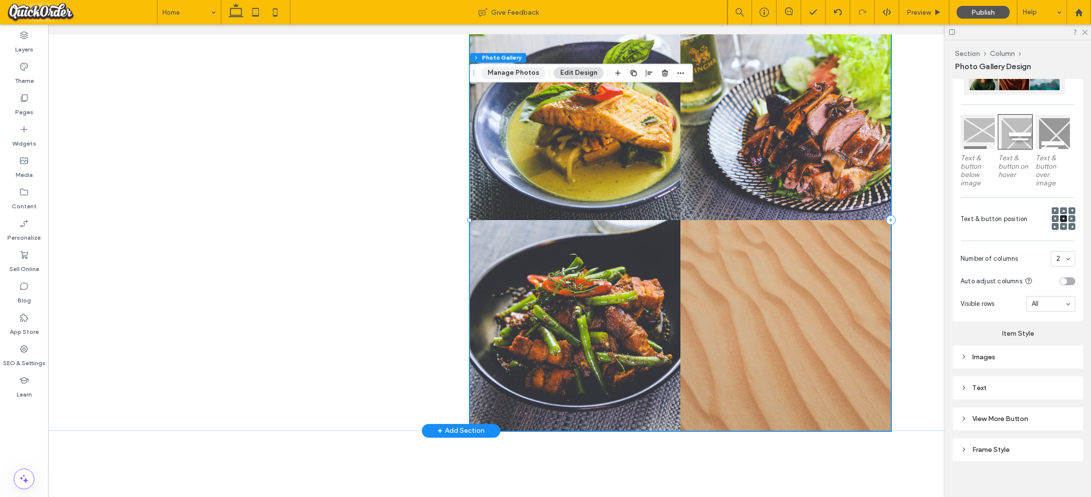
click at [534, 75] on button "Manage Photos" at bounding box center [513, 73] width 64 height 12
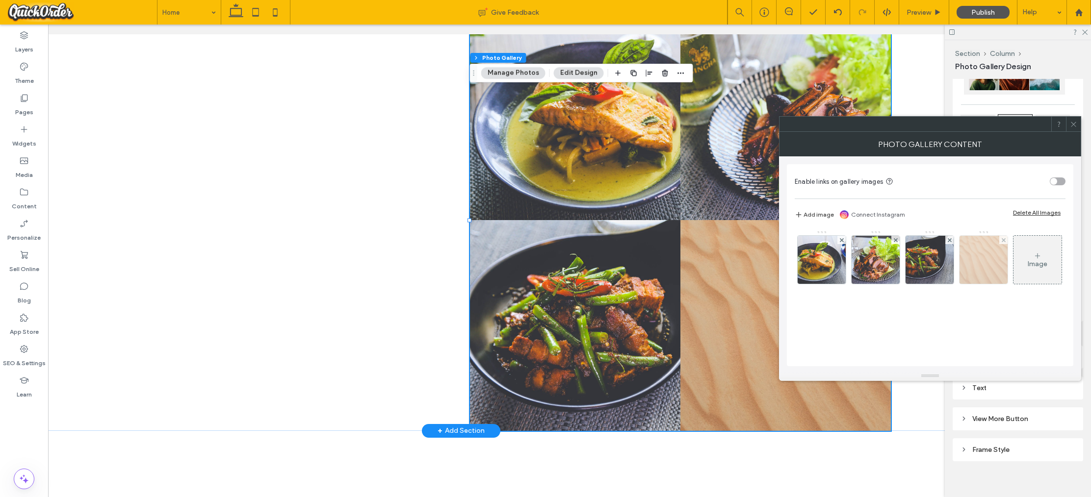
click at [715, 262] on img at bounding box center [983, 260] width 48 height 48
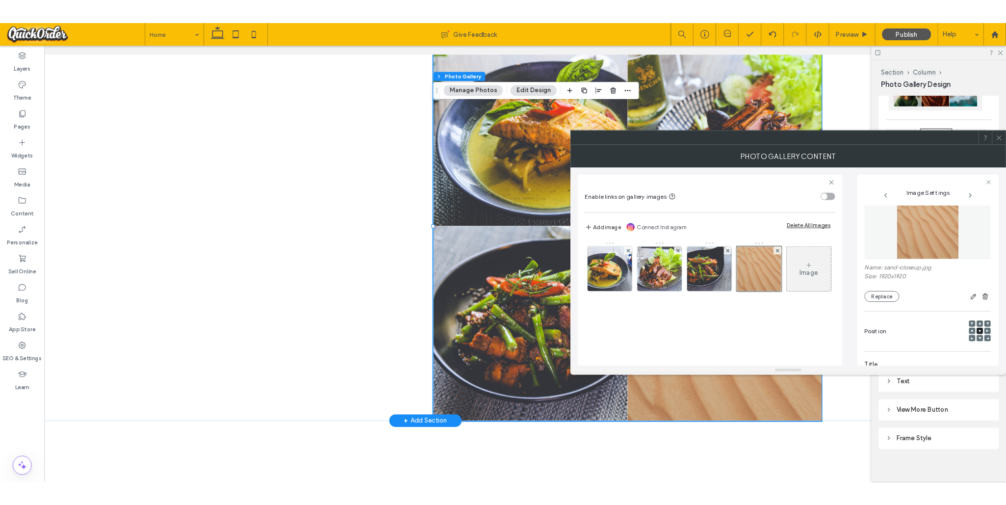
scroll to position [0, 0]
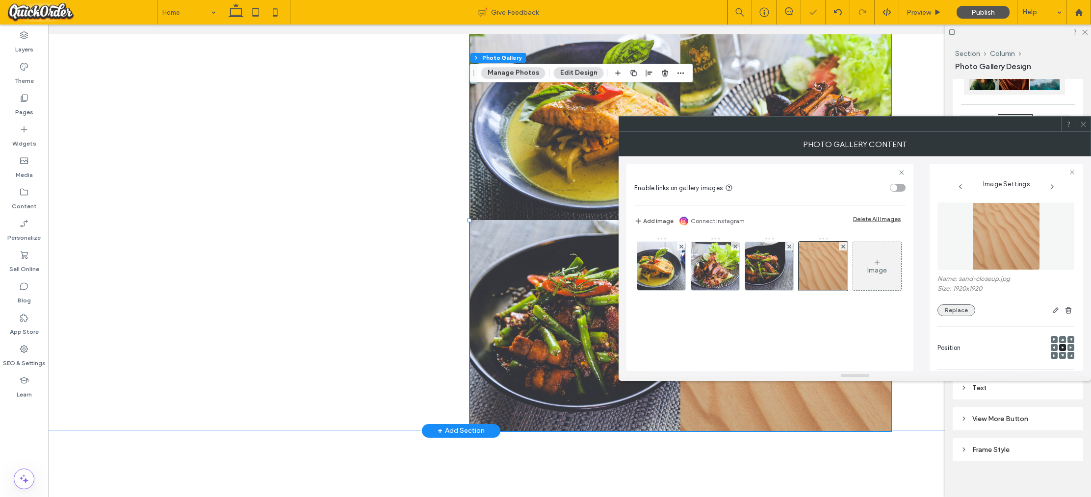
click at [715, 314] on button "Replace" at bounding box center [956, 311] width 38 height 12
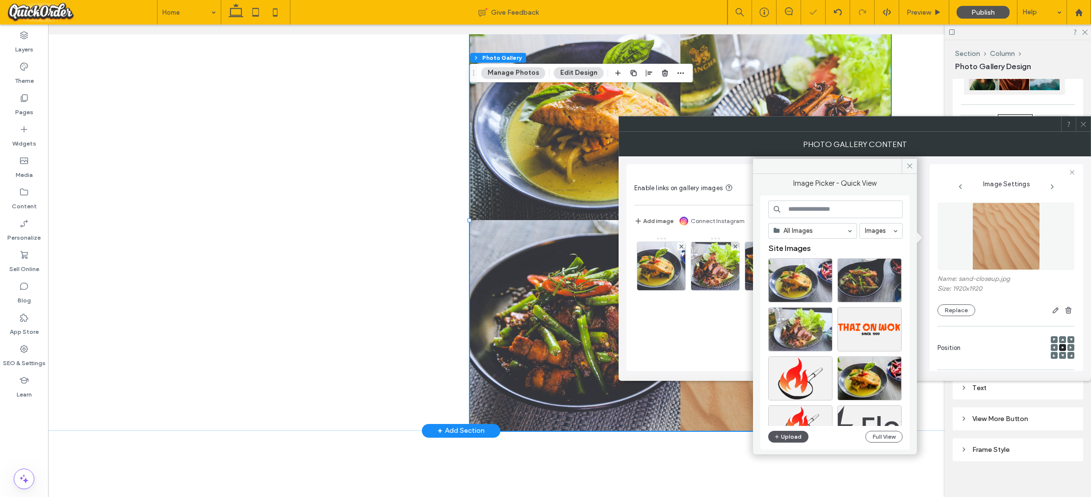
click at [715, 436] on button "Upload" at bounding box center [788, 437] width 40 height 12
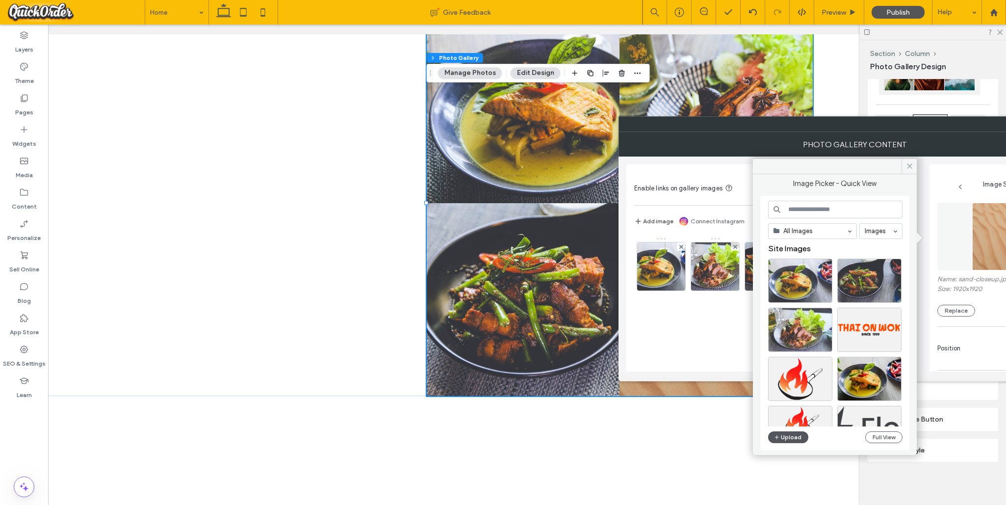
click at [715, 434] on button "Upload" at bounding box center [788, 437] width 40 height 12
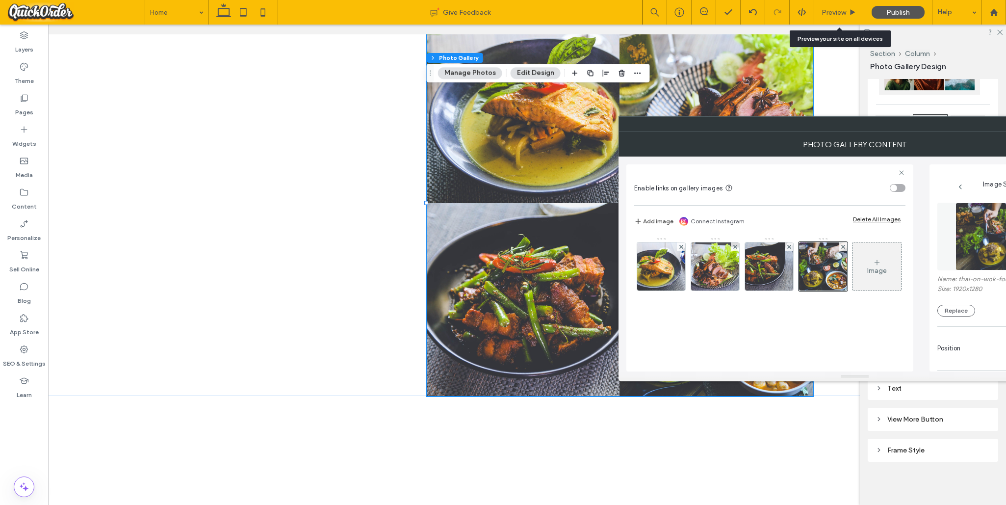
click at [715, 7] on div "Preview" at bounding box center [839, 12] width 50 height 25
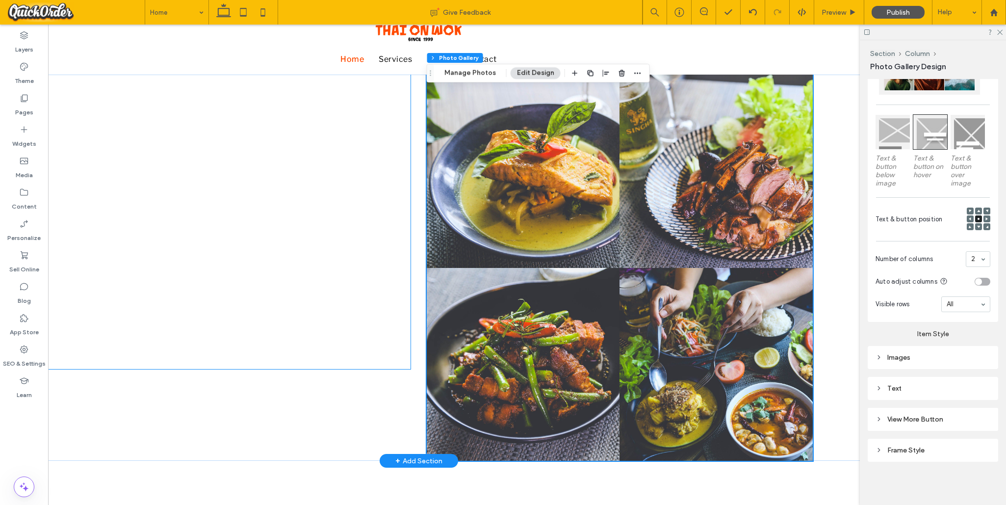
scroll to position [97, 0]
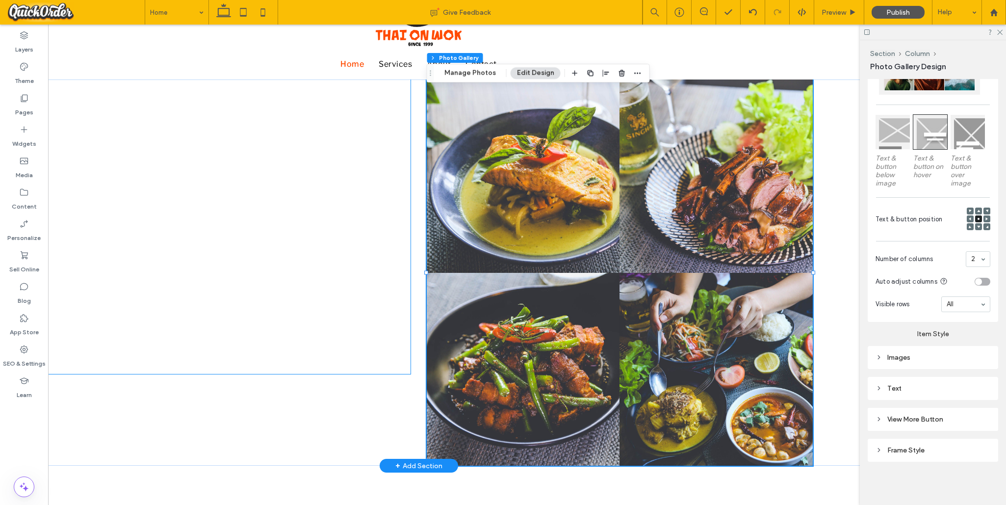
click at [314, 209] on div at bounding box center [218, 226] width 386 height 294
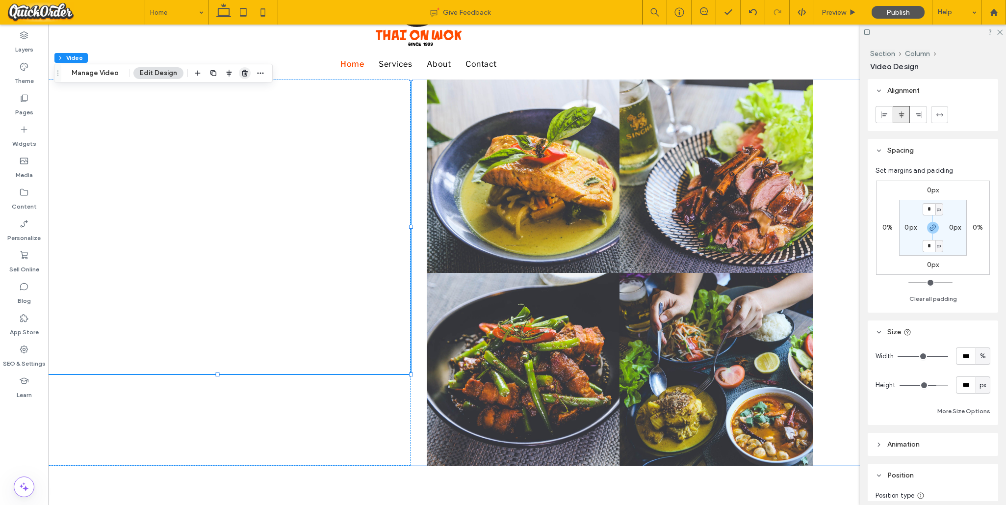
click at [245, 73] on use "button" at bounding box center [245, 73] width 6 height 6
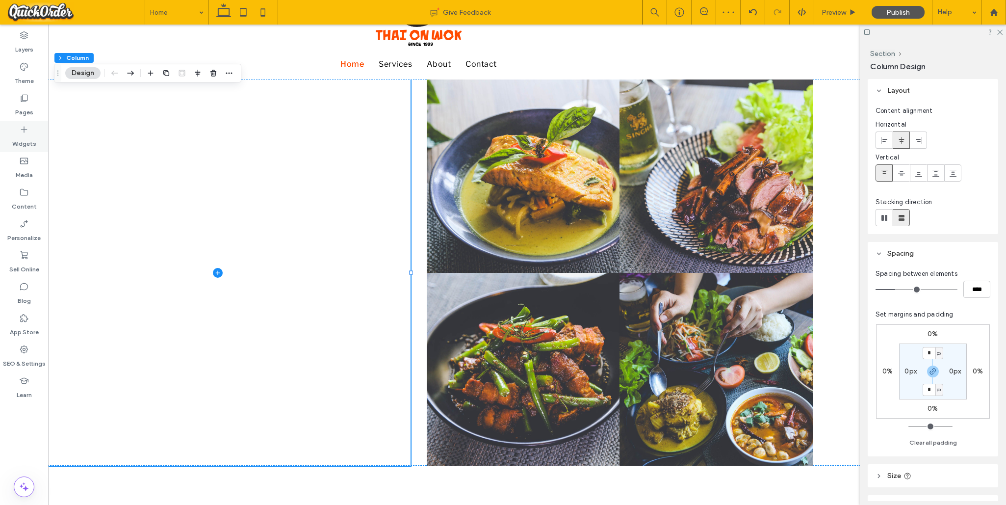
click at [26, 133] on icon at bounding box center [24, 130] width 10 height 10
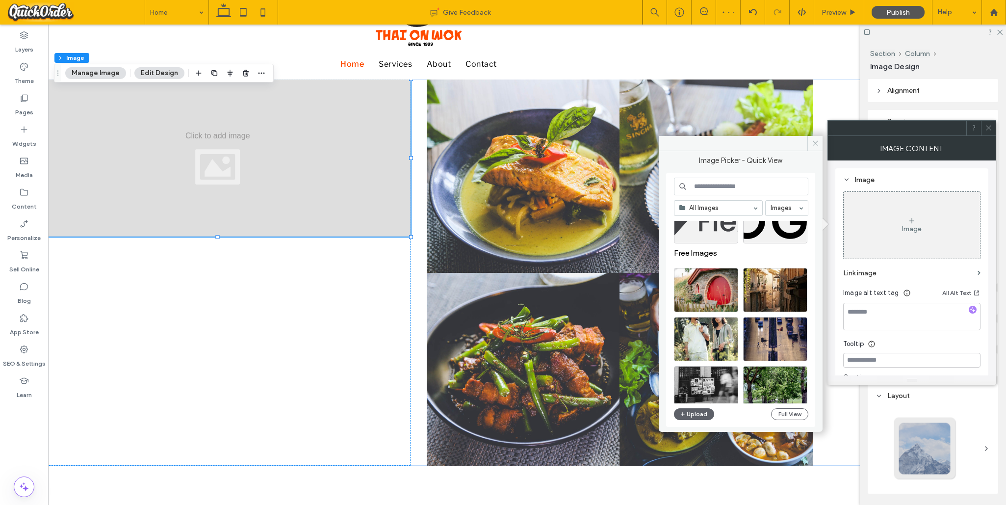
scroll to position [243, 0]
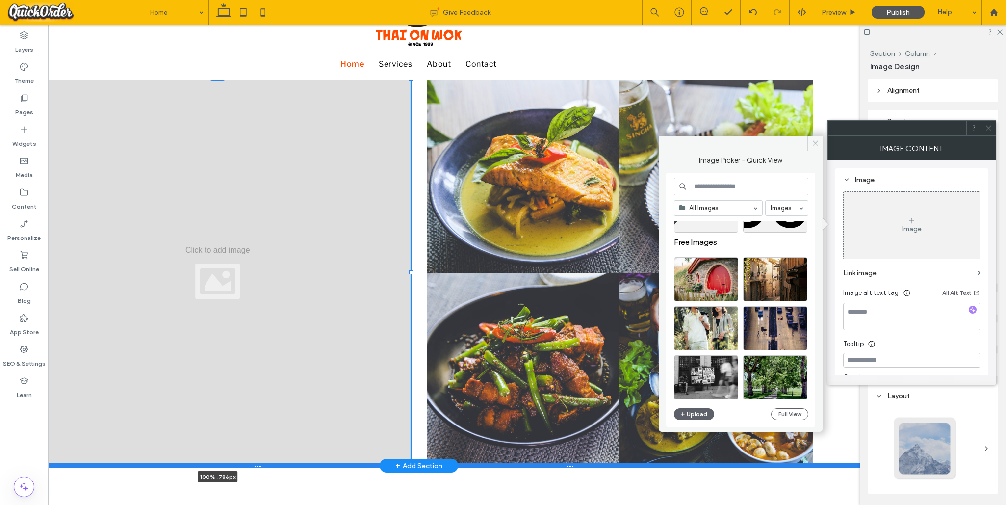
drag, startPoint x: 217, startPoint y: 237, endPoint x: 220, endPoint y: 464, distance: 227.6
click at [220, 464] on div "100% , 786px Beyond Boundaries Visual odyssey across continents Button Nature's…" at bounding box center [418, 272] width 938 height 386
type input "***"
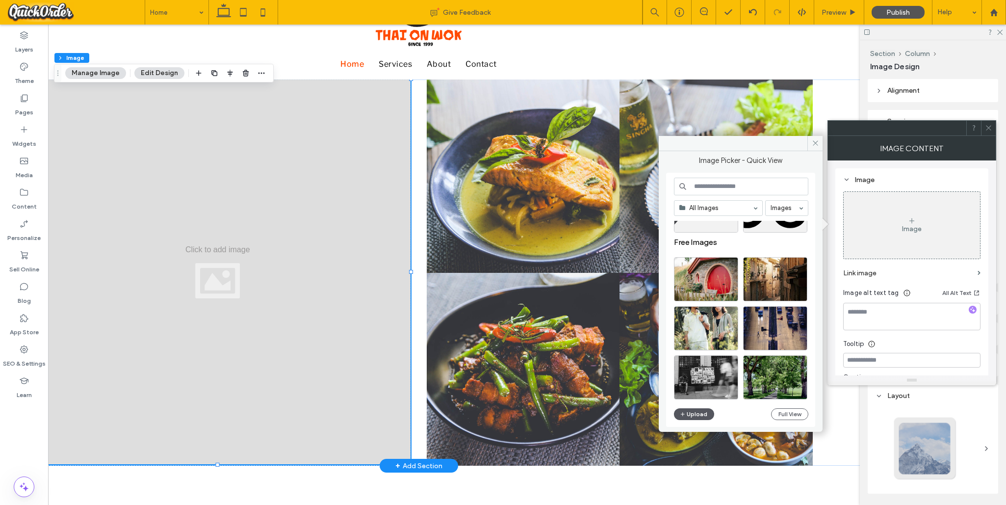
drag, startPoint x: 781, startPoint y: 321, endPoint x: 697, endPoint y: 412, distance: 123.9
click at [697, 412] on button "Upload" at bounding box center [694, 414] width 40 height 12
click at [700, 416] on button "Upload" at bounding box center [694, 414] width 40 height 12
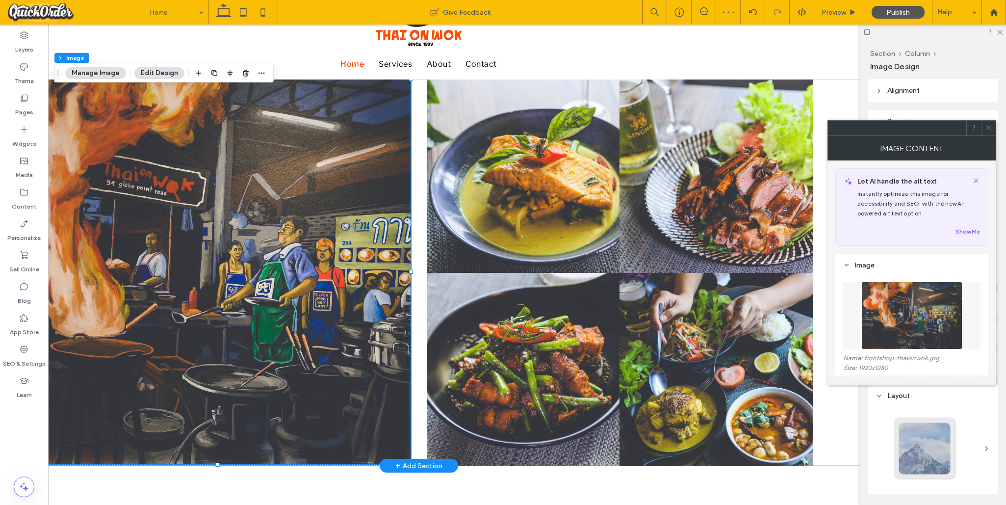
click at [715, 127] on icon at bounding box center [988, 127] width 7 height 7
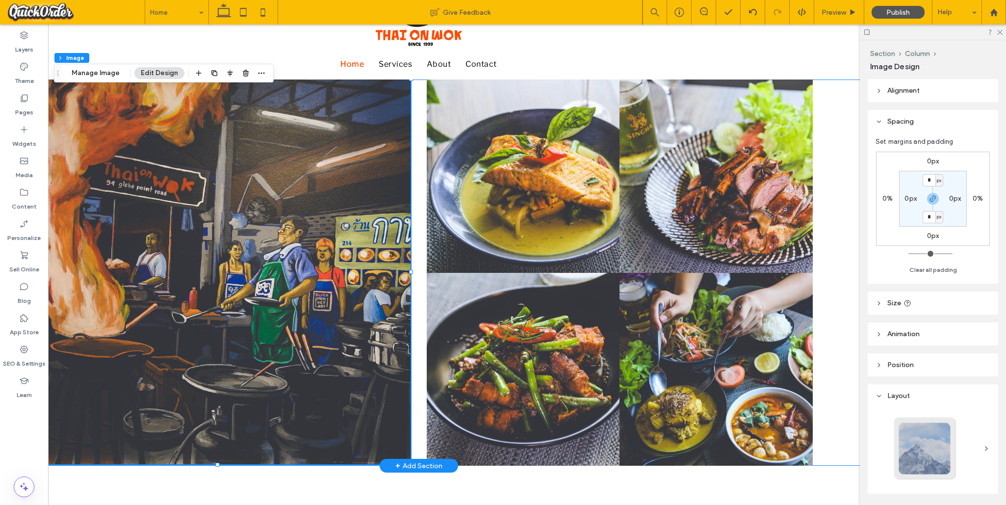
click at [715, 109] on div "100% , 784px Beyond Boundaries Visual odyssey across continents Button Nature's…" at bounding box center [418, 272] width 938 height 386
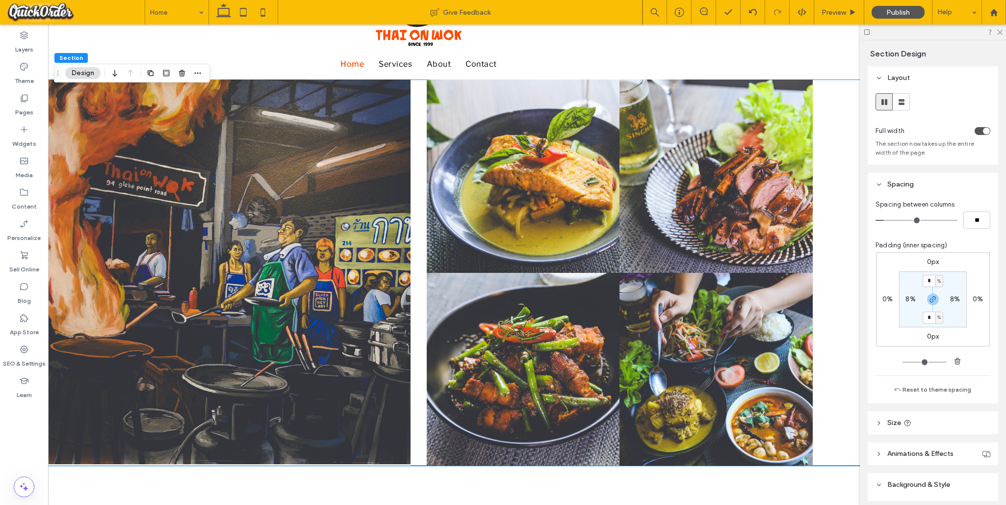
type input "*"
type input "**"
type input "*"
type input "**"
type input "*"
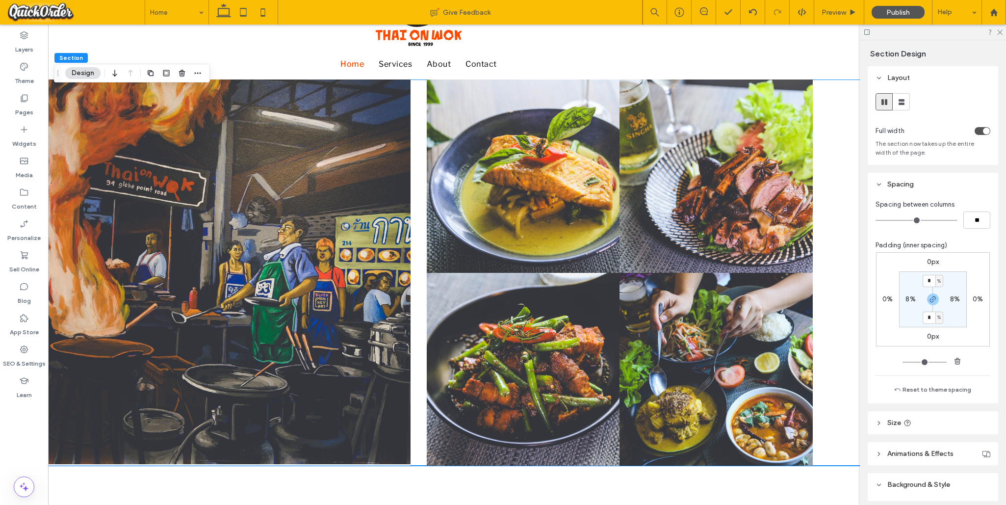
drag, startPoint x: 797, startPoint y: 244, endPoint x: 787, endPoint y: 243, distance: 10.3
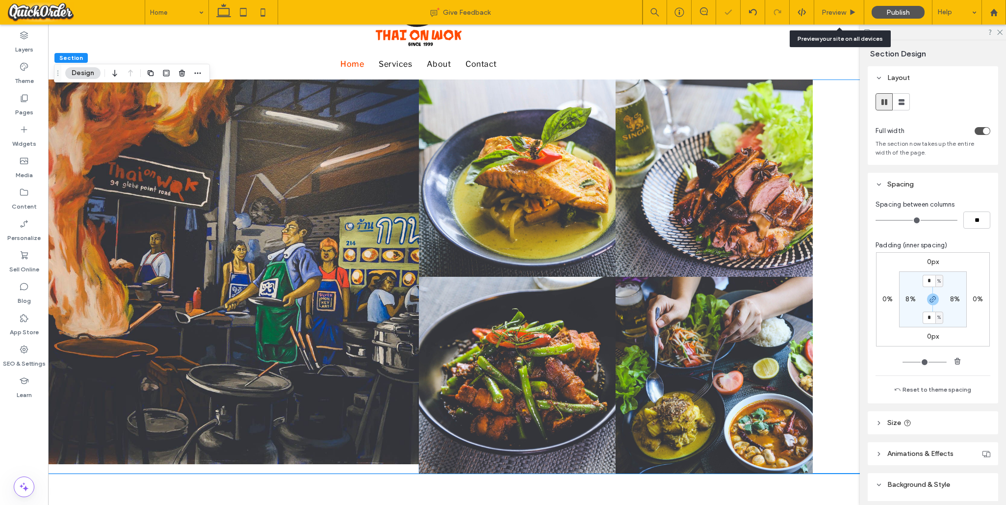
click at [715, 14] on div "Preview" at bounding box center [839, 12] width 50 height 8
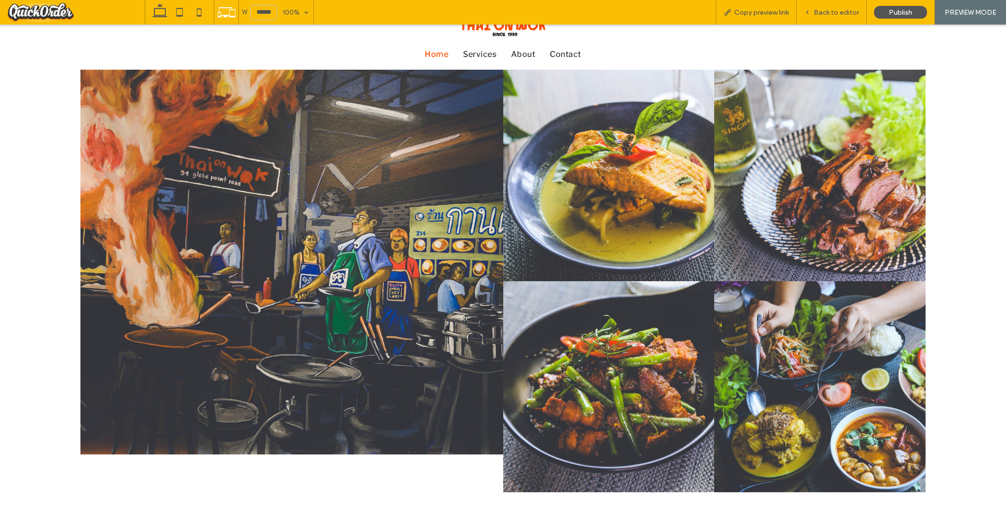
click at [715, 9] on span "Back to editor" at bounding box center [836, 12] width 45 height 8
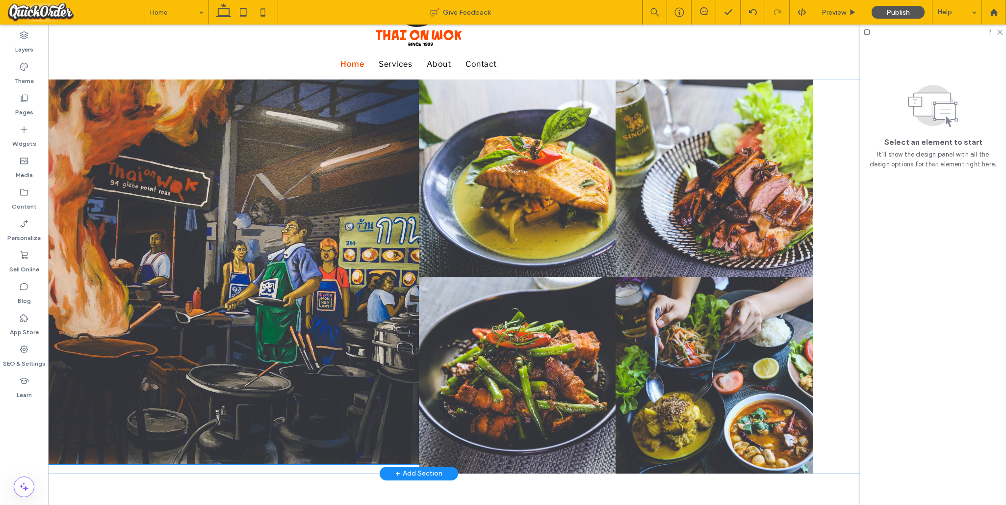
click at [231, 442] on img at bounding box center [222, 271] width 394 height 385
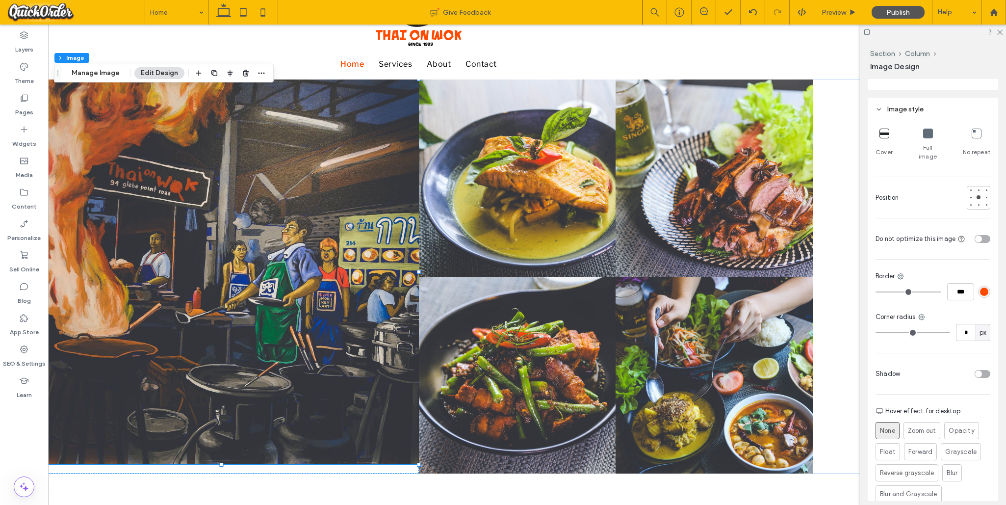
scroll to position [410, 0]
click at [715, 128] on icon at bounding box center [928, 127] width 10 height 10
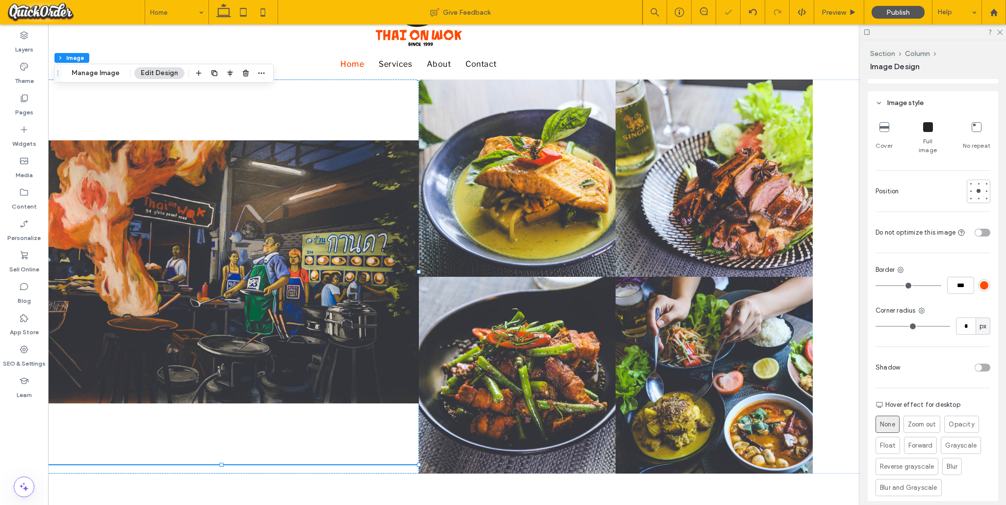
click at [715, 131] on icon at bounding box center [884, 127] width 10 height 10
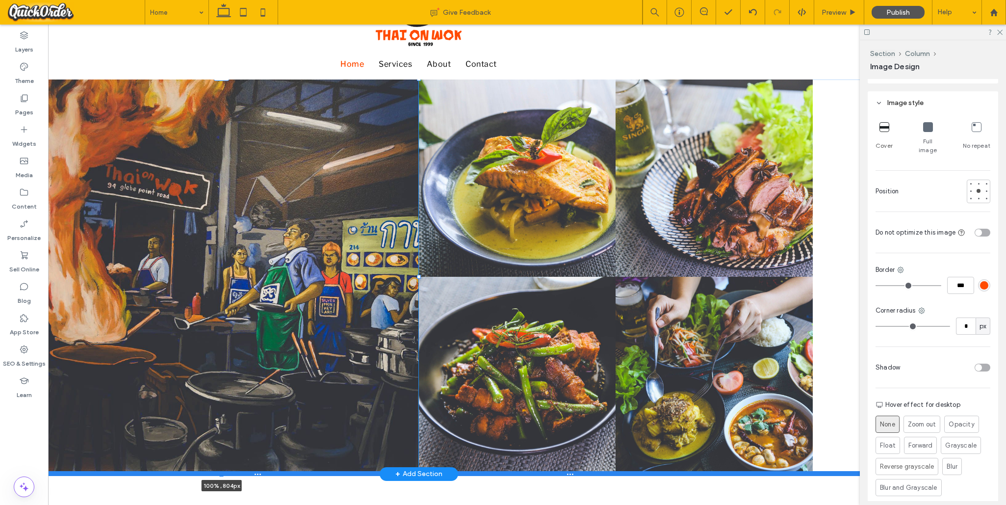
drag, startPoint x: 221, startPoint y: 464, endPoint x: 237, endPoint y: 472, distance: 18.2
click at [218, 466] on div "100% , 804px Beyond Boundaries Visual odyssey across continents Button Nature's…" at bounding box center [418, 276] width 938 height 394
type input "***"
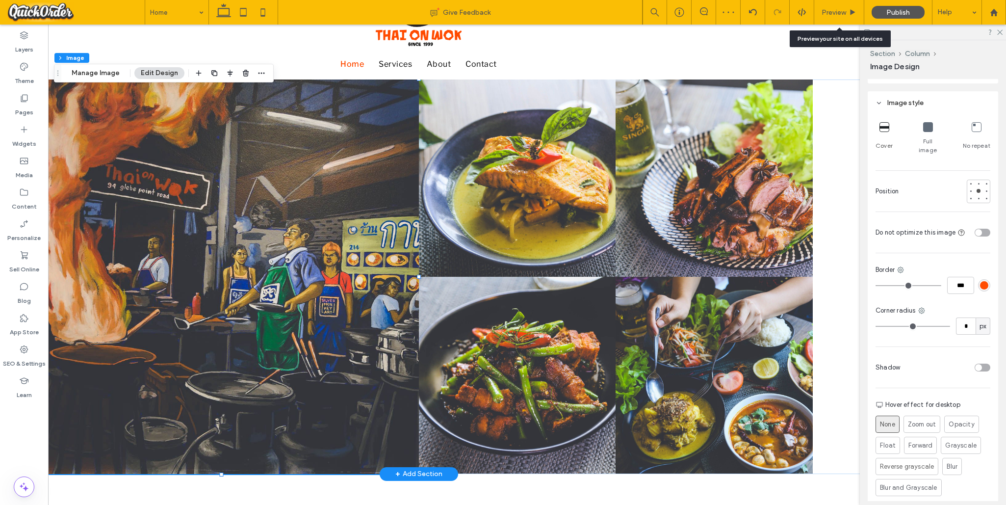
click at [715, 12] on span "Preview" at bounding box center [833, 12] width 25 height 8
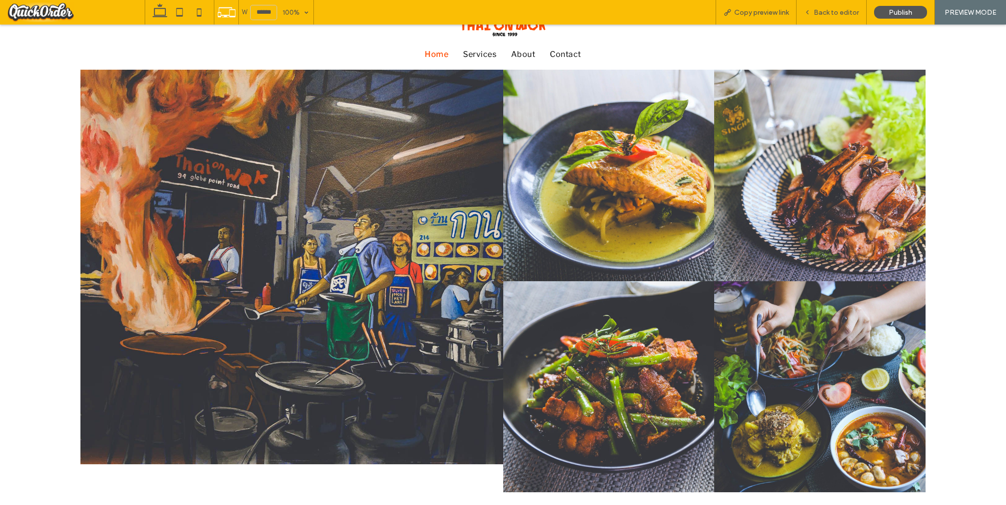
click at [715, 12] on span "Back to editor" at bounding box center [836, 12] width 45 height 8
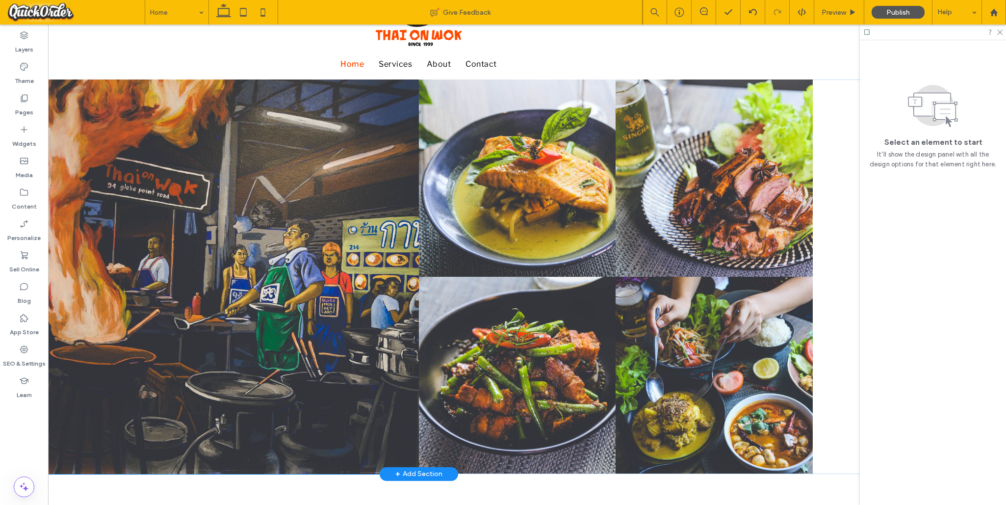
click at [385, 116] on img at bounding box center [222, 276] width 394 height 394
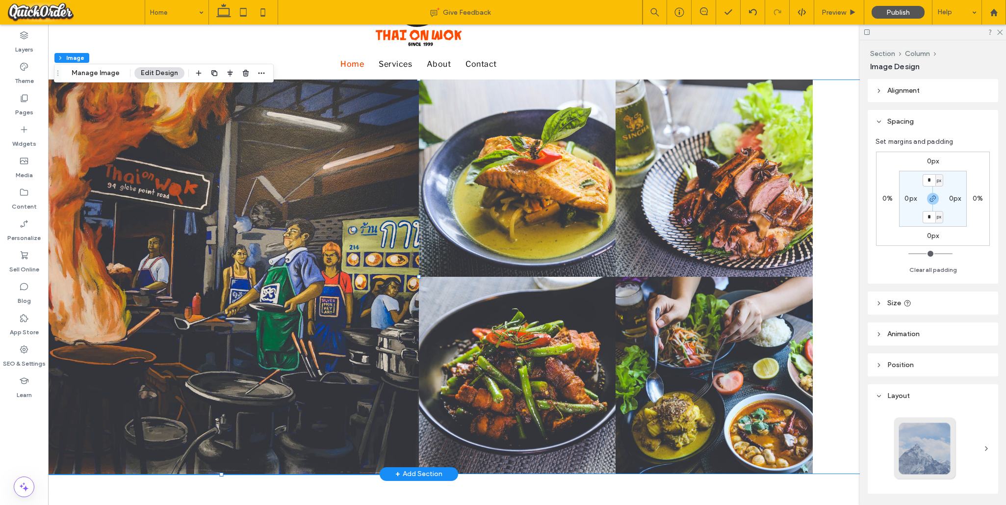
click at [715, 89] on div "Beyond Boundaries Visual odyssey across continents Button Nature's Symphony Bre…" at bounding box center [418, 276] width 938 height 394
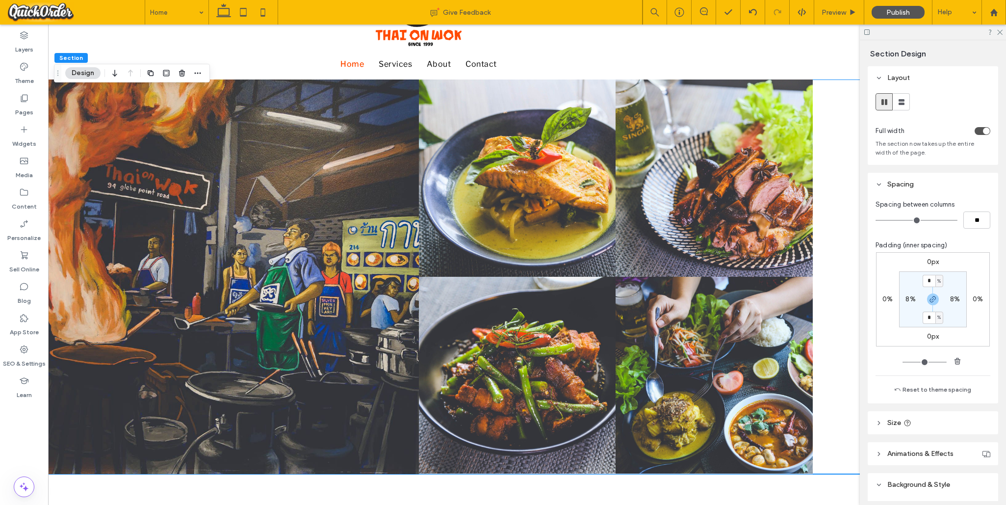
click at [715, 132] on div "toggle" at bounding box center [983, 131] width 16 height 8
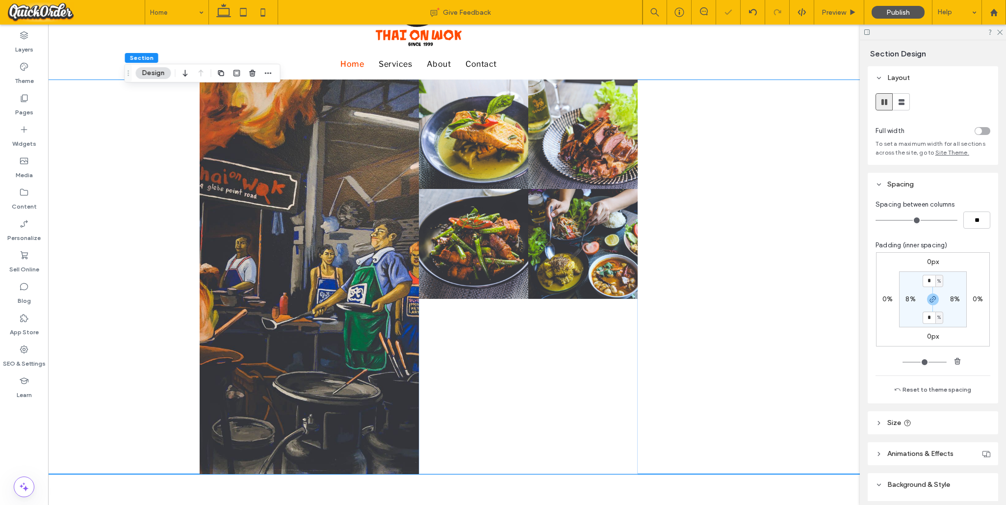
click at [715, 132] on div "toggle" at bounding box center [983, 131] width 16 height 8
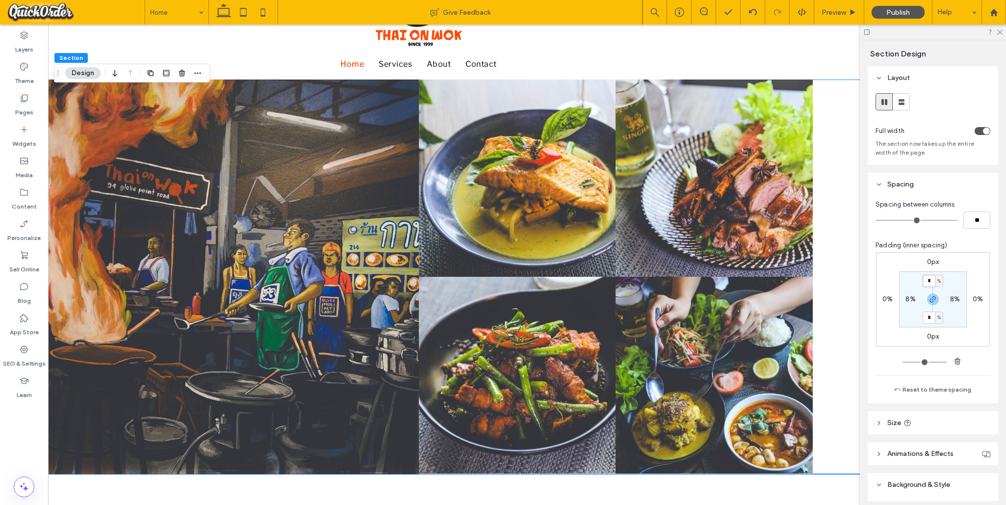
drag, startPoint x: 933, startPoint y: 282, endPoint x: 918, endPoint y: 281, distance: 15.2
click at [715, 281] on section "* % 8% * % 8%" at bounding box center [933, 299] width 68 height 56
type input "*"
click at [715, 299] on label "8%" at bounding box center [910, 299] width 10 height 8
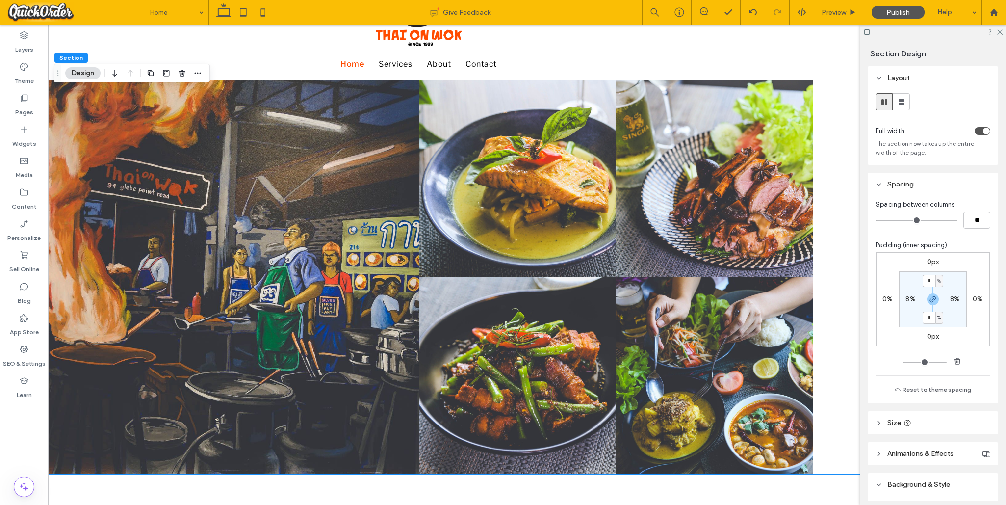
type input "*"
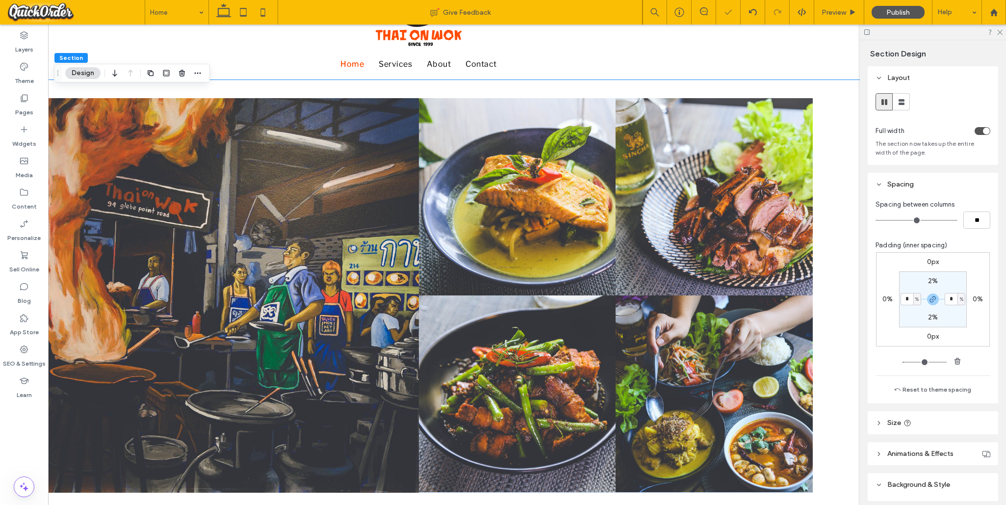
type input "*"
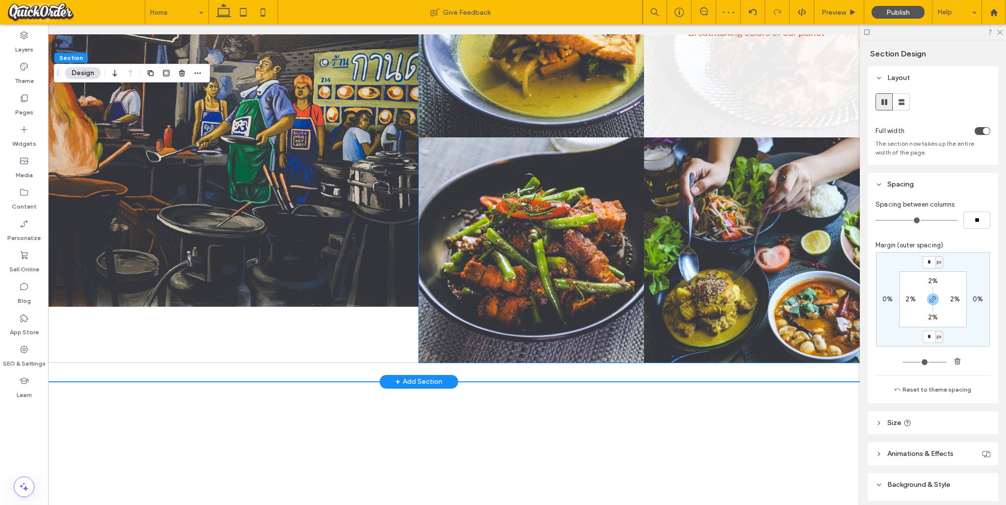
scroll to position [281, 0]
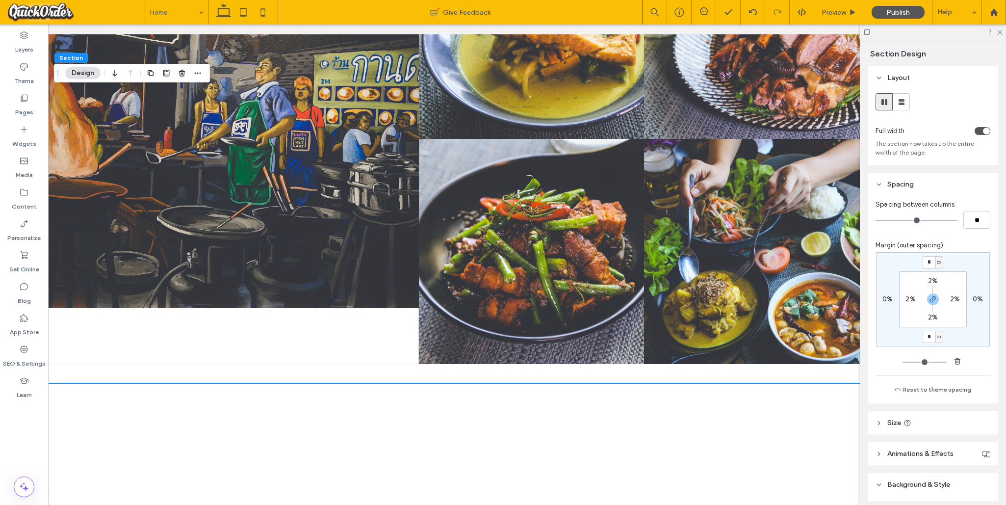
click at [715, 133] on div "toggle" at bounding box center [983, 131] width 16 height 8
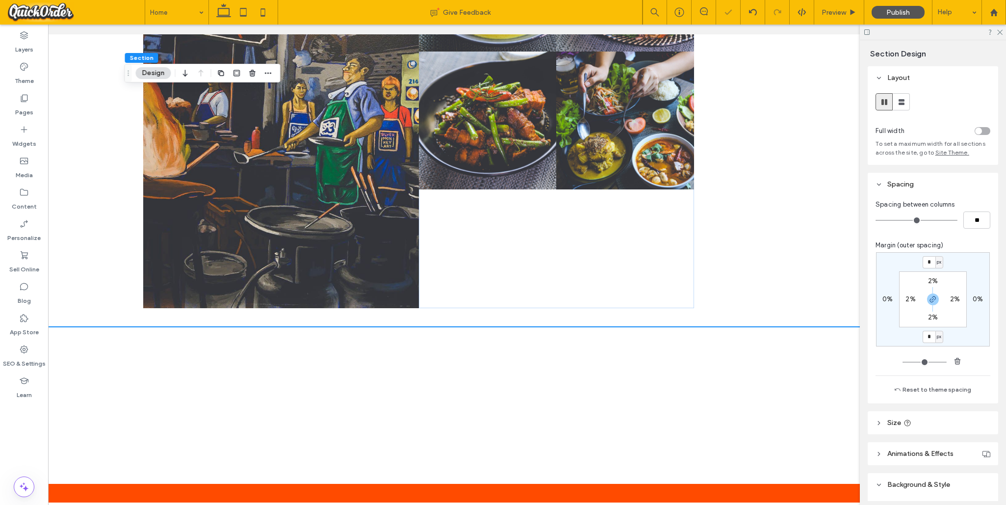
click at [715, 133] on div "toggle" at bounding box center [983, 131] width 16 height 8
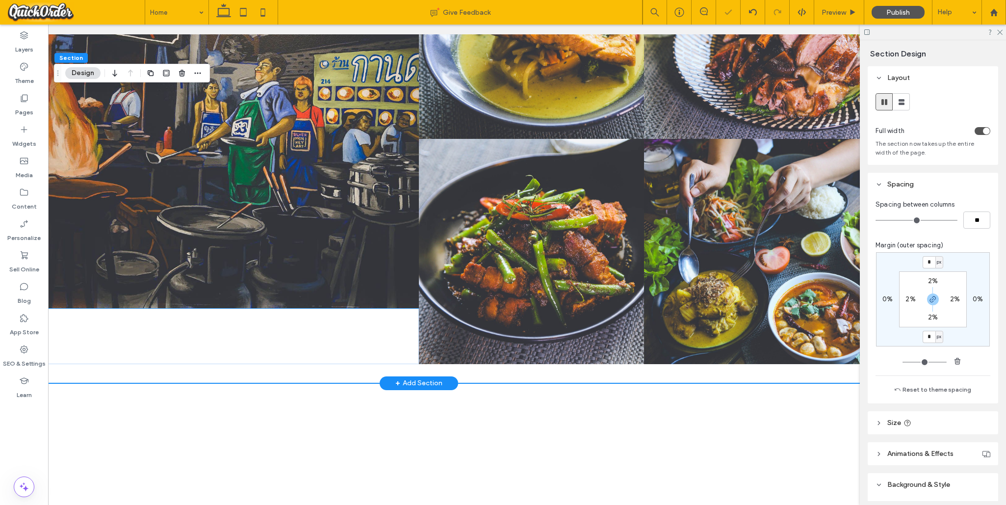
click at [355, 271] on img at bounding box center [193, 111] width 450 height 394
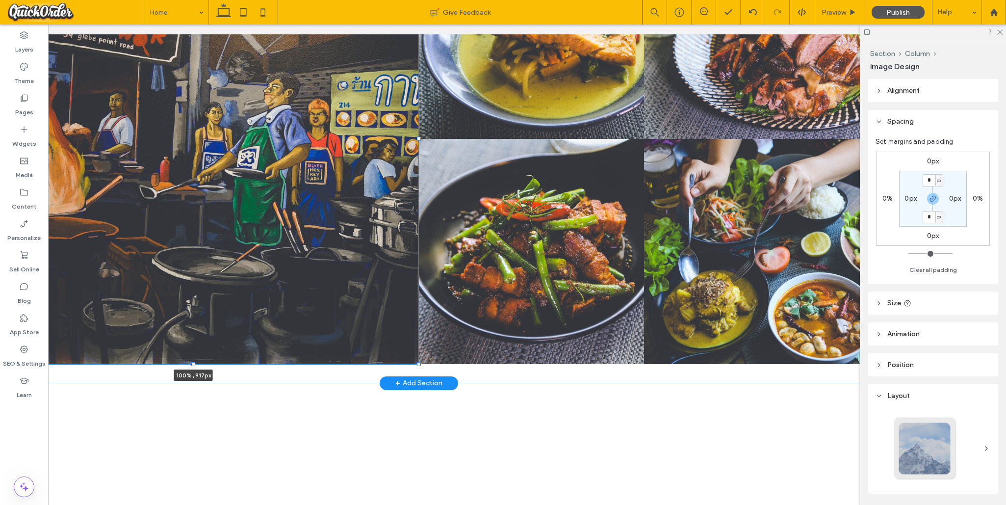
drag, startPoint x: 193, startPoint y: 309, endPoint x: 188, endPoint y: 364, distance: 55.2
click at [187, 364] on div "100% , 917px Beyond Boundaries Visual odyssey across continents Button Nature's…" at bounding box center [418, 139] width 938 height 488
type input "***"
drag, startPoint x: 193, startPoint y: 362, endPoint x: 328, endPoint y: 329, distance: 138.9
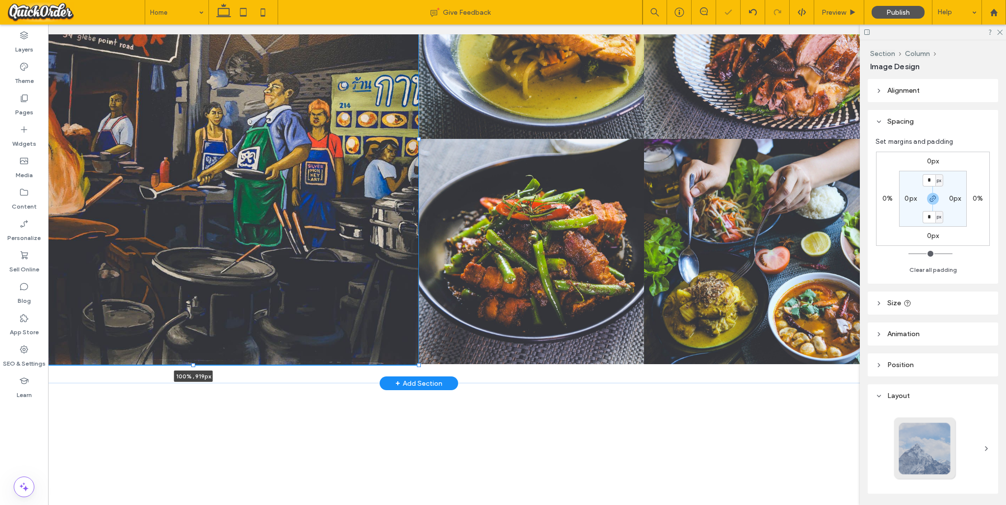
click at [194, 364] on div at bounding box center [193, 364] width 4 height 4
type input "***"
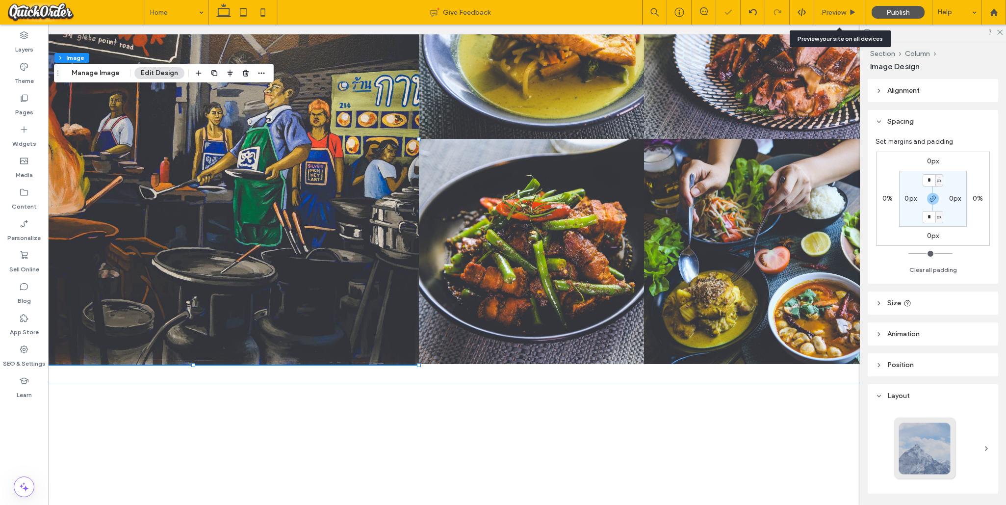
click at [715, 17] on div "Preview" at bounding box center [839, 12] width 50 height 25
click at [715, 12] on span "Preview" at bounding box center [833, 12] width 25 height 8
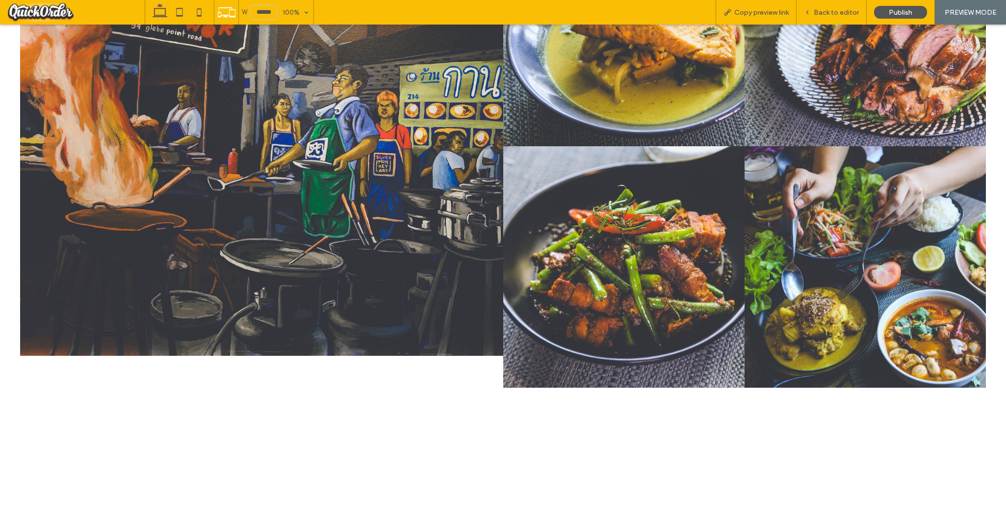
scroll to position [282, 0]
click at [715, 11] on span "Back to editor" at bounding box center [836, 12] width 45 height 8
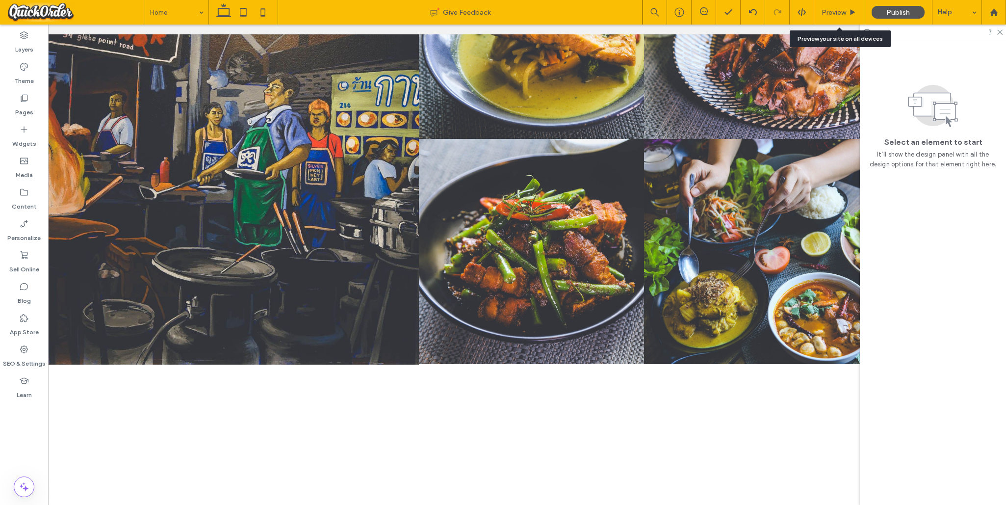
scroll to position [281, 0]
click at [295, 231] on img at bounding box center [193, 139] width 450 height 451
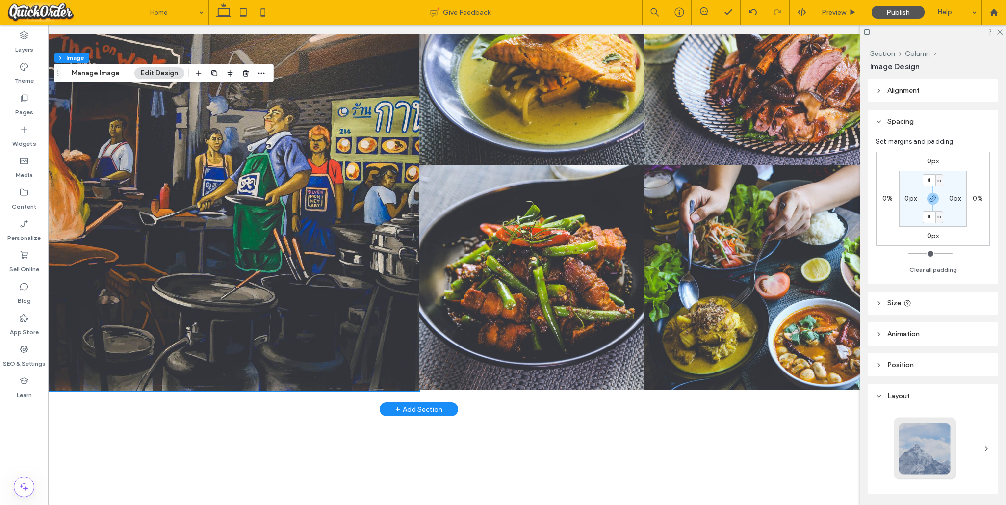
scroll to position [253, 0]
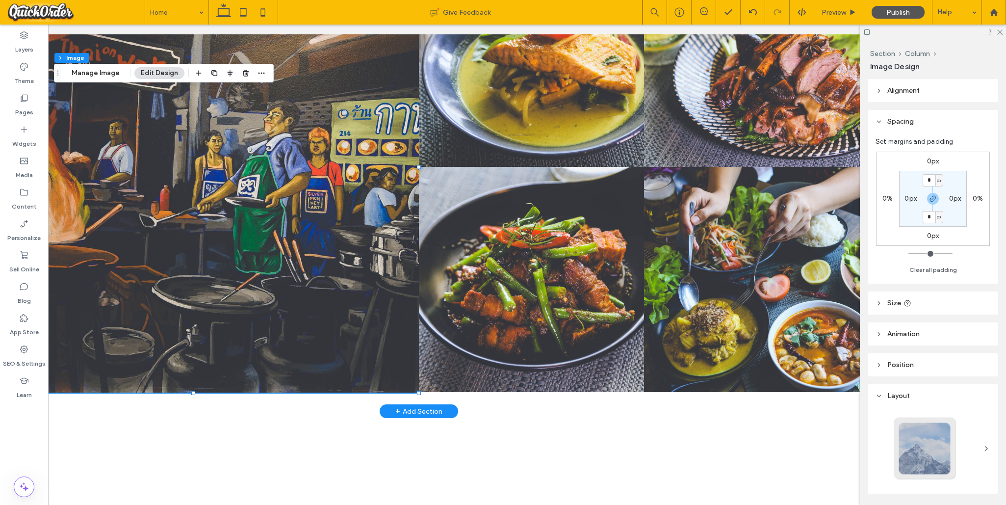
click at [203, 402] on div "Beyond Boundaries Visual odyssey across continents Button Nature's Symphony Bre…" at bounding box center [418, 167] width 938 height 488
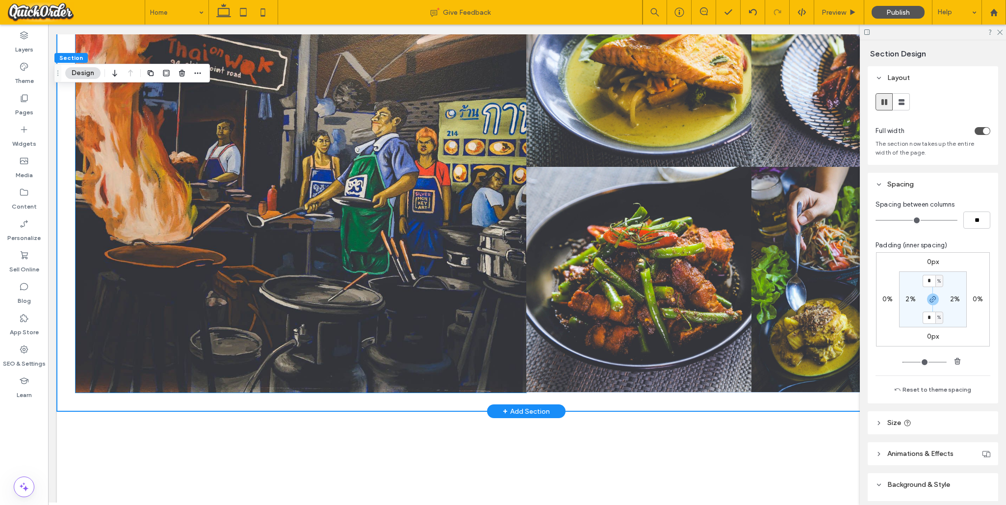
scroll to position [0, 0]
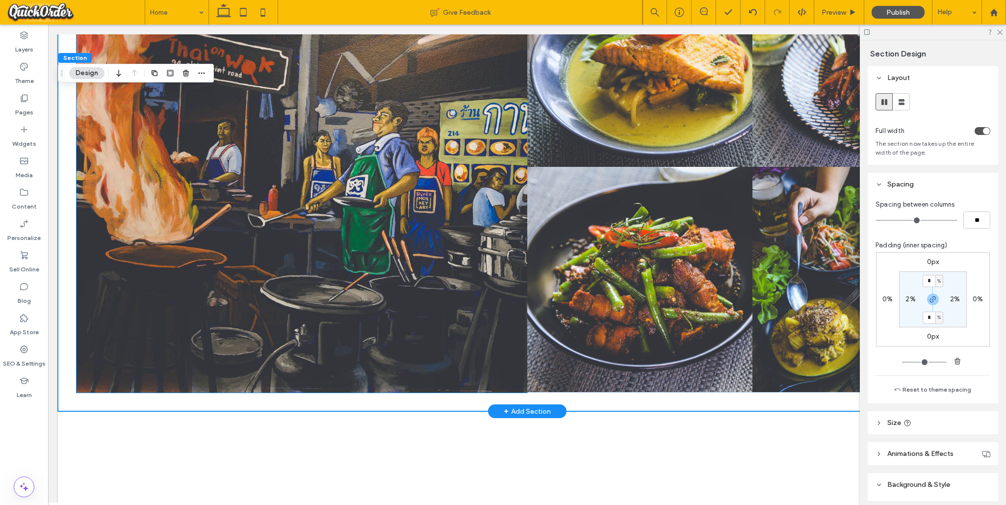
click at [282, 334] on img at bounding box center [302, 167] width 450 height 451
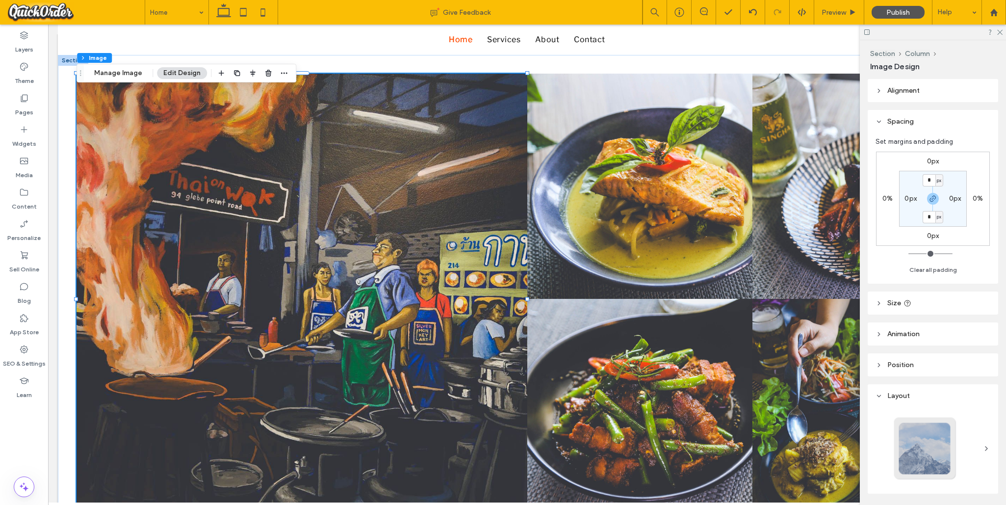
click at [715, 304] on header "Size" at bounding box center [933, 302] width 130 height 23
click at [715, 330] on div "toggle" at bounding box center [983, 327] width 16 height 8
type input "*"
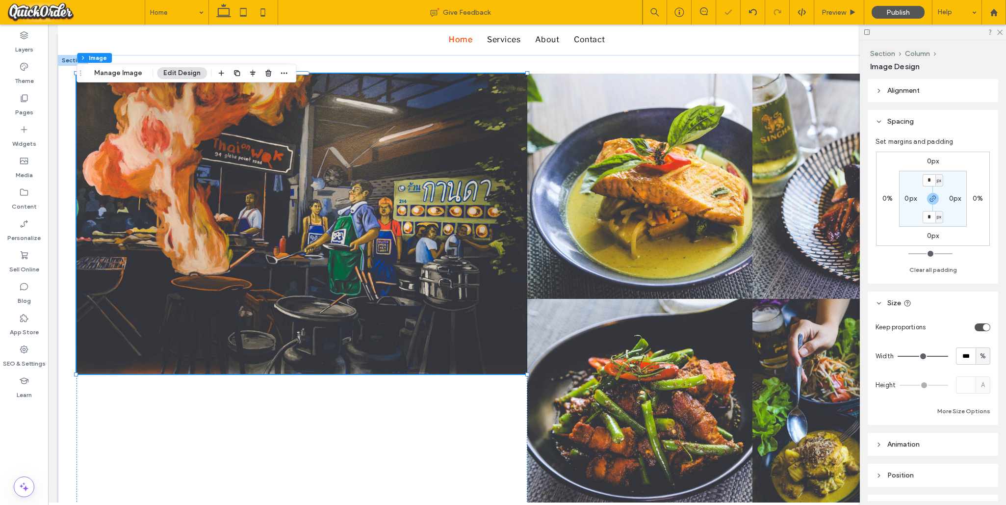
click at [715, 328] on div "toggle" at bounding box center [986, 327] width 7 height 7
type input "***"
type input "*****"
click at [715, 409] on button "More Size Options" at bounding box center [963, 411] width 53 height 12
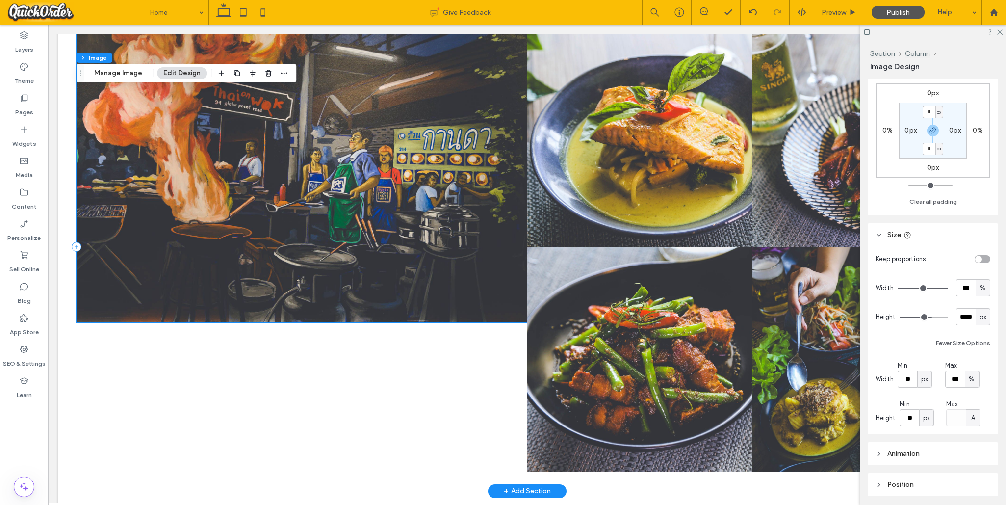
scroll to position [178, 0]
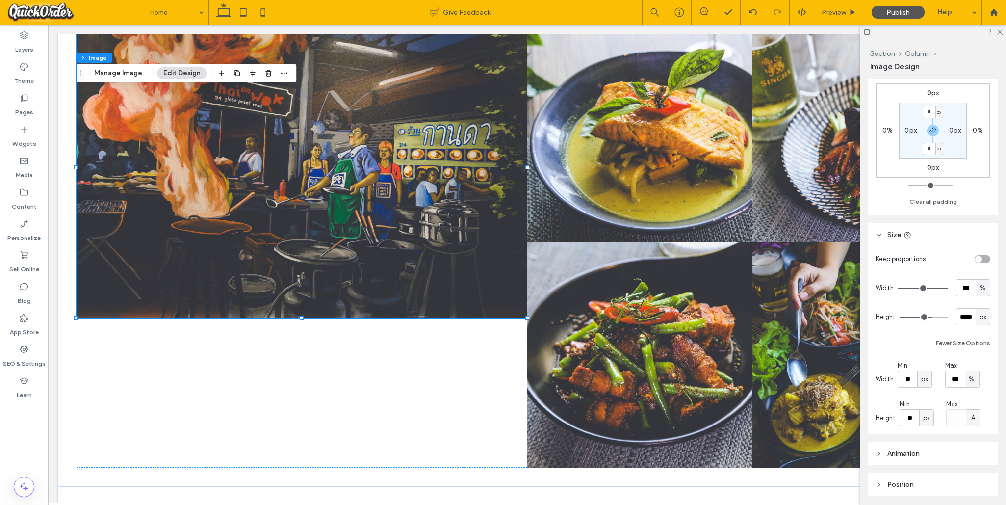
click at [715, 259] on div "toggle" at bounding box center [983, 259] width 16 height 8
type input "*"
click at [715, 259] on div "toggle" at bounding box center [986, 259] width 7 height 7
type input "***"
type input "*****"
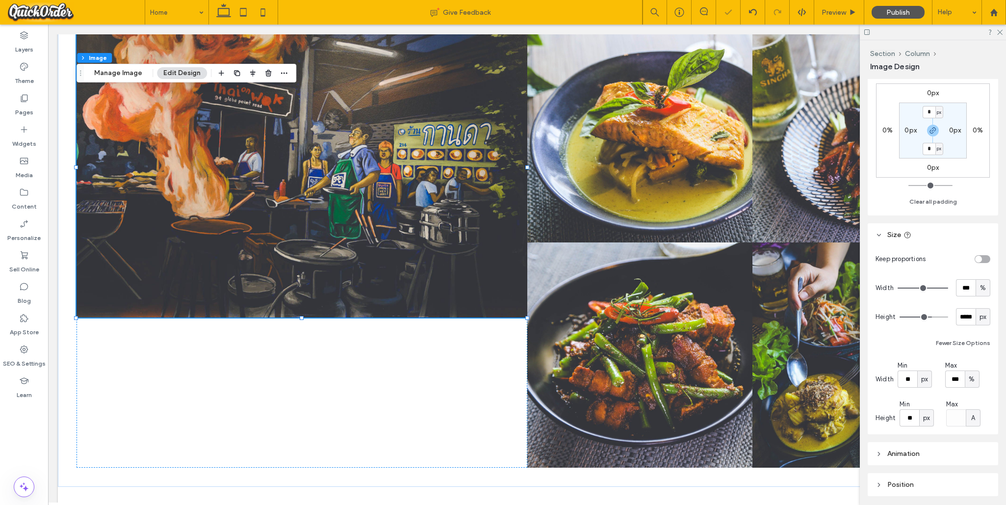
type input "***"
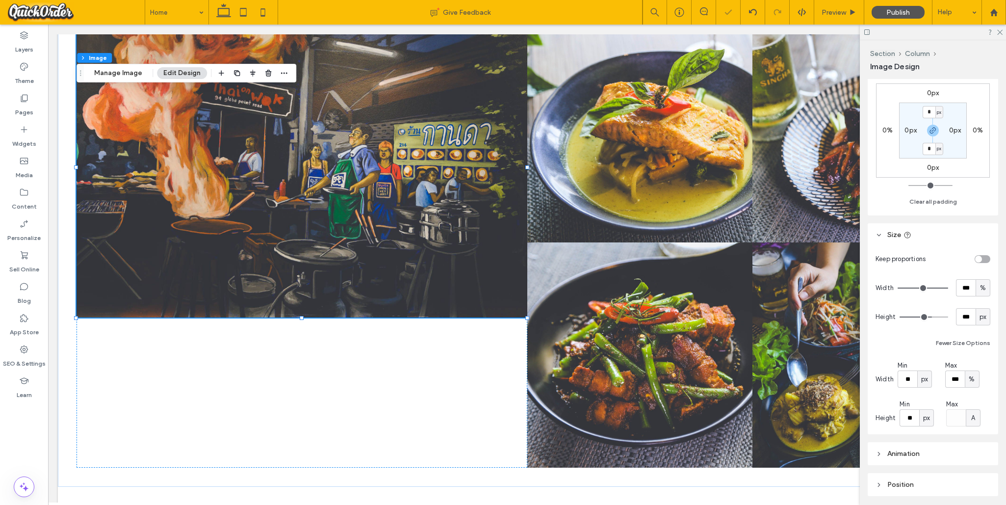
type input "***"
type input "*"
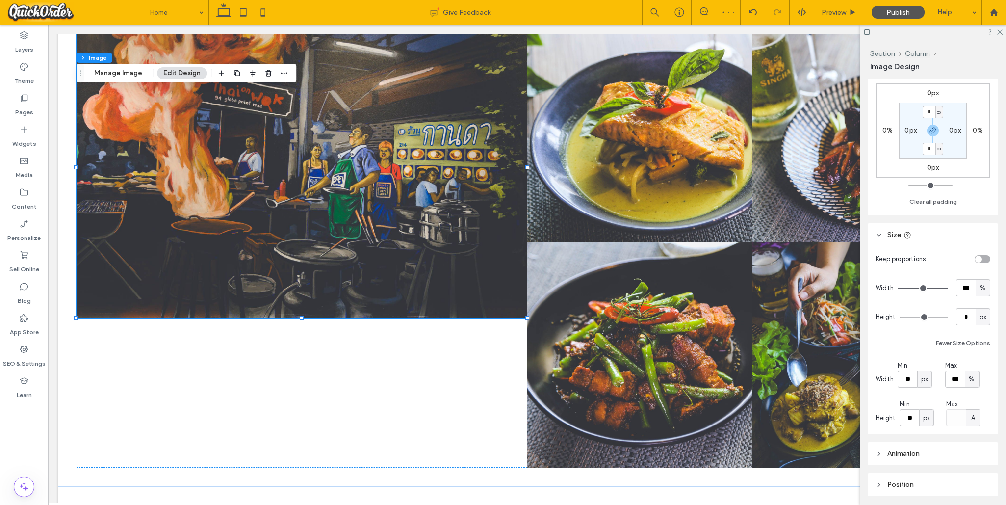
drag, startPoint x: 883, startPoint y: 312, endPoint x: 873, endPoint y: 312, distance: 9.8
click at [715, 316] on input "range" at bounding box center [923, 316] width 49 height 1
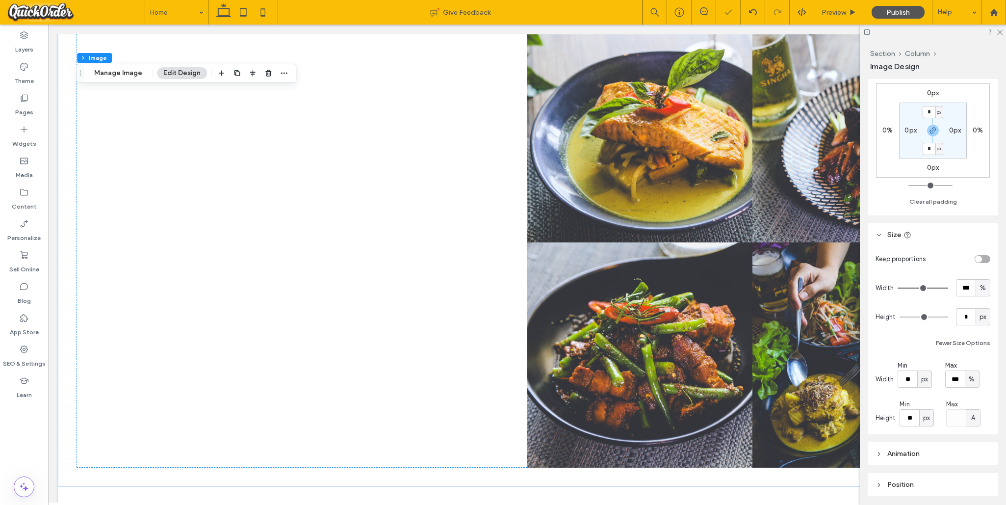
type input "***"
click at [715, 316] on input "range" at bounding box center [923, 316] width 49 height 1
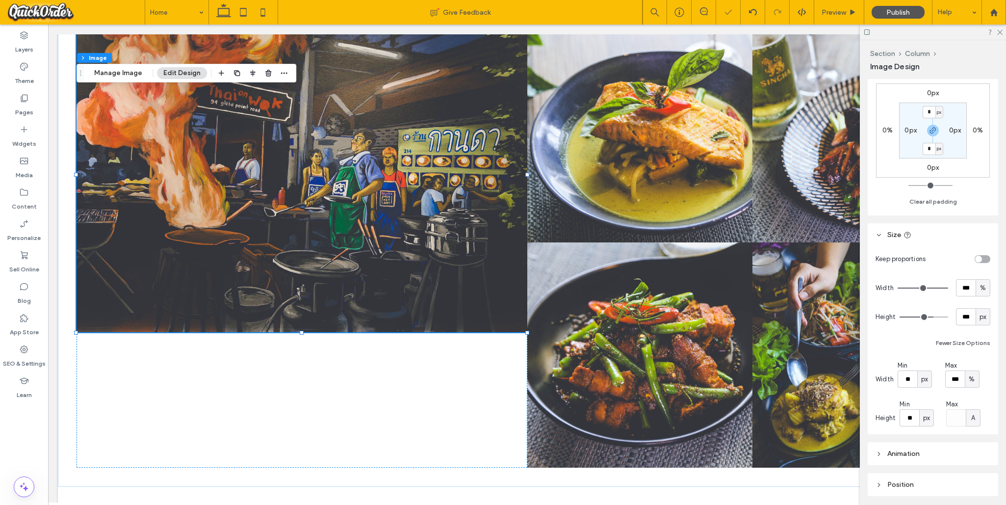
scroll to position [0, 0]
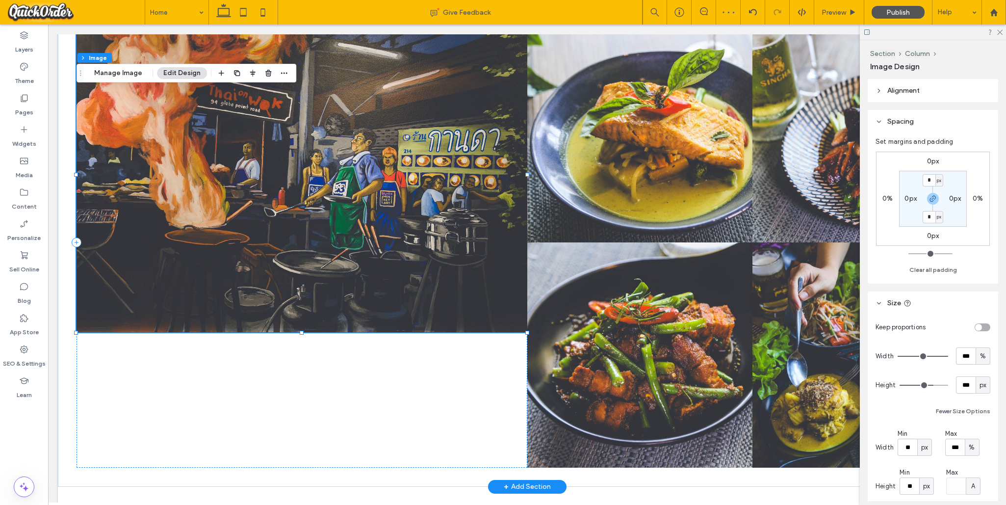
click at [435, 208] on img at bounding box center [302, 174] width 450 height 315
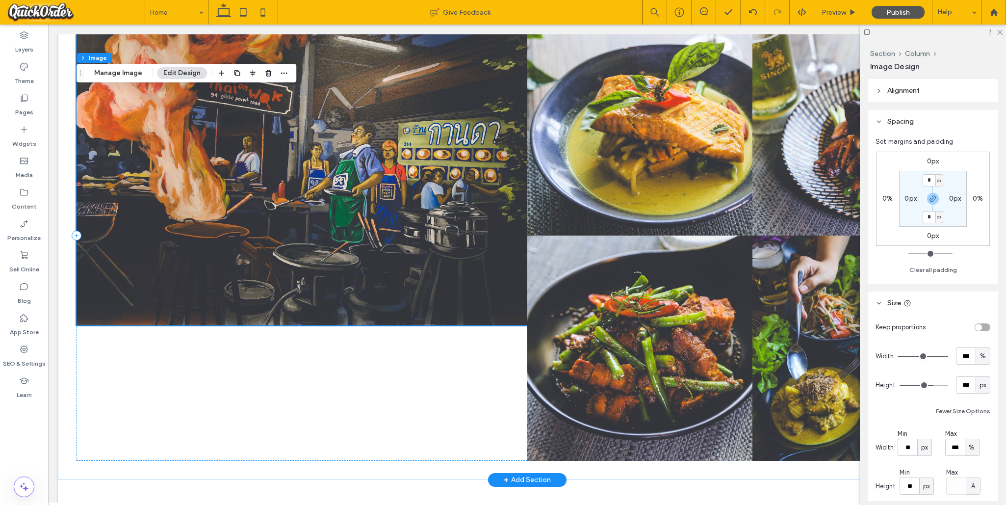
scroll to position [192, 0]
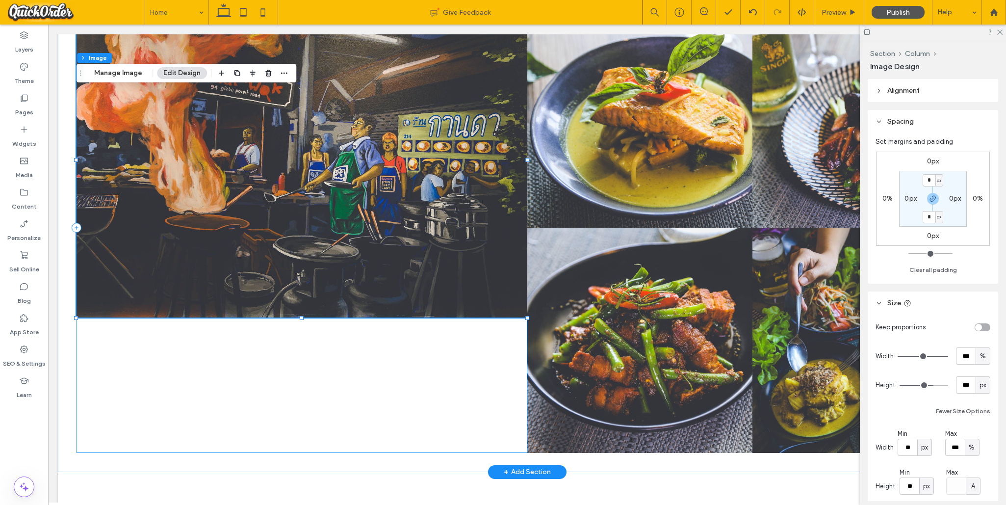
click at [461, 351] on div at bounding box center [302, 227] width 450 height 450
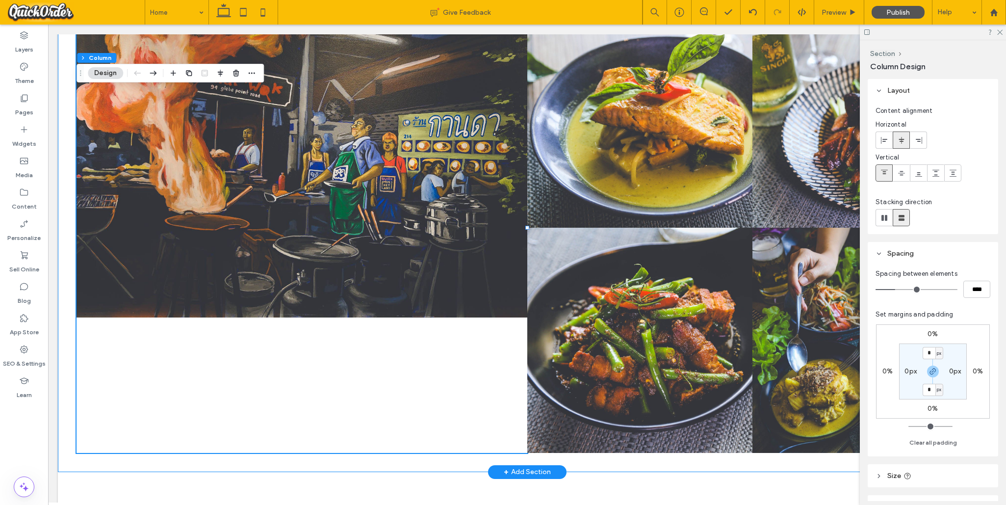
click at [465, 463] on div "Beyond Boundaries Visual odyssey across continents Button Nature's Symphony Bre…" at bounding box center [527, 228] width 938 height 488
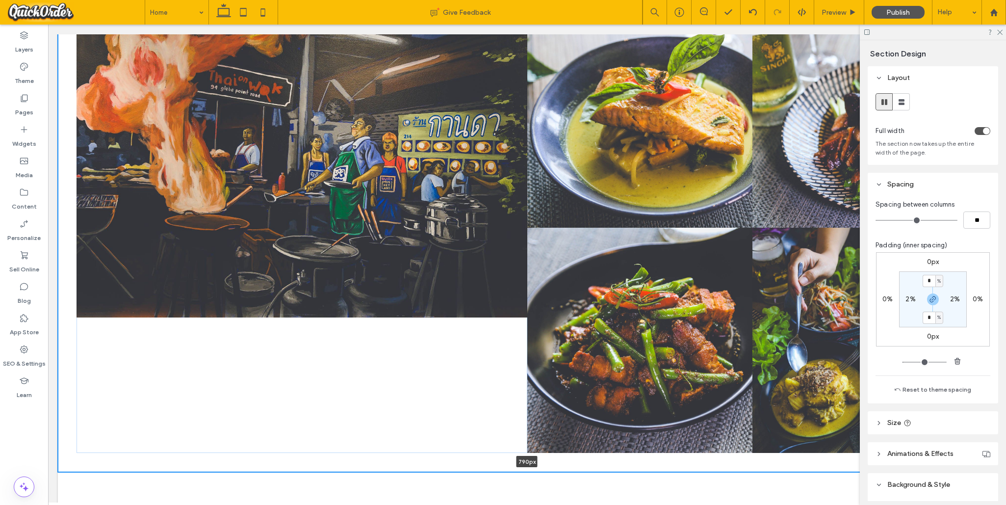
drag, startPoint x: 464, startPoint y: 472, endPoint x: 525, endPoint y: 355, distance: 132.1
click at [478, 372] on div "Beyond Boundaries Visual odyssey across continents Button Nature's Symphony Bre…" at bounding box center [527, 228] width 938 height 488
type input "***"
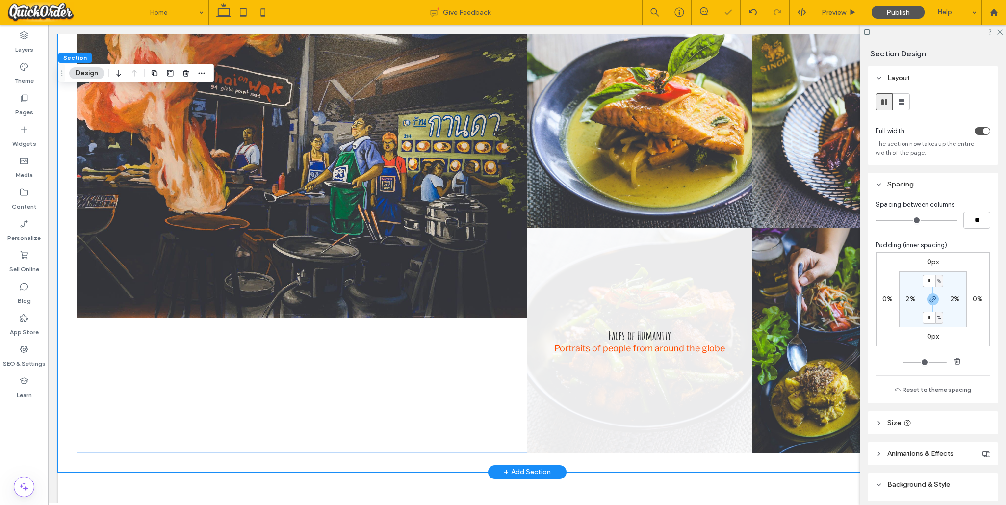
click at [638, 307] on link at bounding box center [639, 340] width 225 height 225
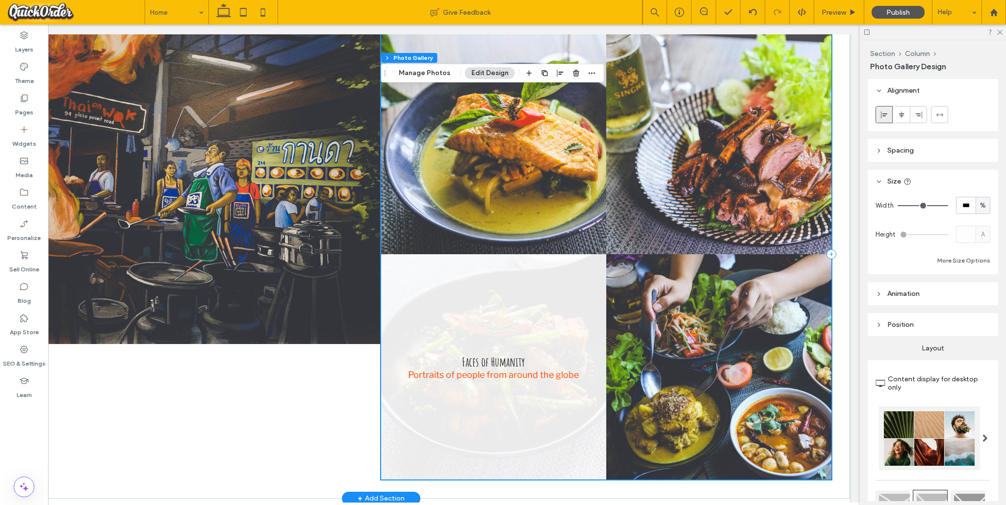
scroll to position [168, 0]
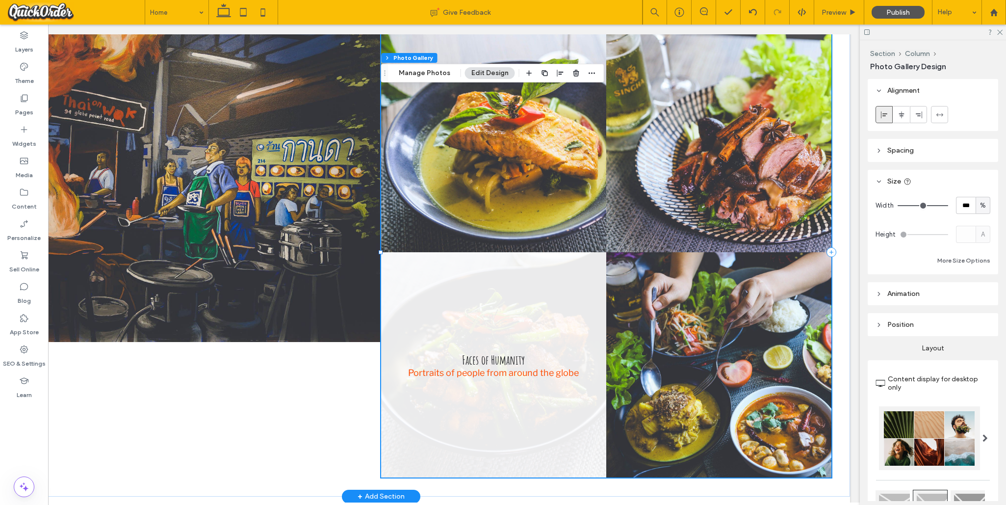
click at [406, 440] on link at bounding box center [493, 364] width 225 height 225
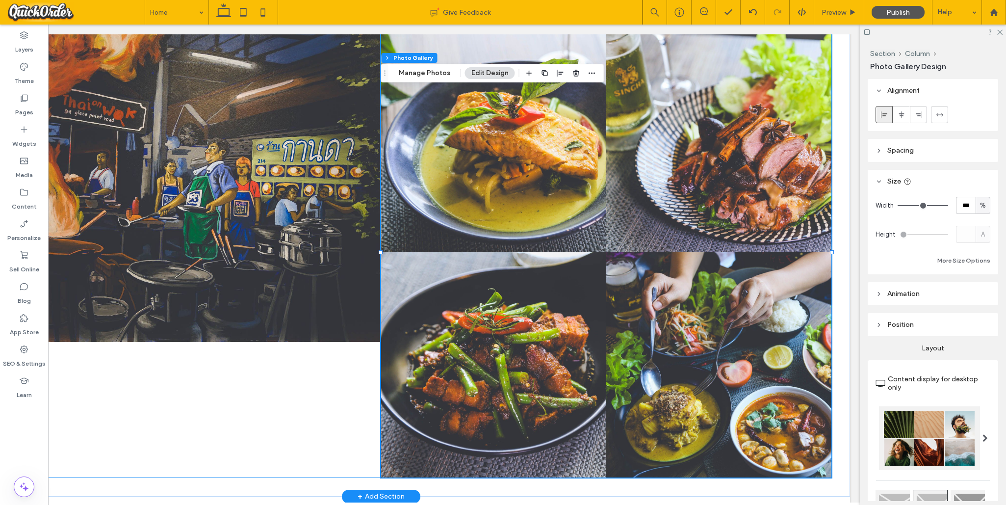
click at [338, 354] on div at bounding box center [155, 252] width 450 height 450
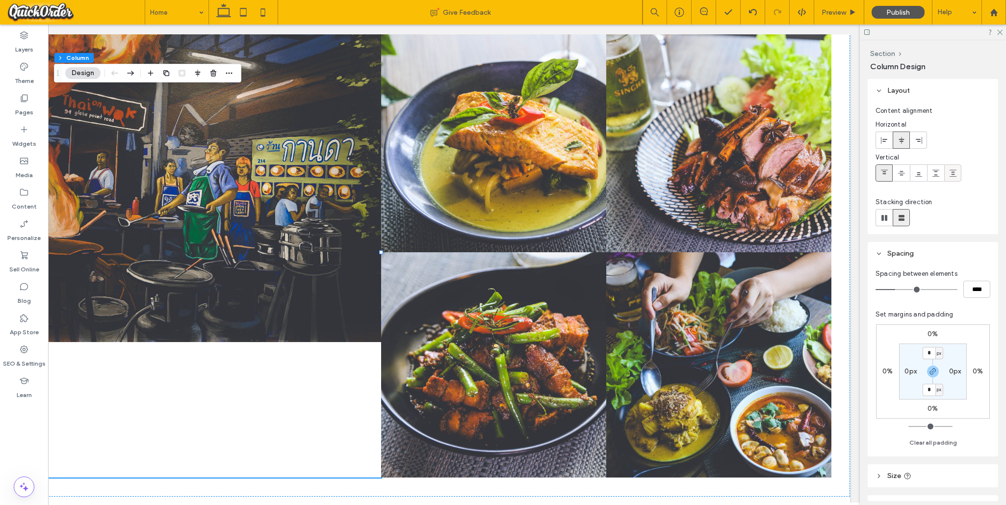
click at [715, 174] on div at bounding box center [953, 173] width 16 height 16
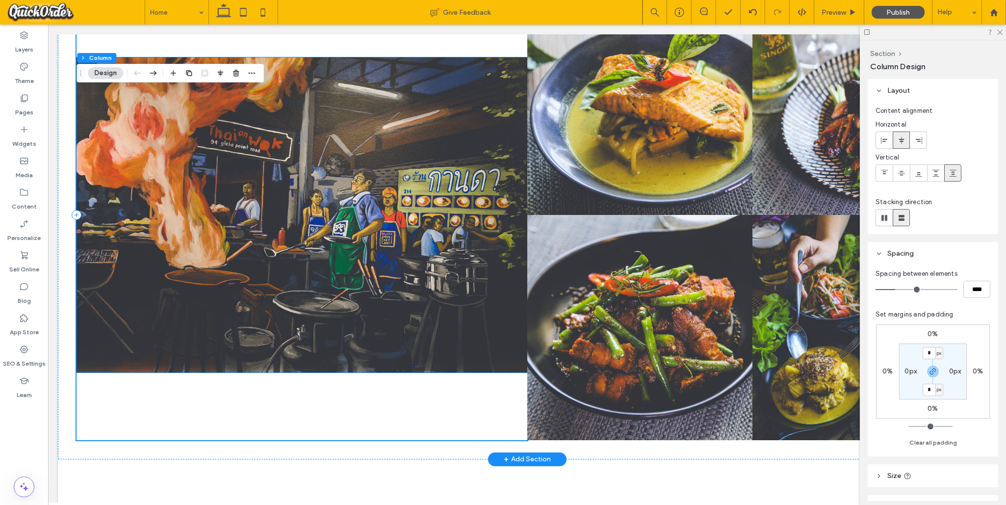
scroll to position [208, 0]
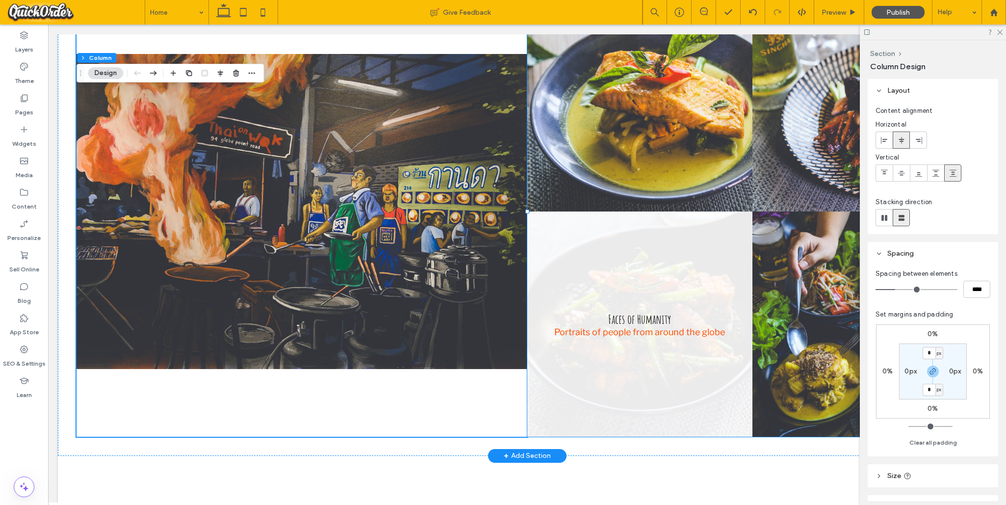
click at [642, 259] on link at bounding box center [639, 323] width 225 height 225
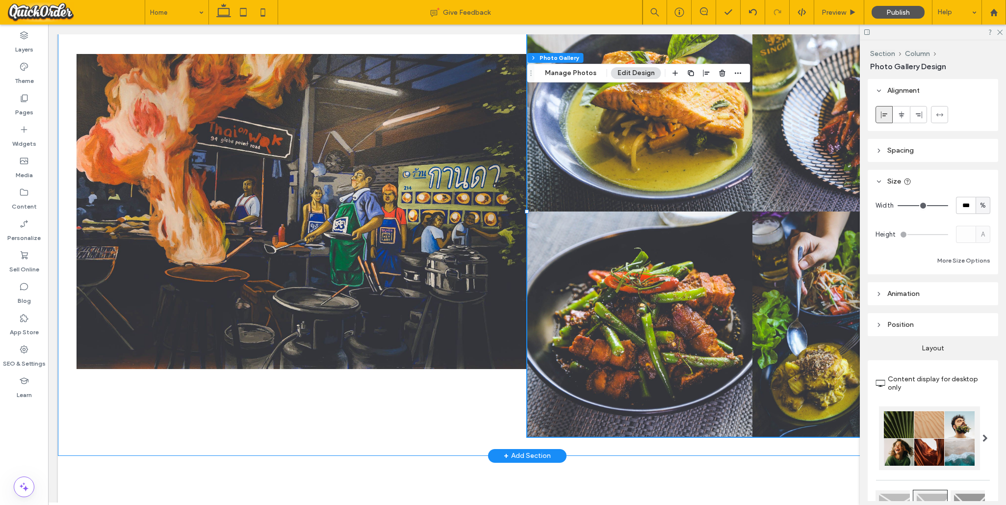
click at [288, 437] on div "Beyond Boundaries Visual odyssey across continents Button Nature's Symphony Bre…" at bounding box center [527, 212] width 938 height 488
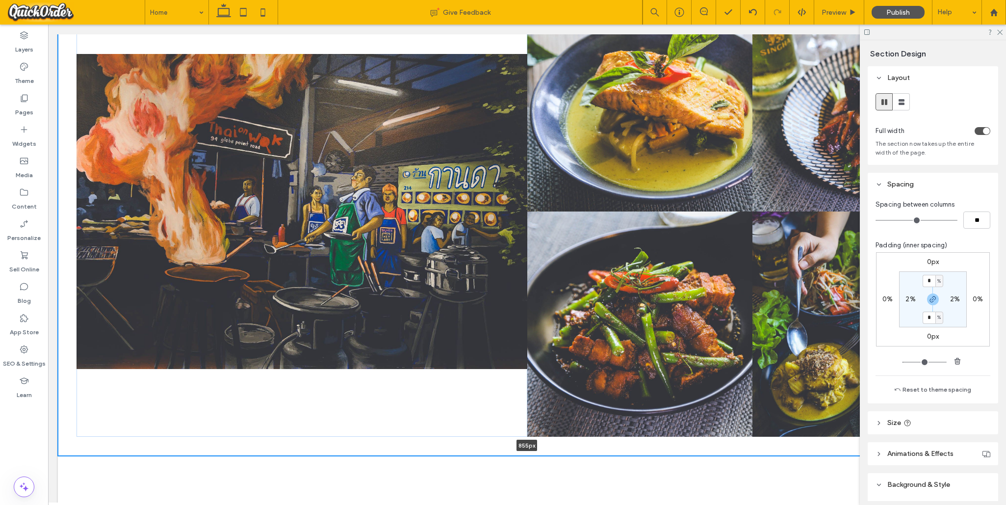
drag, startPoint x: 302, startPoint y: 454, endPoint x: 316, endPoint y: 385, distance: 69.6
click at [316, 385] on div "Beyond Boundaries Visual odyssey across continents Button Nature's Symphony Bre…" at bounding box center [527, 212] width 938 height 488
type input "***"
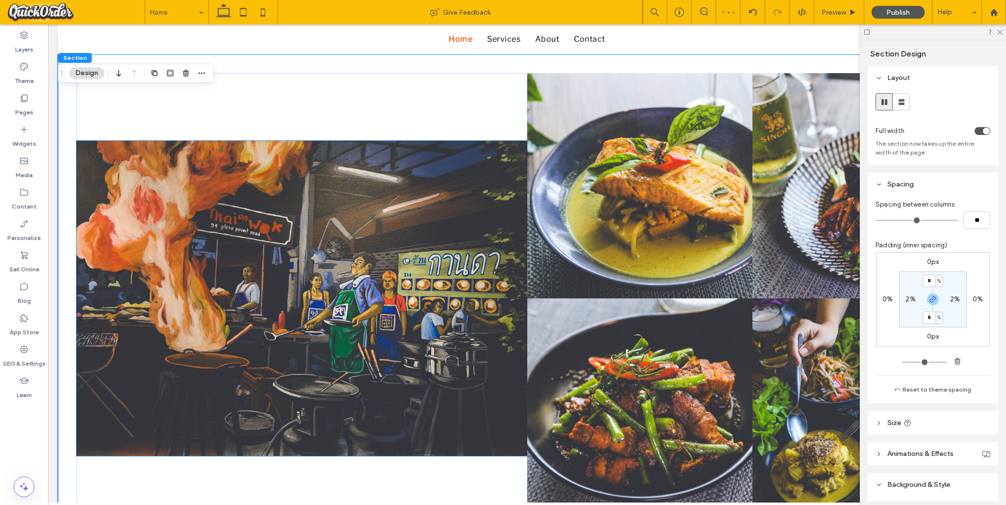
scroll to position [118, 0]
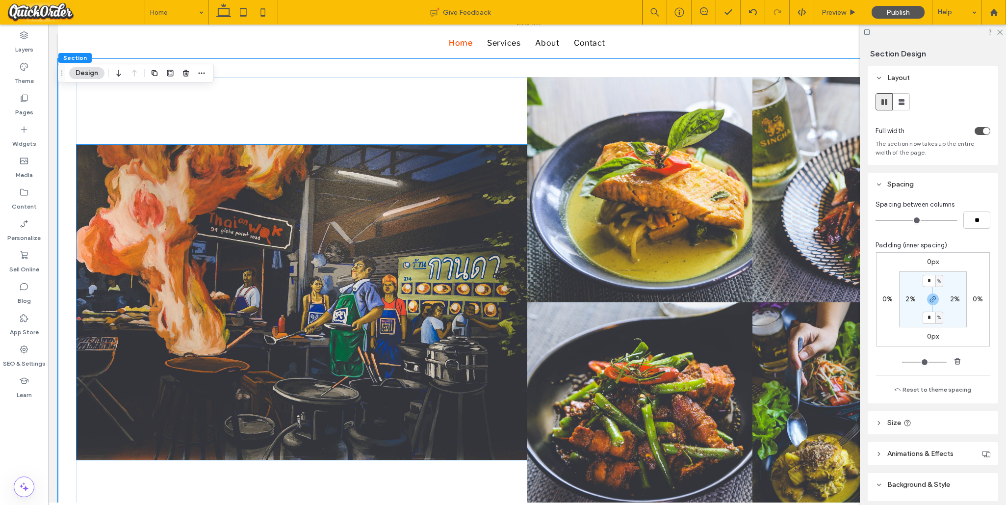
click at [328, 374] on img at bounding box center [302, 302] width 450 height 315
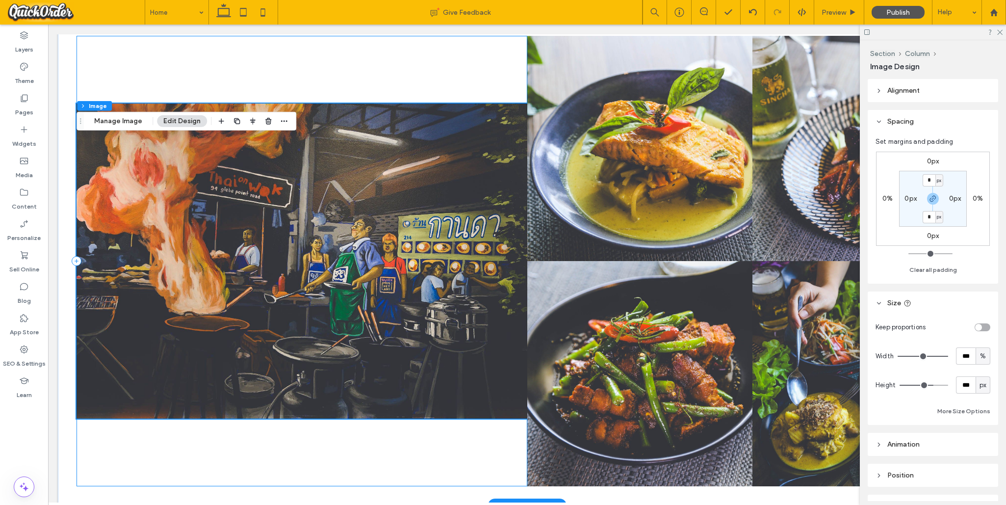
scroll to position [162, 0]
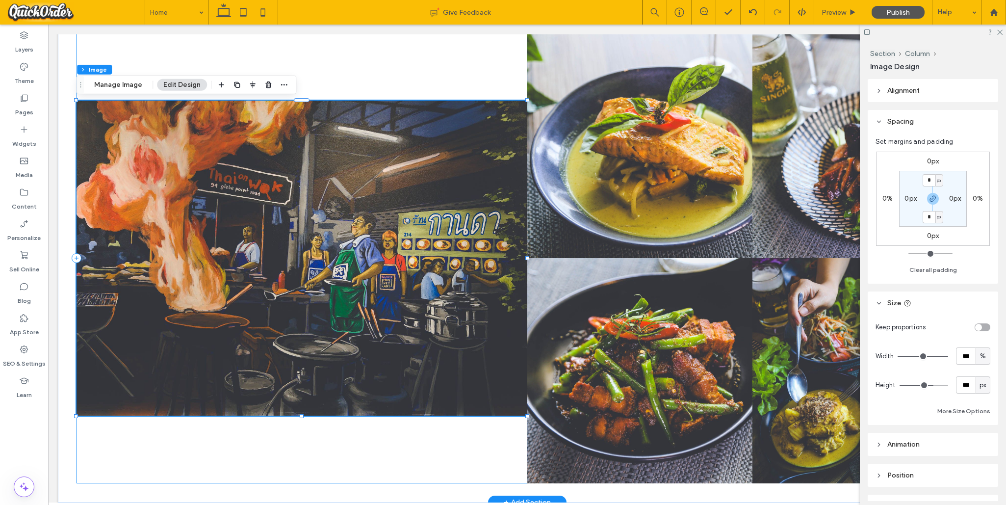
click at [301, 456] on div at bounding box center [302, 258] width 450 height 450
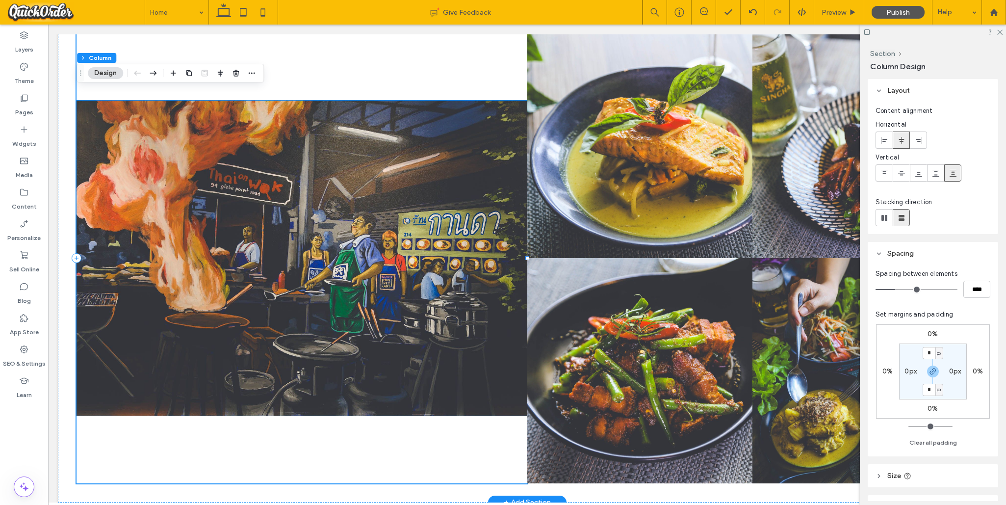
click at [305, 411] on img at bounding box center [302, 258] width 450 height 315
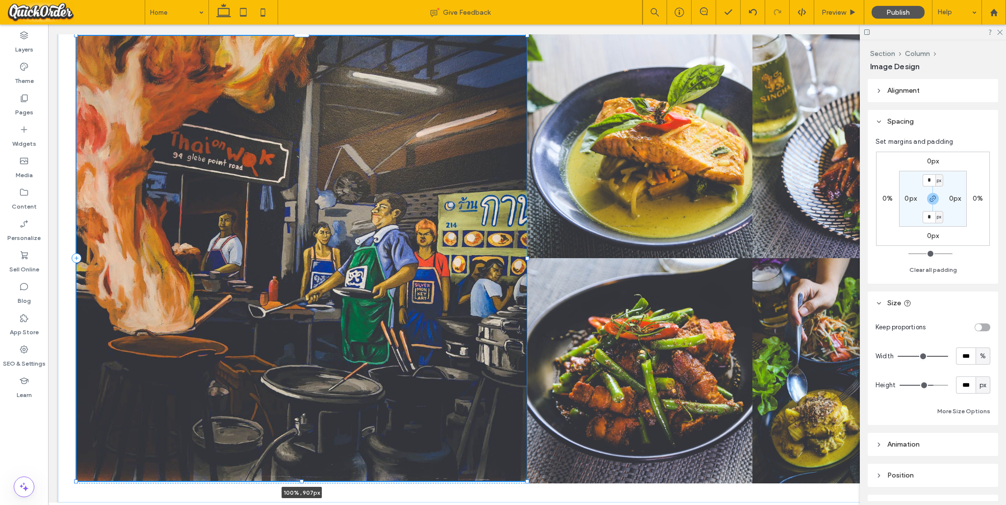
drag, startPoint x: 303, startPoint y: 416, endPoint x: 438, endPoint y: 543, distance: 186.0
click at [438, 466] on html "[STREET_ADDRESS] Section [PHONE_NUMBER] New Button Section Home Services About …" at bounding box center [527, 317] width 958 height 909
type input "***"
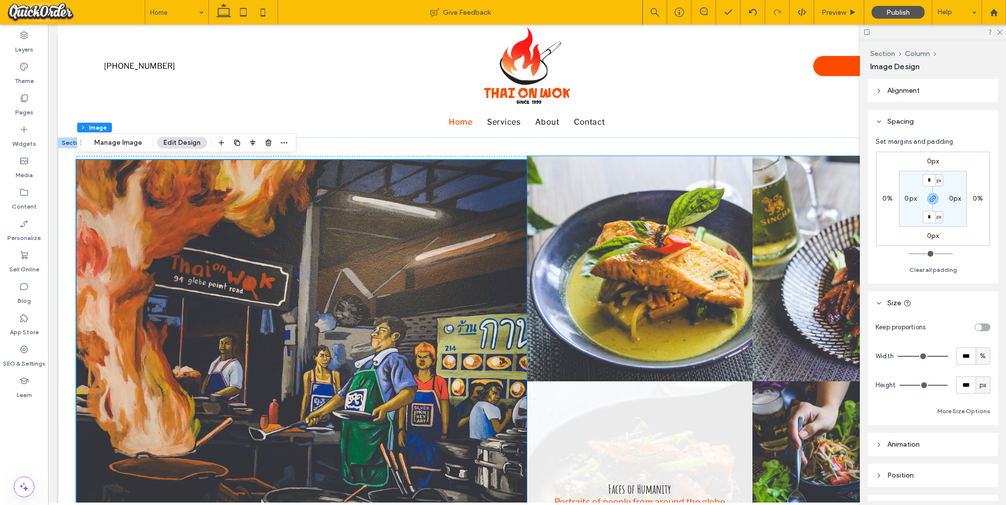
scroll to position [38, 0]
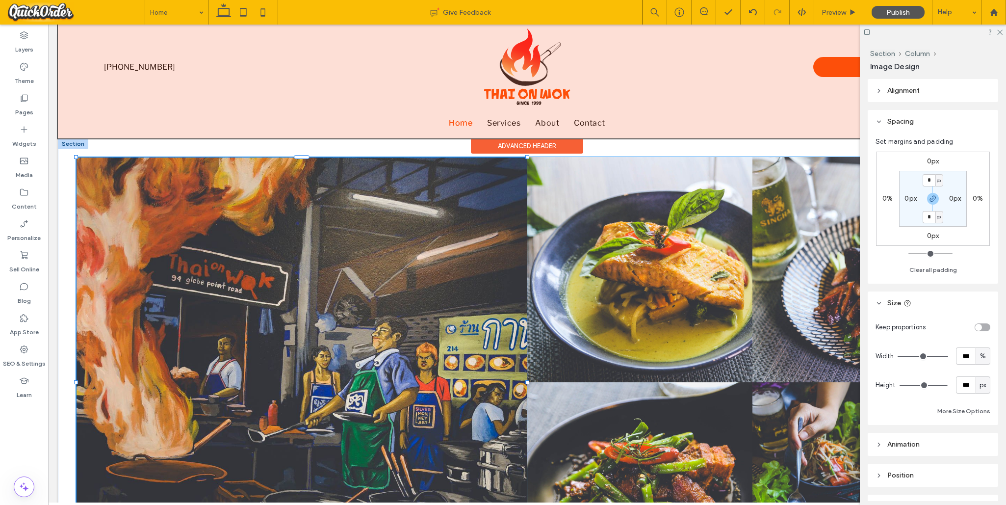
drag, startPoint x: 528, startPoint y: 160, endPoint x: 553, endPoint y: 153, distance: 25.9
click at [553, 153] on div "[STREET_ADDRESS] Section [PHONE_NUMBER] New Button Section Home Services About …" at bounding box center [527, 445] width 938 height 897
type input "***"
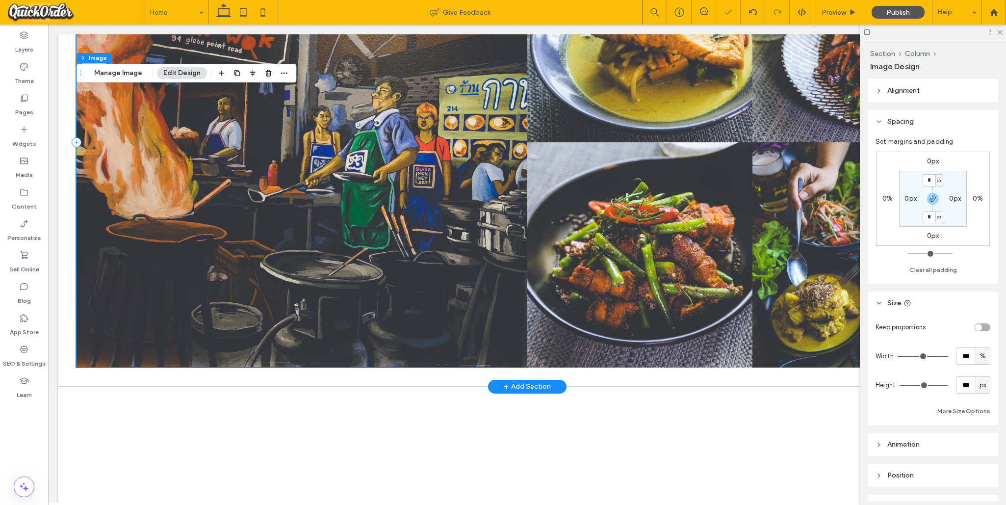
scroll to position [279, 0]
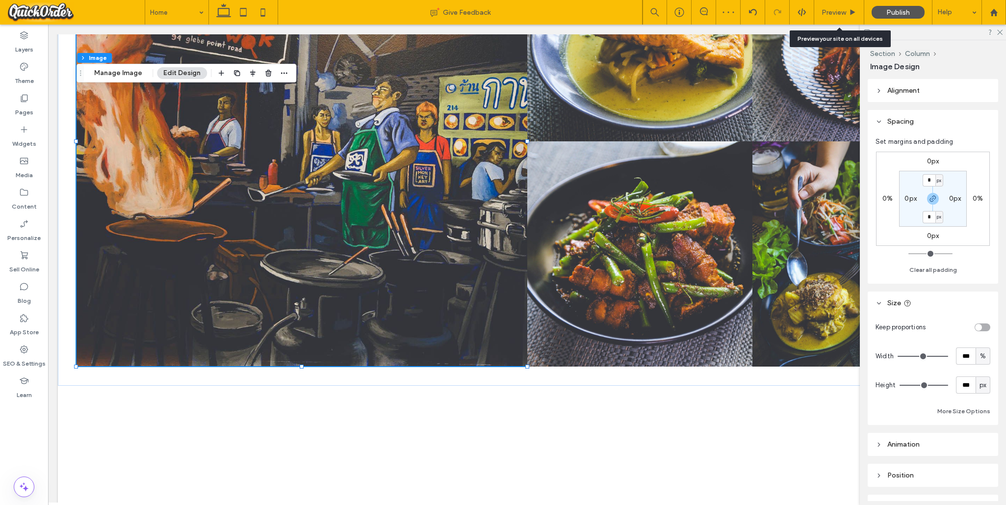
click at [715, 9] on span "Preview" at bounding box center [833, 12] width 25 height 8
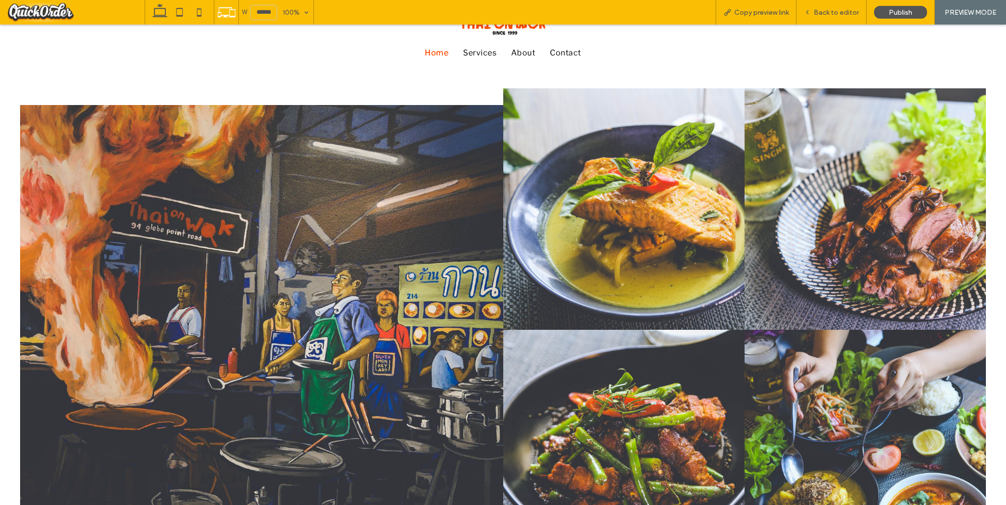
scroll to position [102, 0]
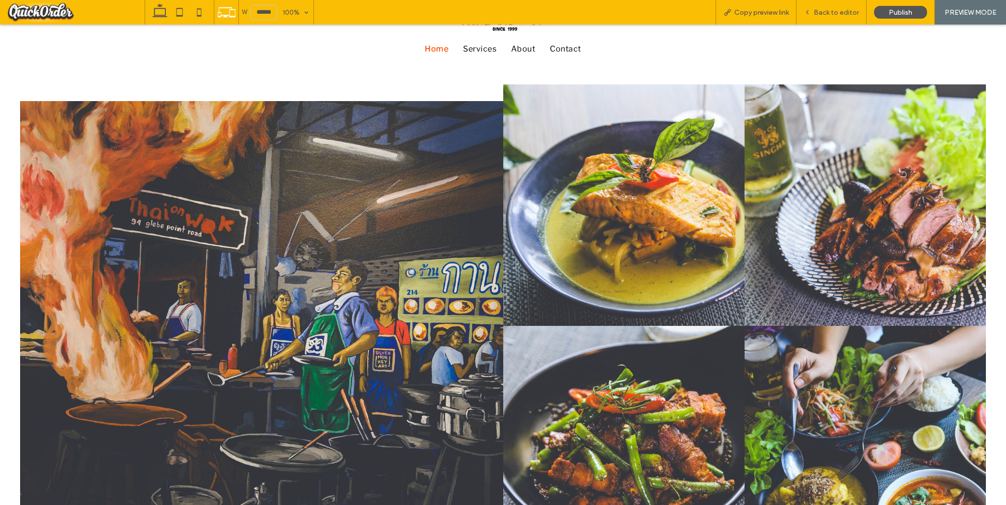
click at [715, 11] on span "Back to editor" at bounding box center [836, 12] width 45 height 8
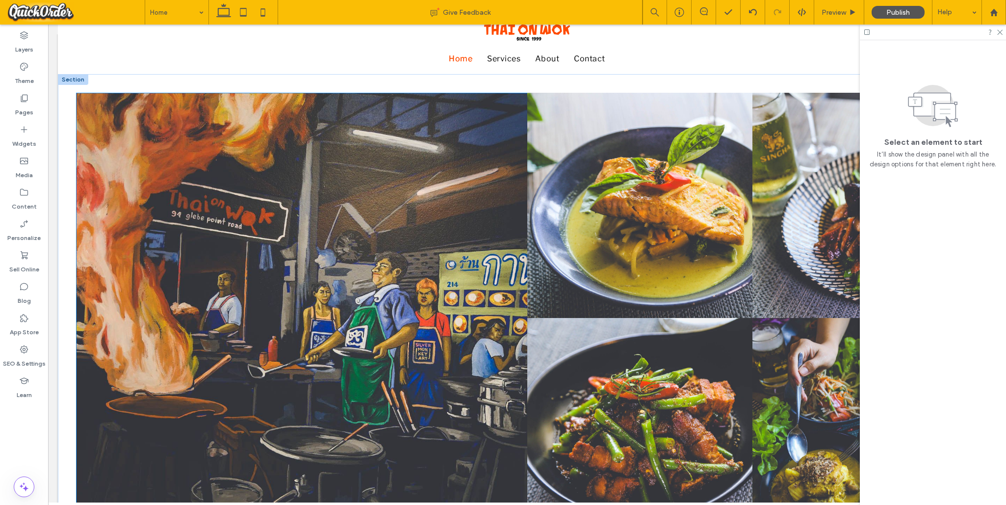
click at [458, 123] on img at bounding box center [302, 317] width 450 height 449
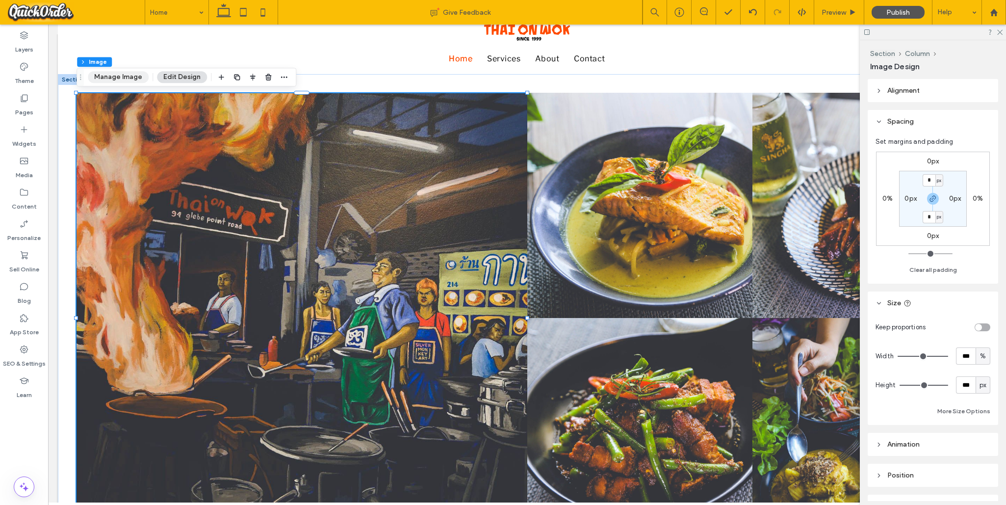
click at [126, 78] on button "Manage Image" at bounding box center [118, 77] width 61 height 12
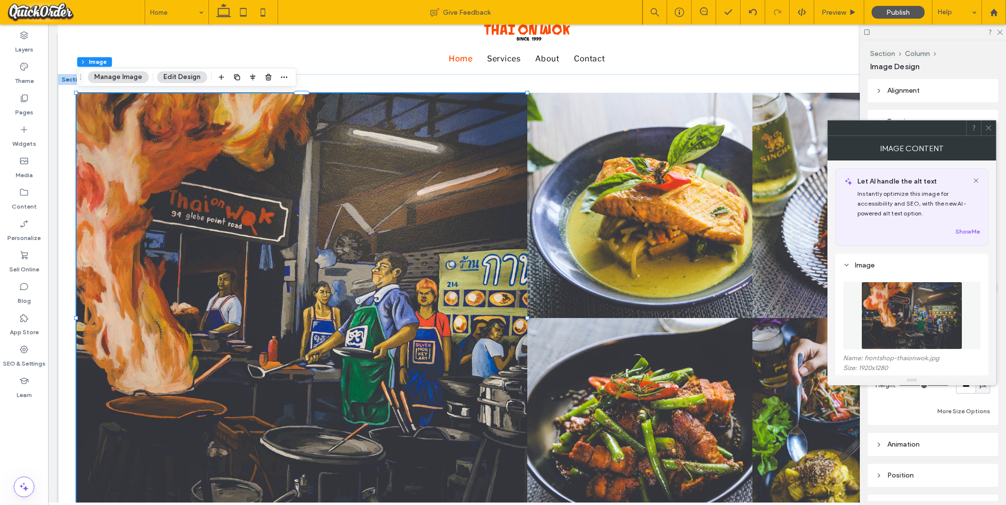
click at [715, 126] on icon at bounding box center [988, 127] width 7 height 7
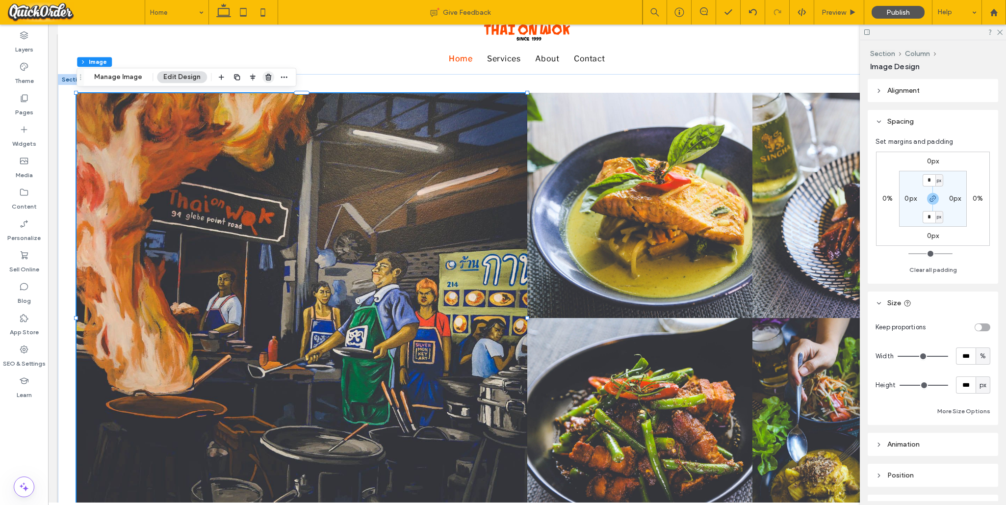
click at [267, 77] on use "button" at bounding box center [268, 77] width 6 height 6
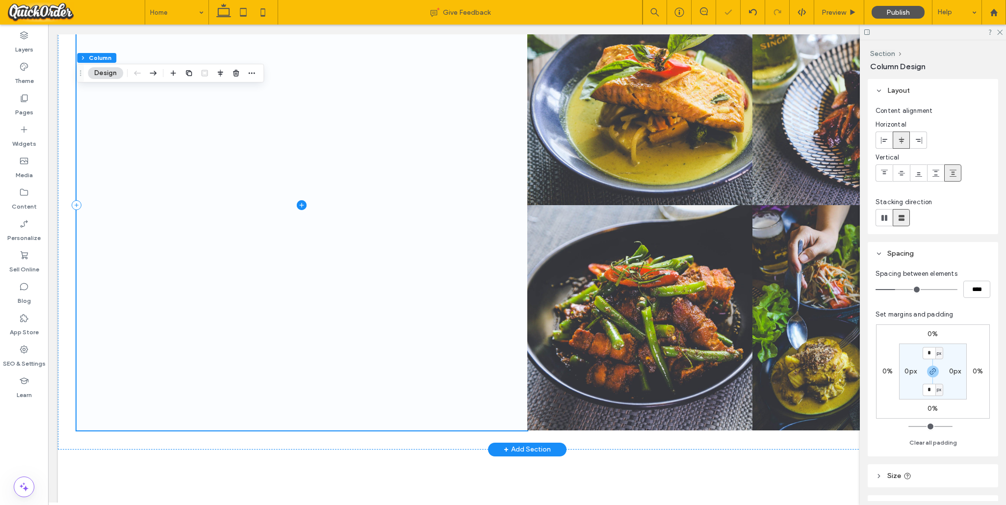
scroll to position [218, 0]
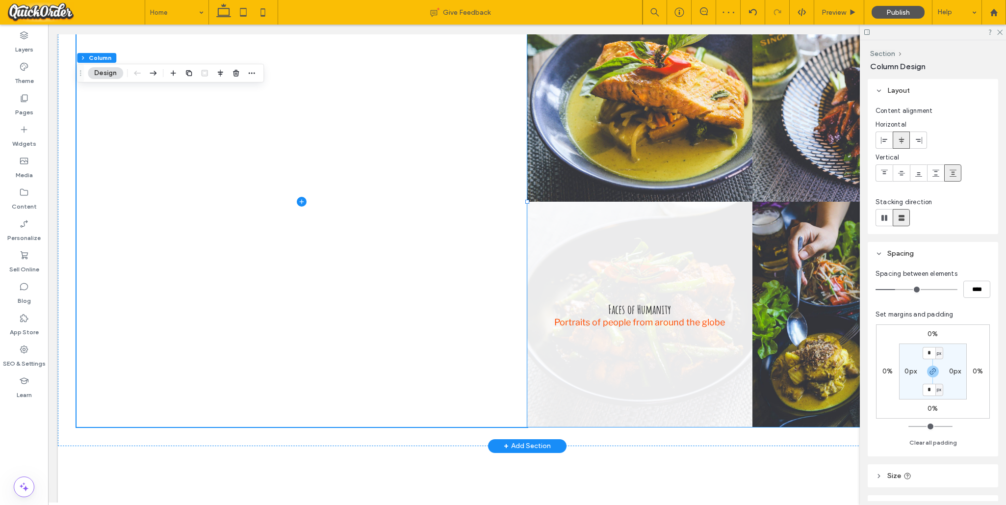
click at [663, 208] on link at bounding box center [639, 314] width 225 height 225
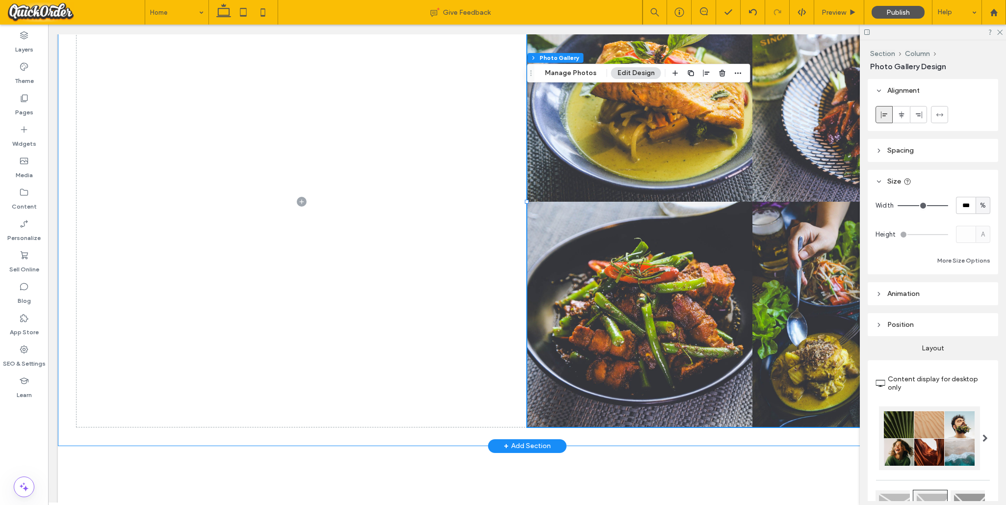
click at [122, 440] on div "Beyond Boundaries Visual odyssey across continents Button Nature's Symphony Bre…" at bounding box center [527, 202] width 938 height 488
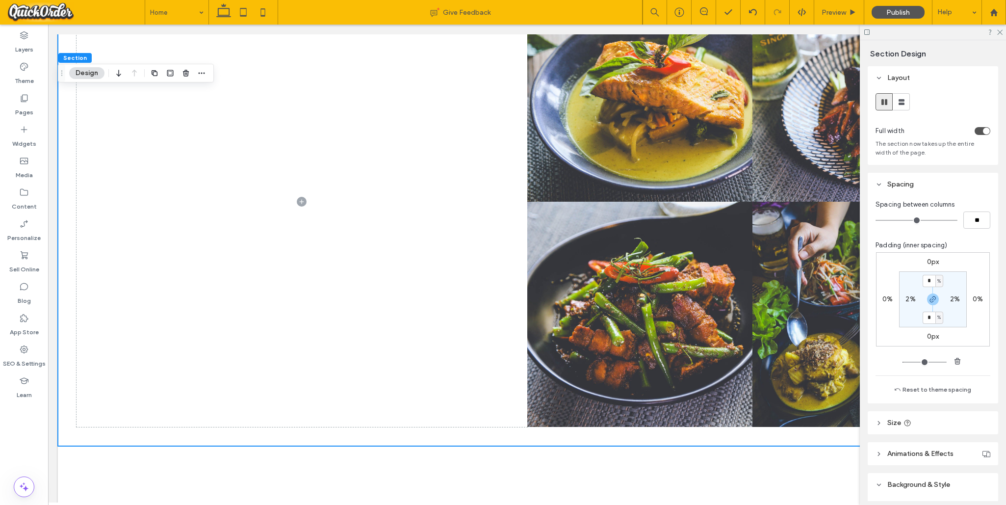
click at [715, 421] on header "Size" at bounding box center [933, 422] width 130 height 23
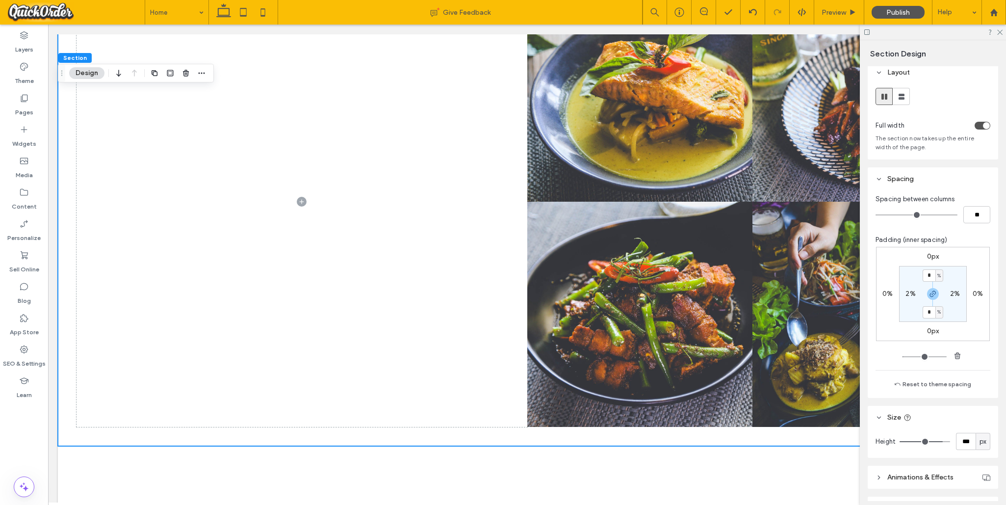
scroll to position [6, 0]
type input "***"
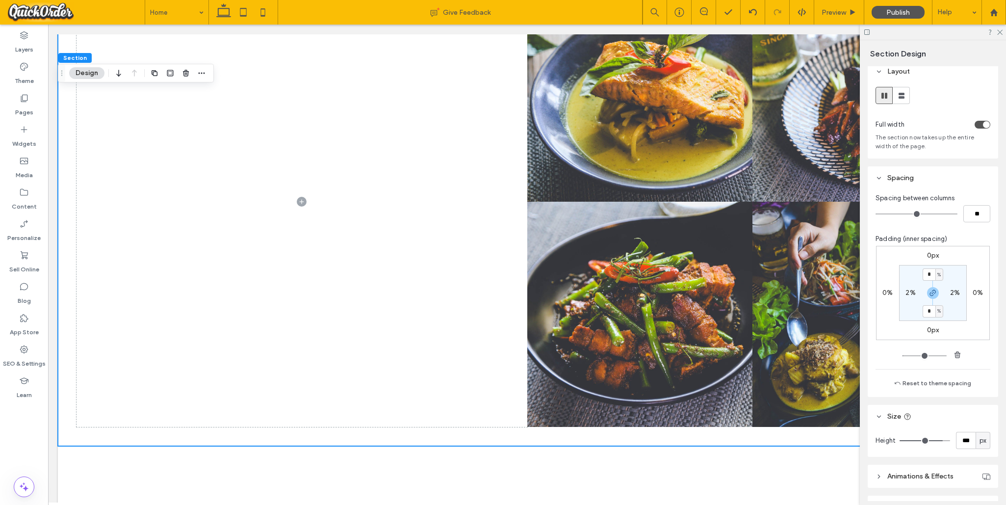
type input "***"
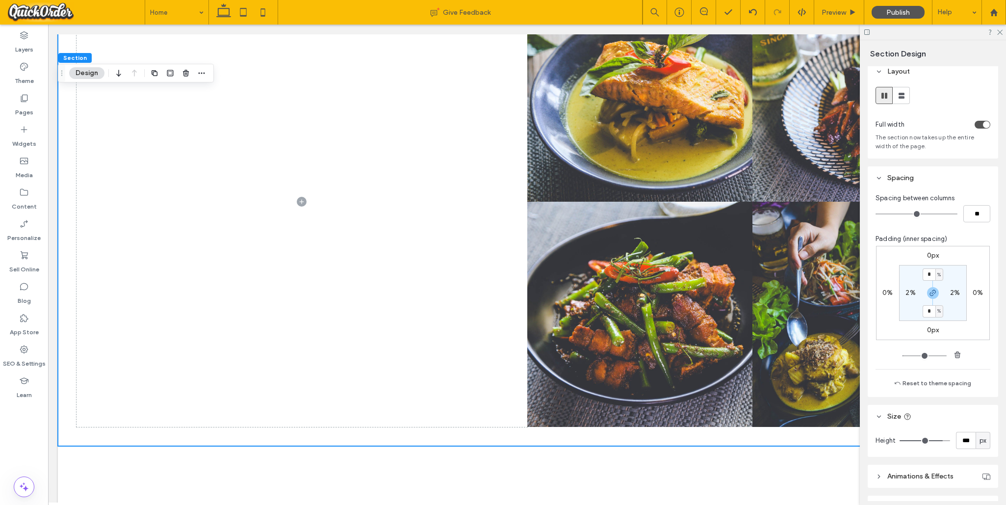
type input "***"
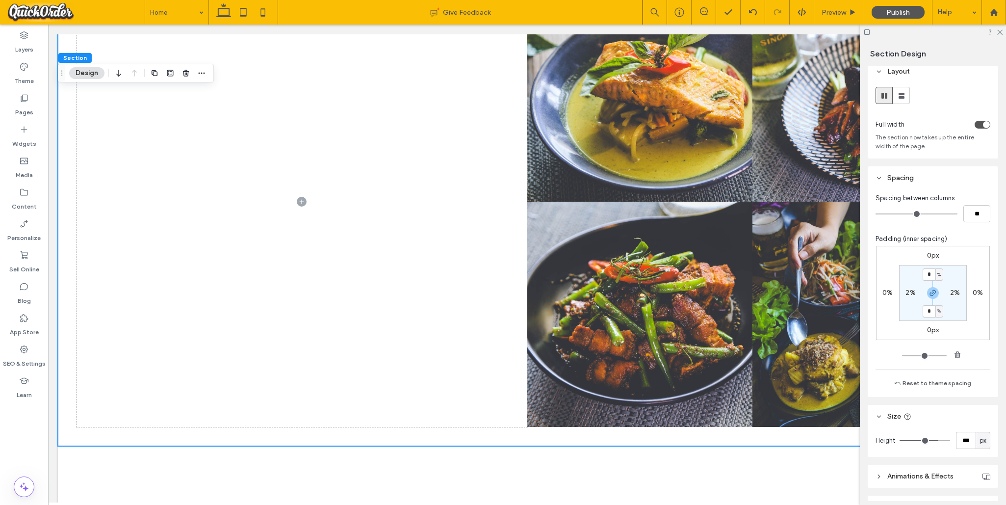
type input "***"
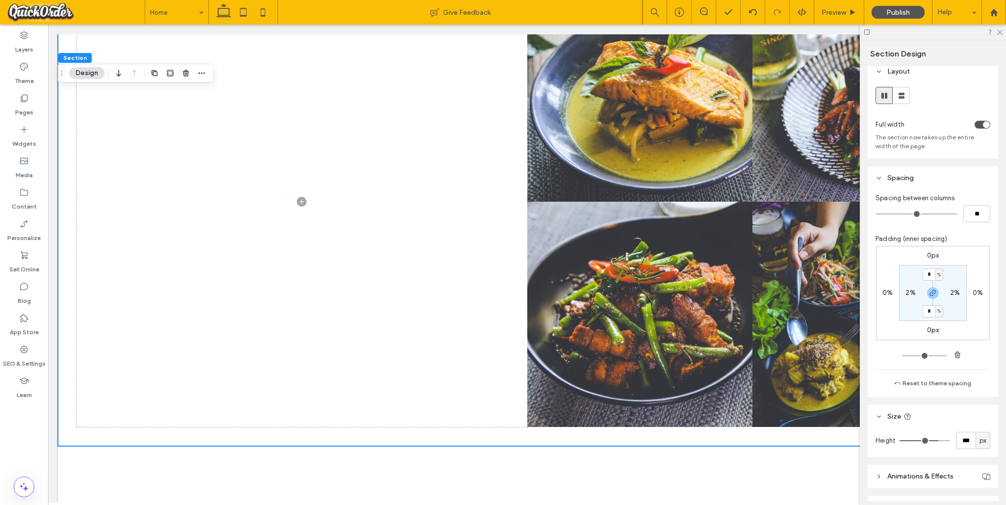
type input "***"
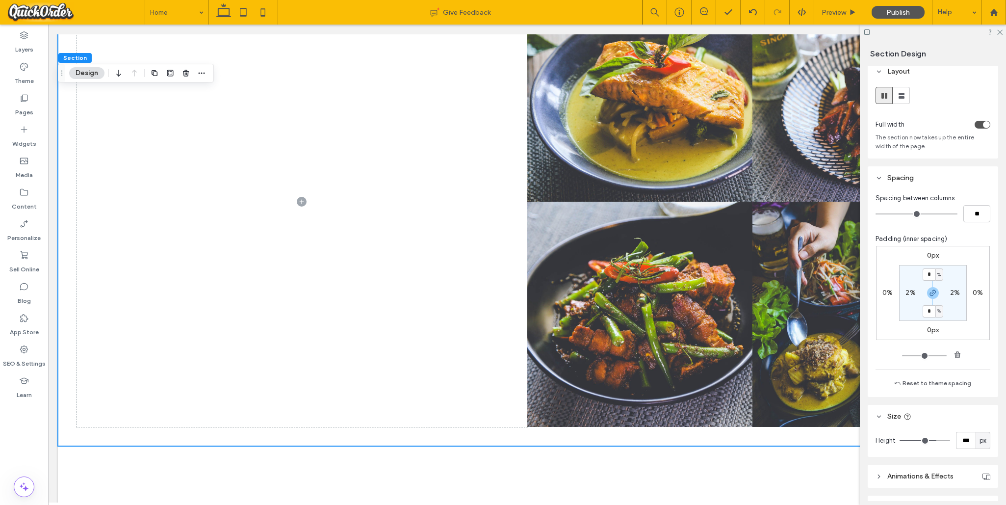
type input "***"
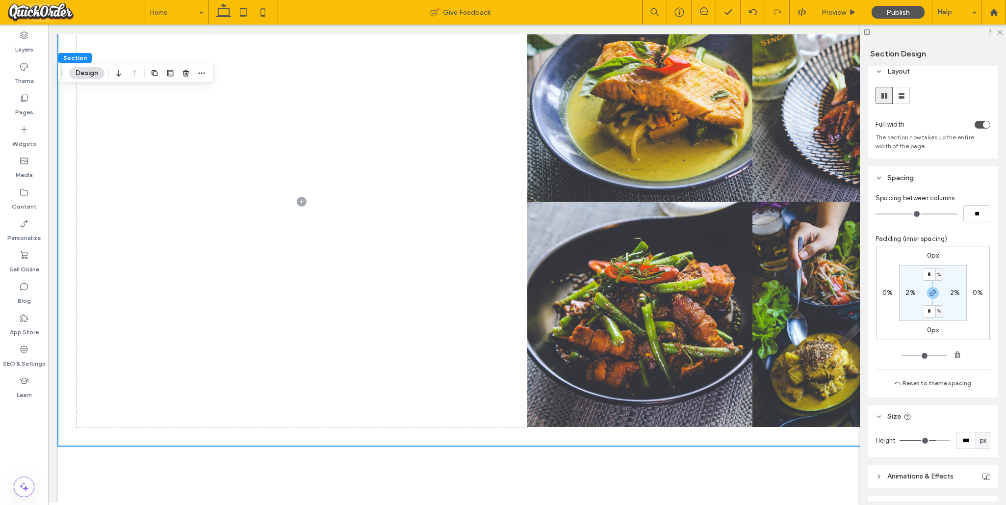
type input "***"
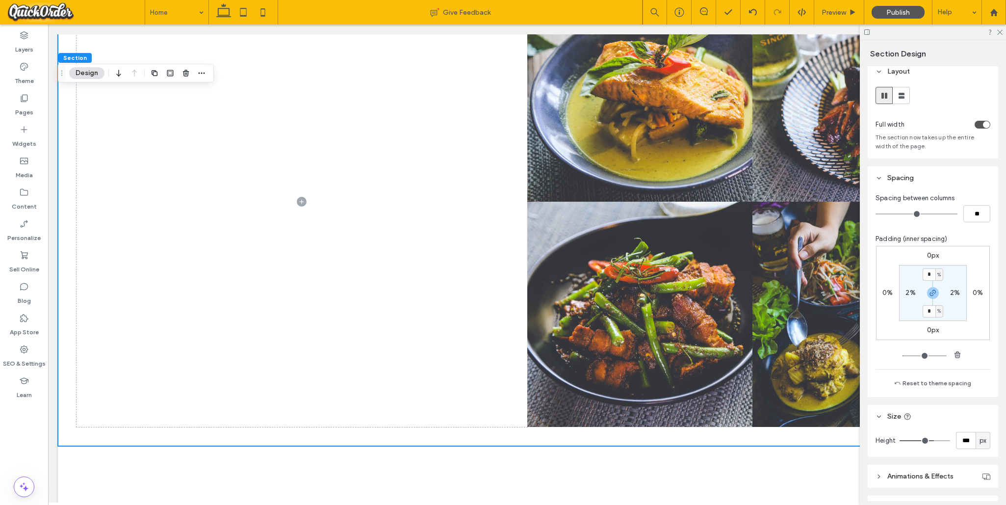
type input "***"
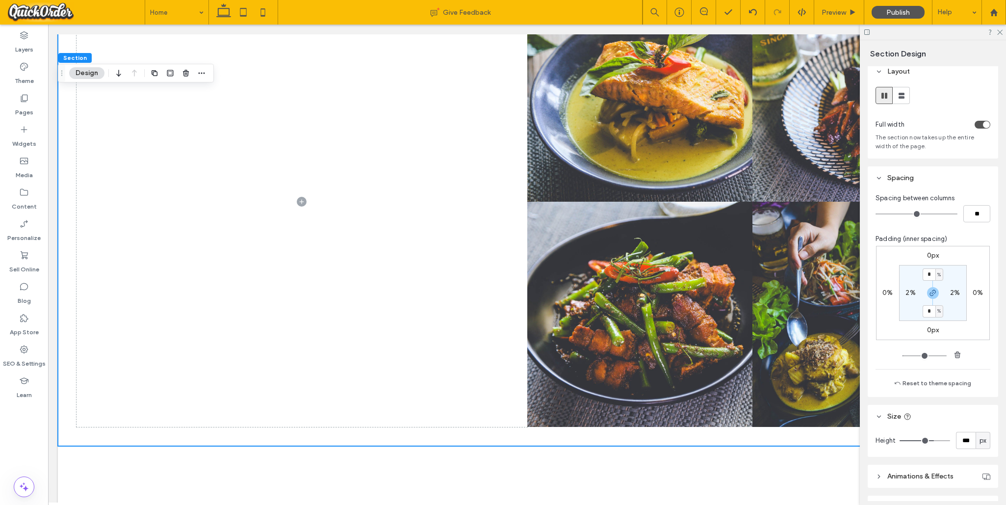
type input "***"
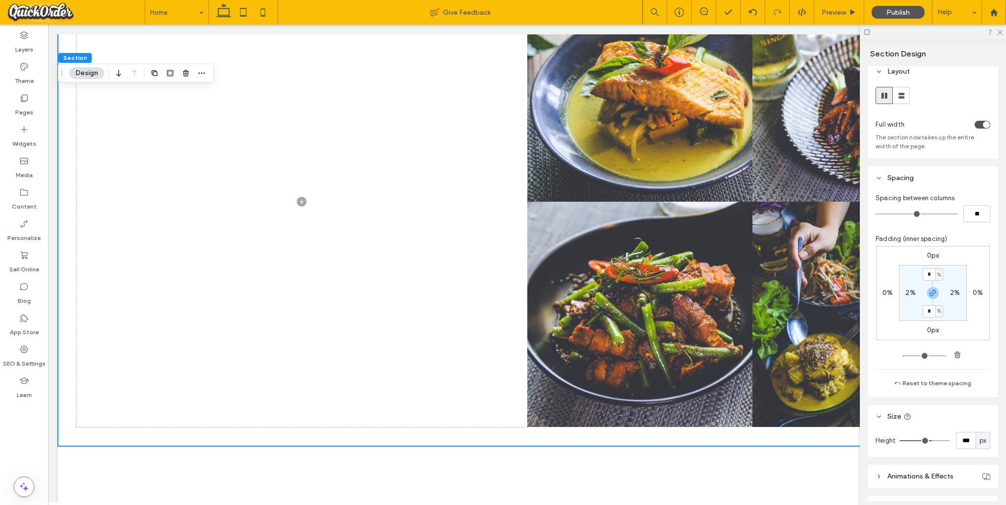
type input "***"
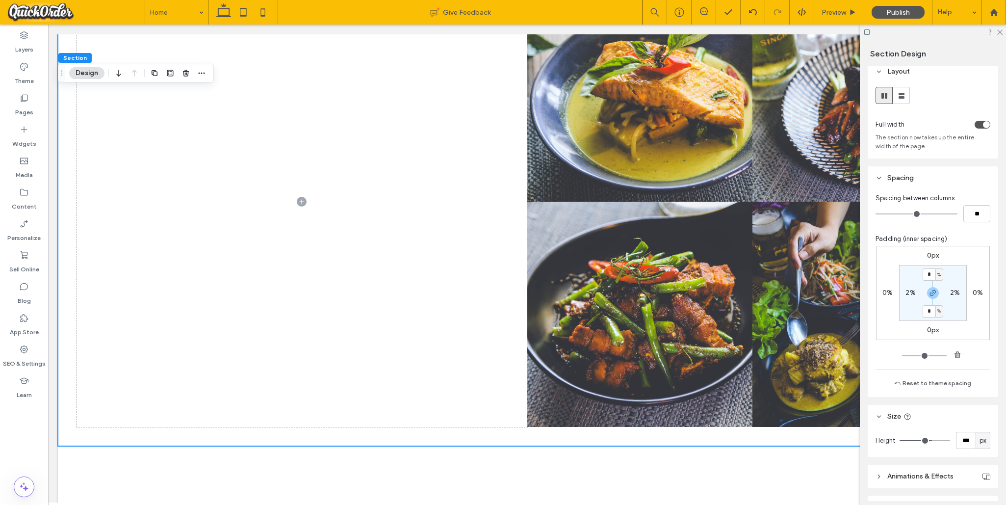
type input "***"
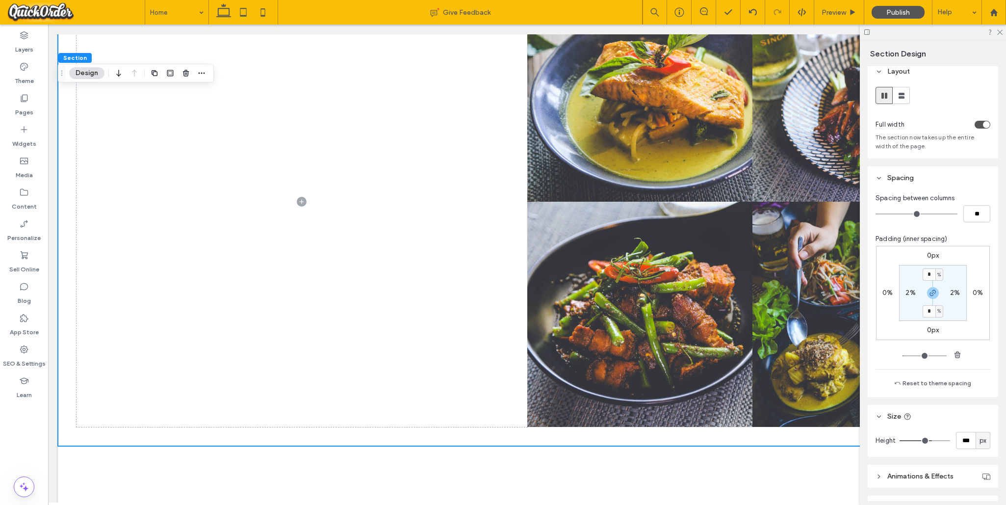
type input "***"
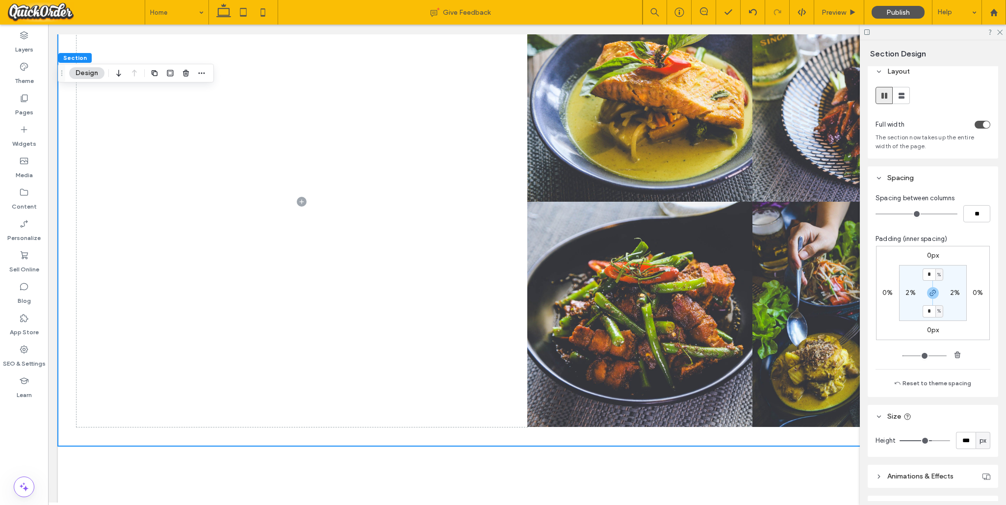
type input "***"
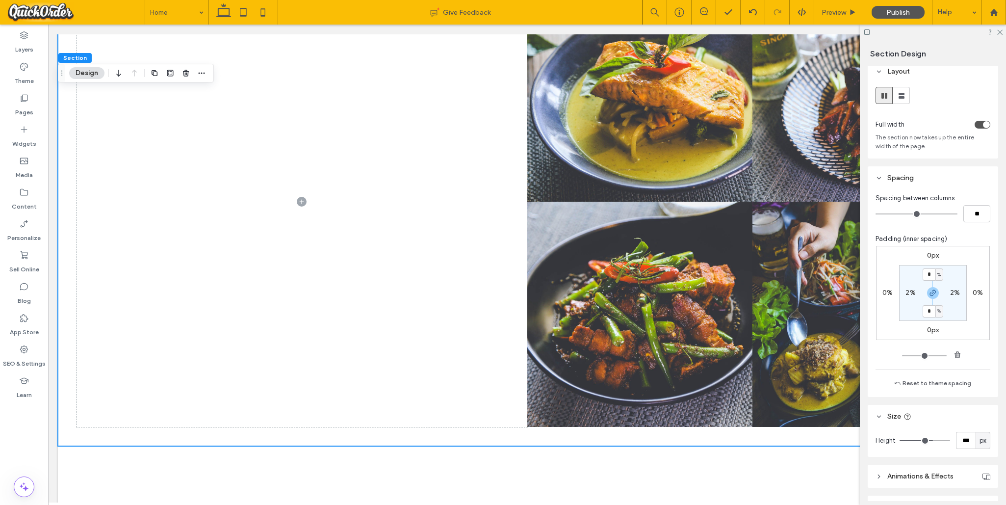
type input "***"
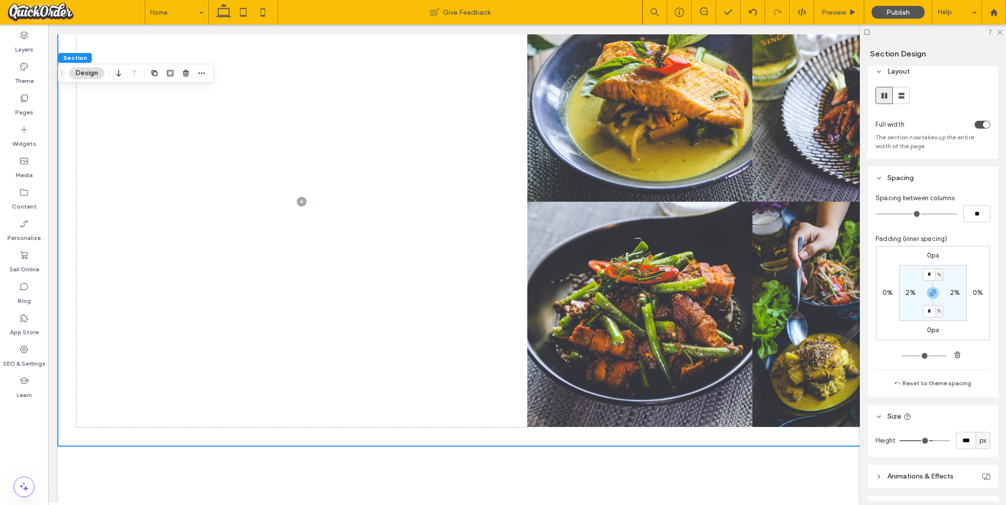
type input "***"
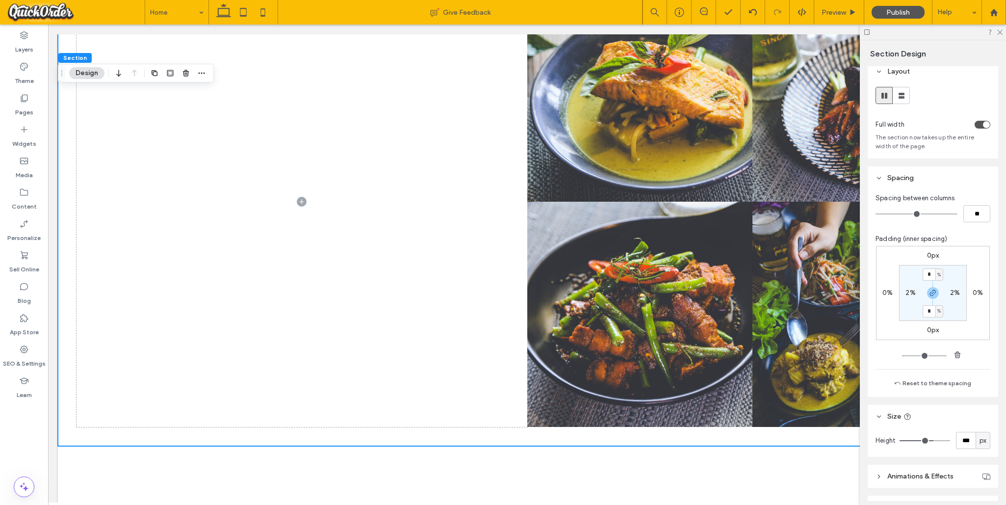
type input "***"
drag, startPoint x: 938, startPoint y: 441, endPoint x: 932, endPoint y: 441, distance: 6.4
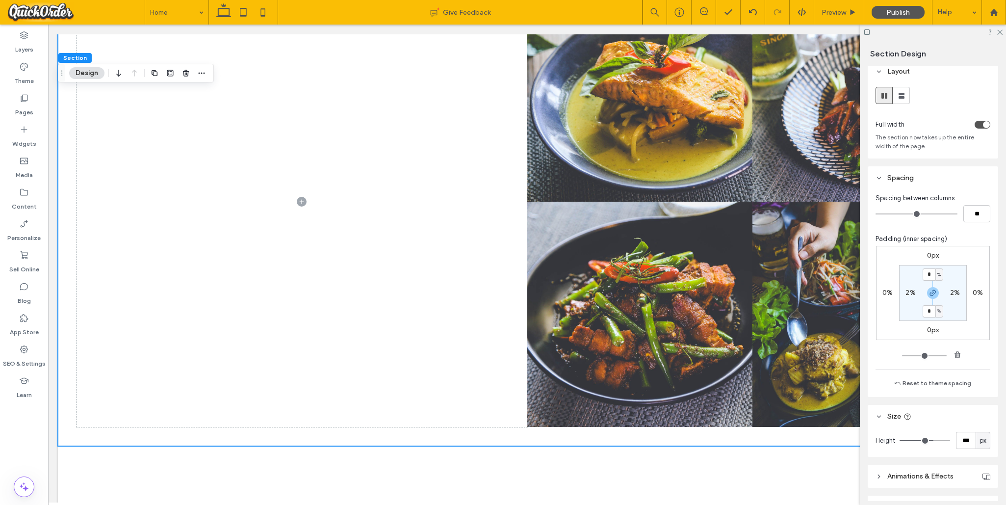
type input "***"
click at [715, 441] on input "range" at bounding box center [924, 440] width 51 height 1
click at [378, 291] on span at bounding box center [302, 201] width 450 height 450
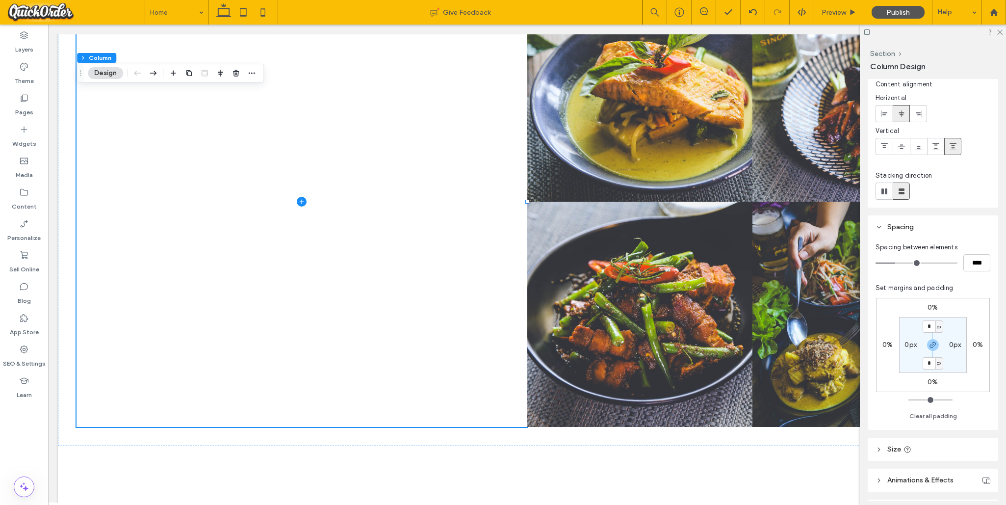
scroll to position [87, 0]
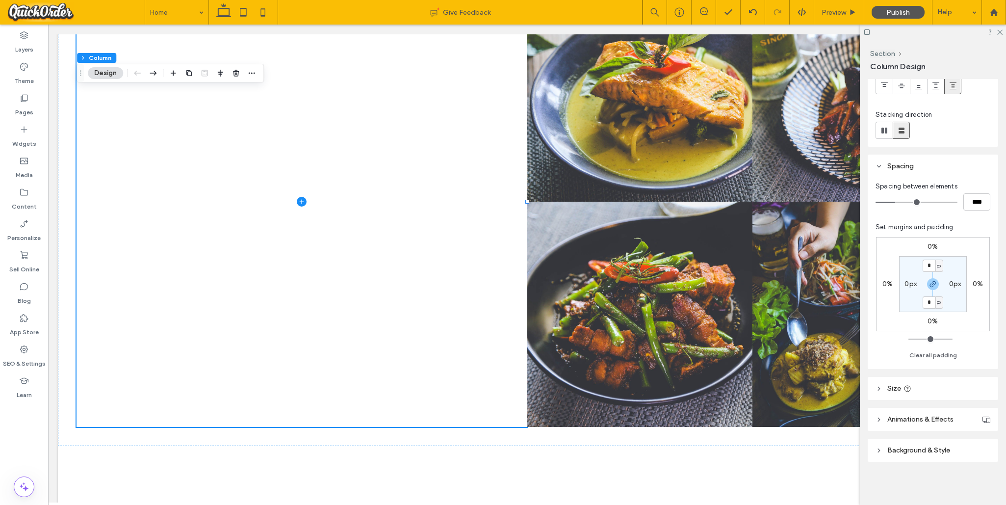
click at [715, 445] on header "Background & Style" at bounding box center [933, 449] width 130 height 23
click at [715, 466] on span "Image" at bounding box center [933, 476] width 18 height 8
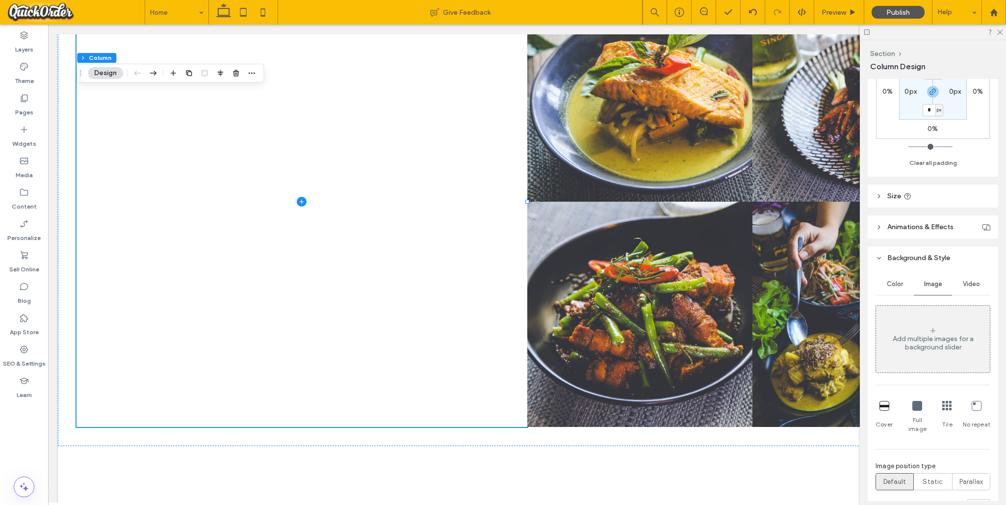
scroll to position [285, 0]
click at [715, 342] on div "Add multiple images for a background slider" at bounding box center [933, 337] width 114 height 17
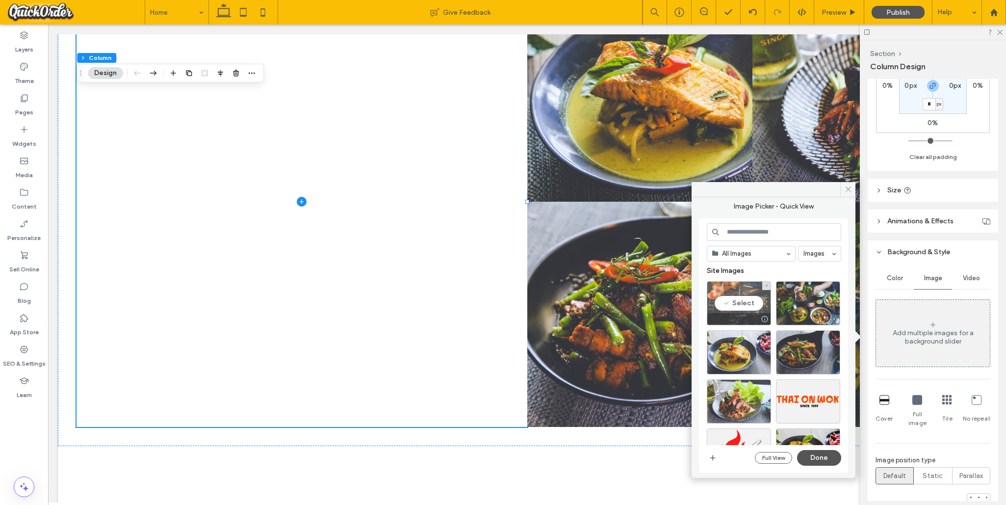
click at [715, 299] on div "Select" at bounding box center [739, 303] width 64 height 44
click at [715, 456] on button "Done" at bounding box center [819, 458] width 44 height 16
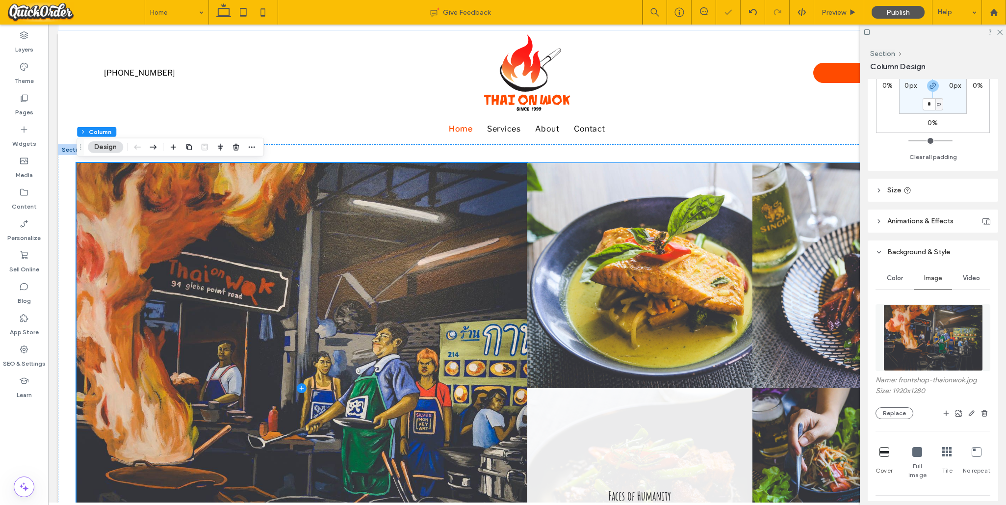
scroll to position [39, 0]
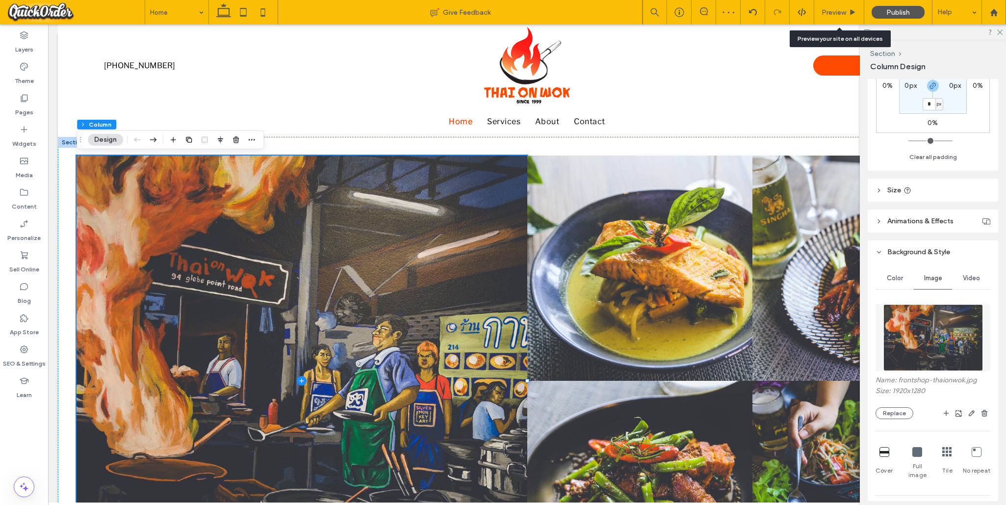
click at [715, 10] on span "Preview" at bounding box center [833, 12] width 25 height 8
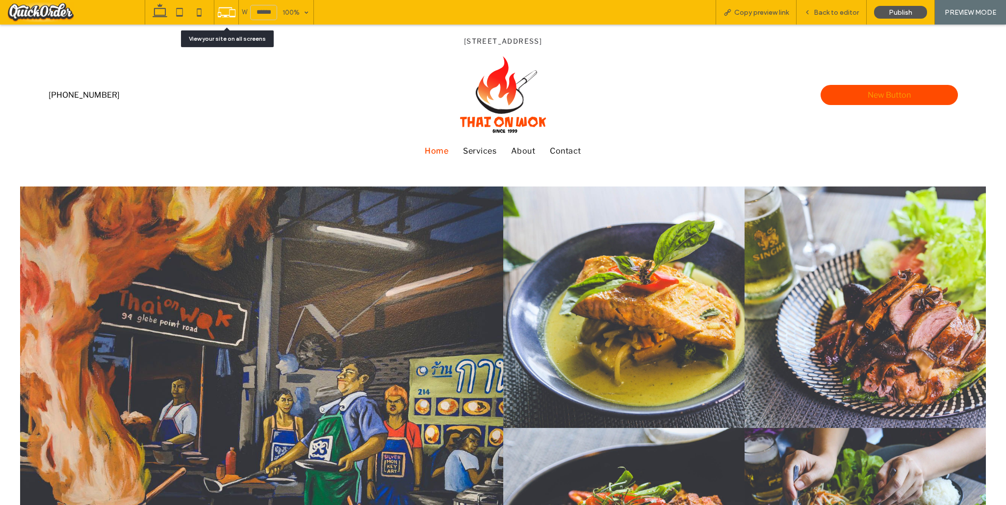
click at [227, 9] on icon at bounding box center [226, 12] width 19 height 19
